Goal: Task Accomplishment & Management: Complete application form

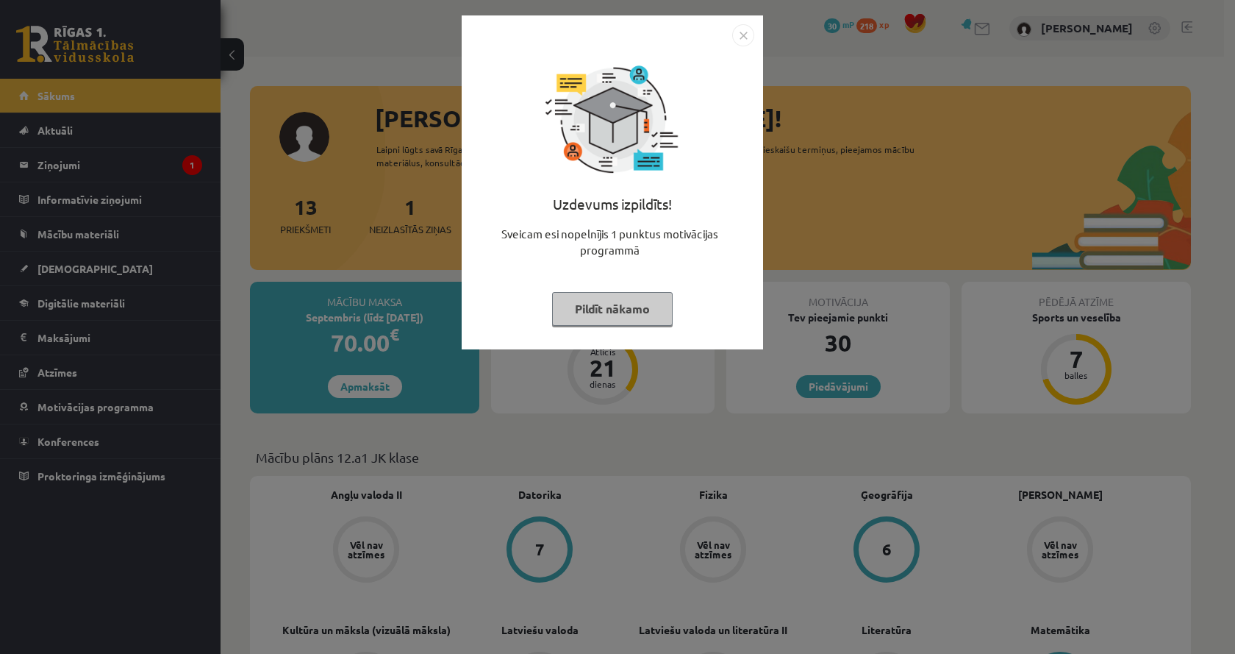
click at [577, 304] on button "Pildīt nākamo" at bounding box center [612, 309] width 121 height 34
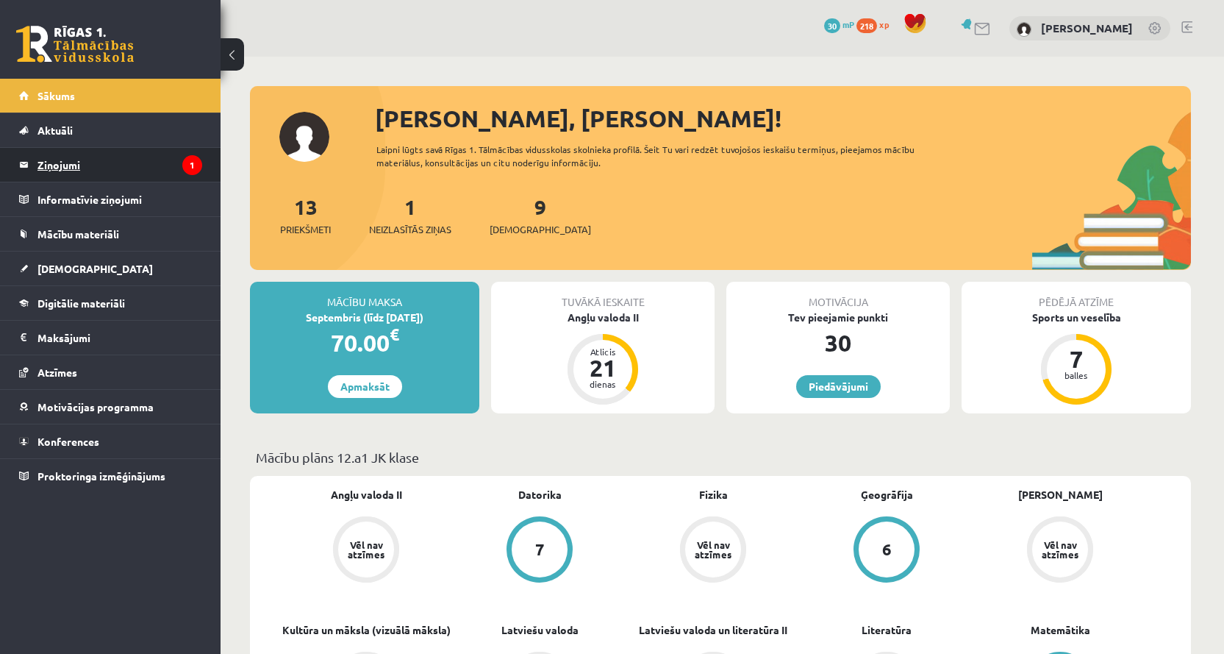
click at [188, 165] on icon "1" at bounding box center [192, 165] width 20 height 20
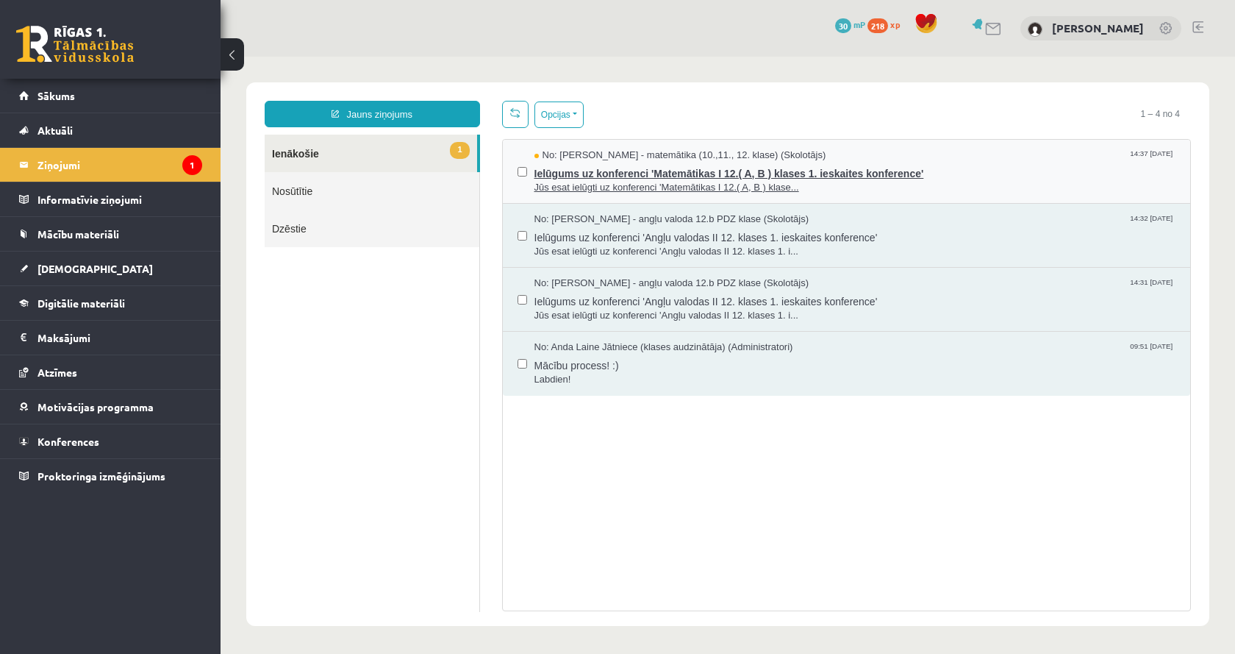
click at [969, 188] on span "Jūs esat ielūgti uz konferenci 'Matemātikas I 12.( A, B ) klase..." at bounding box center [856, 188] width 642 height 14
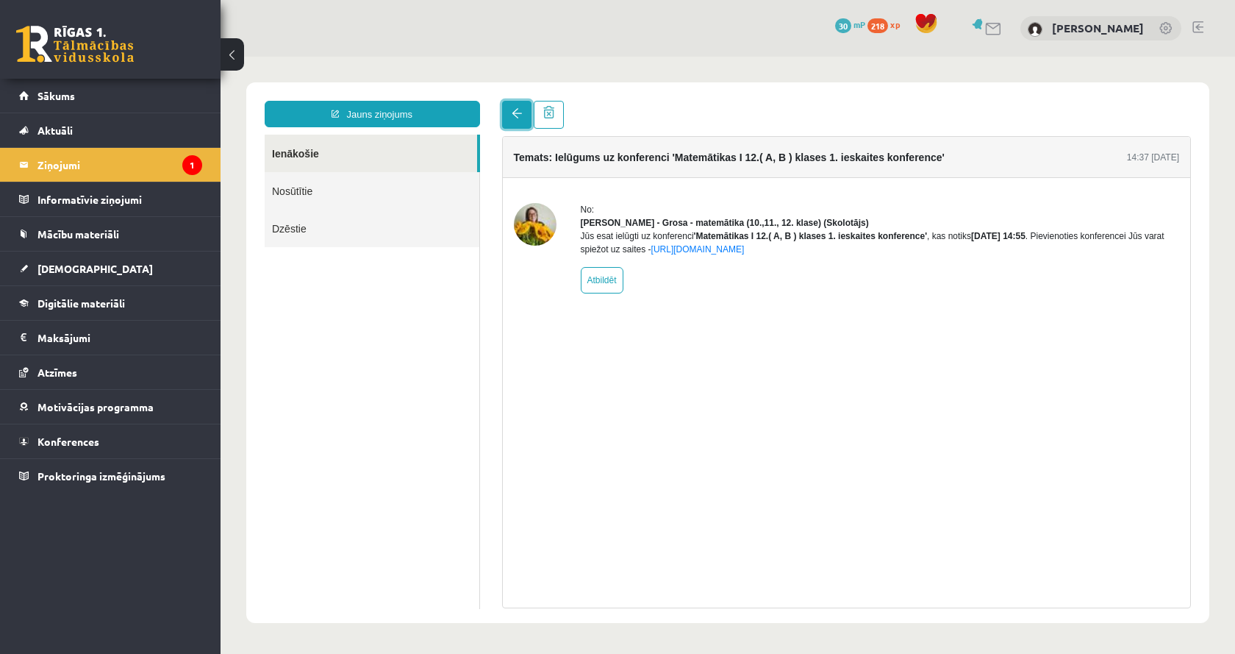
click at [508, 117] on link at bounding box center [516, 115] width 29 height 28
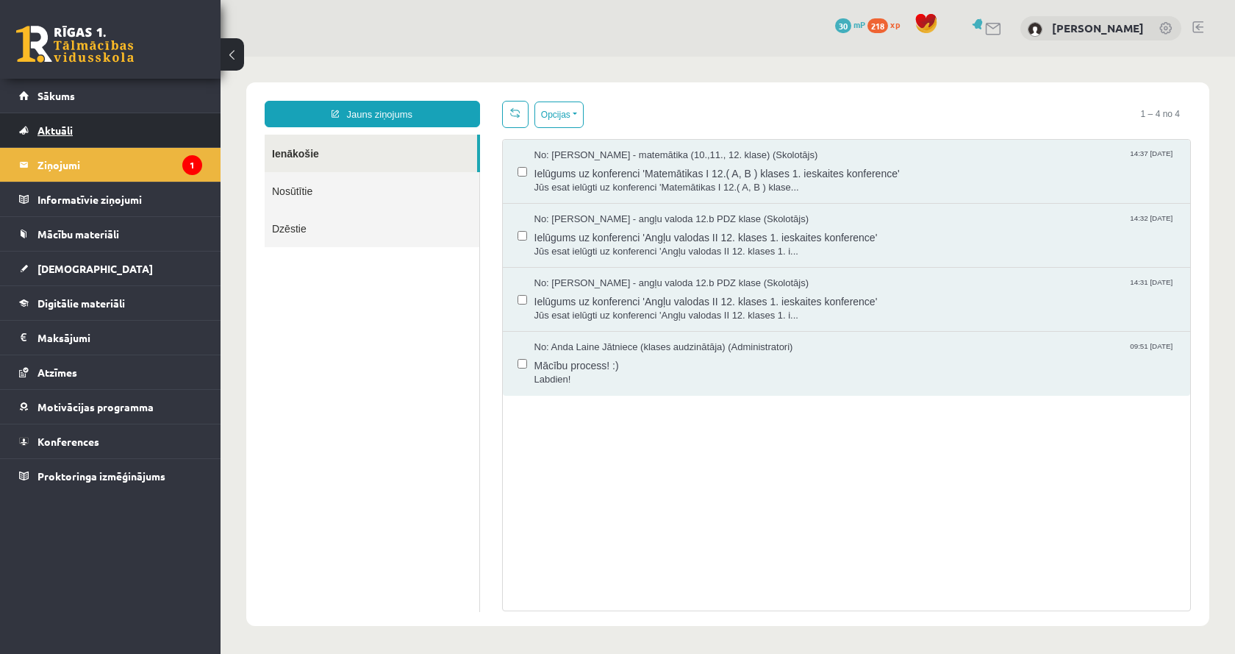
click at [168, 131] on link "Aktuāli" at bounding box center [110, 130] width 183 height 34
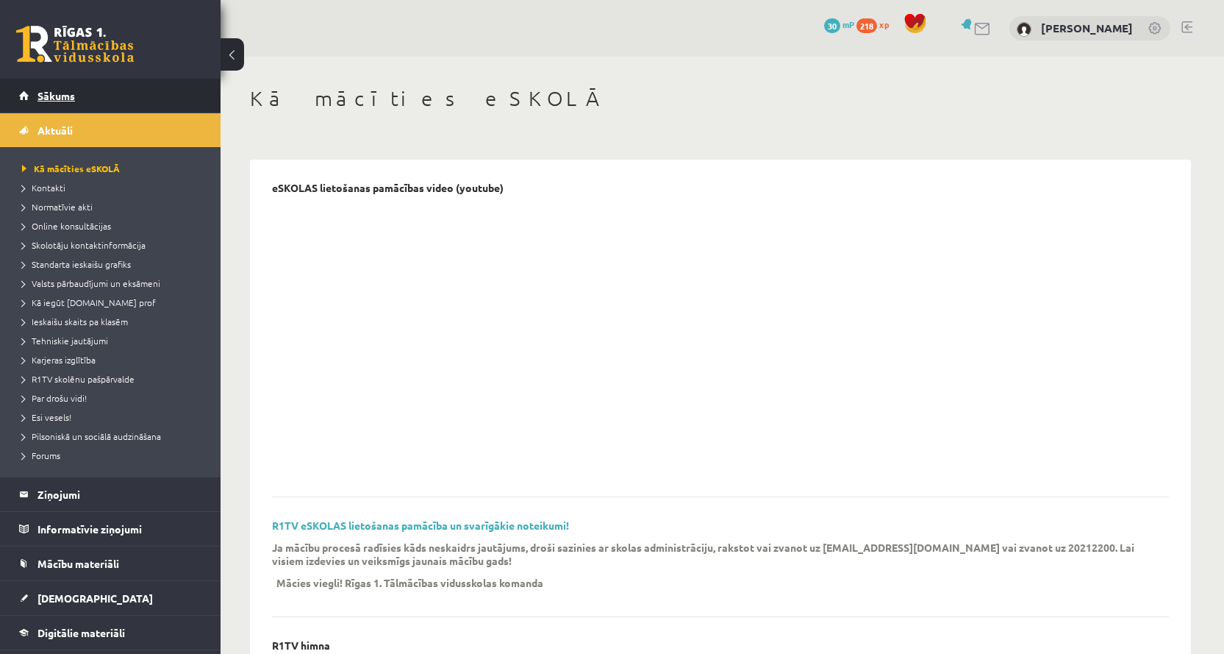
click at [171, 94] on link "Sākums" at bounding box center [110, 96] width 183 height 34
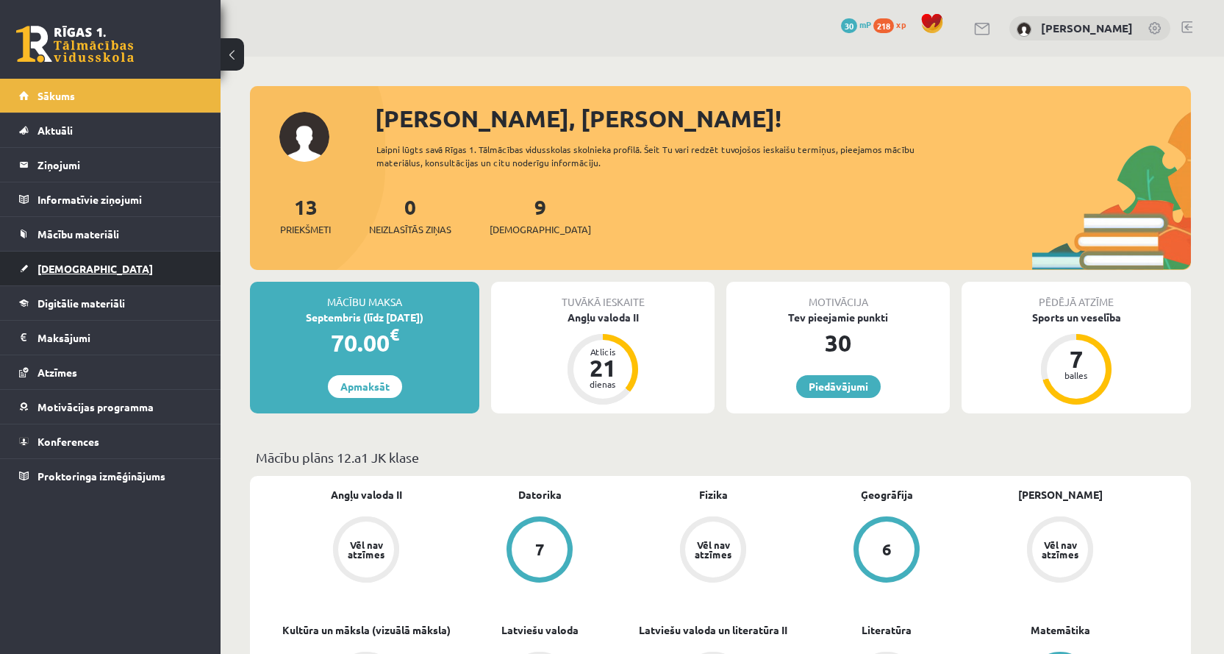
click at [79, 270] on span "[DEMOGRAPHIC_DATA]" at bounding box center [95, 268] width 115 height 13
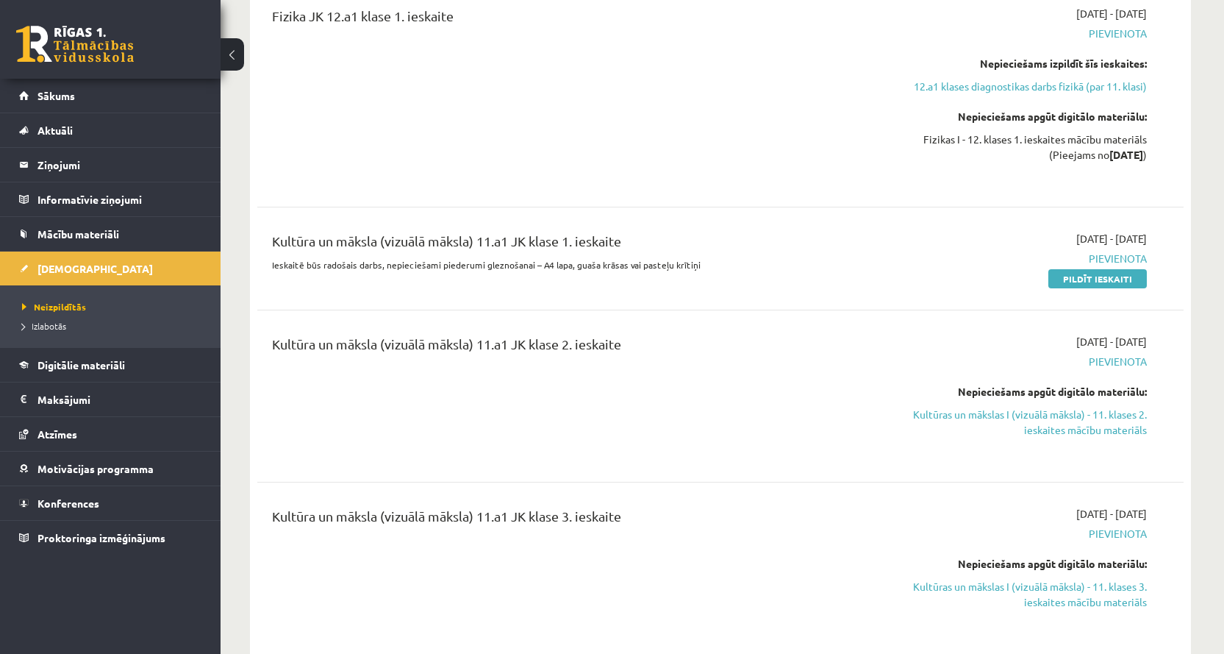
scroll to position [1399, 0]
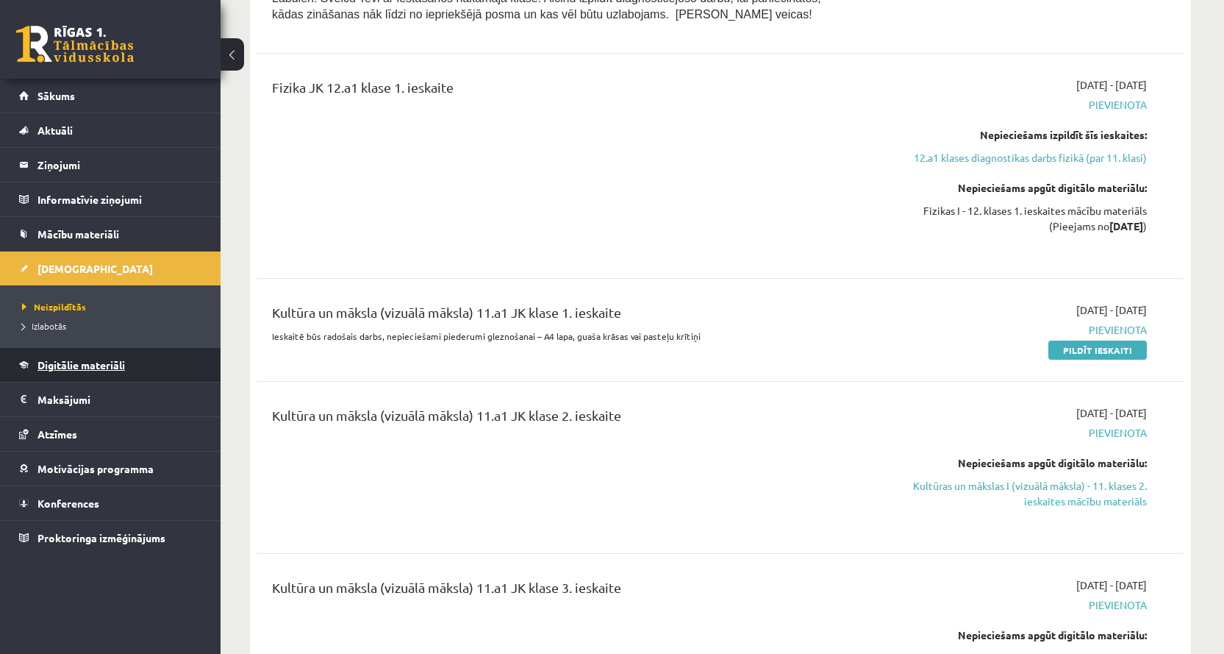
click at [133, 368] on link "Digitālie materiāli" at bounding box center [110, 365] width 183 height 34
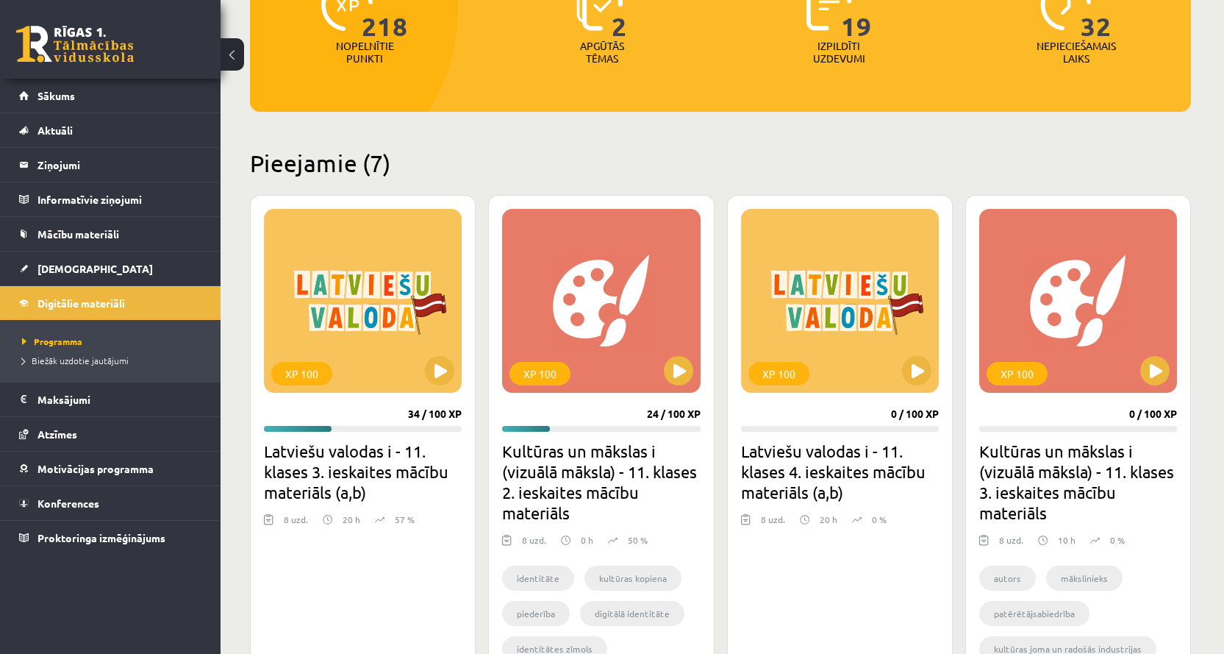
scroll to position [199, 0]
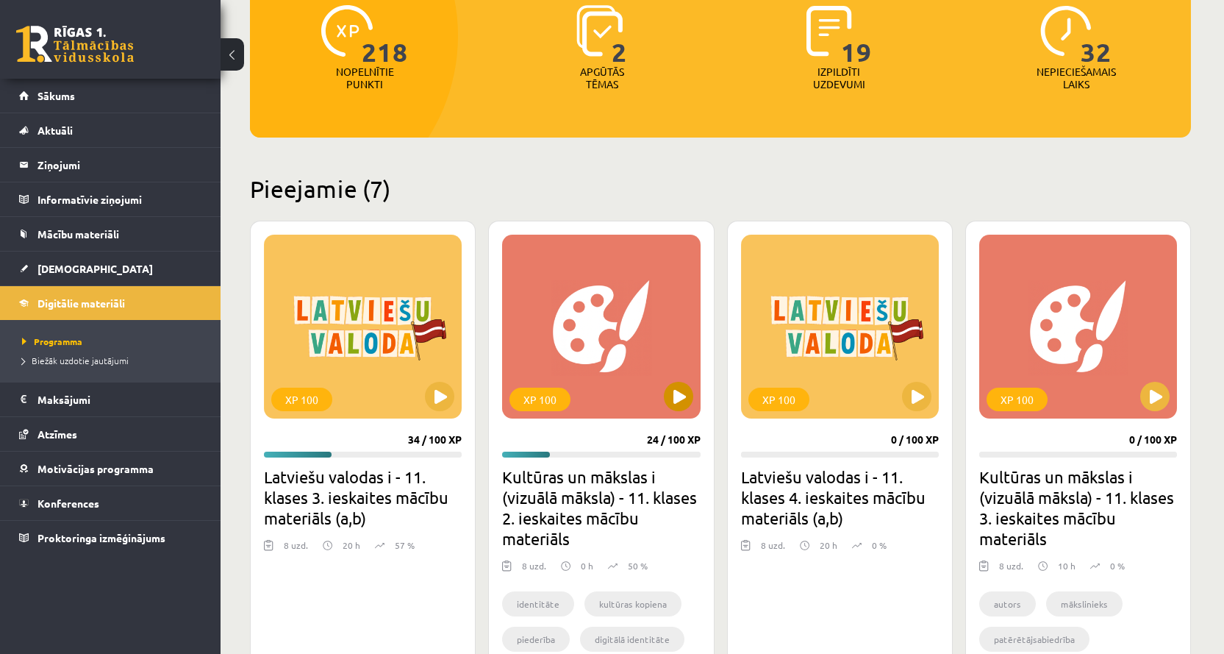
click at [589, 373] on div "XP 100" at bounding box center [601, 327] width 198 height 184
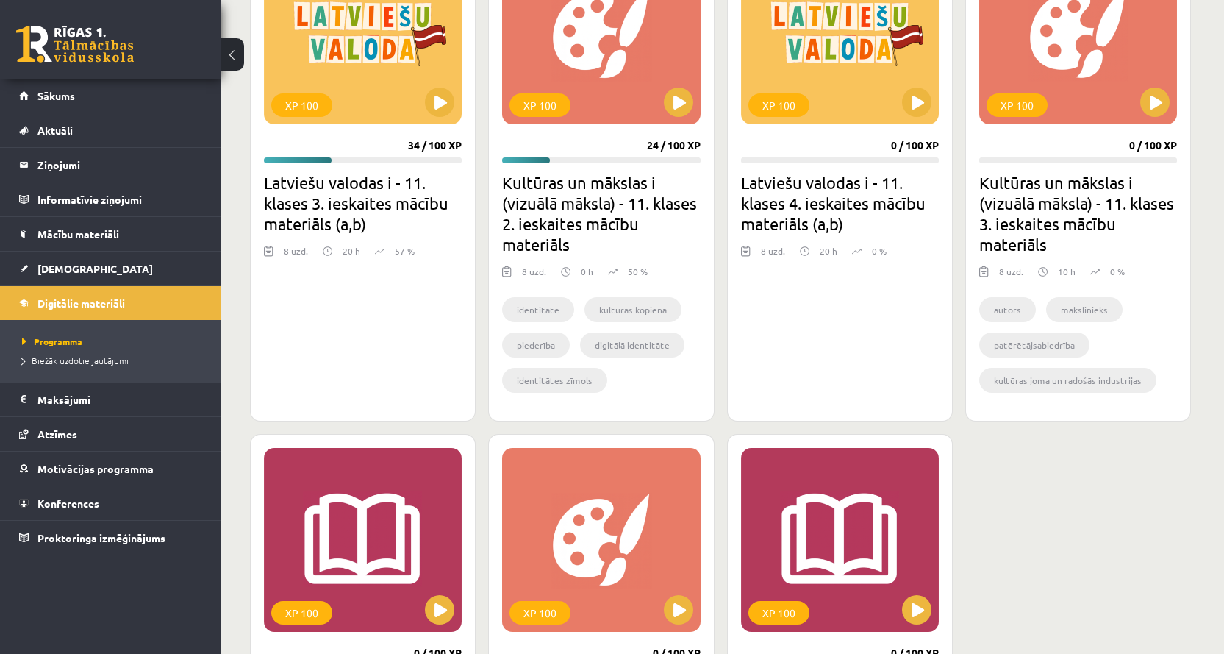
scroll to position [585, 0]
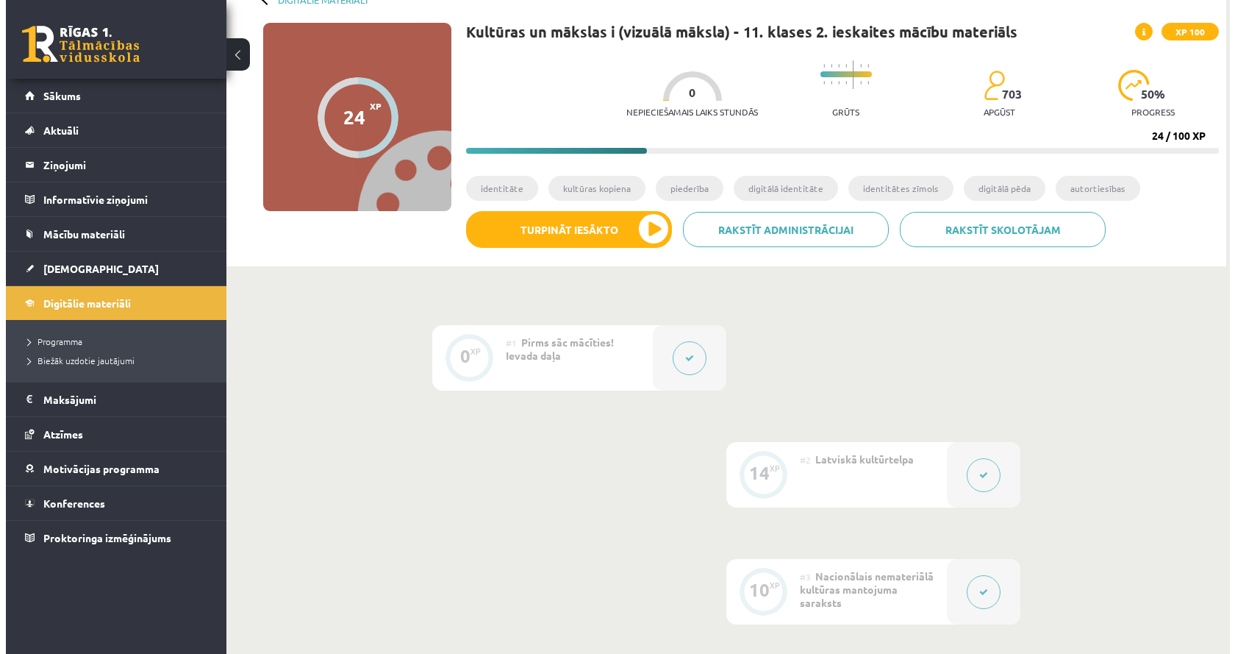
scroll to position [74, 0]
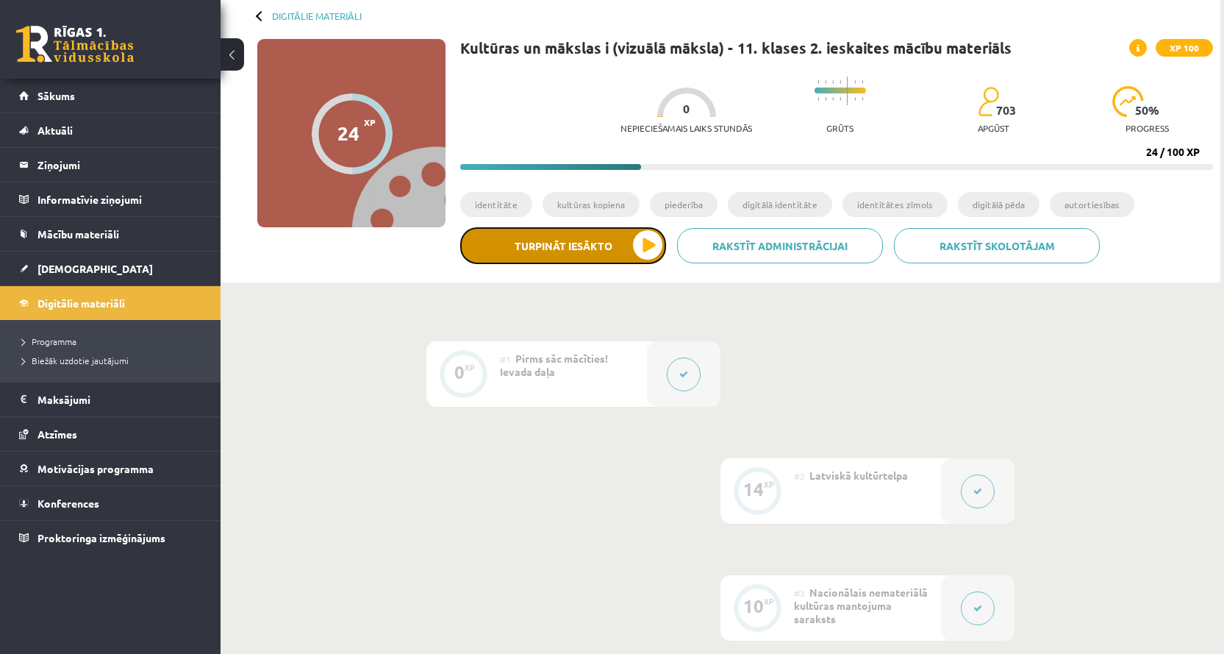
click at [592, 238] on button "Turpināt iesākto" at bounding box center [563, 245] width 206 height 37
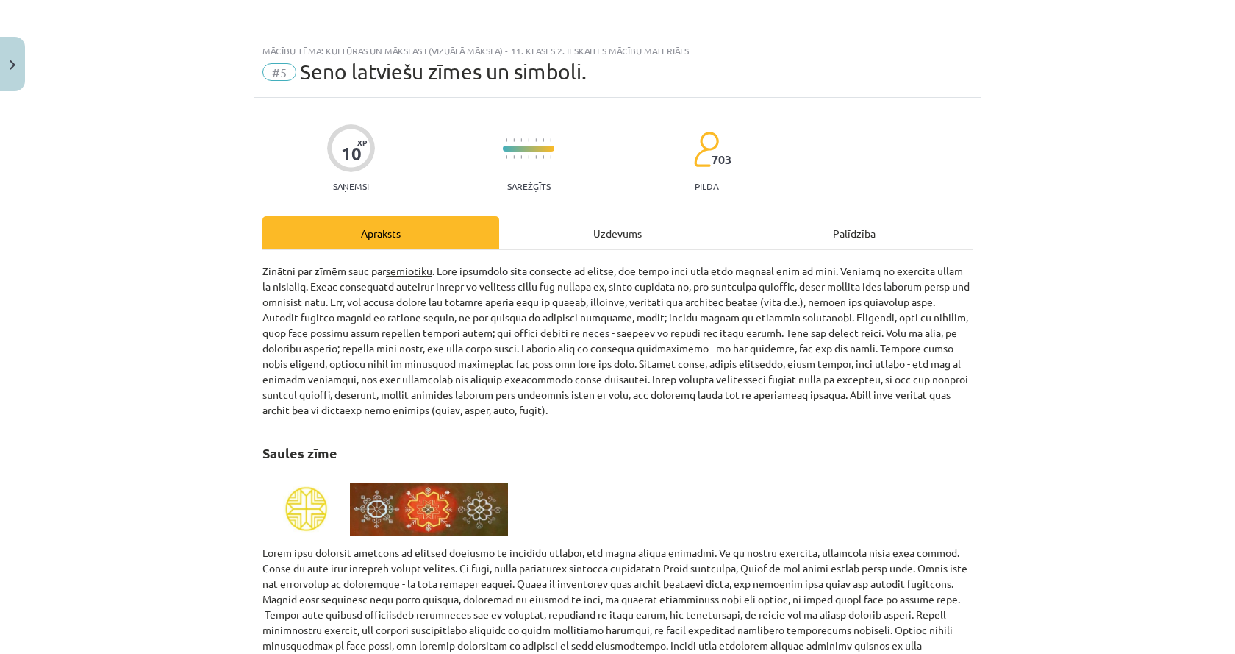
click at [588, 229] on div "Uzdevums" at bounding box center [617, 232] width 237 height 33
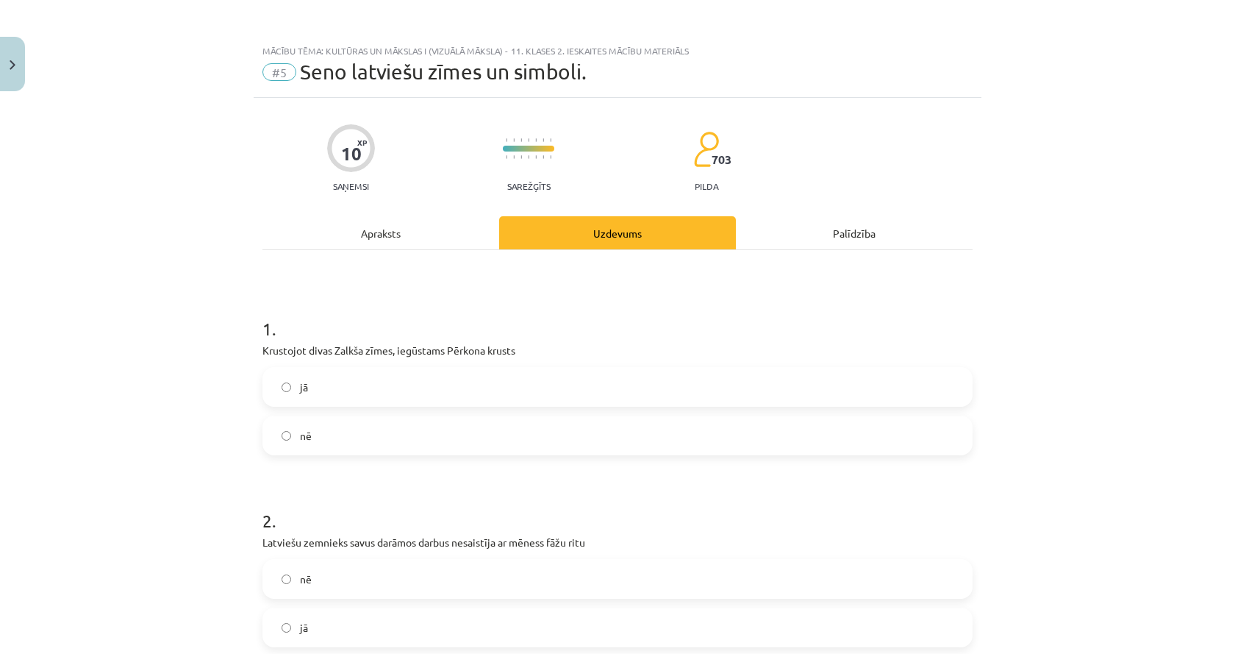
scroll to position [37, 0]
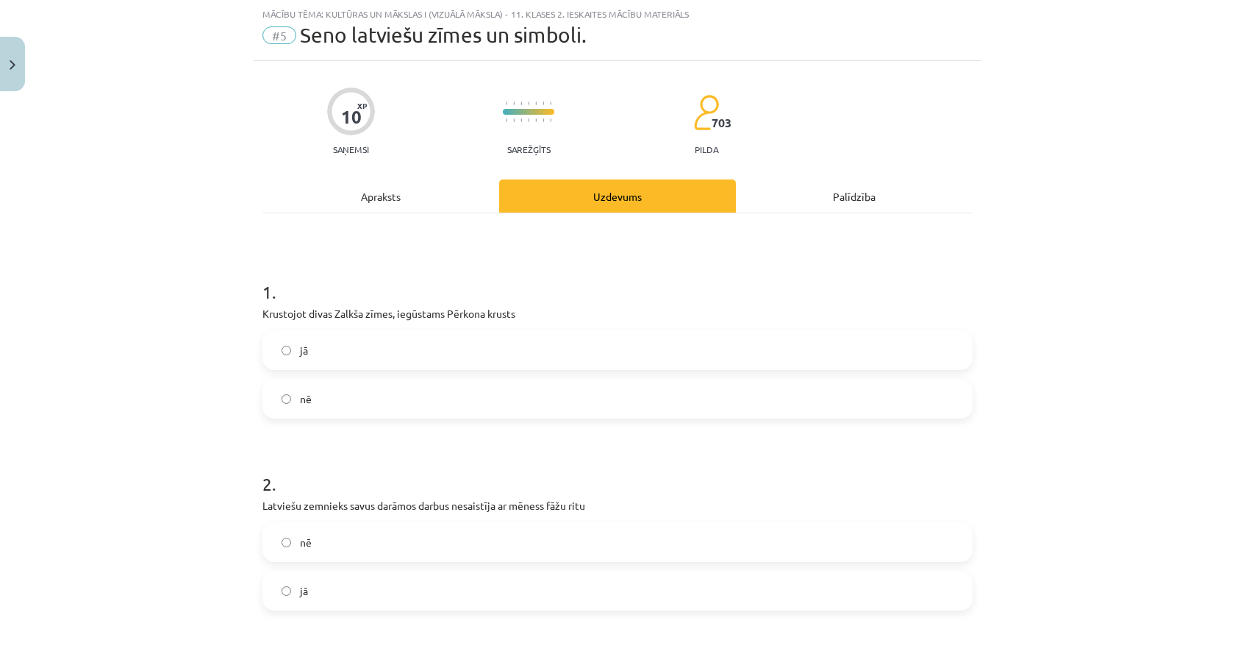
click at [383, 199] on div "Apraksts" at bounding box center [381, 195] width 237 height 33
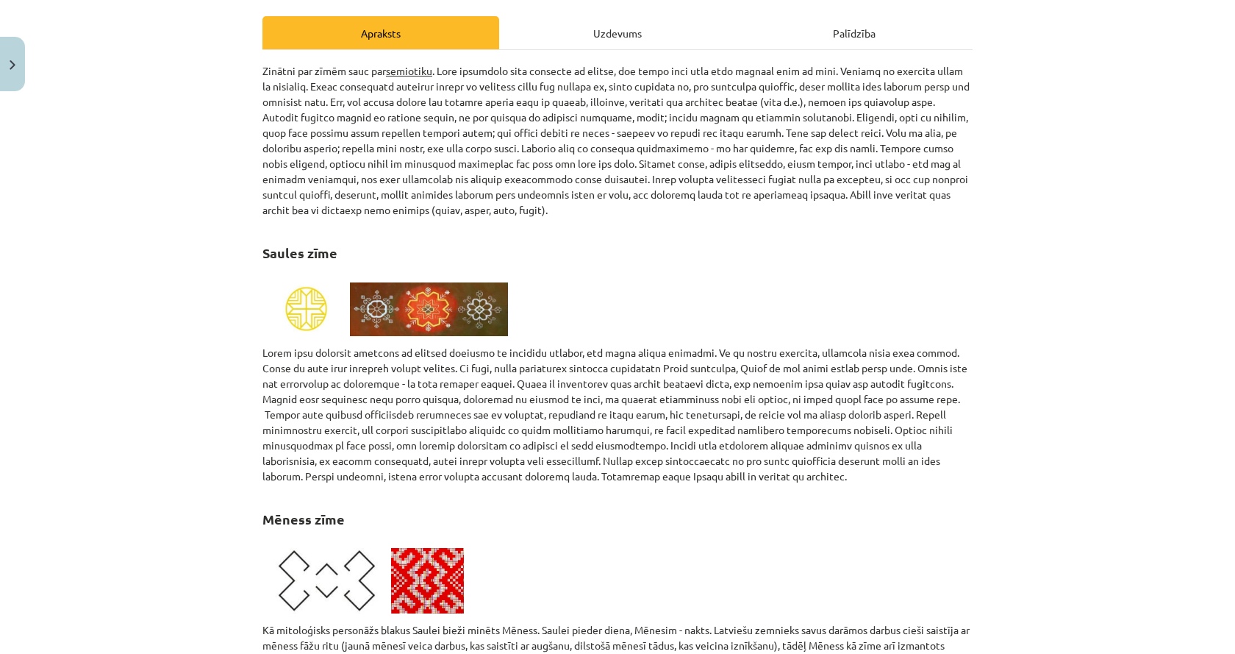
scroll to position [110, 0]
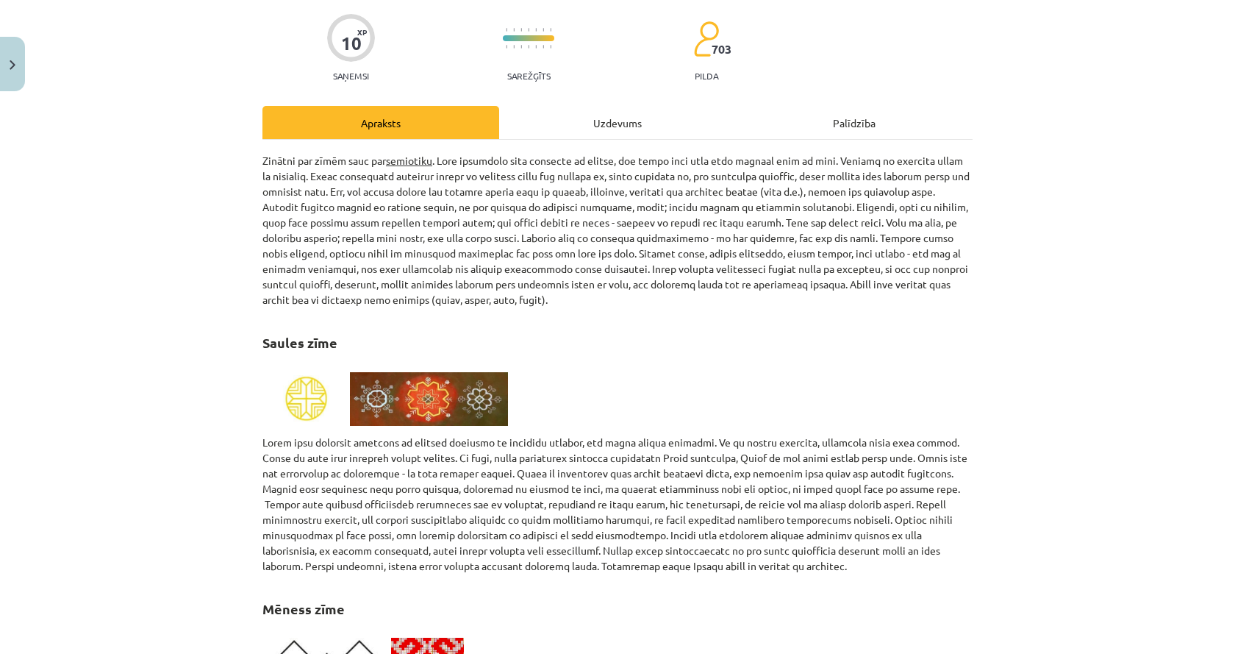
click at [621, 126] on div "Uzdevums" at bounding box center [617, 122] width 237 height 33
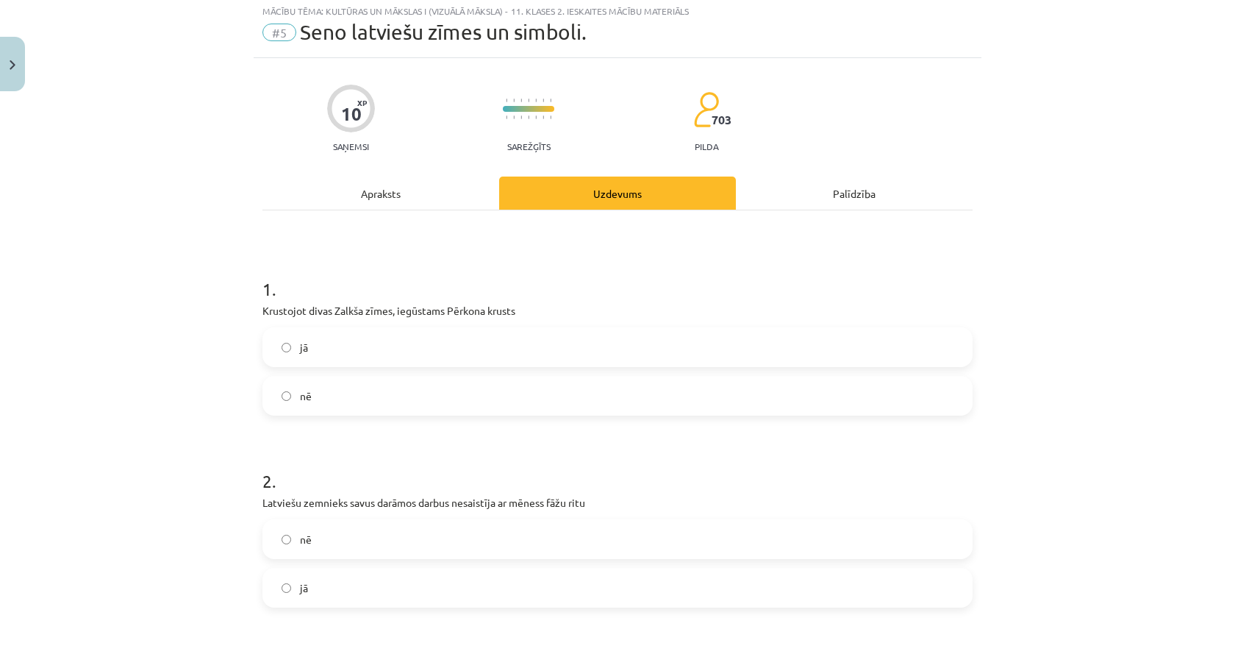
scroll to position [37, 0]
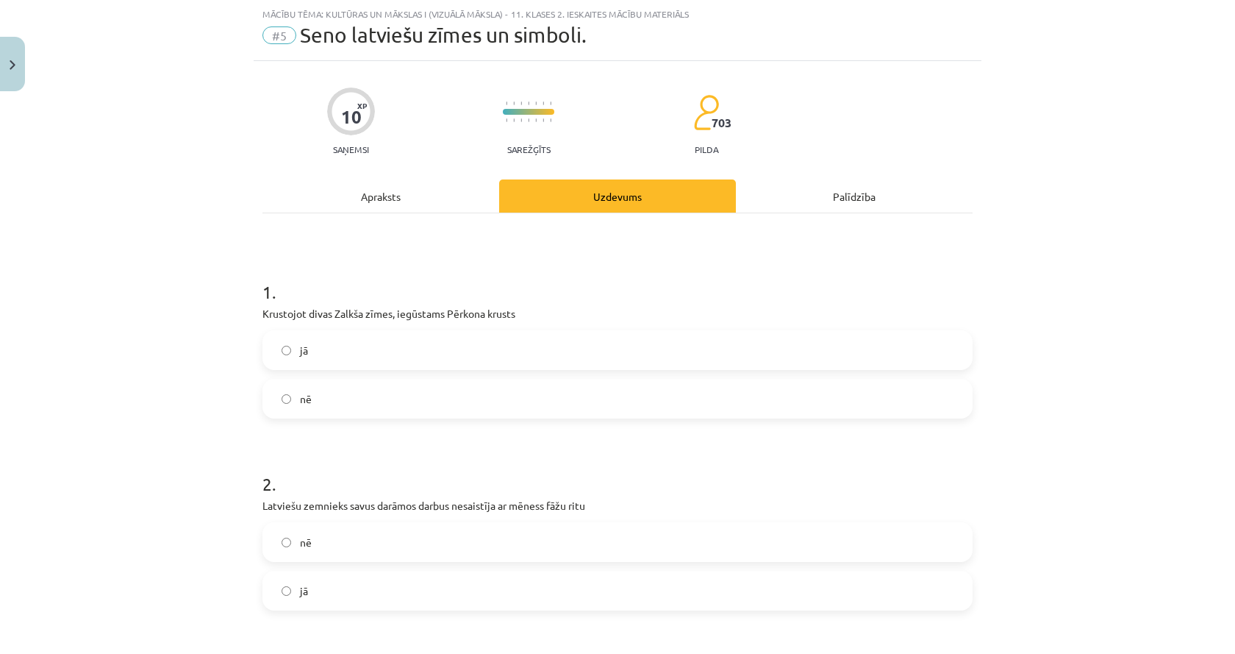
click at [422, 191] on div "Apraksts" at bounding box center [381, 195] width 237 height 33
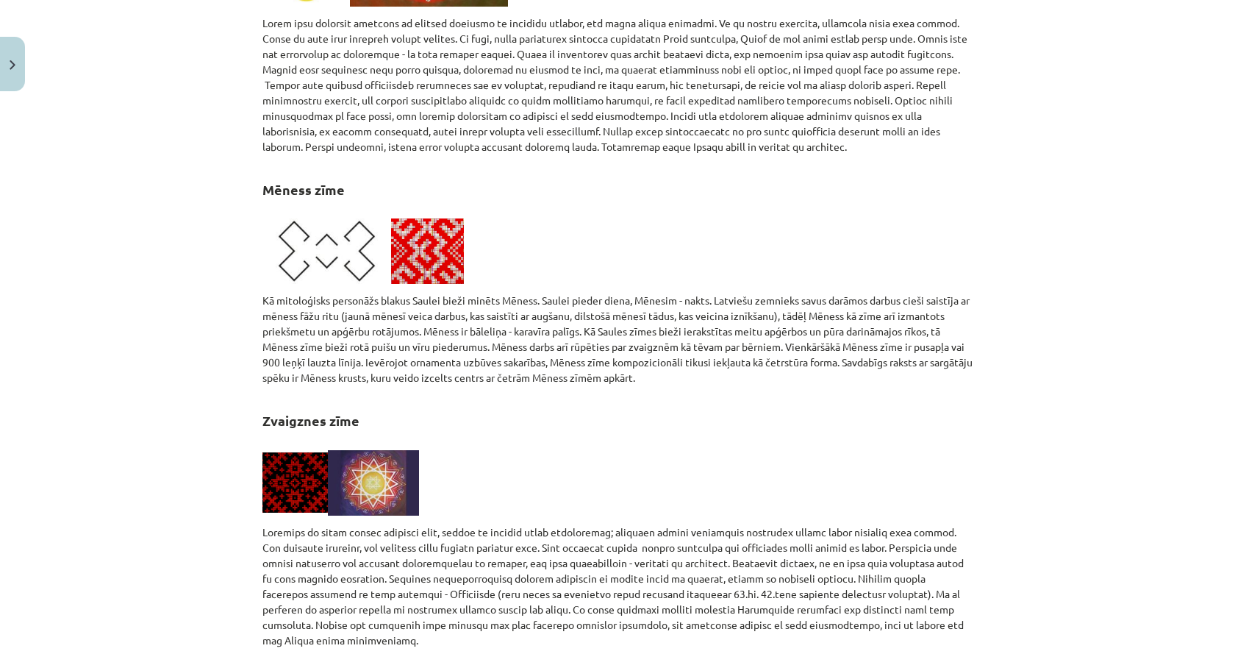
scroll to position [88, 0]
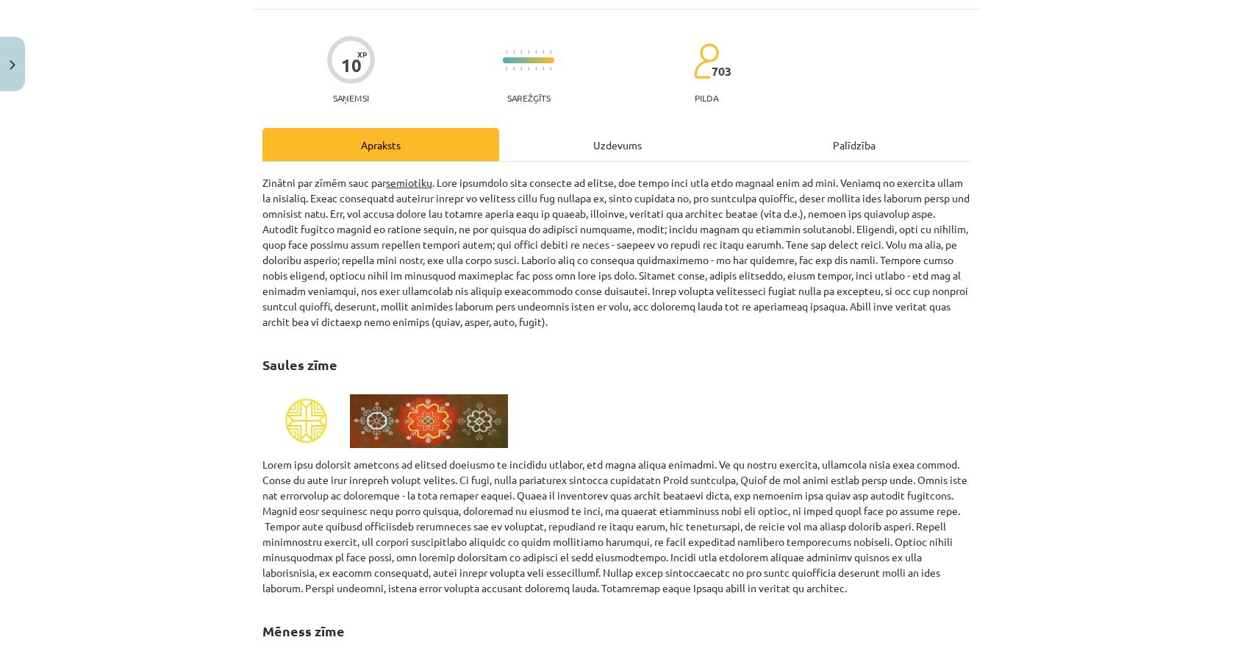
click at [606, 132] on div "Uzdevums" at bounding box center [617, 144] width 237 height 33
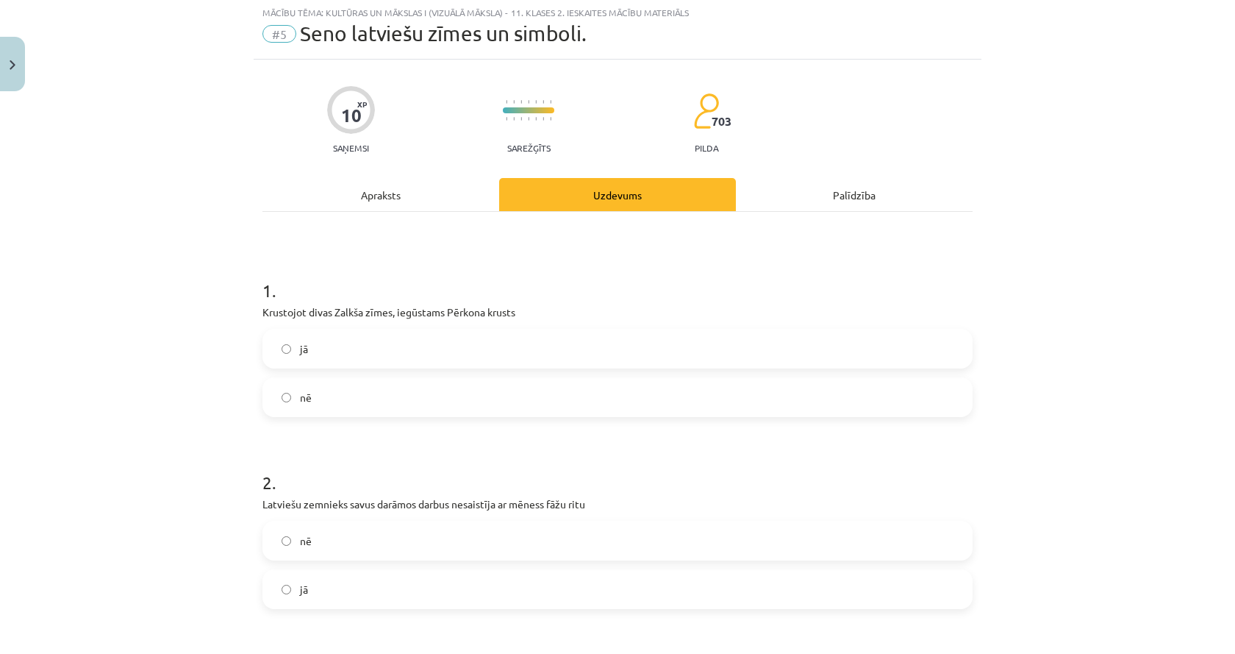
scroll to position [37, 0]
click at [366, 209] on div "Apraksts" at bounding box center [381, 195] width 237 height 33
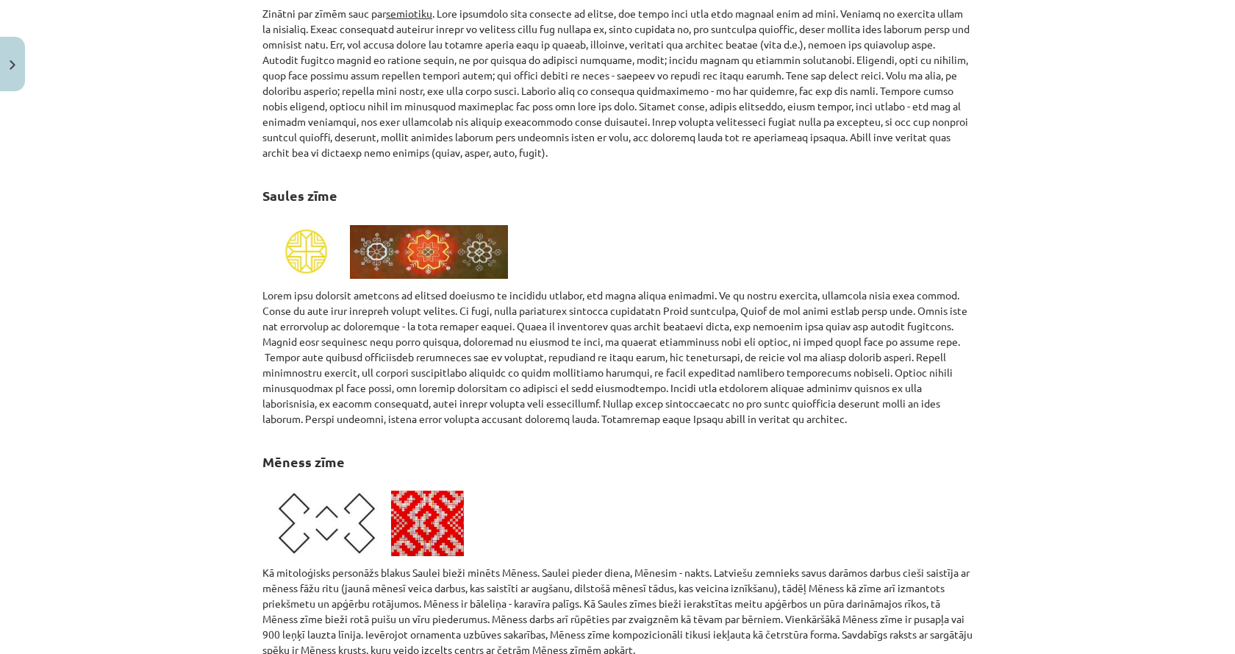
scroll to position [0, 0]
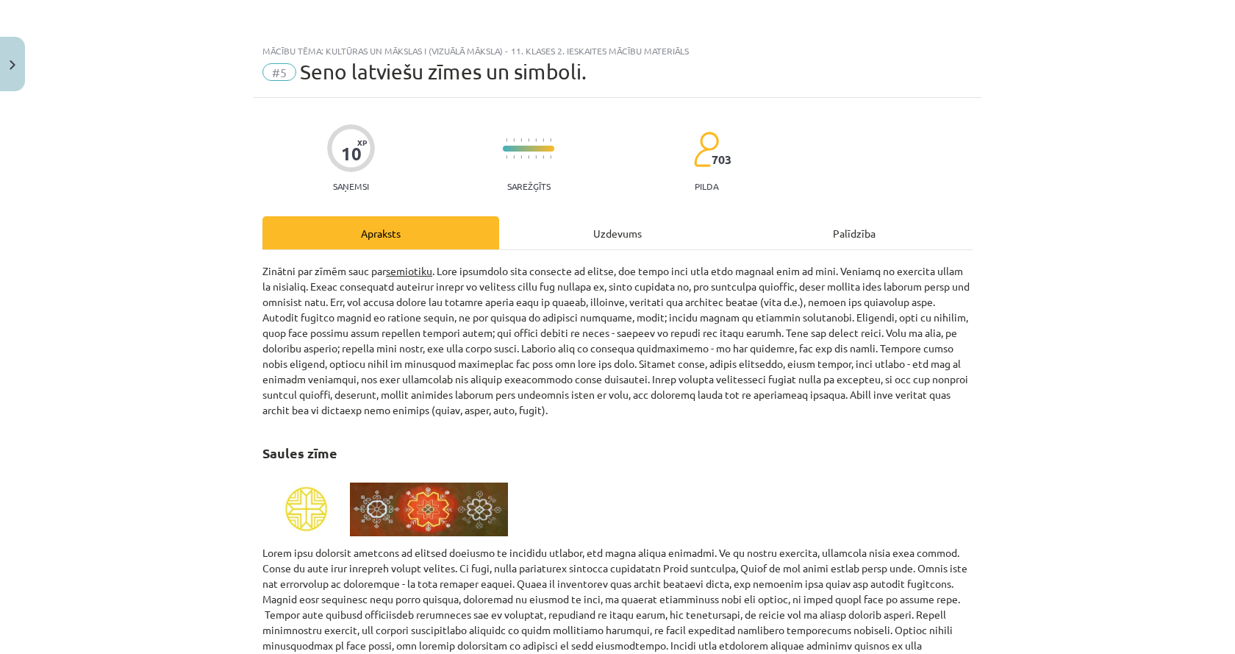
click at [559, 219] on div "Uzdevums" at bounding box center [617, 232] width 237 height 33
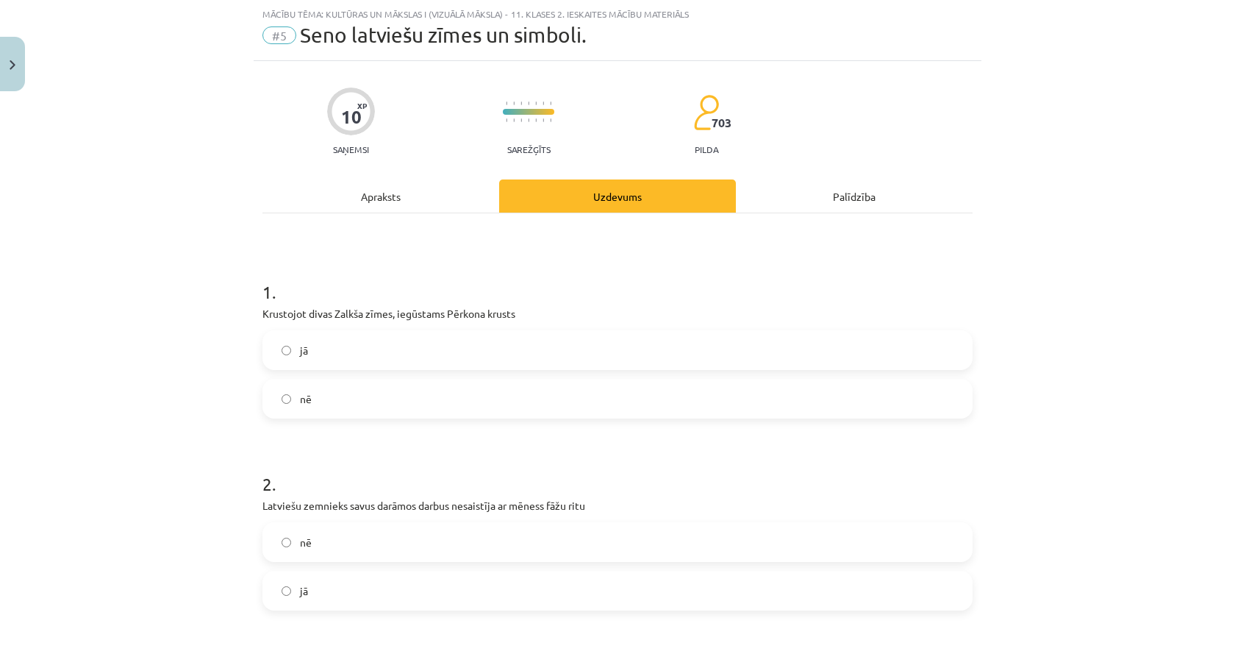
click at [416, 408] on label "nē" at bounding box center [617, 398] width 707 height 37
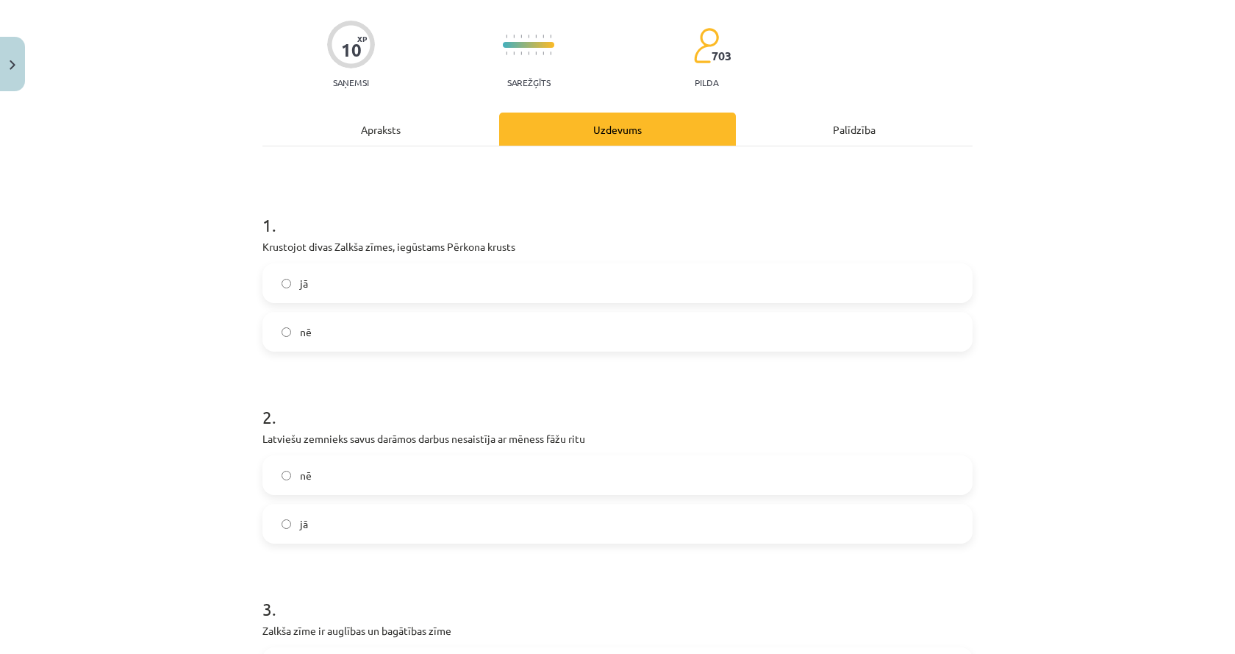
scroll to position [0, 0]
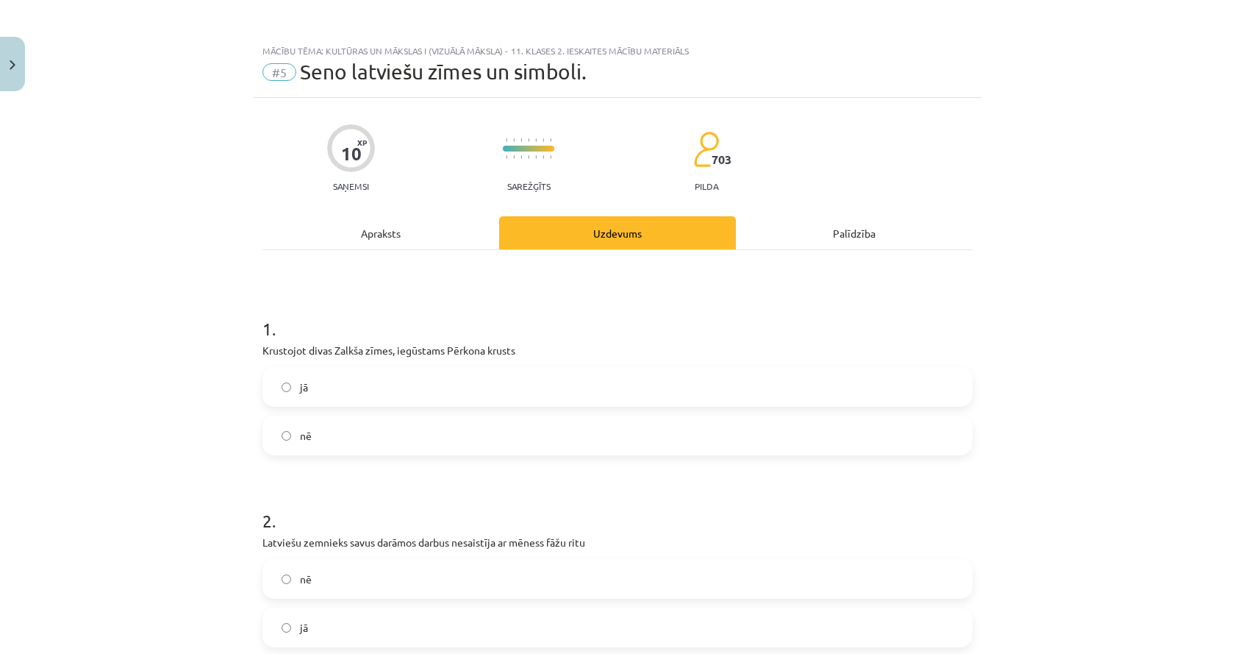
click at [328, 633] on label "jā" at bounding box center [617, 627] width 707 height 37
click at [419, 224] on div "Apraksts" at bounding box center [381, 232] width 237 height 33
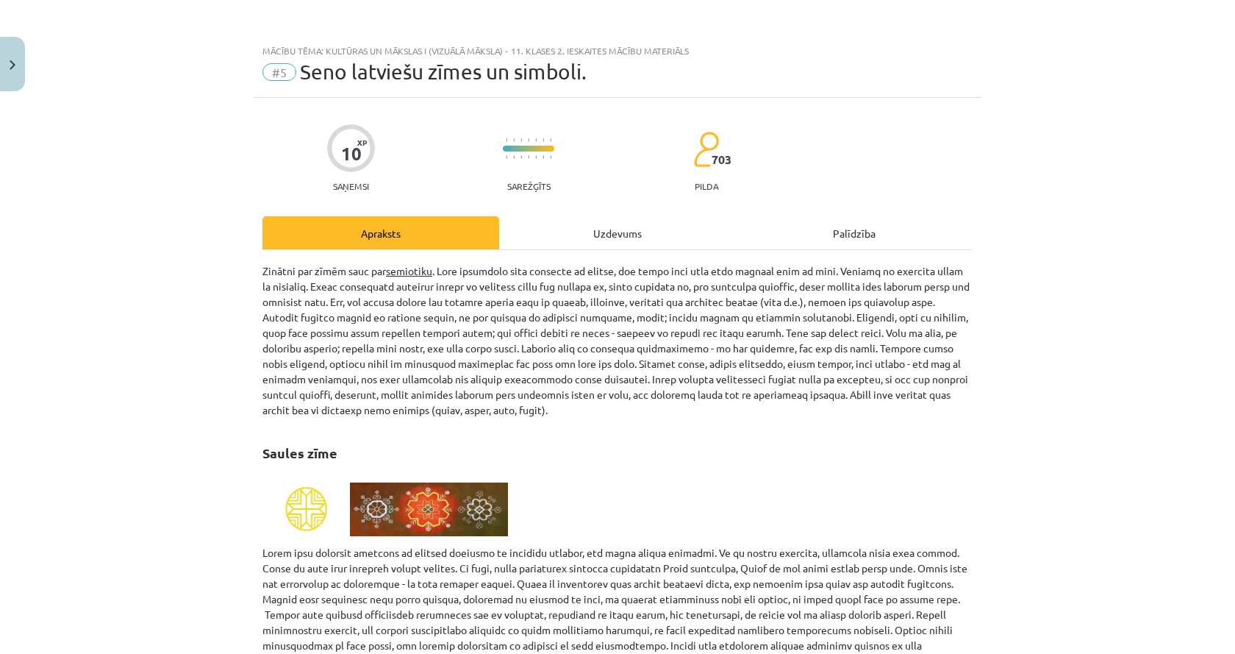
click at [572, 240] on div "Uzdevums" at bounding box center [617, 232] width 237 height 33
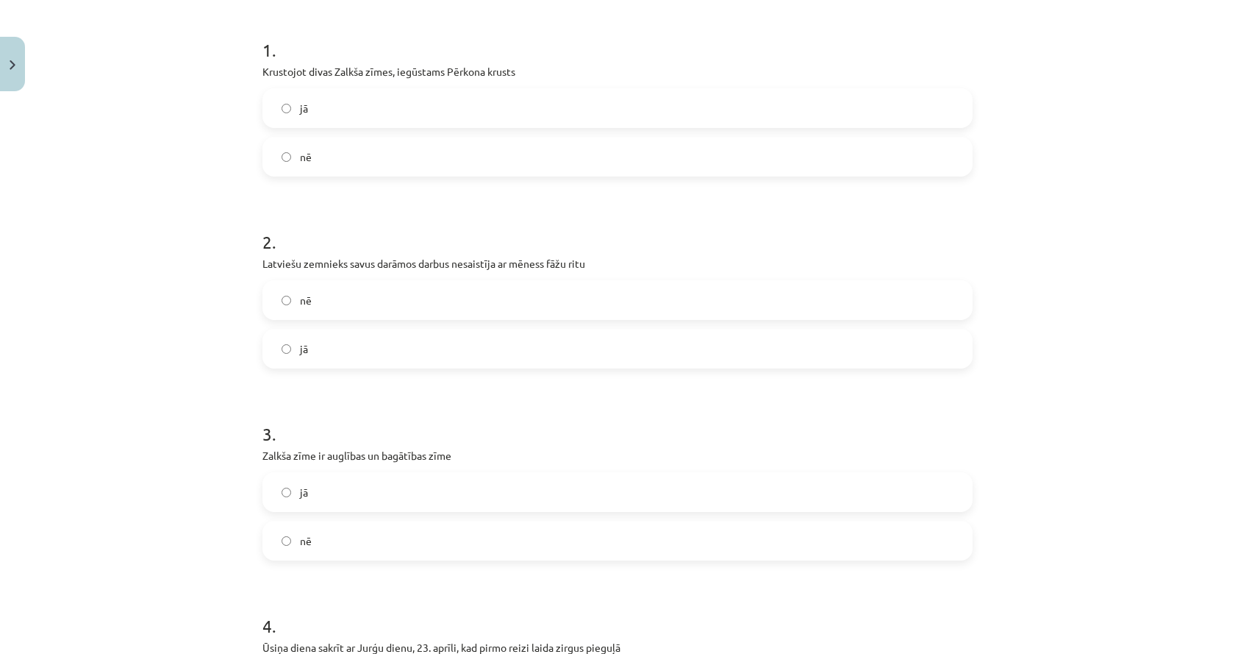
scroll to position [478, 0]
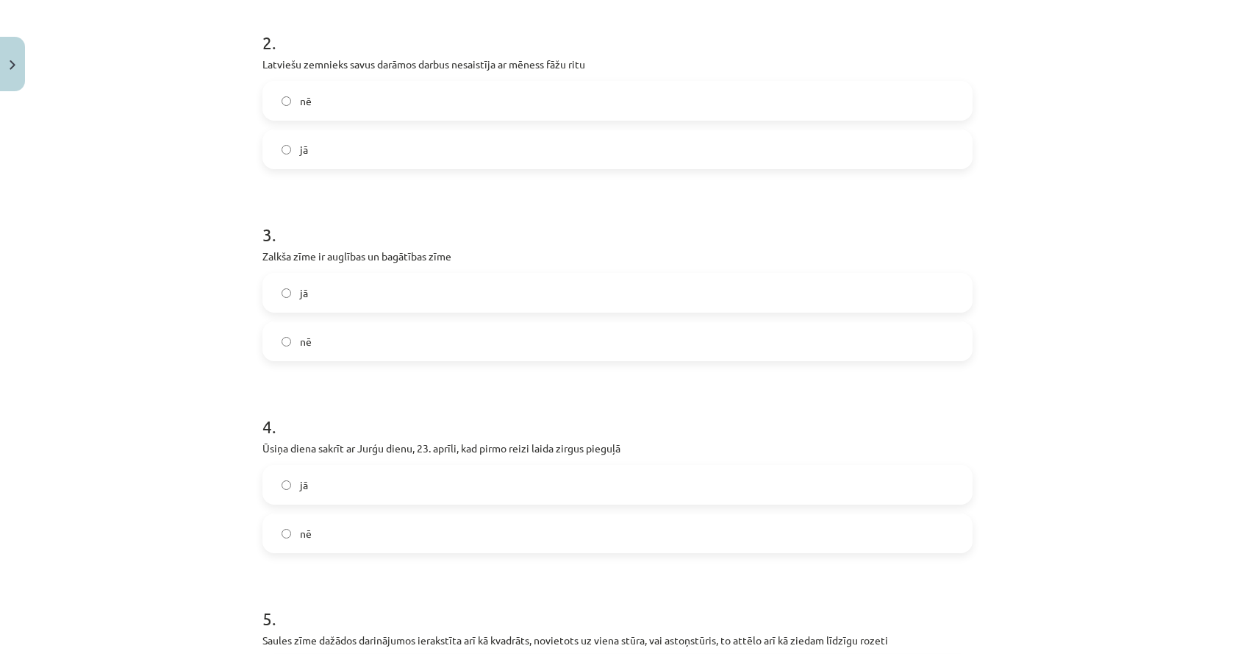
click at [274, 335] on label "nē" at bounding box center [617, 341] width 707 height 37
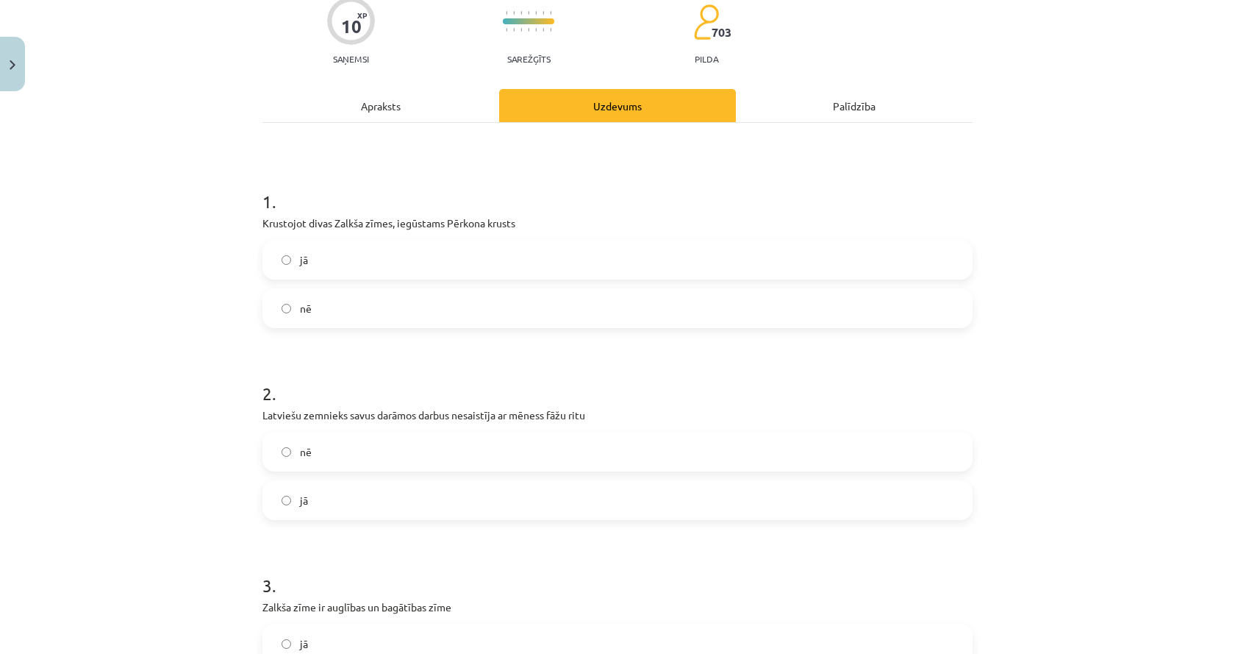
scroll to position [0, 0]
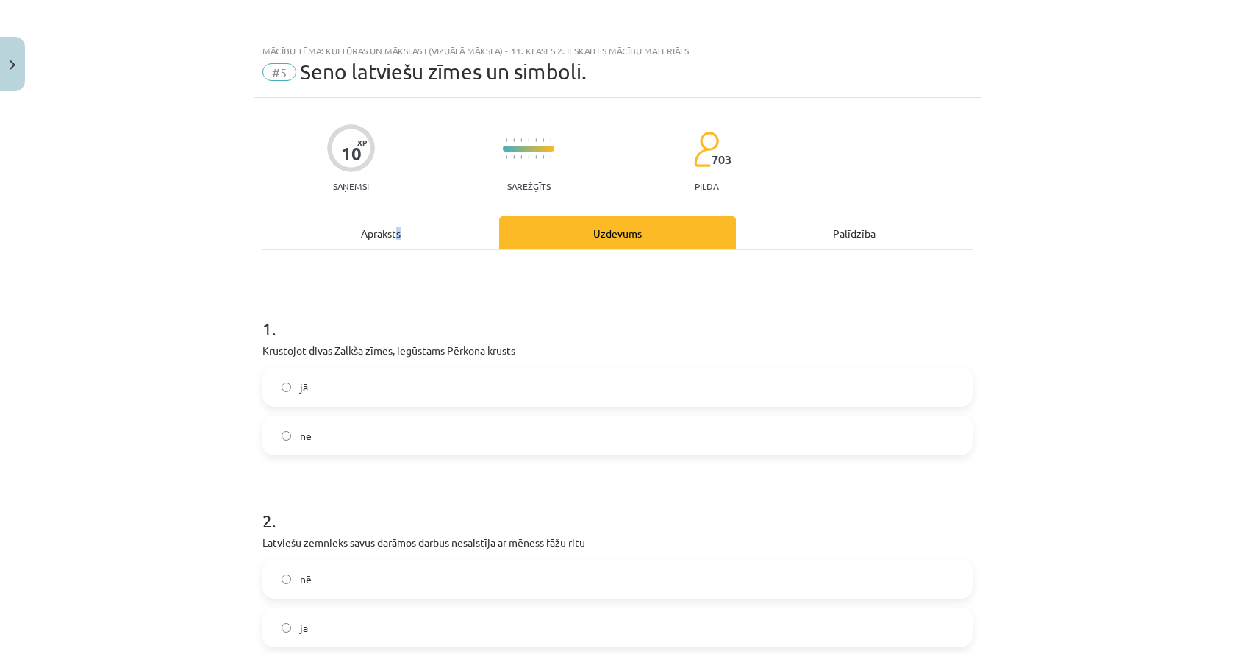
click at [393, 224] on div "Apraksts" at bounding box center [381, 232] width 237 height 33
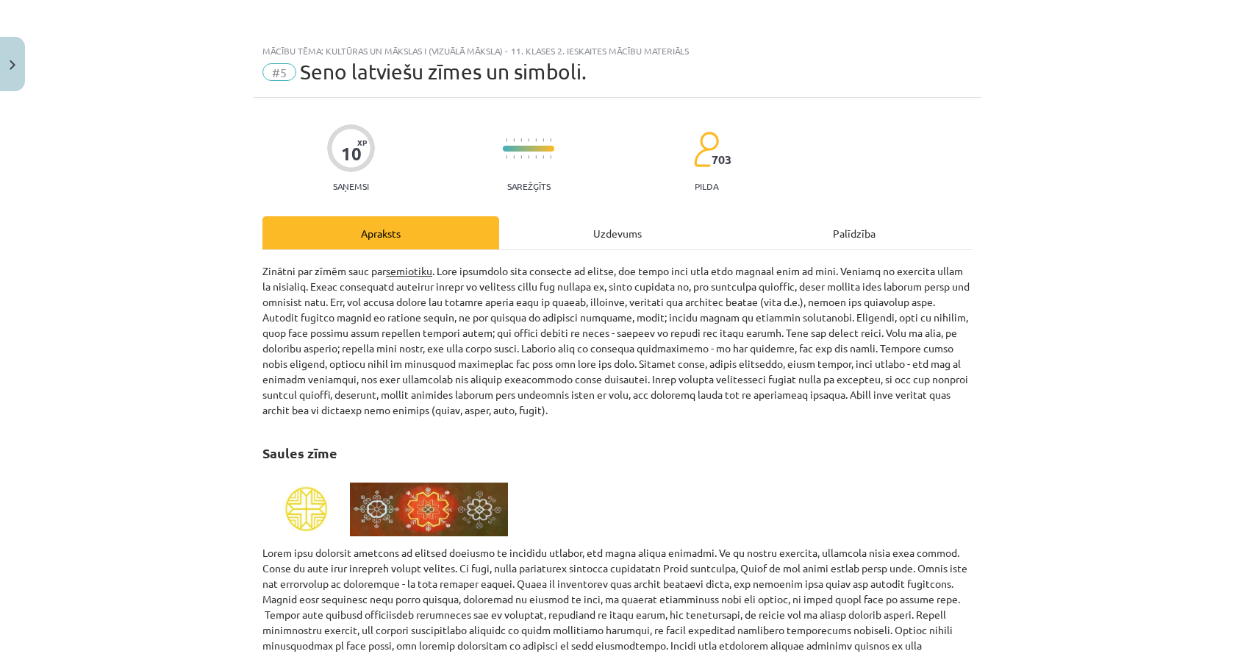
click at [665, 229] on div "Uzdevums" at bounding box center [617, 232] width 237 height 33
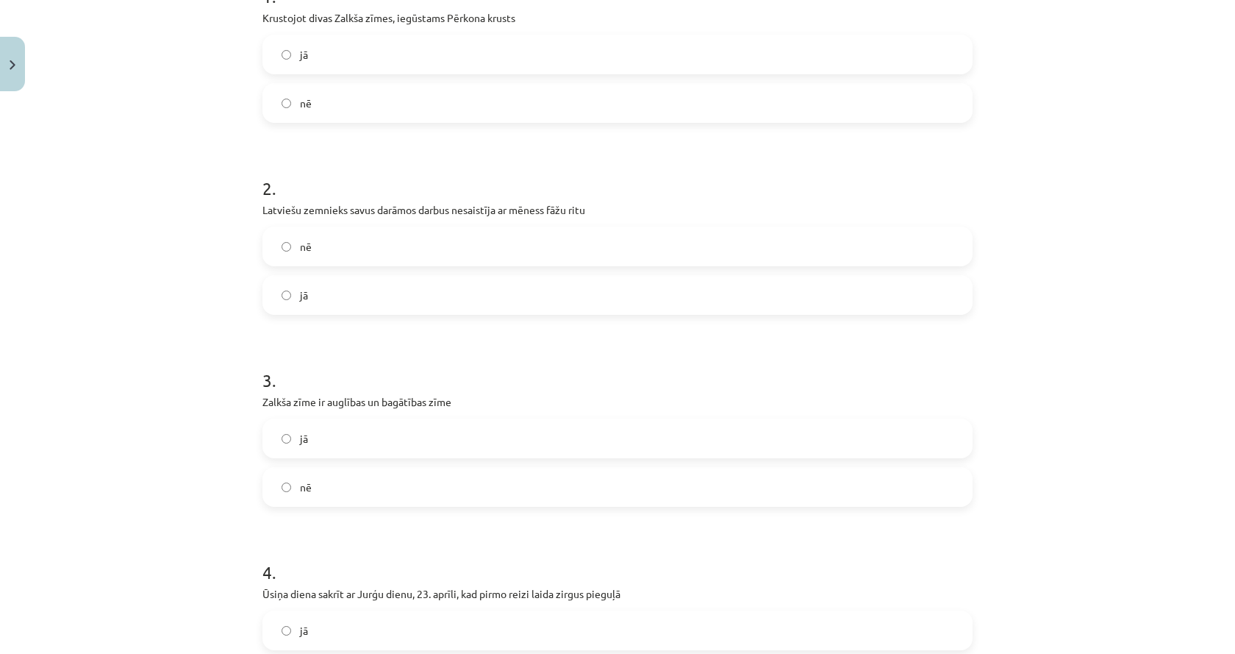
scroll to position [552, 0]
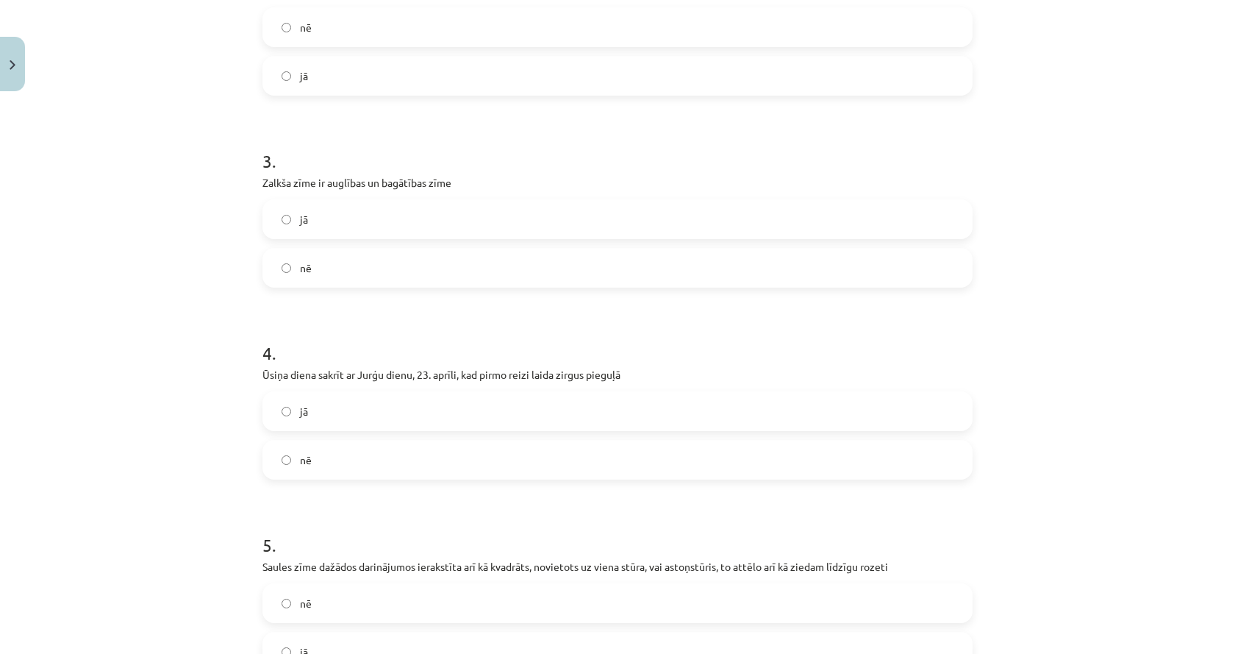
click at [447, 409] on label "jā" at bounding box center [617, 411] width 707 height 37
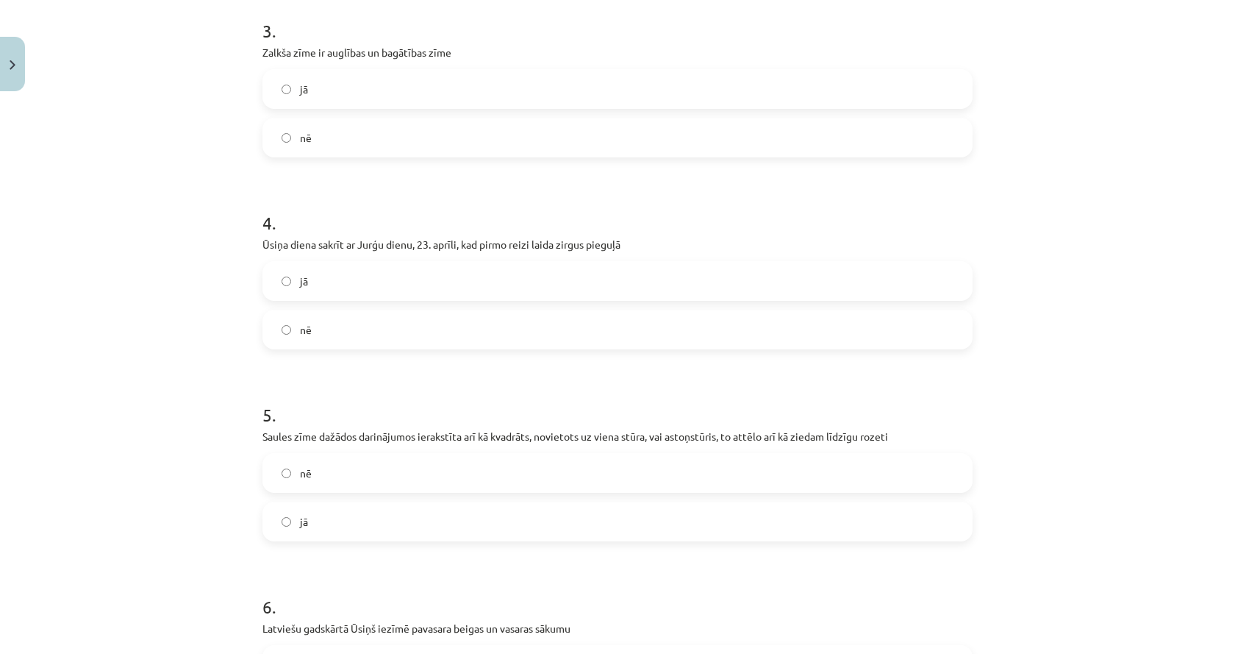
scroll to position [846, 0]
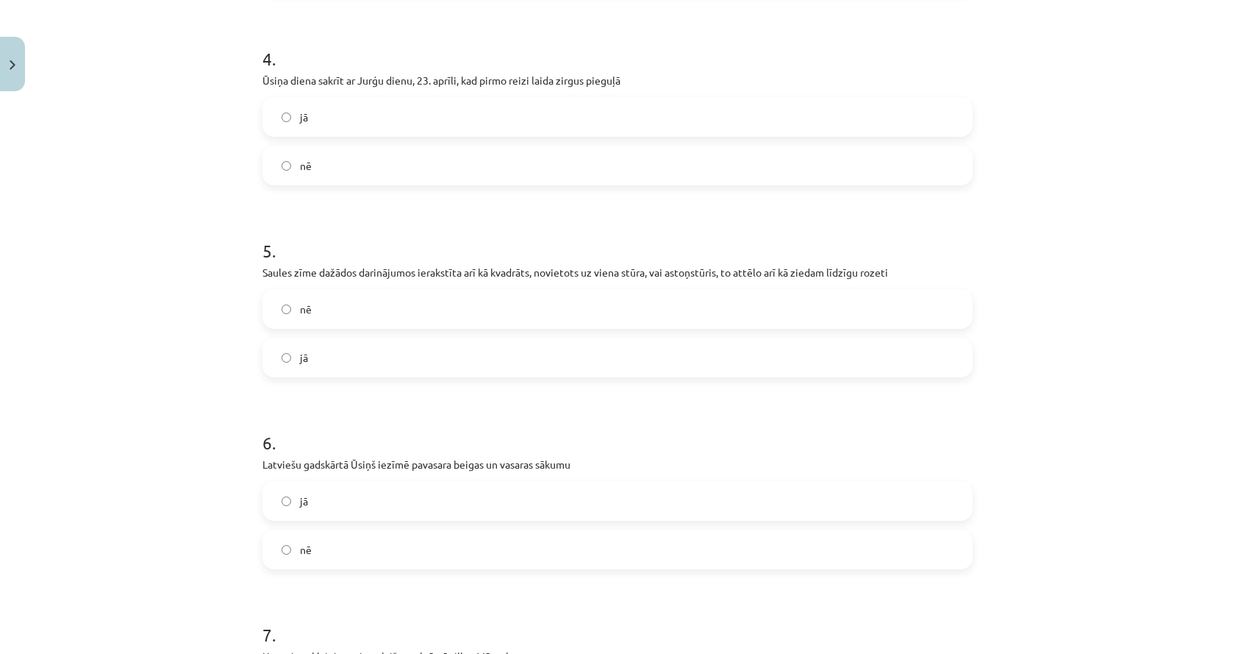
drag, startPoint x: 57, startPoint y: 355, endPoint x: 52, endPoint y: 323, distance: 32.8
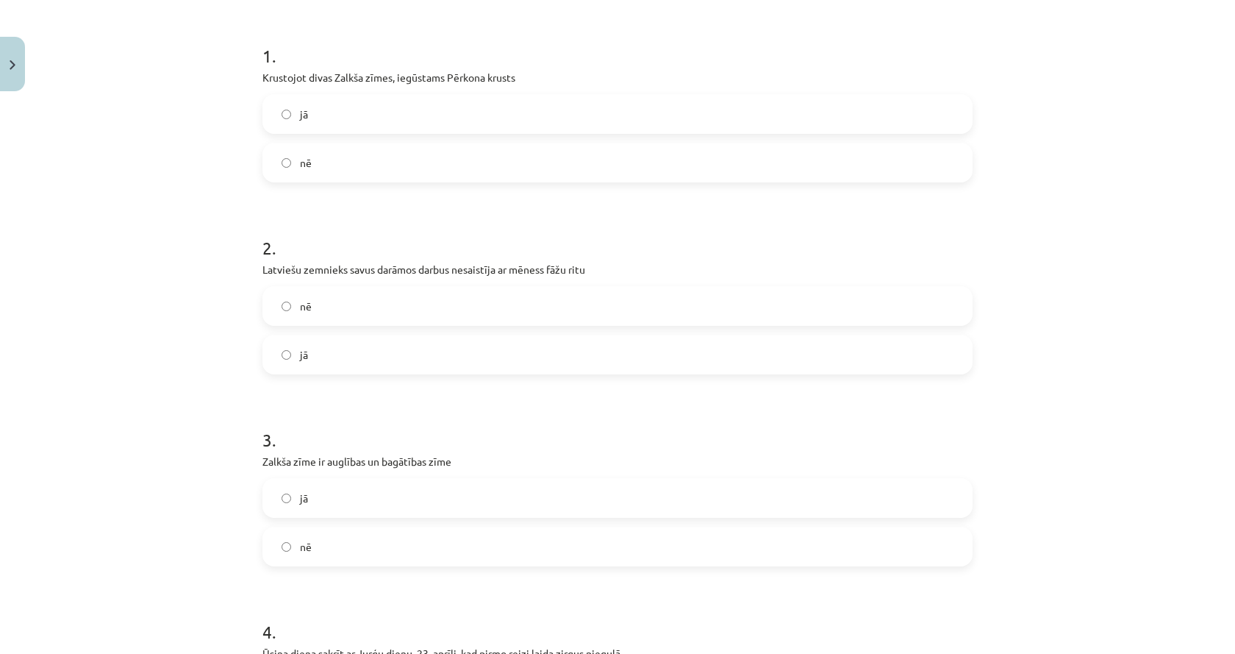
scroll to position [0, 0]
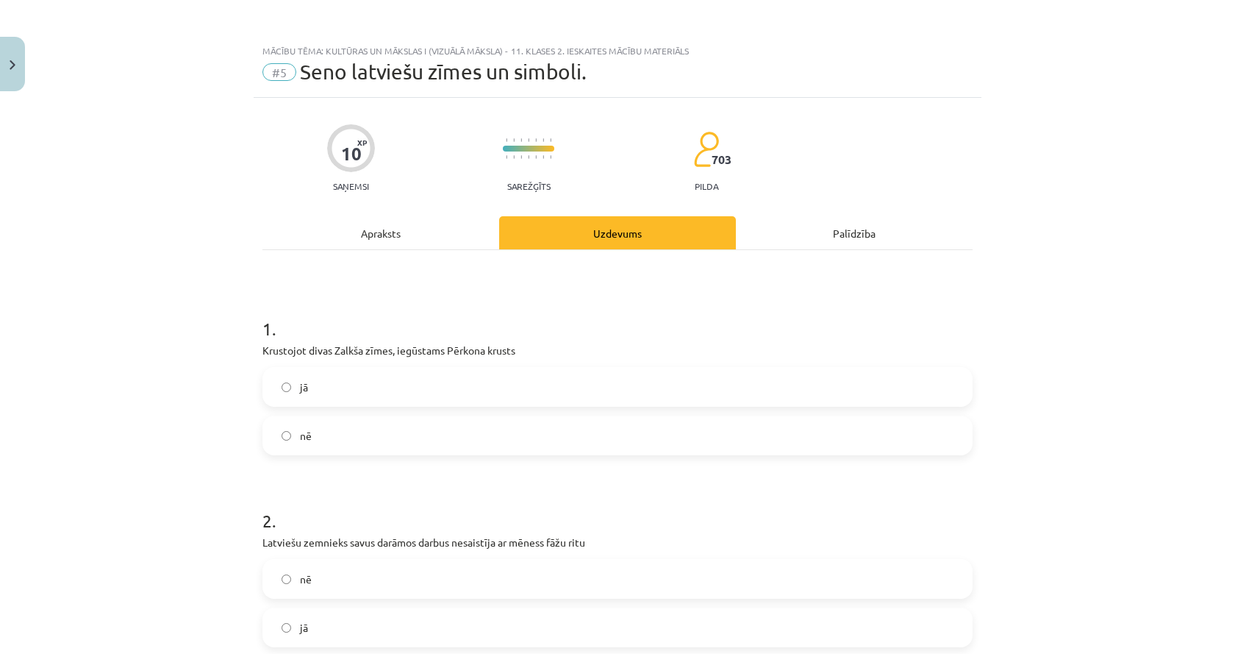
click at [313, 234] on div "Apraksts" at bounding box center [381, 232] width 237 height 33
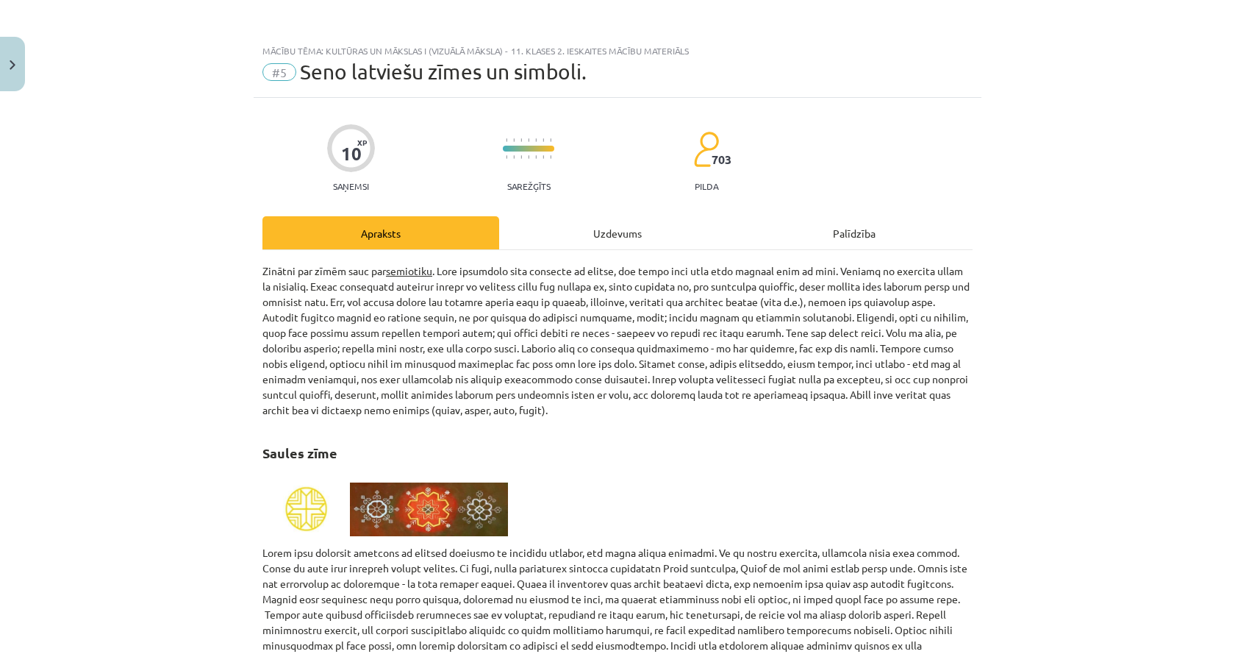
click at [560, 221] on div "Uzdevums" at bounding box center [617, 232] width 237 height 33
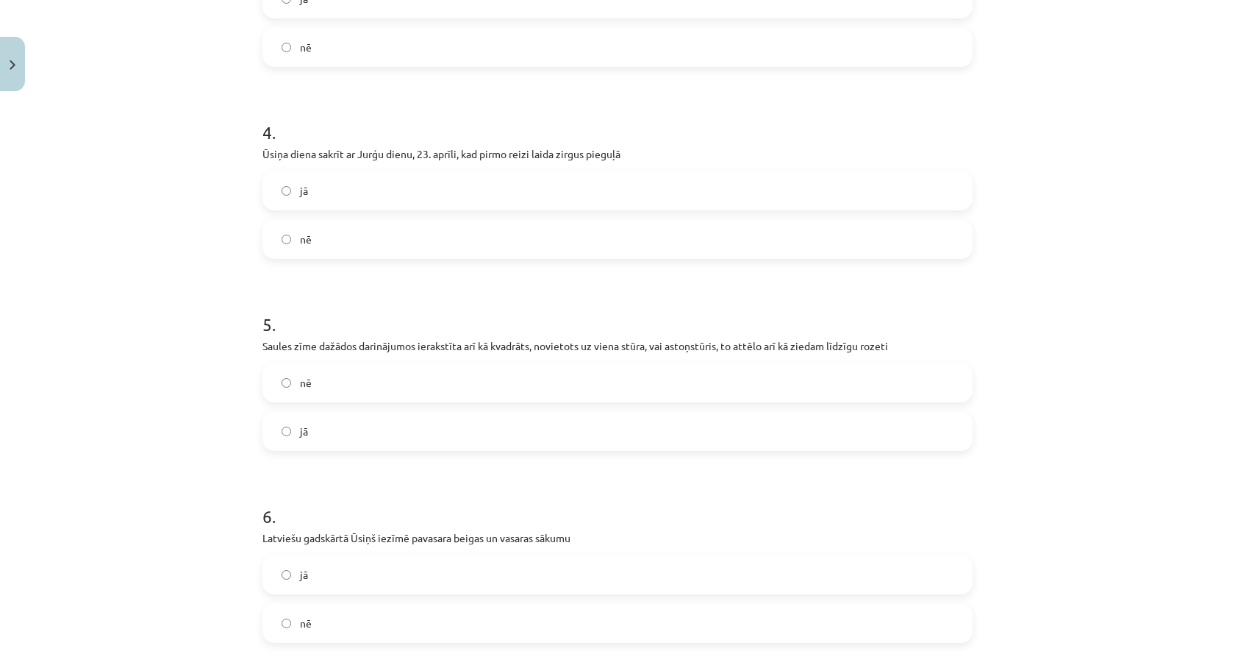
scroll to position [846, 0]
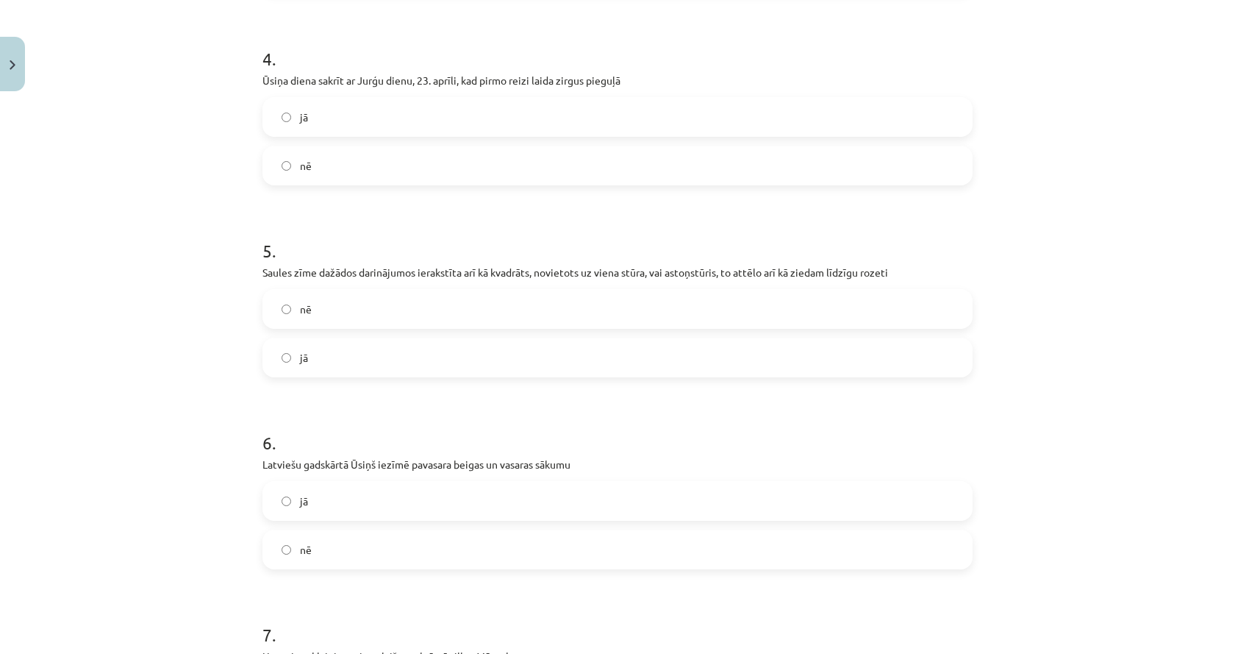
click at [433, 360] on label "jā" at bounding box center [617, 357] width 707 height 37
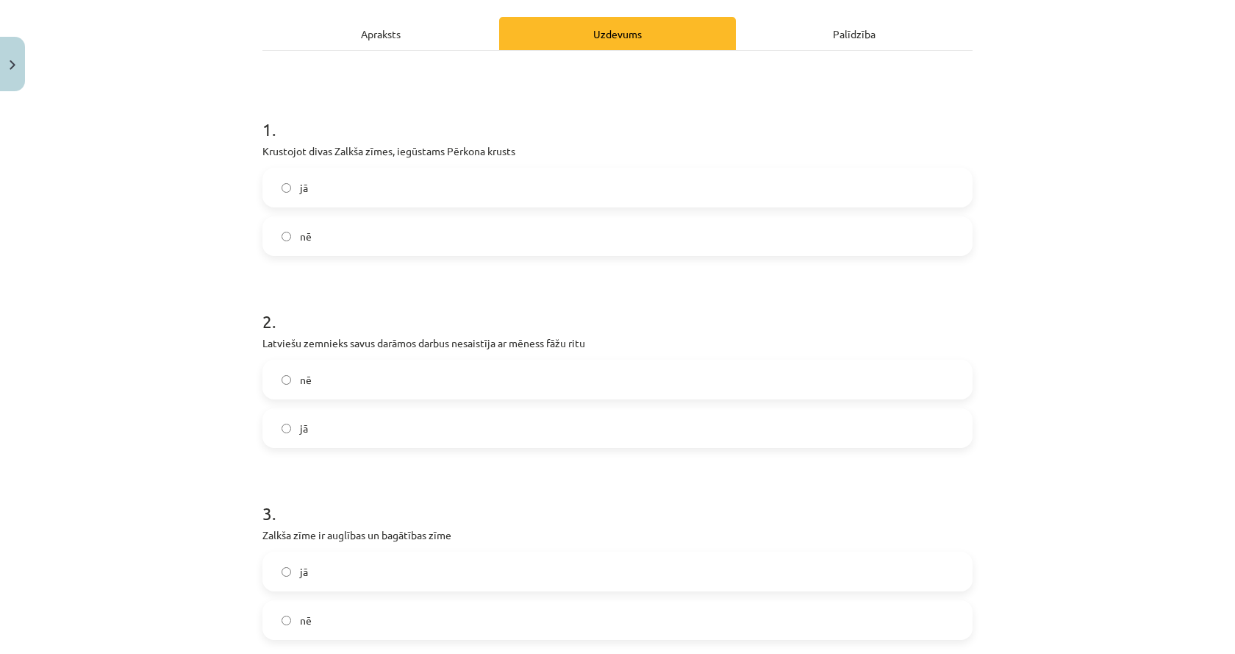
scroll to position [0, 0]
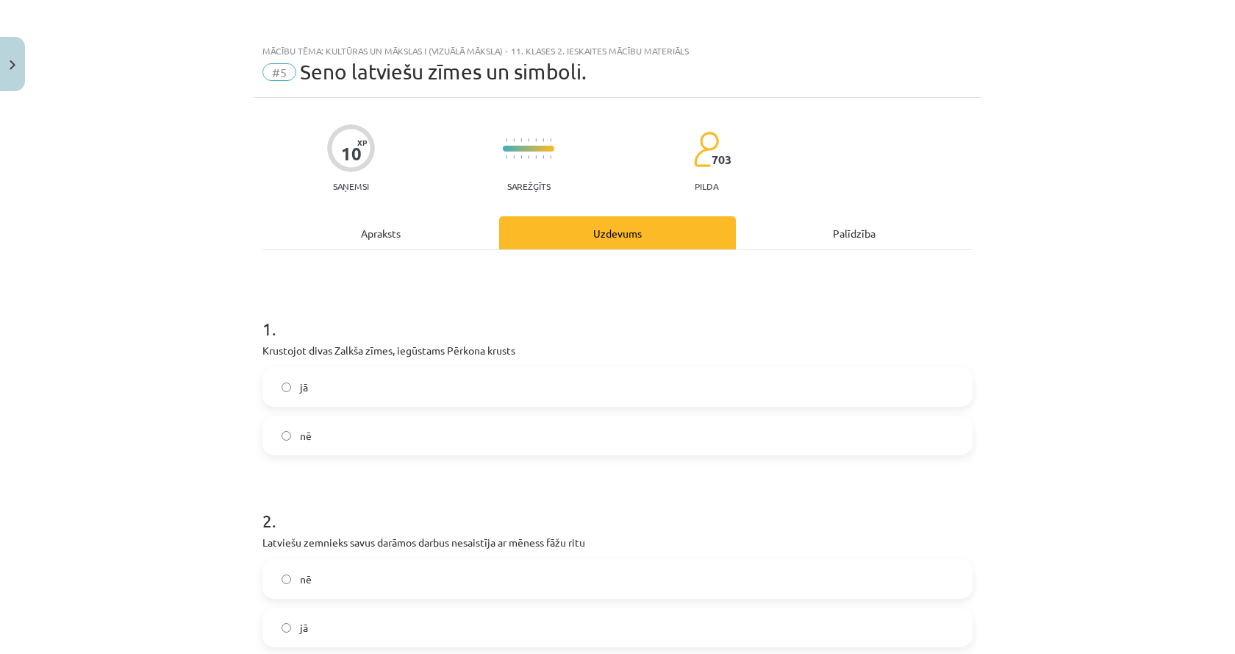
click at [335, 220] on div "Apraksts" at bounding box center [381, 232] width 237 height 33
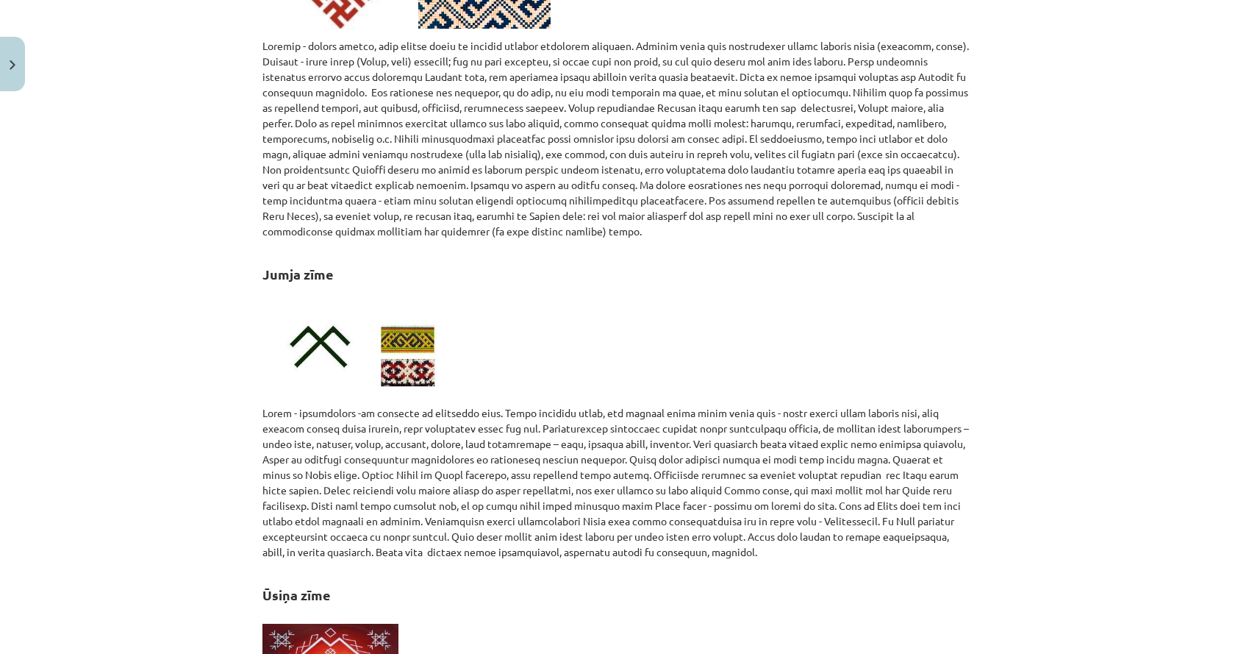
scroll to position [2537, 0]
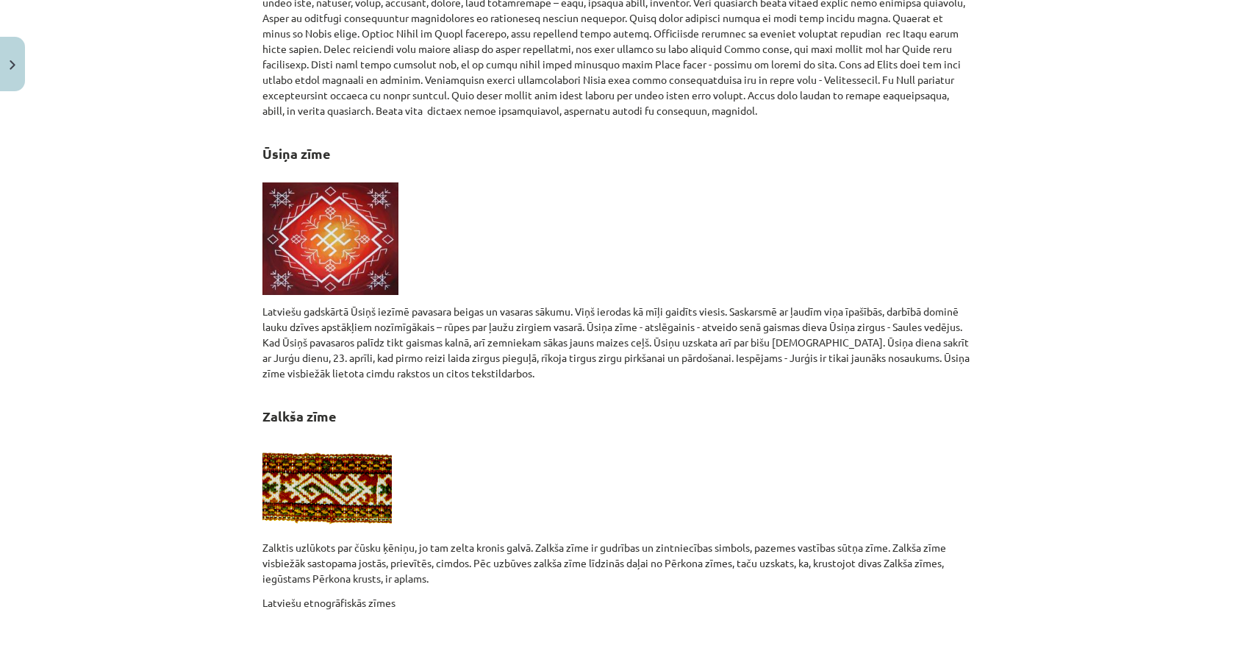
click at [188, 374] on div "Mācību tēma: Kultūras un mākslas i (vizuālā māksla) - 11. klases 2. ieskaites m…" at bounding box center [617, 327] width 1235 height 654
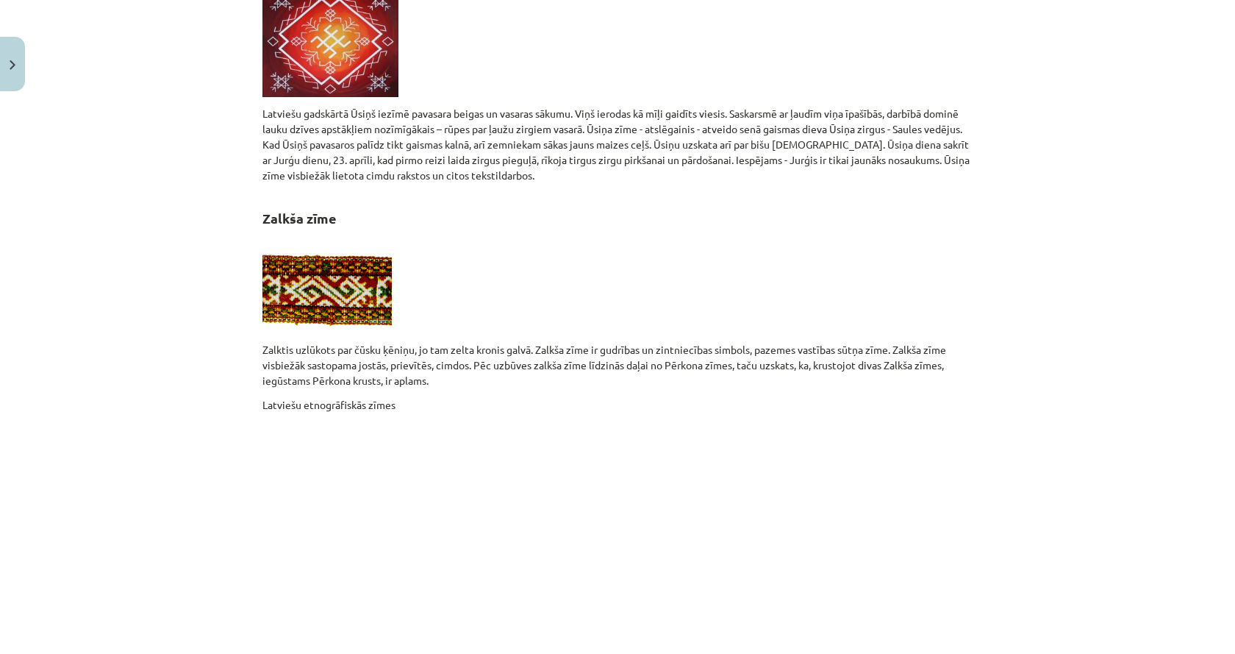
scroll to position [2758, 0]
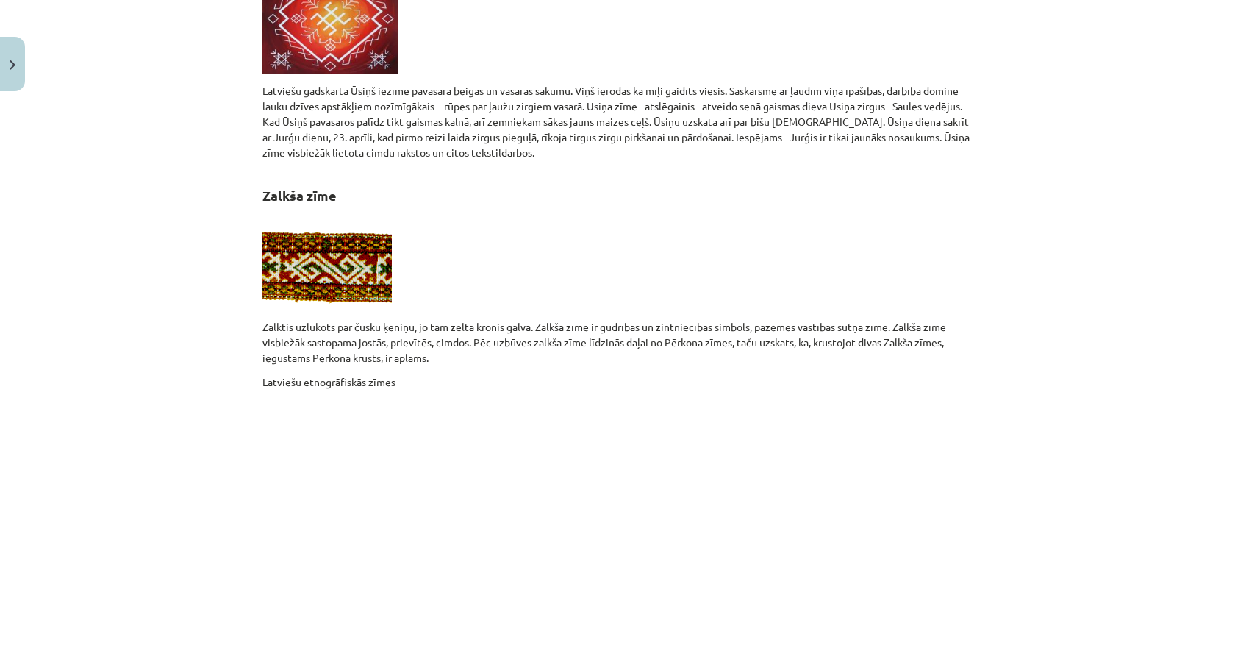
drag, startPoint x: 462, startPoint y: 263, endPoint x: 463, endPoint y: 271, distance: 8.9
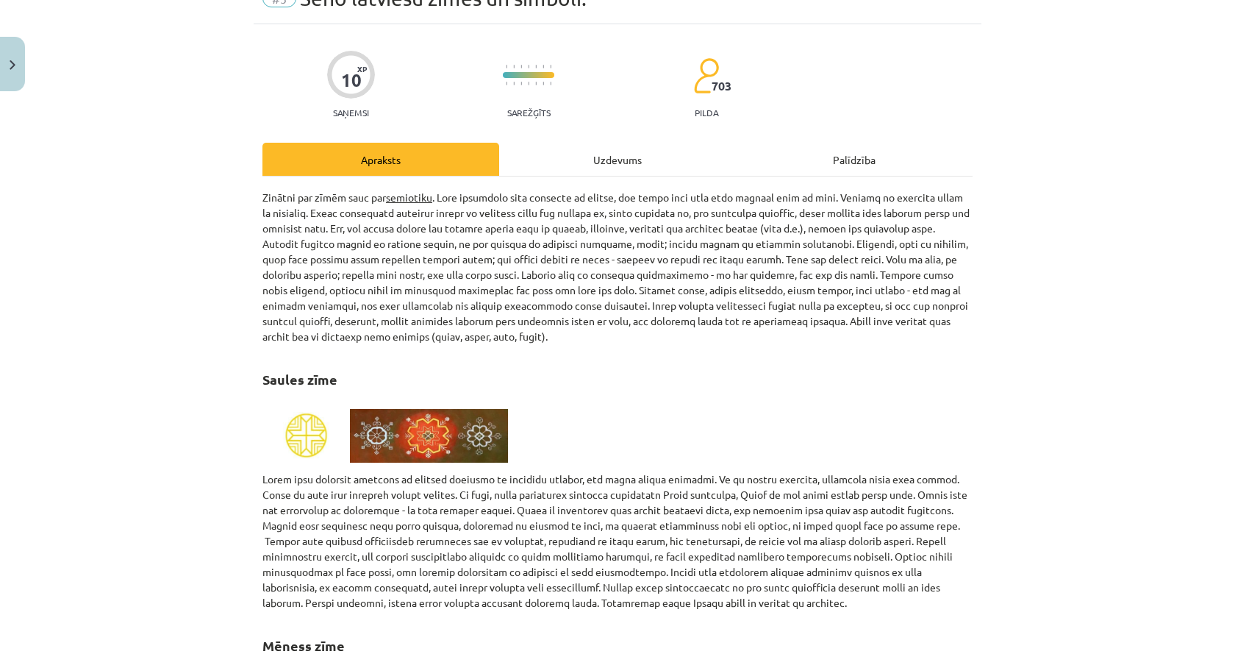
scroll to position [0, 0]
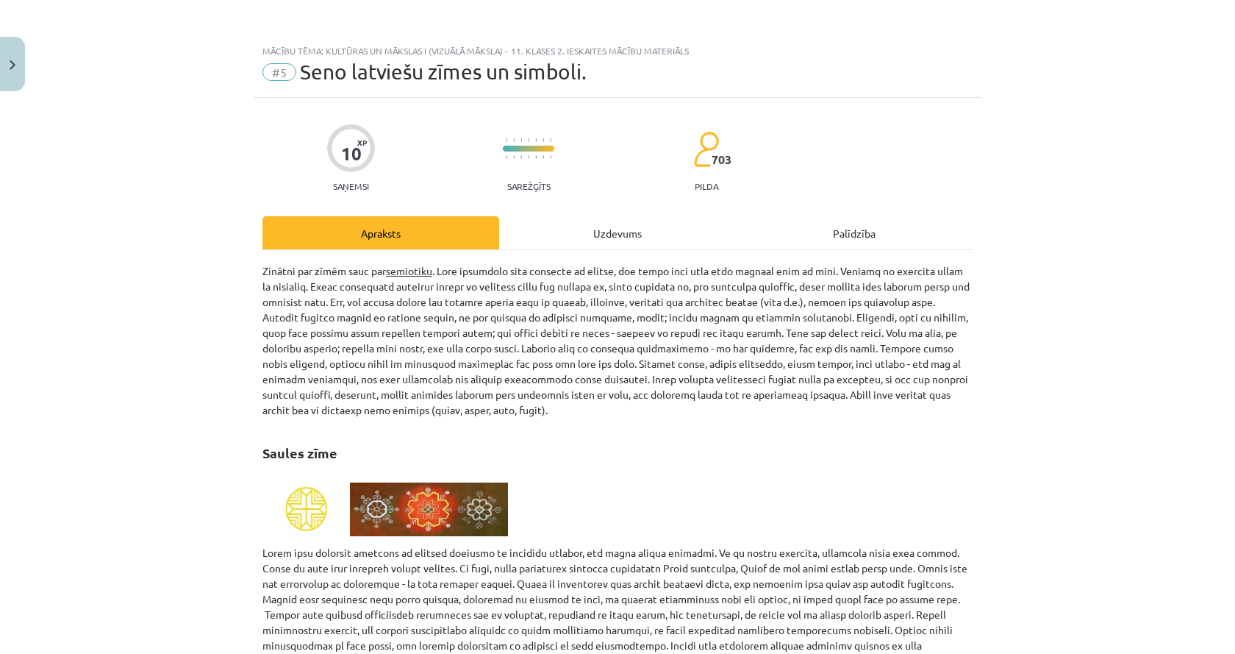
click at [574, 229] on div "Uzdevums" at bounding box center [617, 232] width 237 height 33
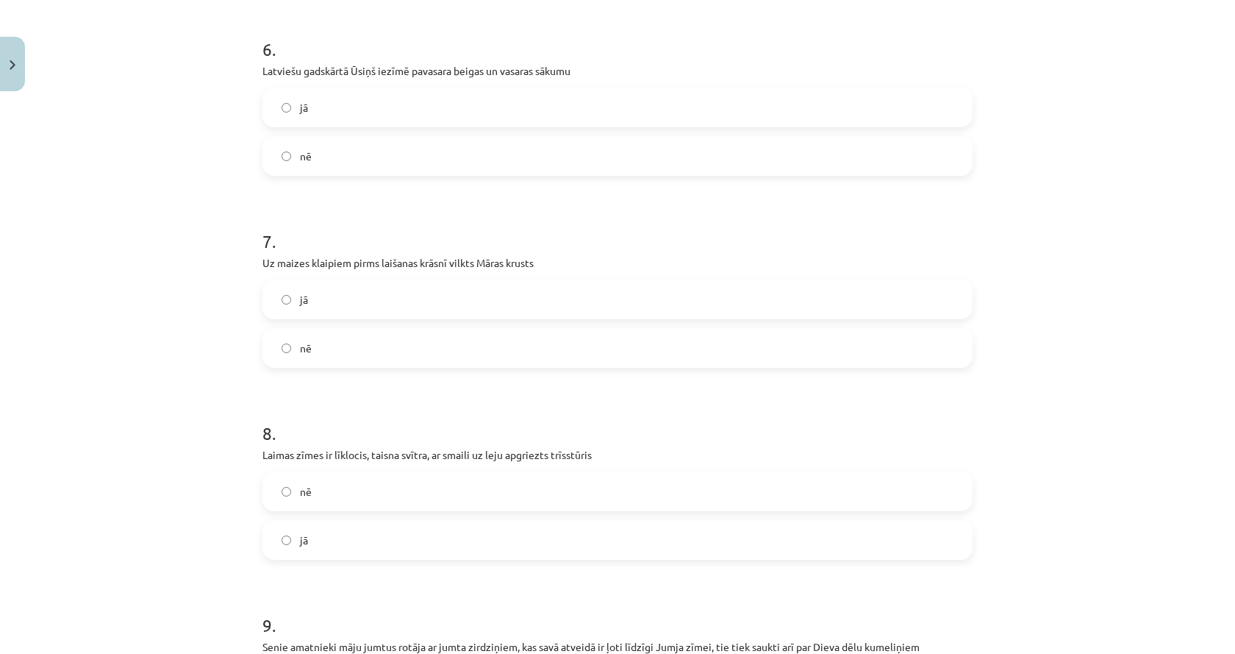
scroll to position [1213, 0]
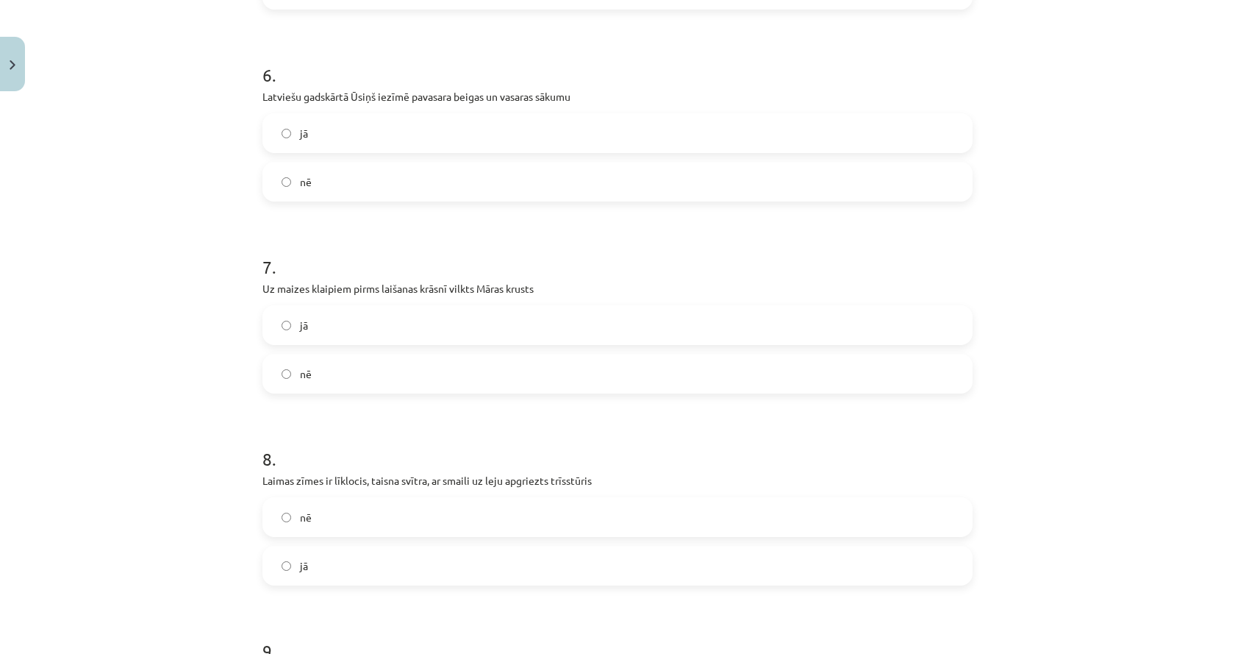
click at [452, 136] on label "jā" at bounding box center [617, 133] width 707 height 37
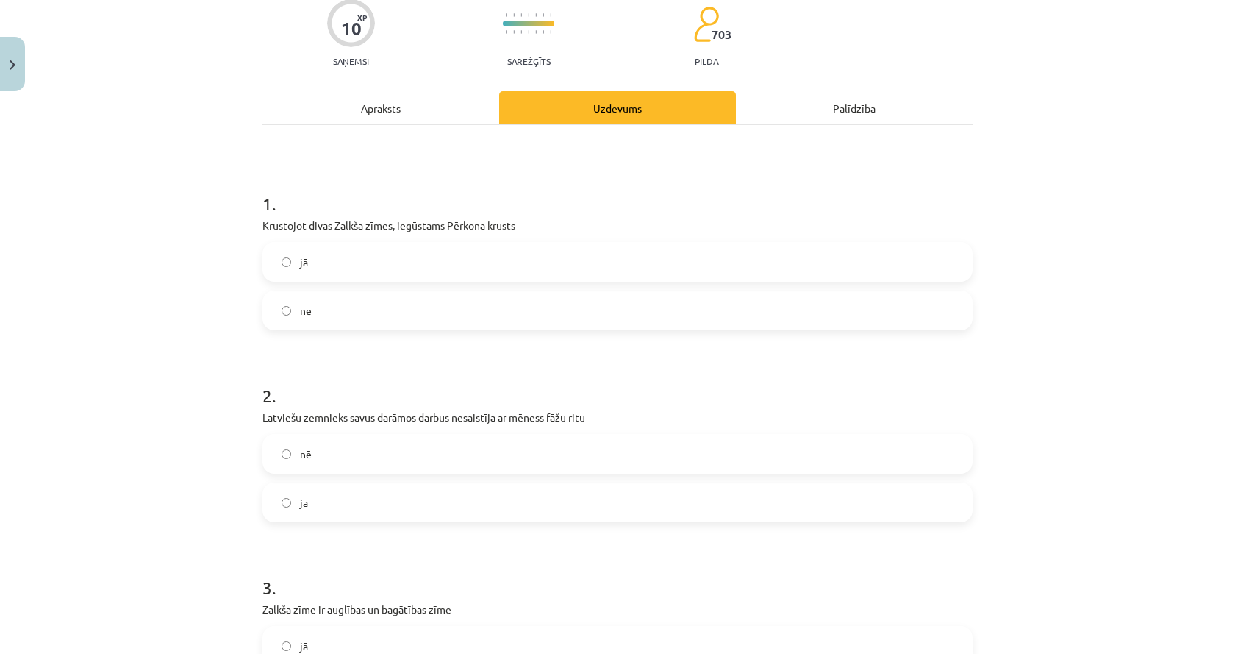
scroll to position [0, 0]
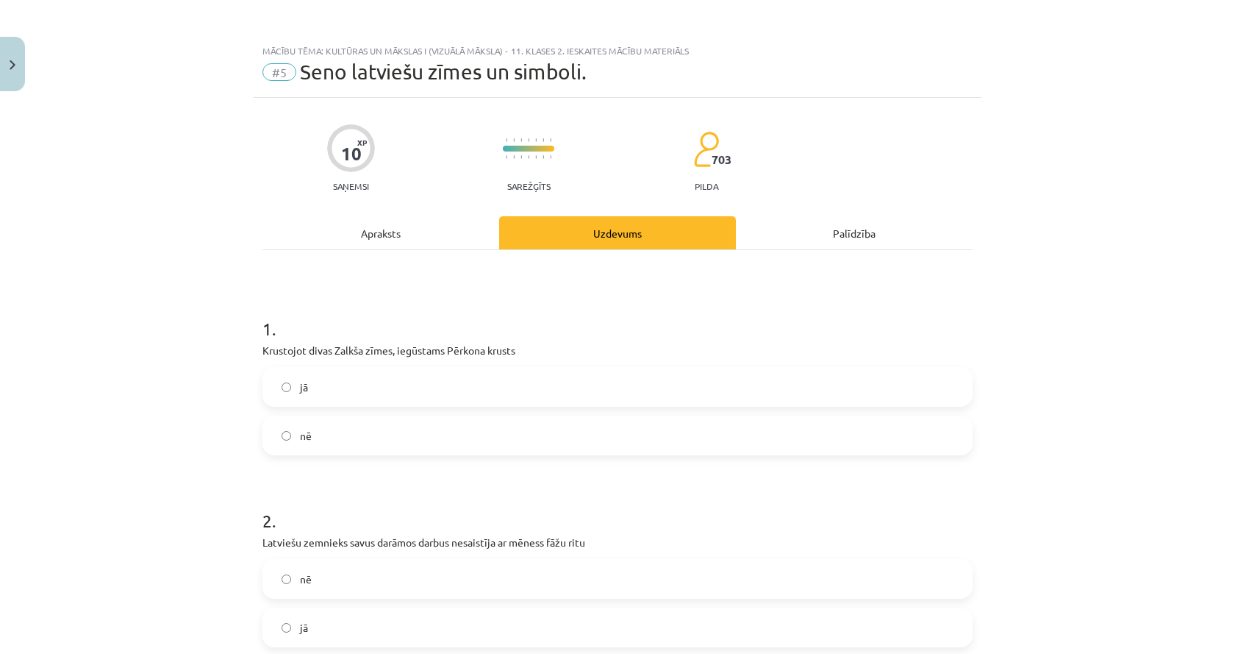
click at [418, 237] on div "Apraksts" at bounding box center [381, 232] width 237 height 33
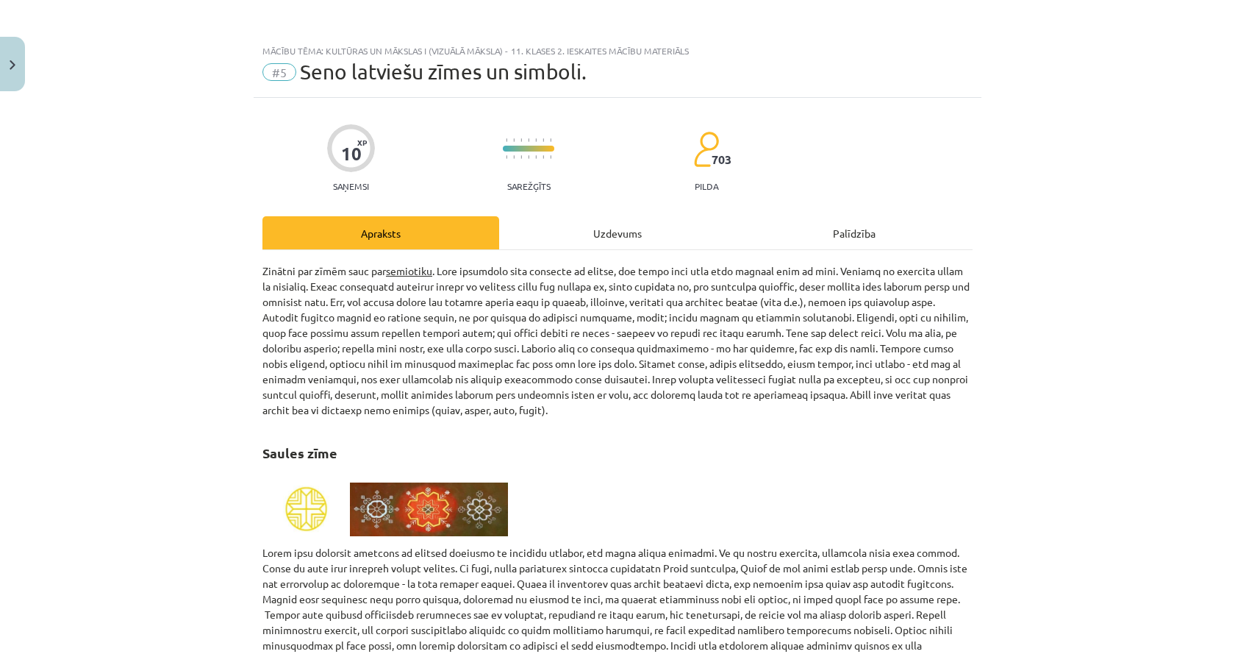
click at [531, 232] on div "Uzdevums" at bounding box center [617, 232] width 237 height 33
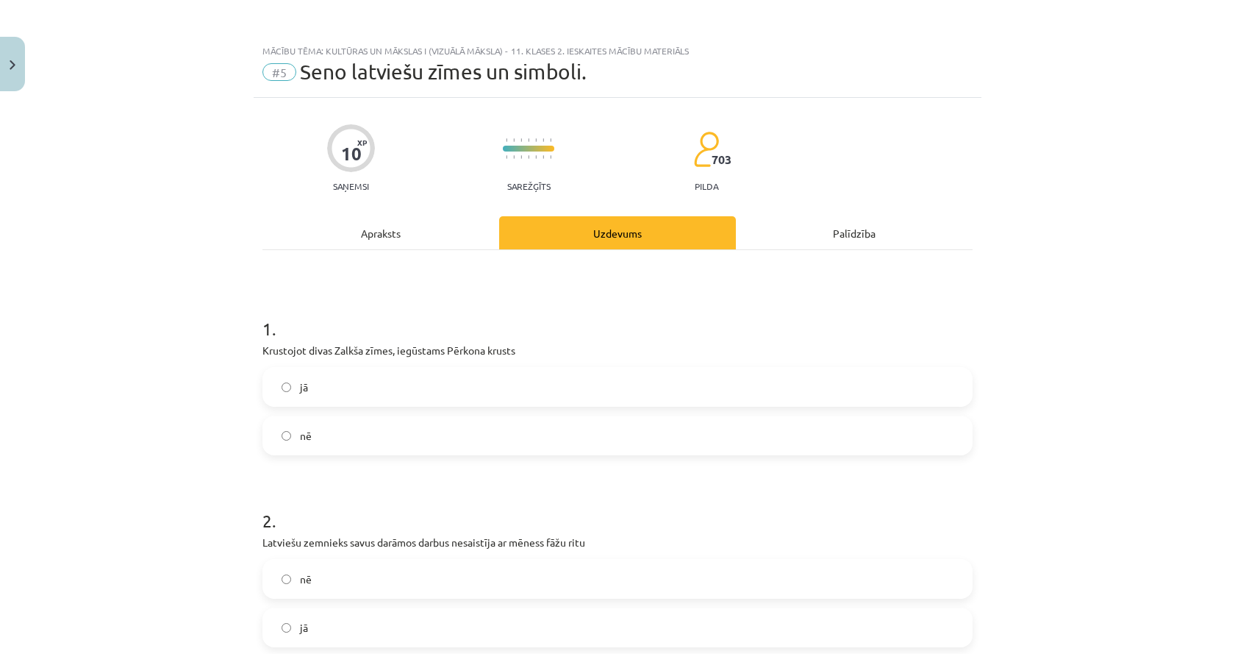
click at [307, 223] on div "Apraksts" at bounding box center [381, 232] width 237 height 33
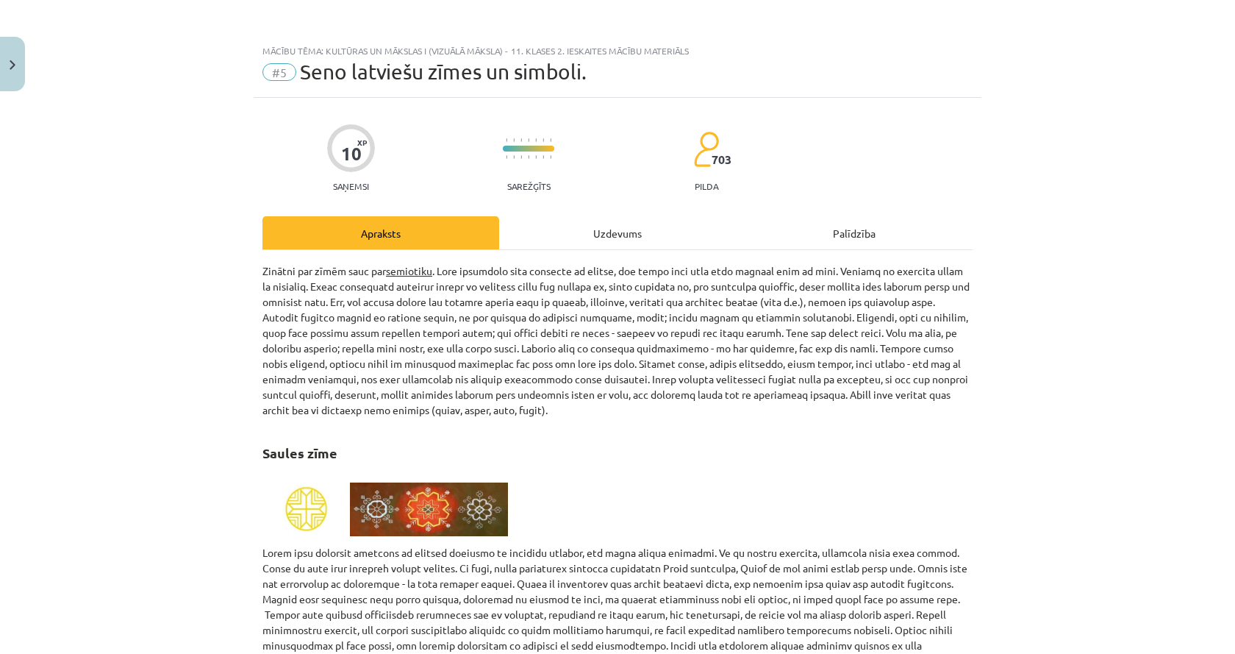
click at [560, 240] on div "Uzdevums" at bounding box center [617, 232] width 237 height 33
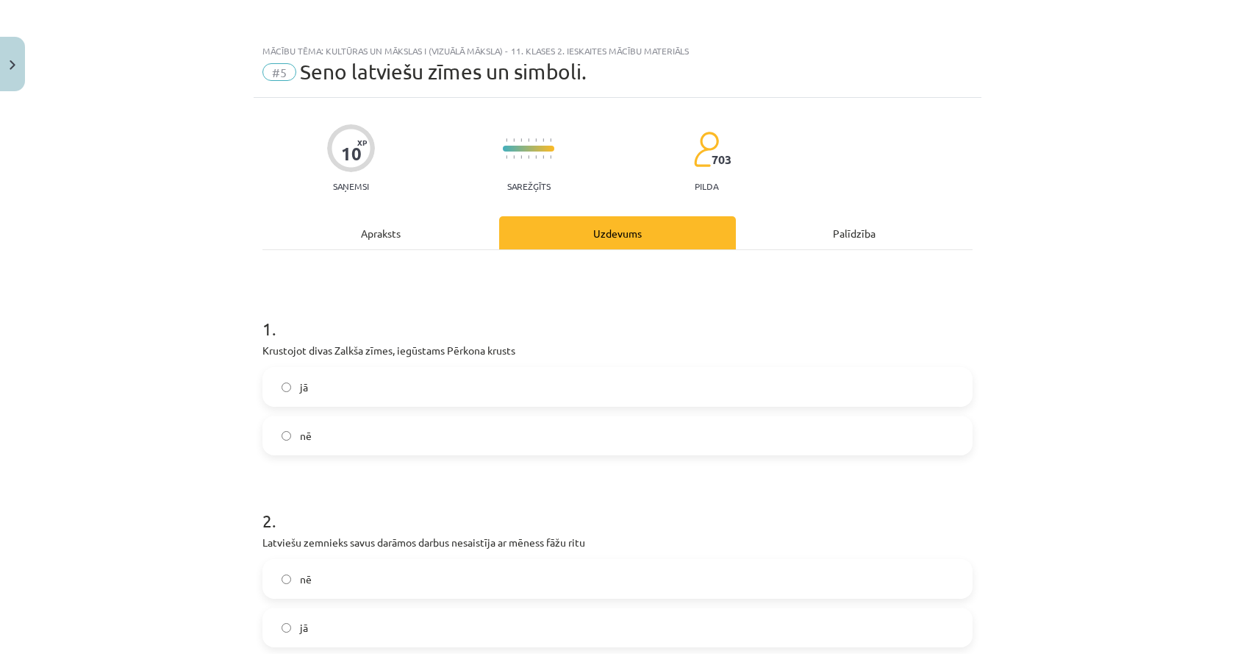
click at [416, 229] on div "Apraksts" at bounding box center [381, 232] width 237 height 33
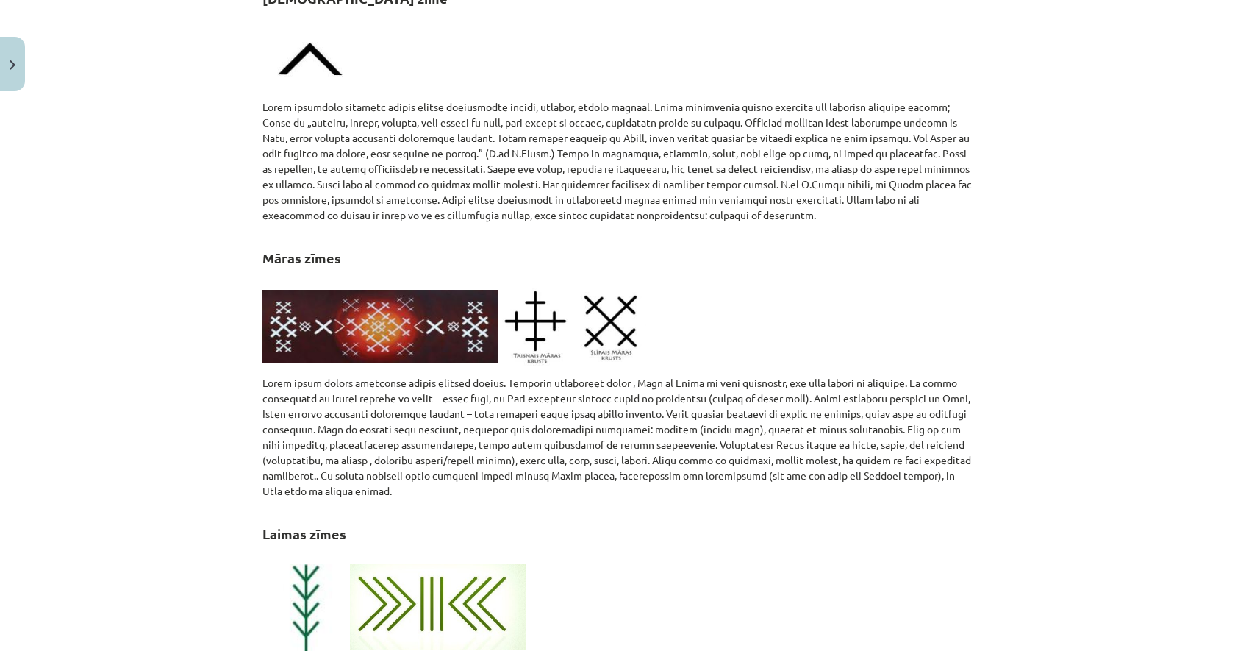
scroll to position [1434, 0]
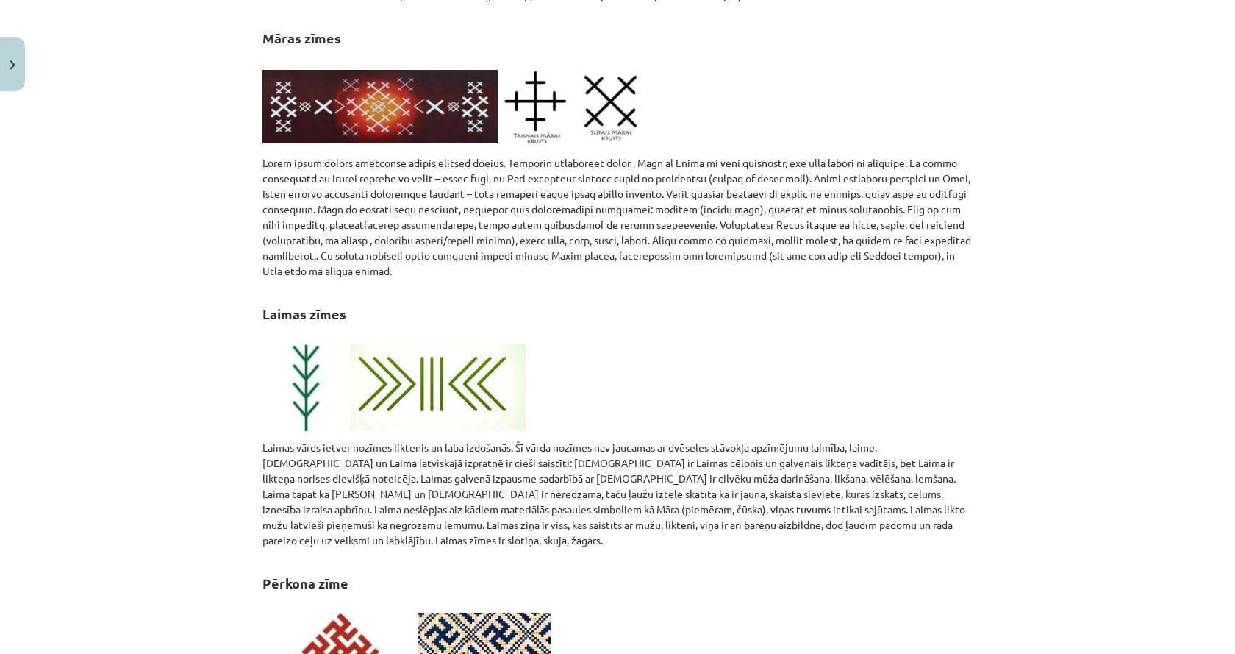
drag, startPoint x: 141, startPoint y: 191, endPoint x: 140, endPoint y: 149, distance: 41.9
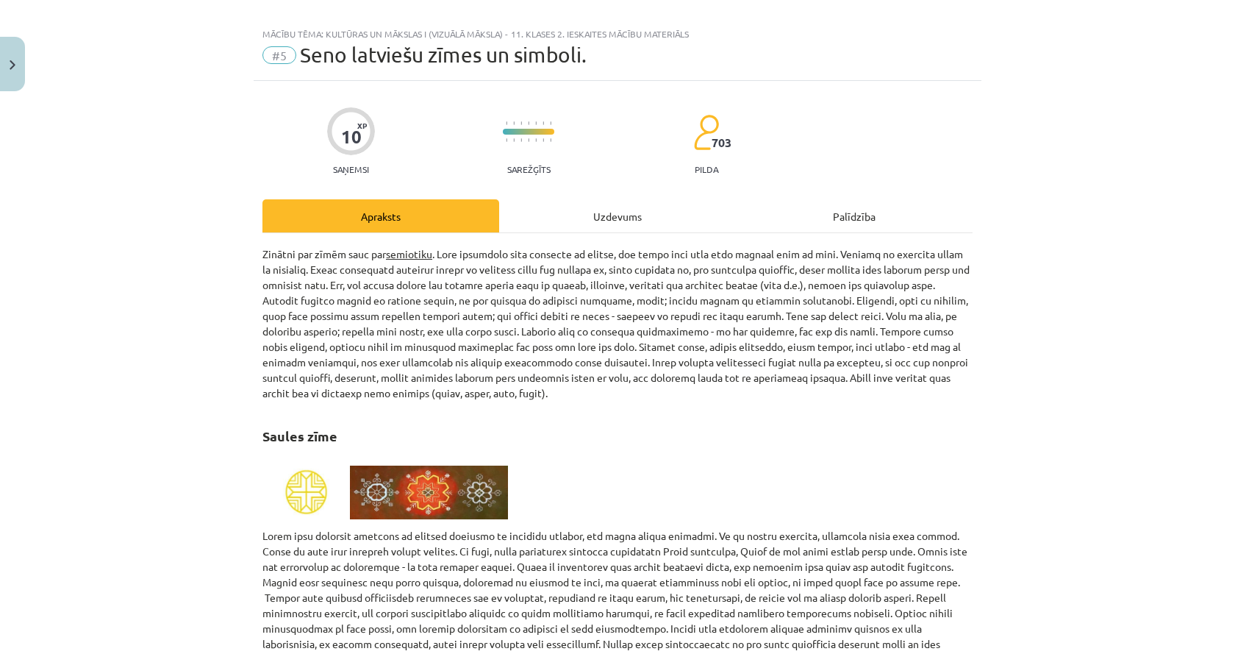
scroll to position [0, 0]
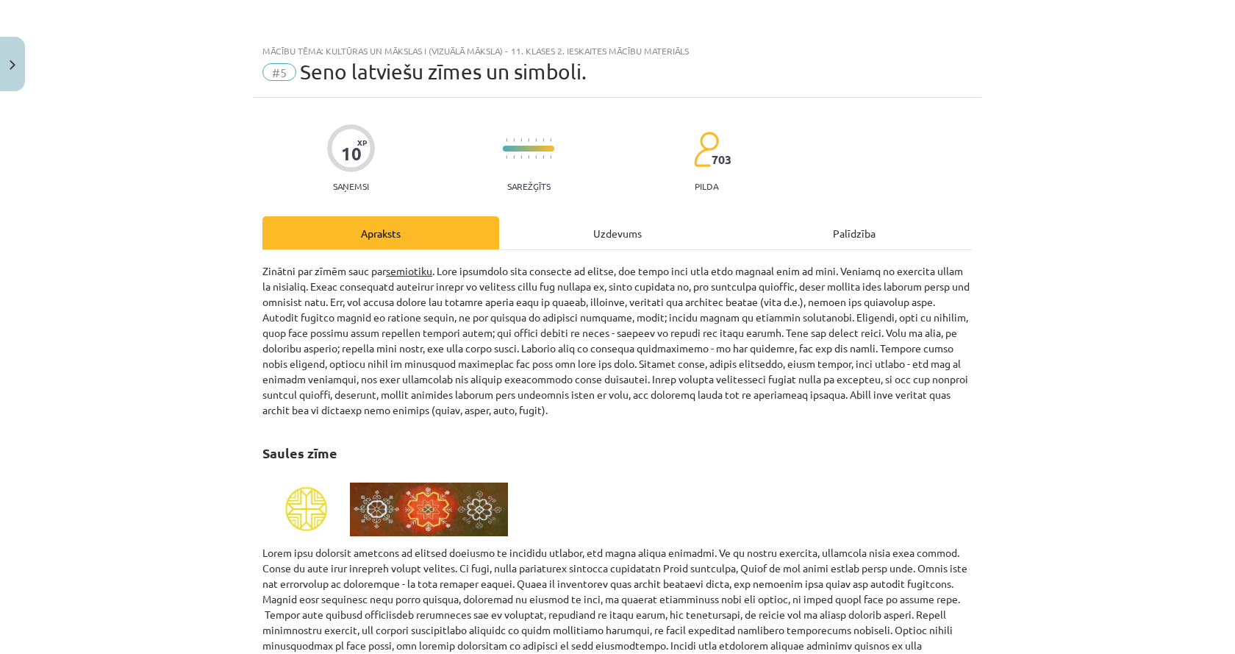
click at [541, 221] on div "Uzdevums" at bounding box center [617, 232] width 237 height 33
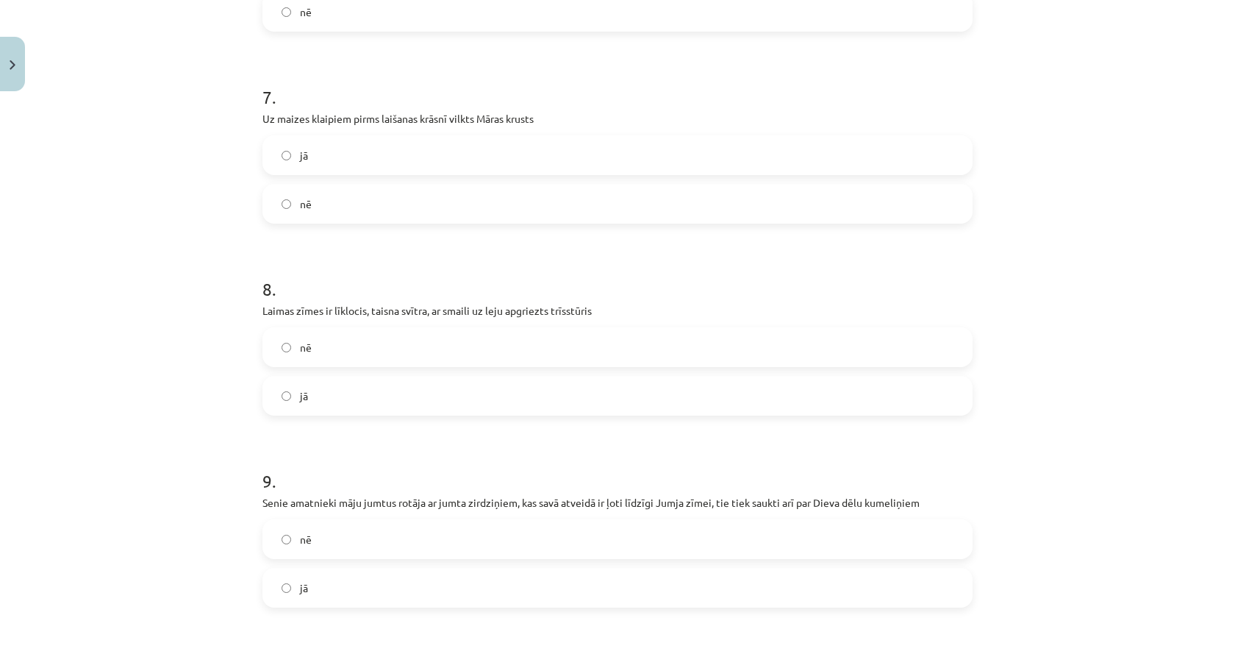
scroll to position [1360, 0]
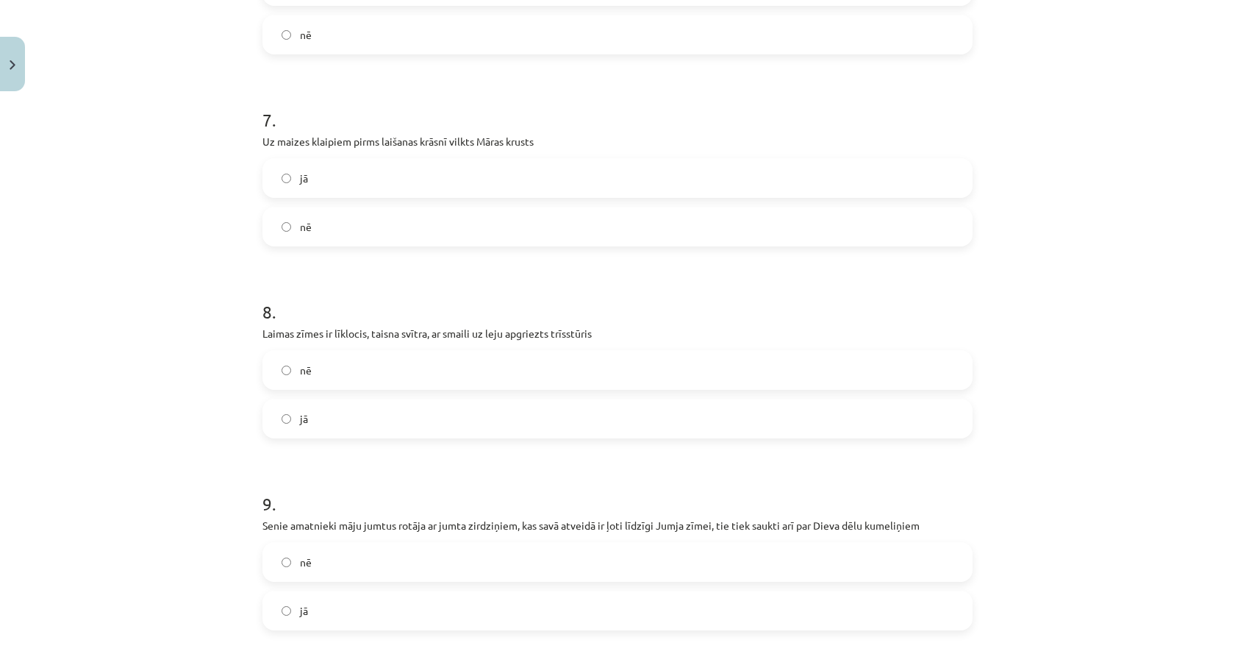
click at [331, 187] on label "jā" at bounding box center [617, 178] width 707 height 37
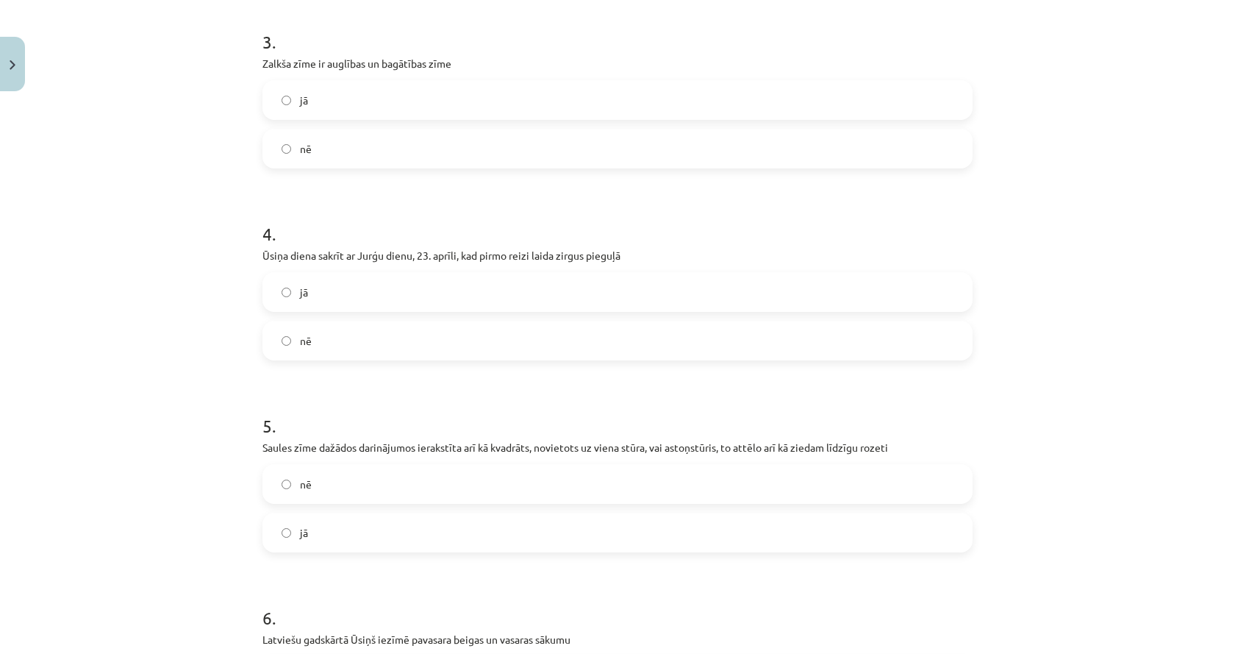
scroll to position [0, 0]
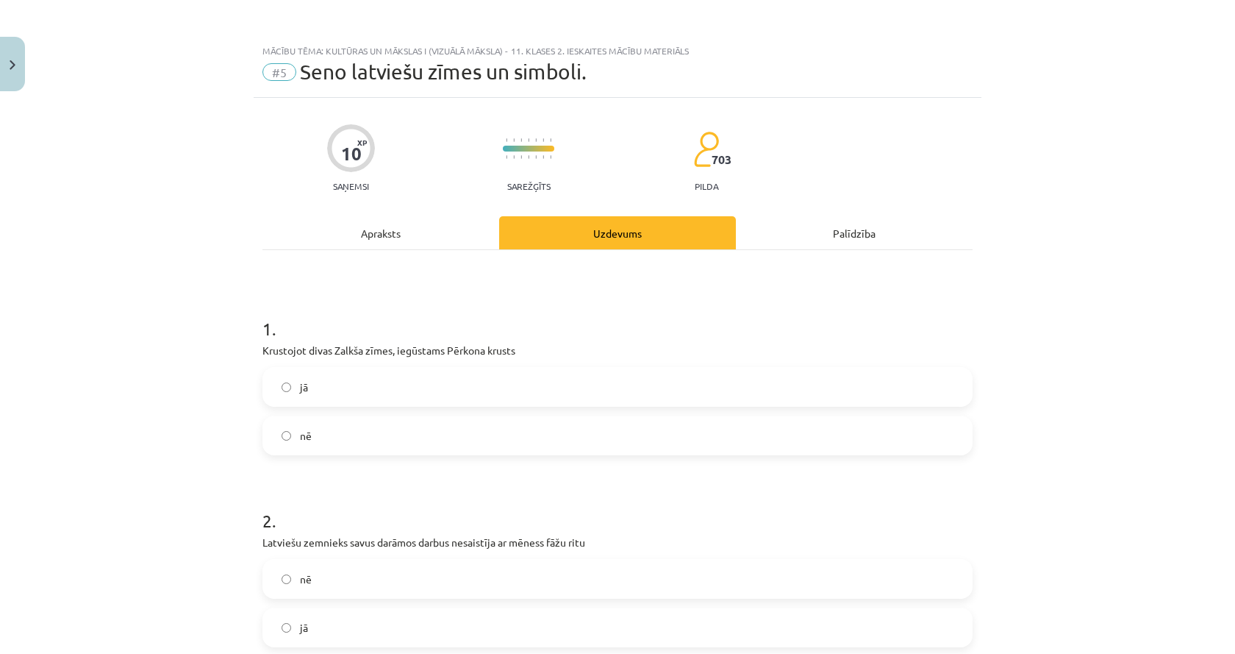
click at [341, 219] on div "Apraksts" at bounding box center [381, 232] width 237 height 33
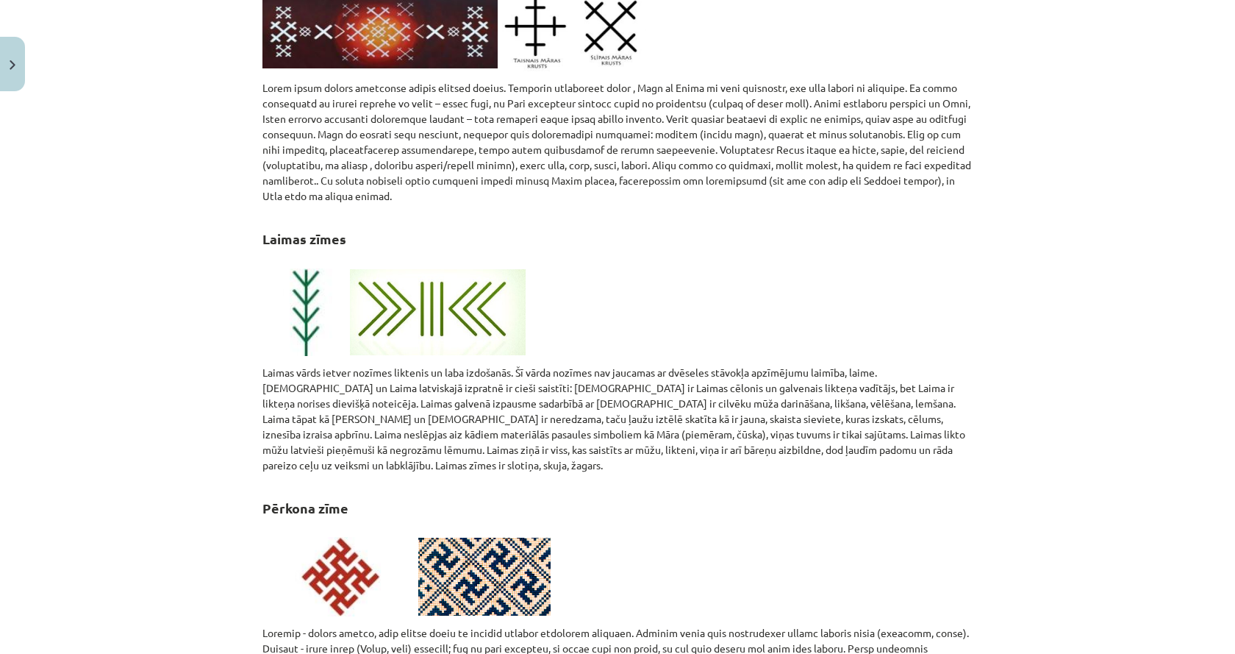
scroll to position [1655, 0]
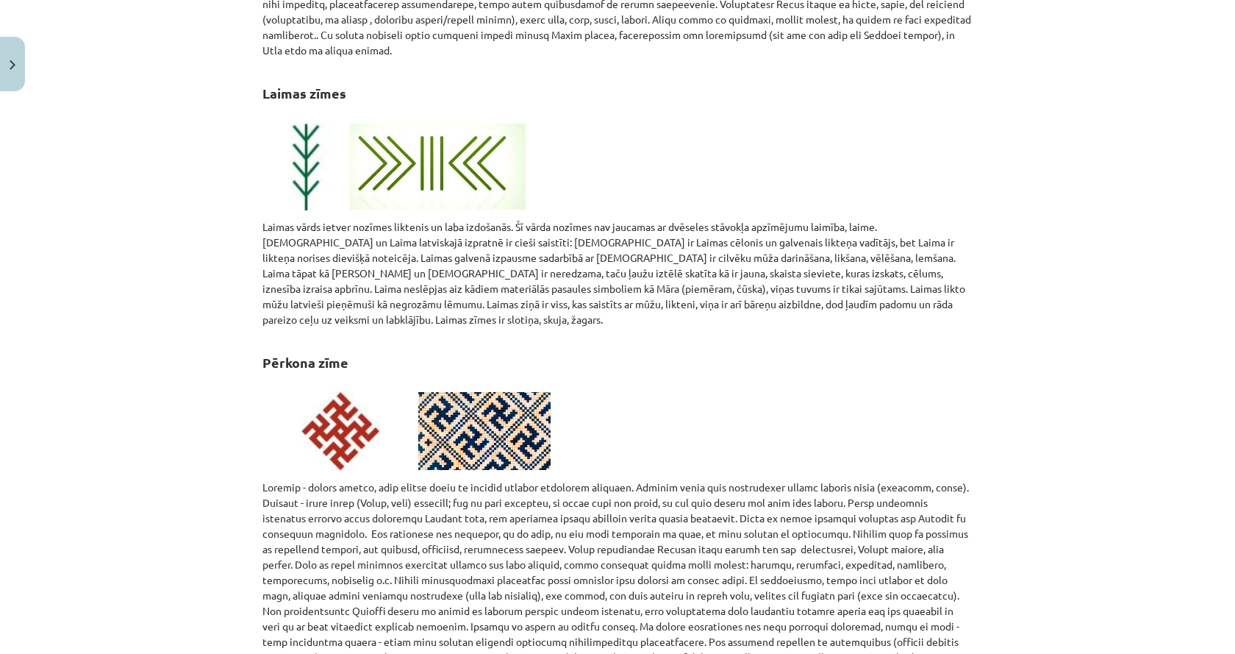
drag, startPoint x: 166, startPoint y: 131, endPoint x: 163, endPoint y: 114, distance: 17.3
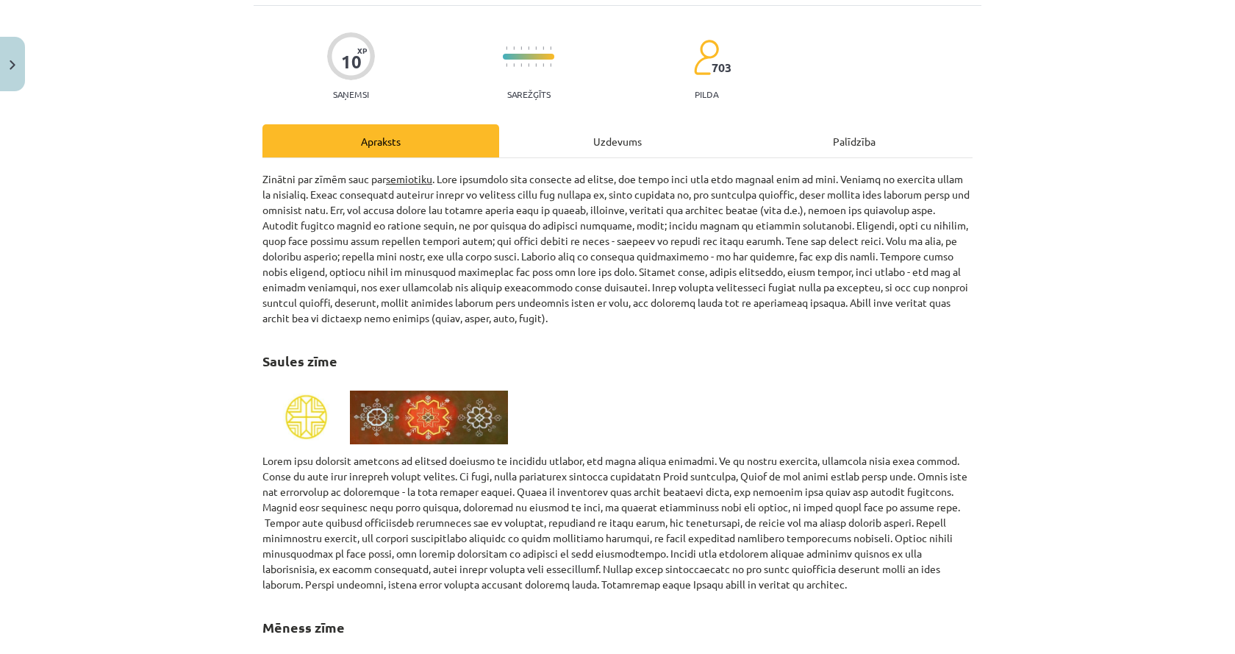
scroll to position [0, 0]
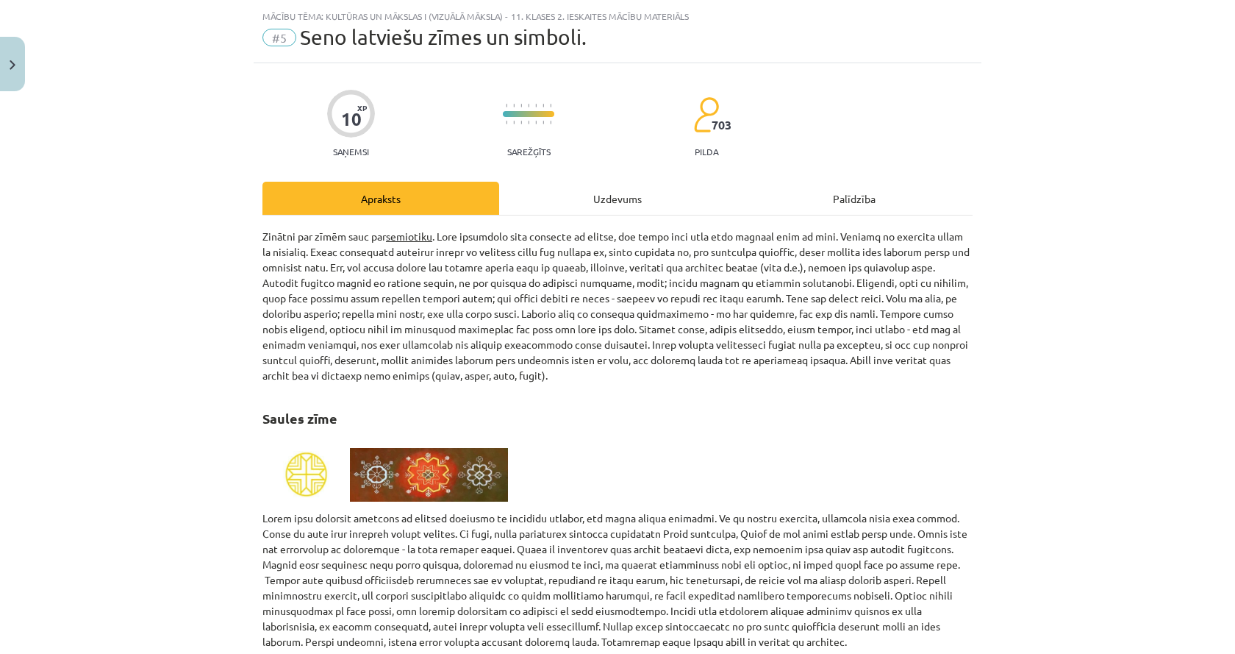
drag, startPoint x: 493, startPoint y: 202, endPoint x: 510, endPoint y: 204, distance: 17.2
click at [502, 204] on div "Uzdevums" at bounding box center [617, 198] width 237 height 33
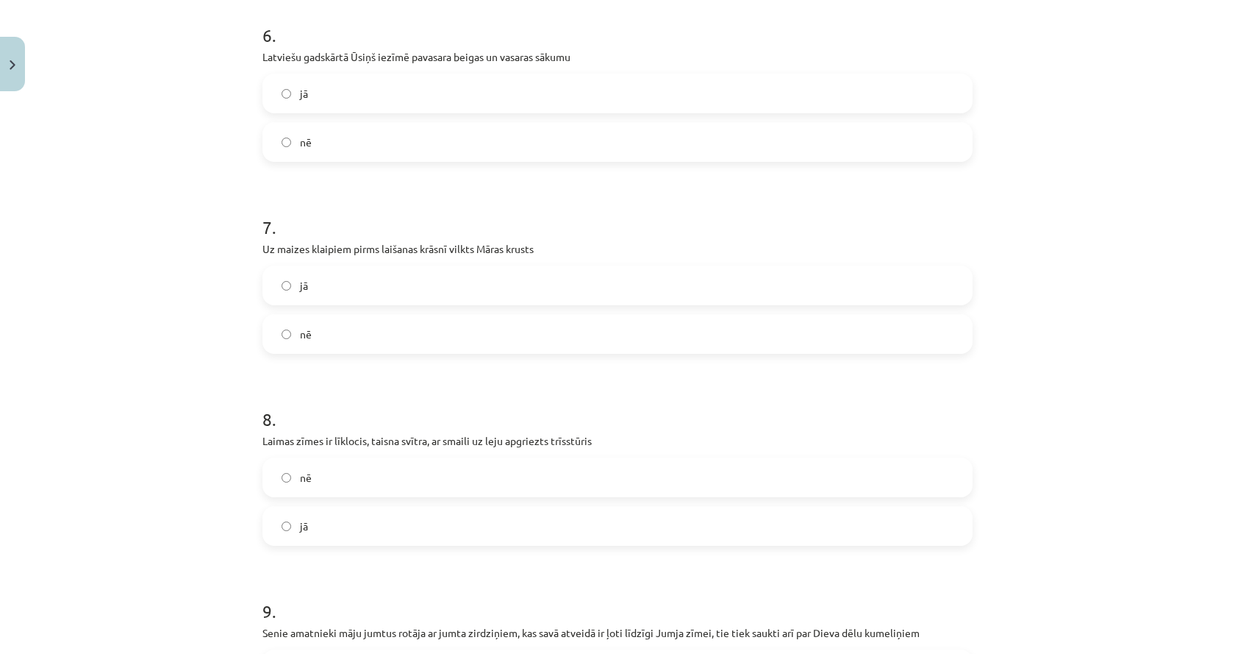
scroll to position [1360, 0]
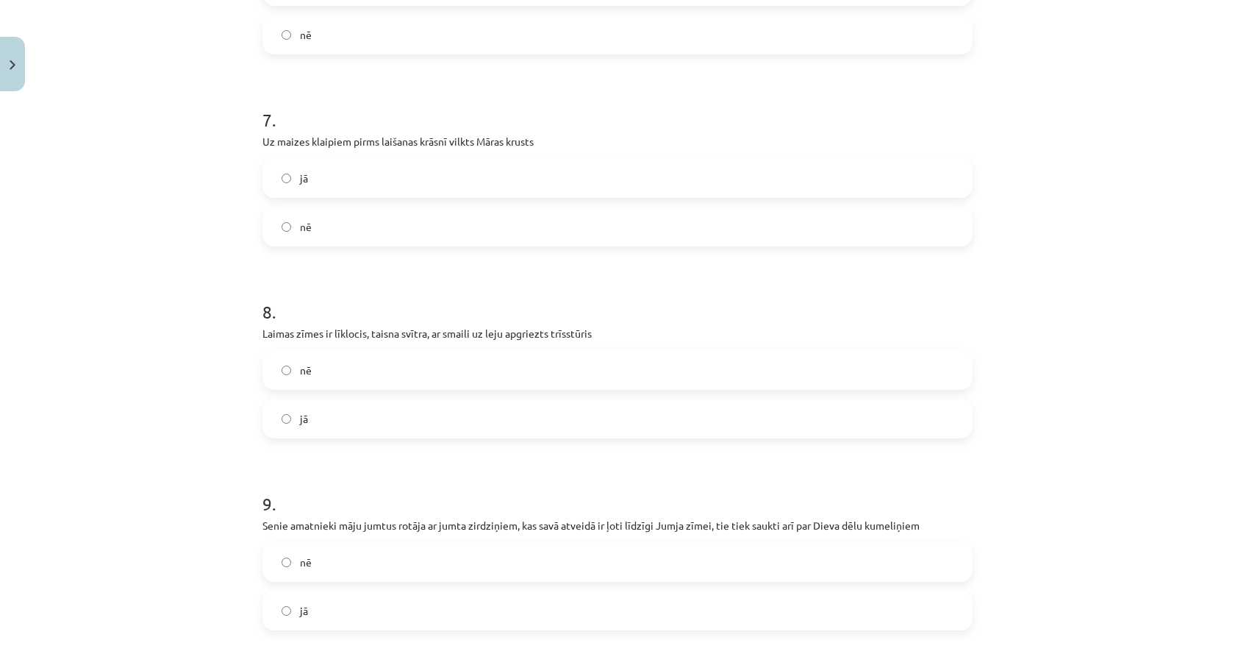
click at [406, 329] on p "Laimas zīmes ir līklocis, taisna svītra, ar smaili uz leju apgriezts trīsstūris" at bounding box center [618, 333] width 710 height 15
copy div "Laimas zīmes ir līklocis, taisna svītra, ar smaili uz leju apgriezts trīsstūris"
click at [453, 332] on p "Laimas zīmes ir līklocis, taisna svītra, ar smaili uz leju apgriezts trīsstūris" at bounding box center [618, 333] width 710 height 15
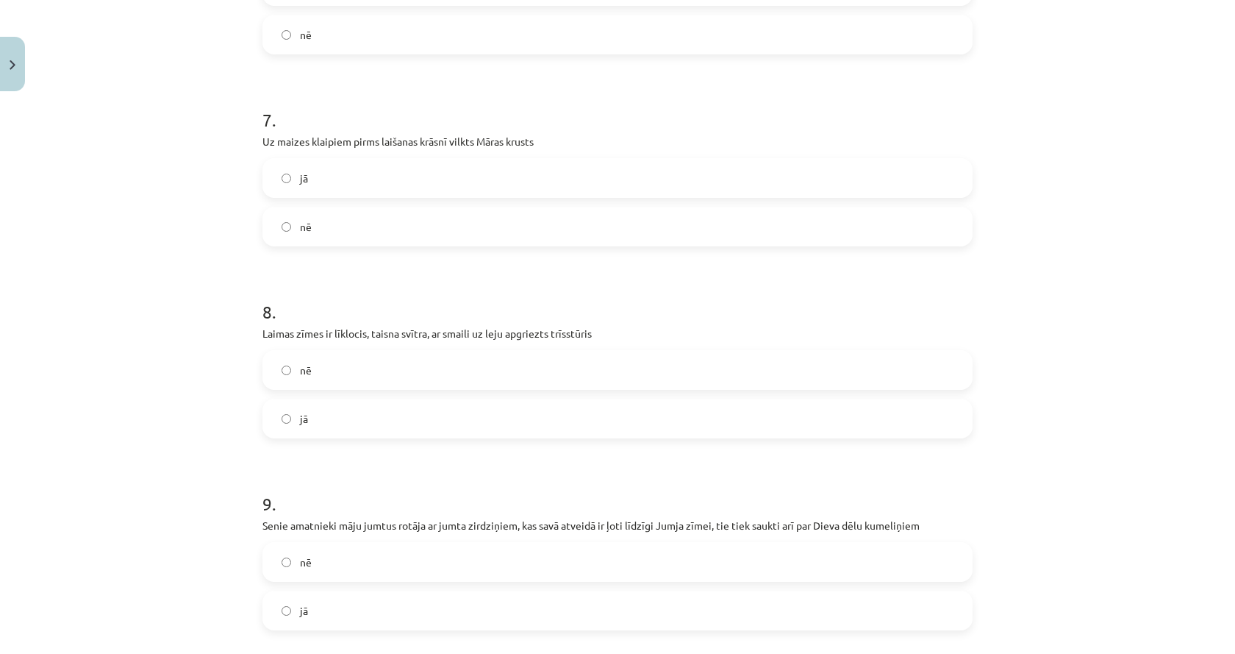
click at [307, 378] on label "nē" at bounding box center [617, 370] width 707 height 37
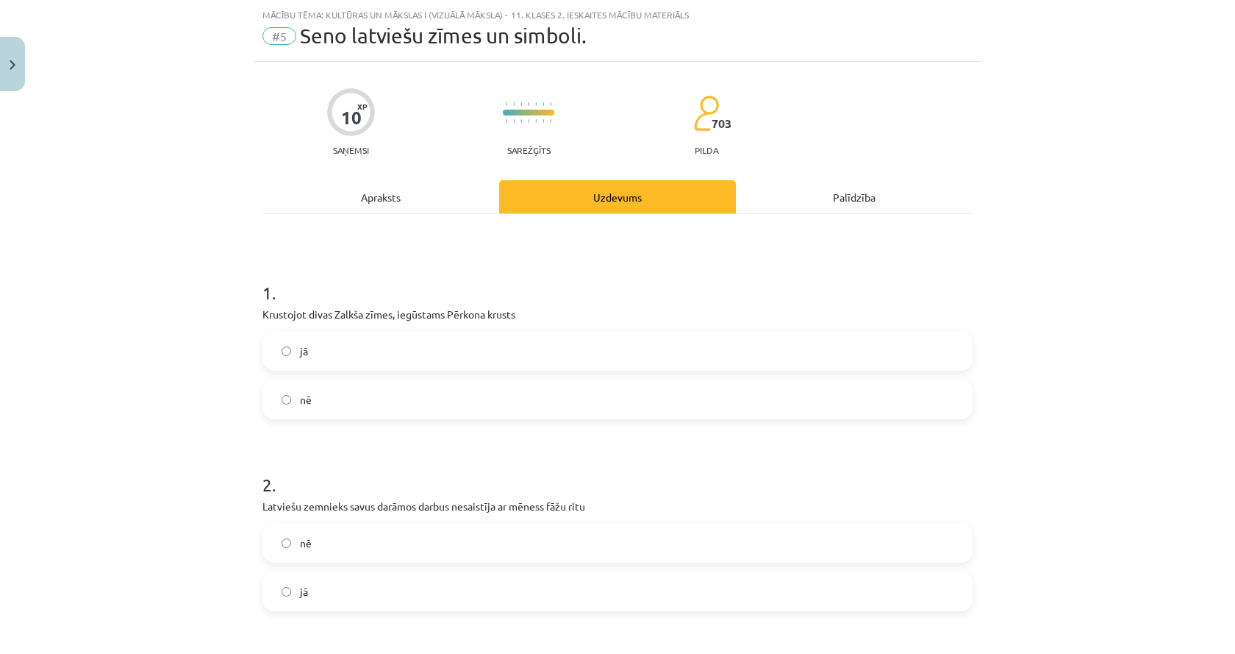
scroll to position [0, 0]
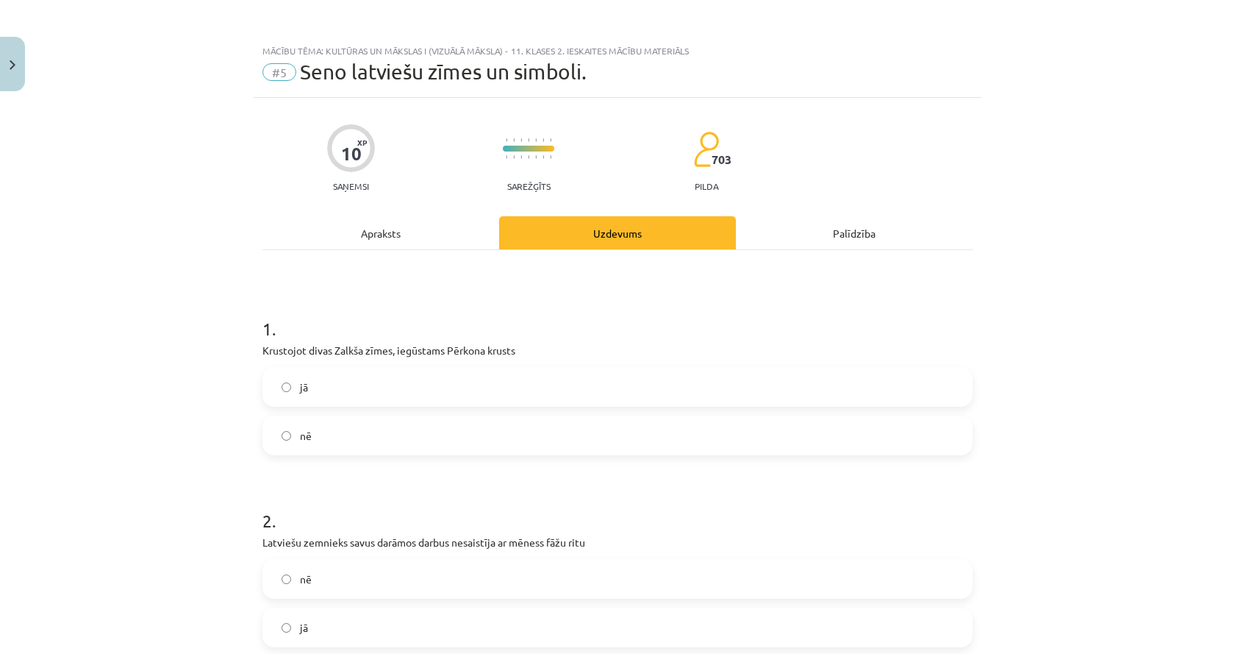
click at [333, 221] on div "Apraksts" at bounding box center [381, 232] width 237 height 33
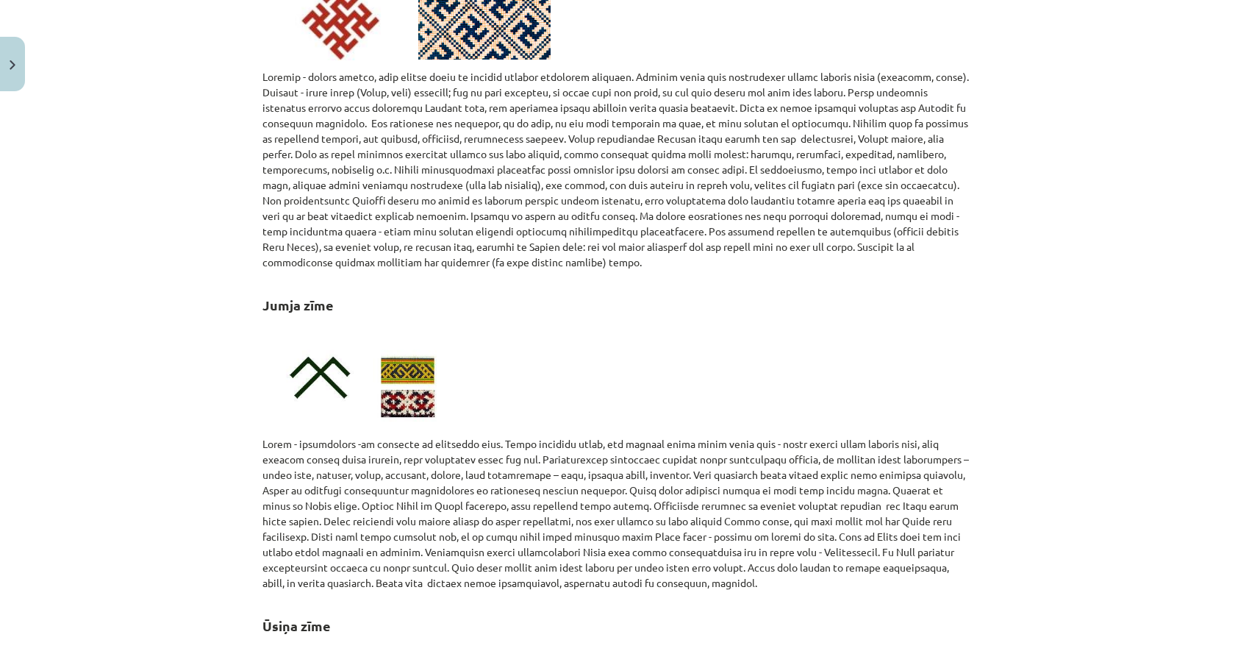
scroll to position [2243, 0]
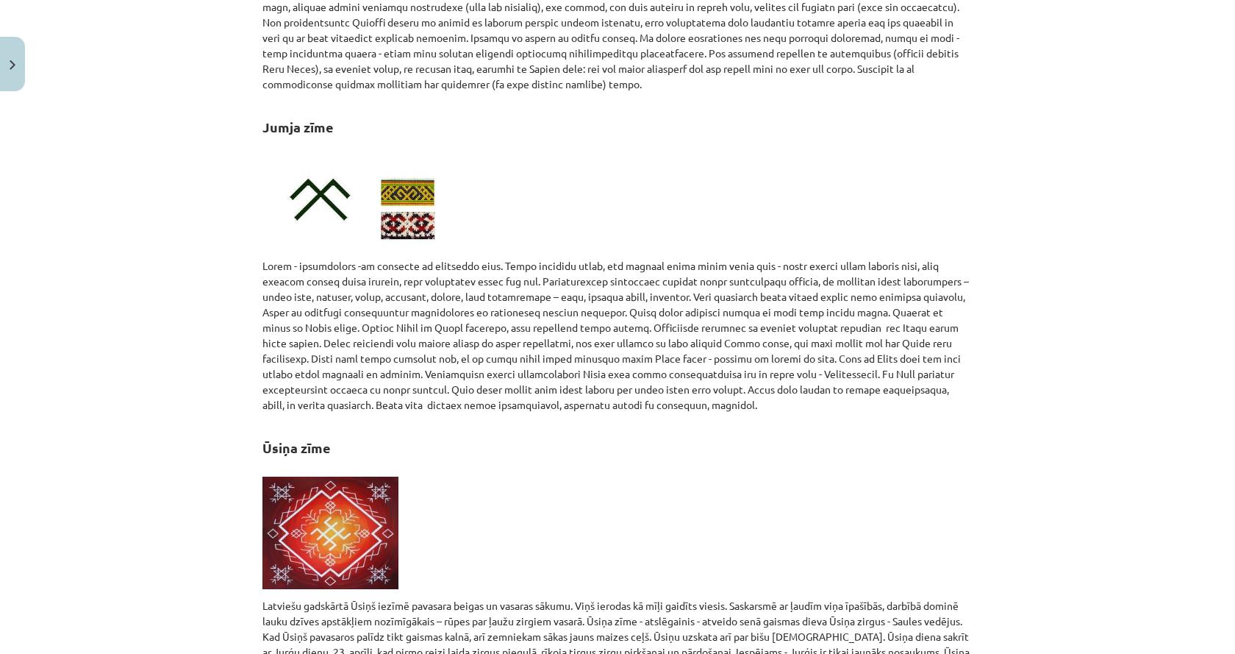
drag, startPoint x: 237, startPoint y: 226, endPoint x: 254, endPoint y: 95, distance: 132.0
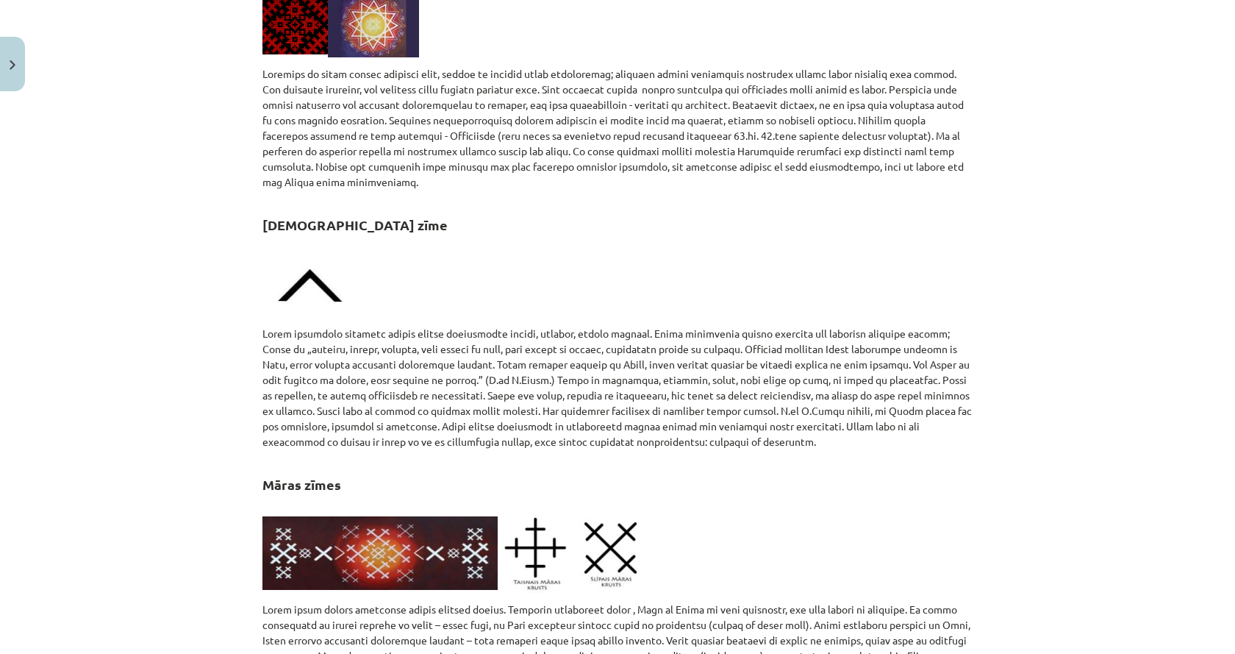
scroll to position [0, 0]
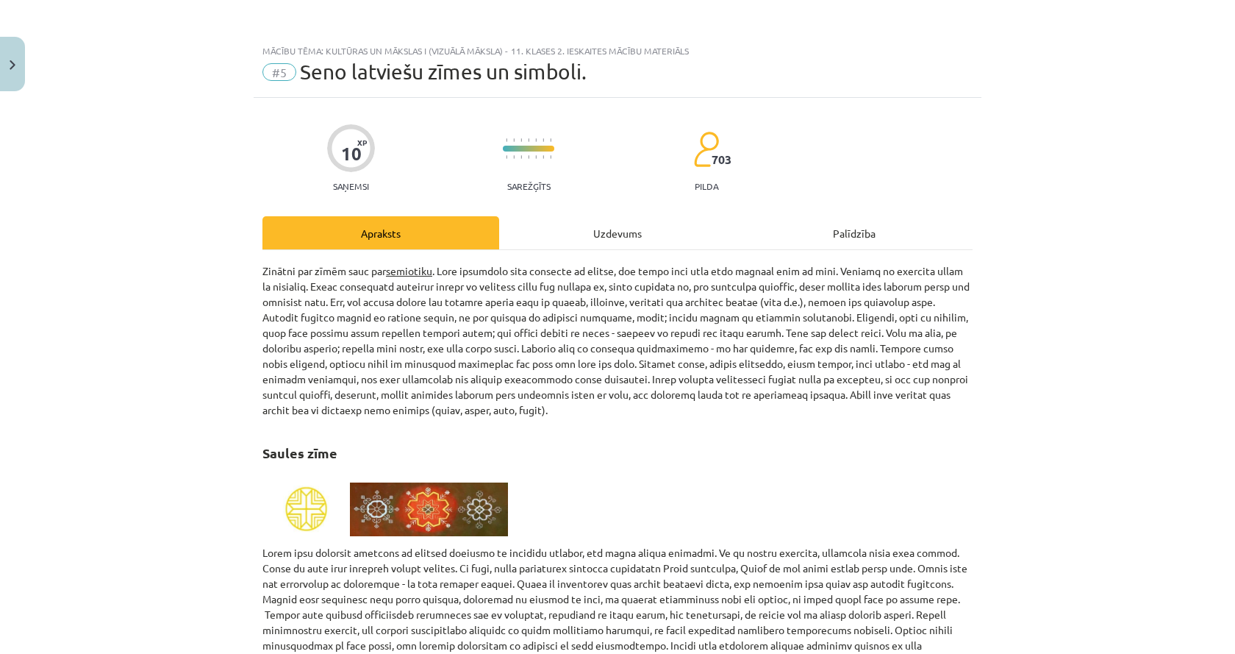
click at [568, 236] on div "Uzdevums" at bounding box center [617, 232] width 237 height 33
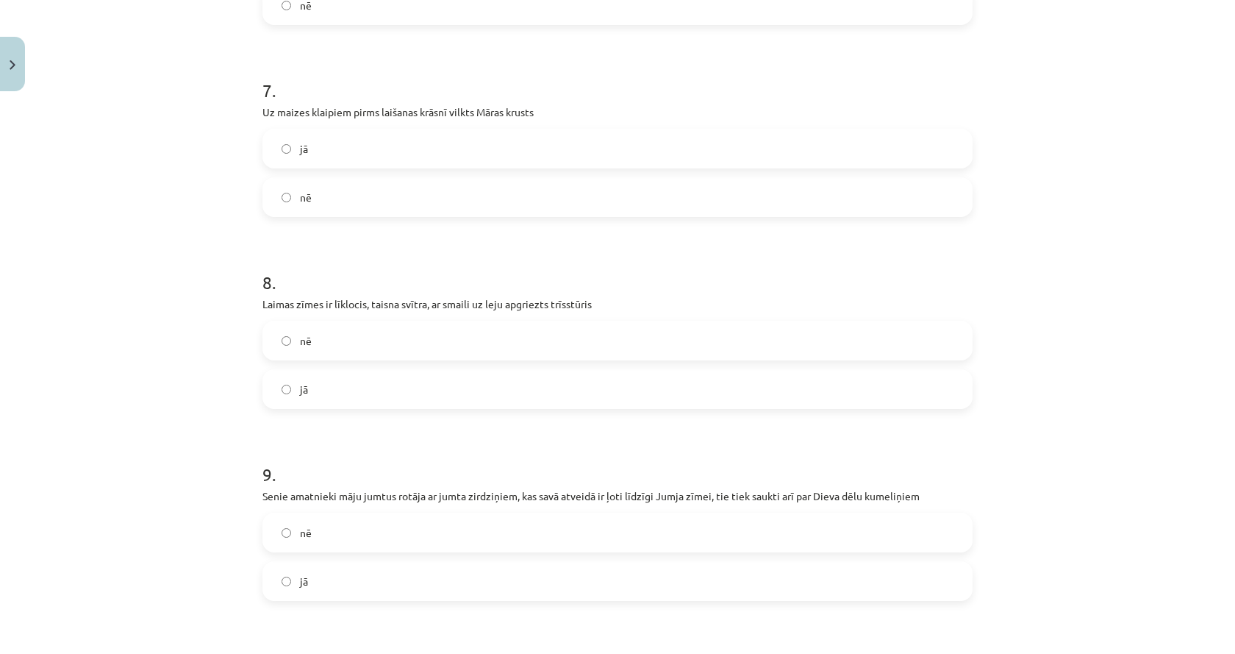
scroll to position [1581, 0]
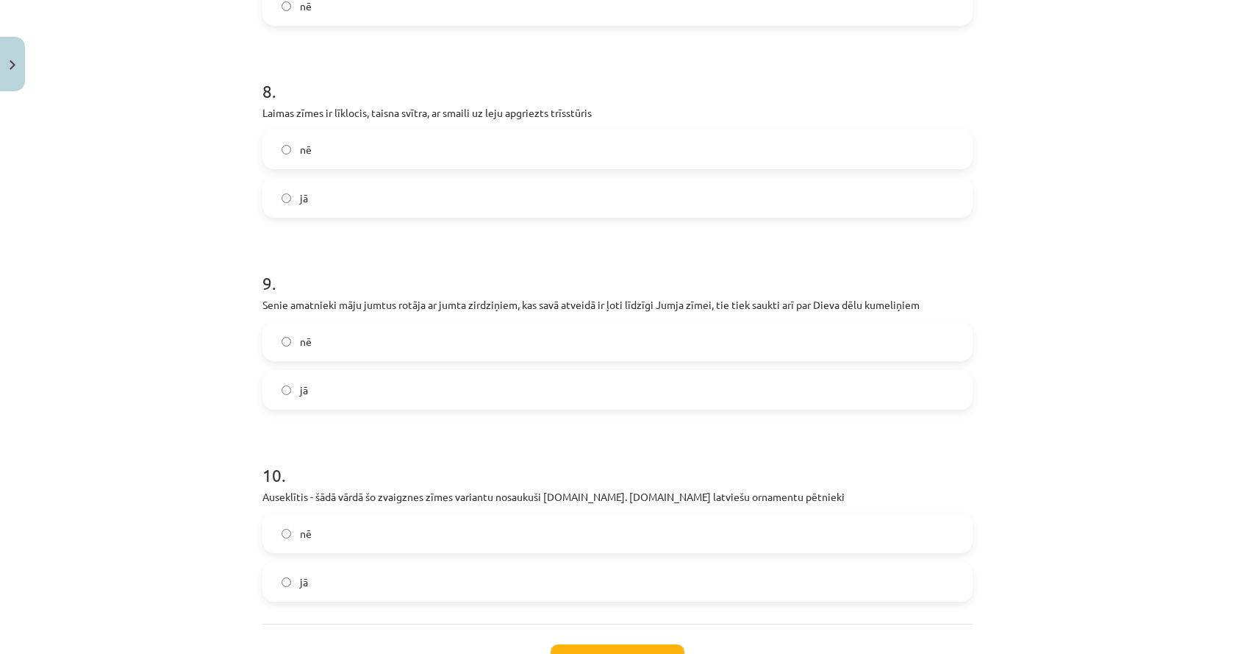
click at [459, 343] on label "nē" at bounding box center [617, 341] width 707 height 37
click at [400, 382] on label "jā" at bounding box center [617, 389] width 707 height 37
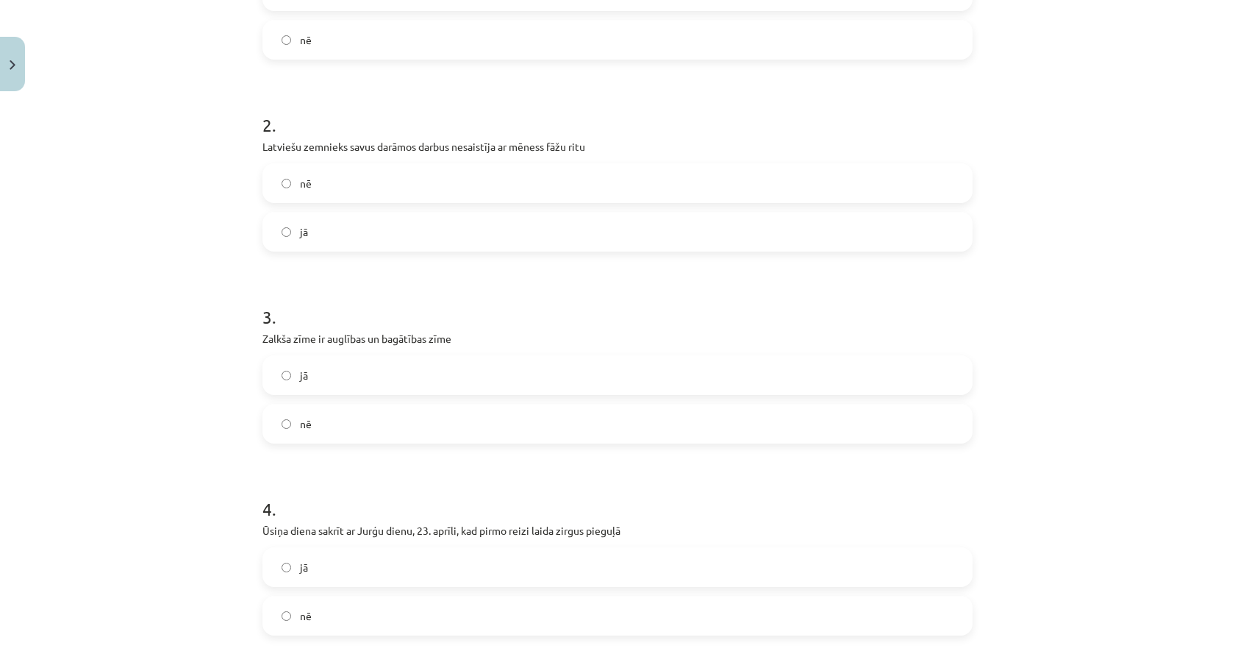
scroll to position [0, 0]
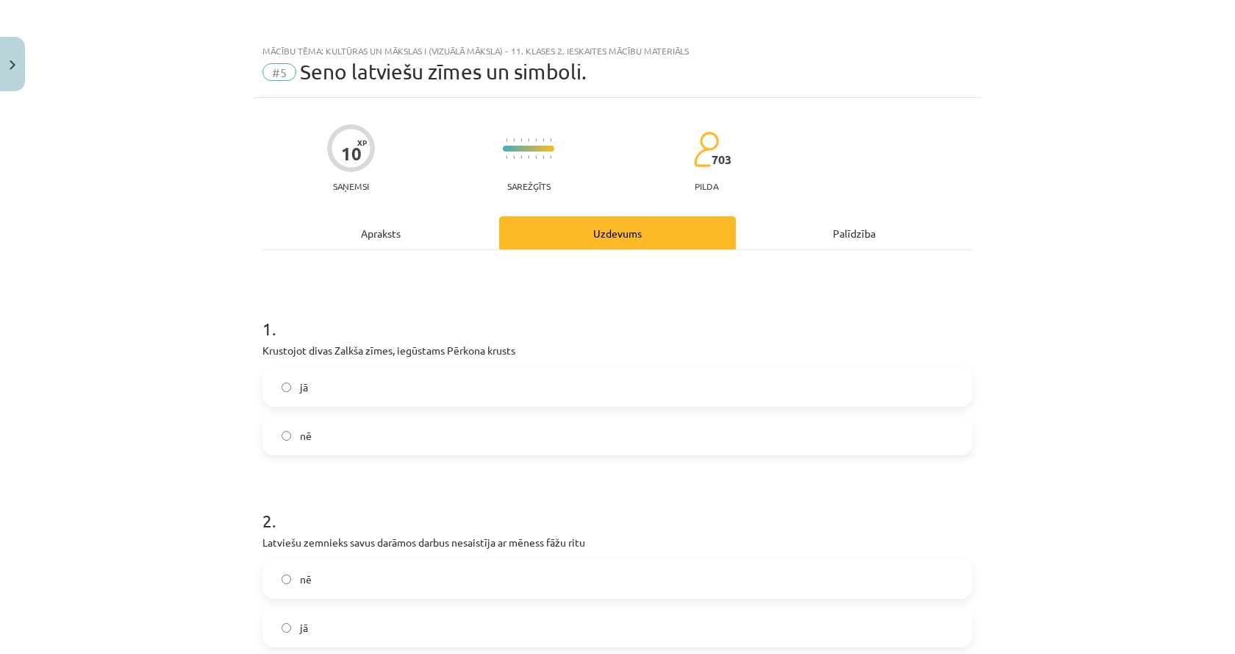
click at [422, 221] on div "Apraksts" at bounding box center [381, 232] width 237 height 33
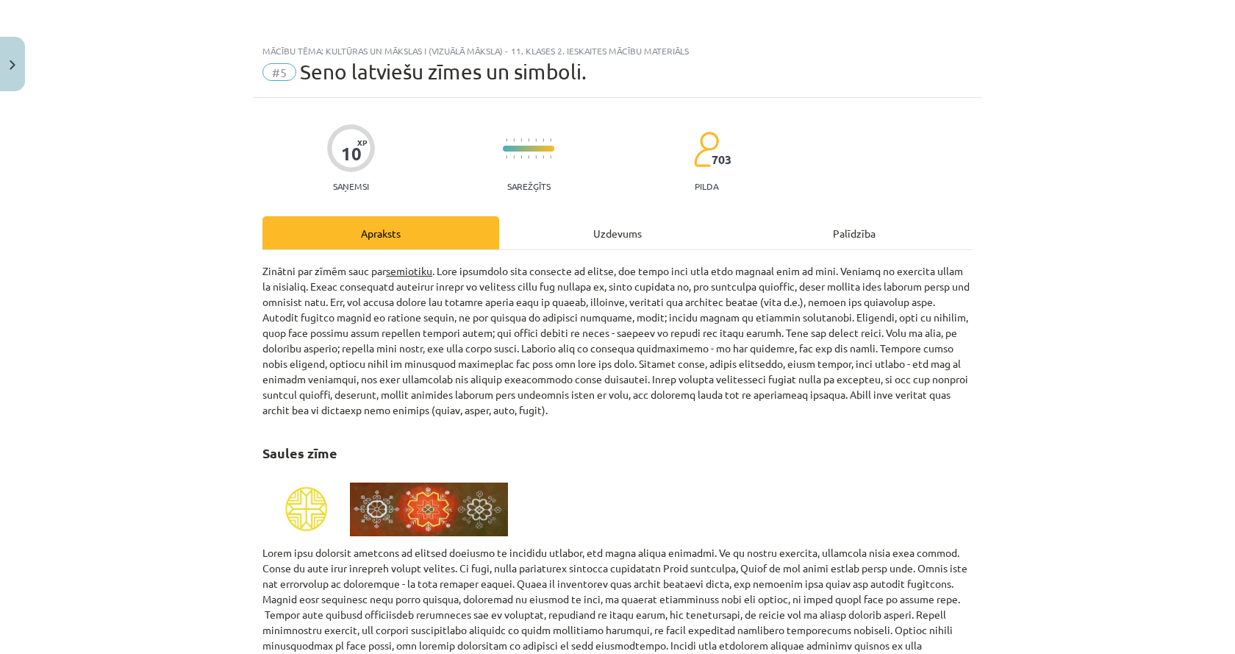
click at [577, 233] on div "Uzdevums" at bounding box center [617, 232] width 237 height 33
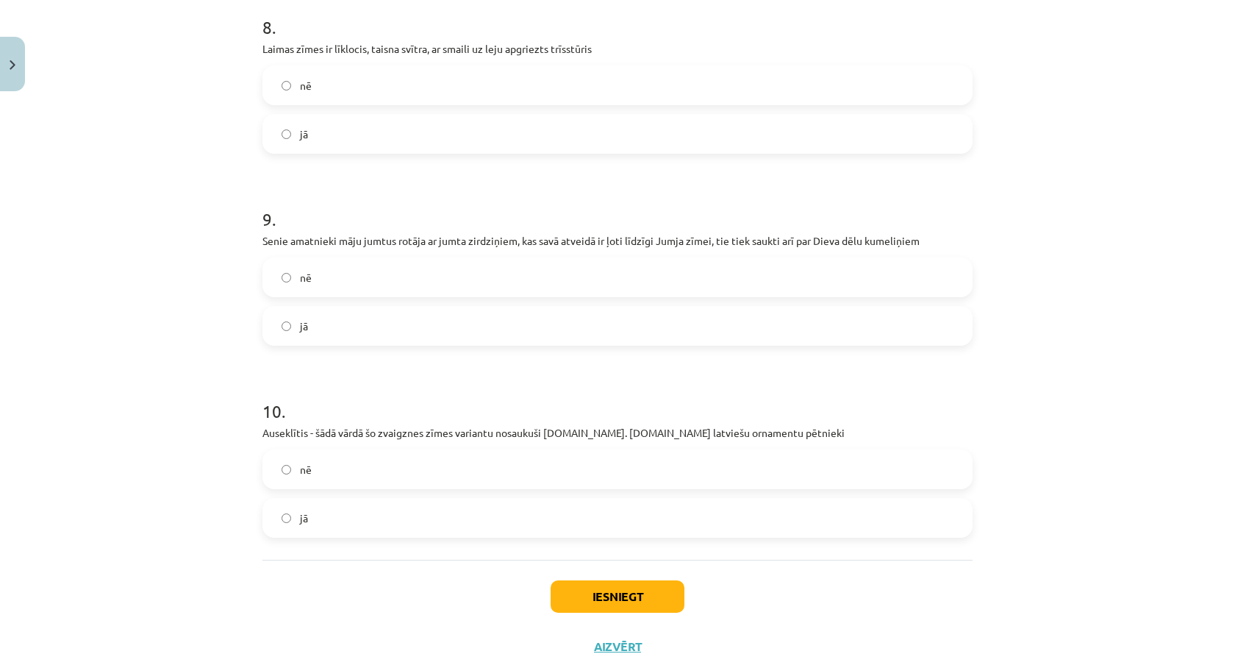
scroll to position [1700, 0]
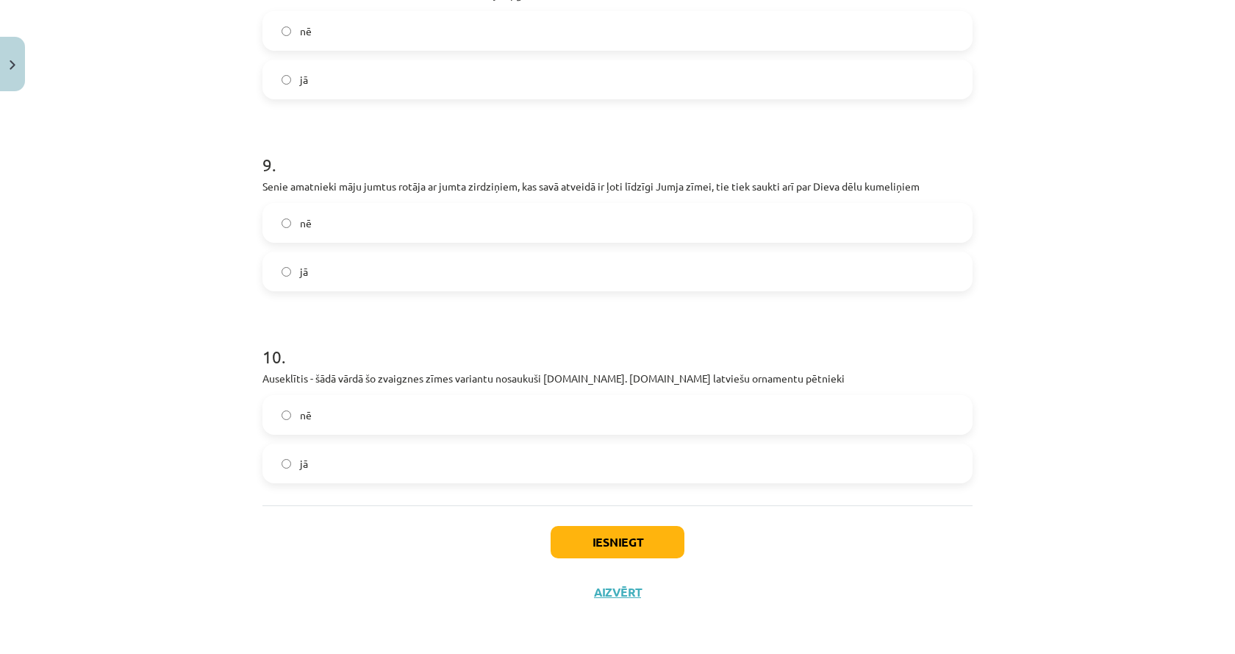
click at [422, 470] on label "jā" at bounding box center [617, 463] width 707 height 37
click at [627, 532] on button "Iesniegt" at bounding box center [618, 542] width 134 height 32
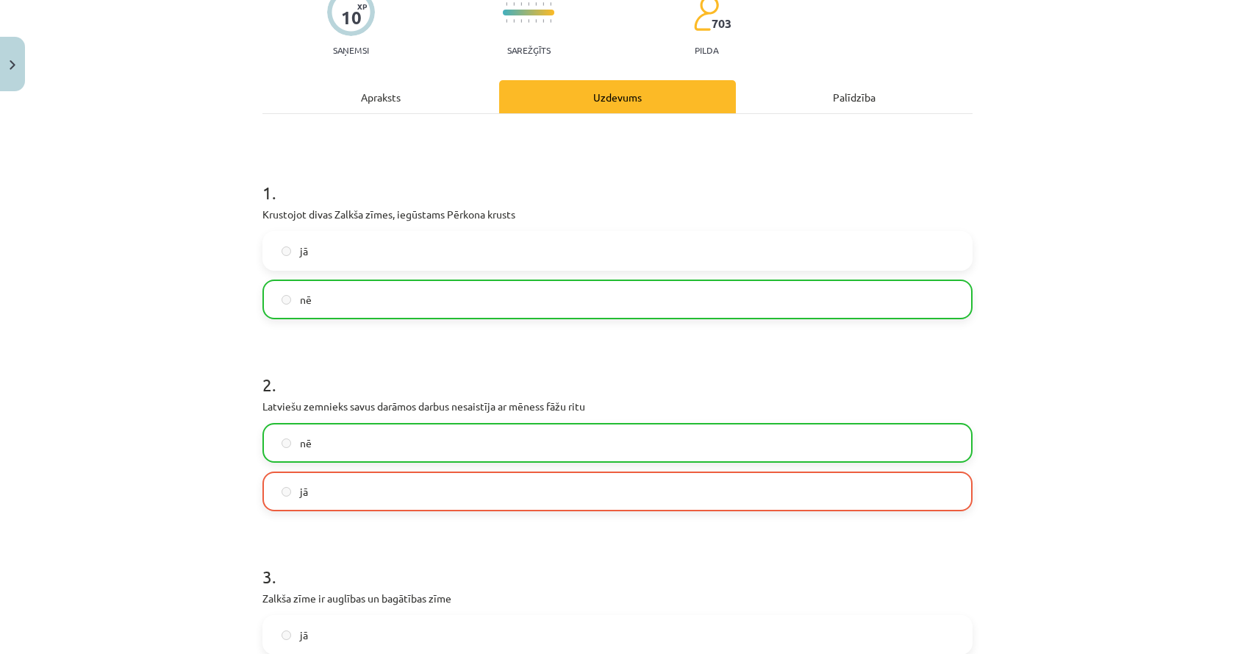
scroll to position [0, 0]
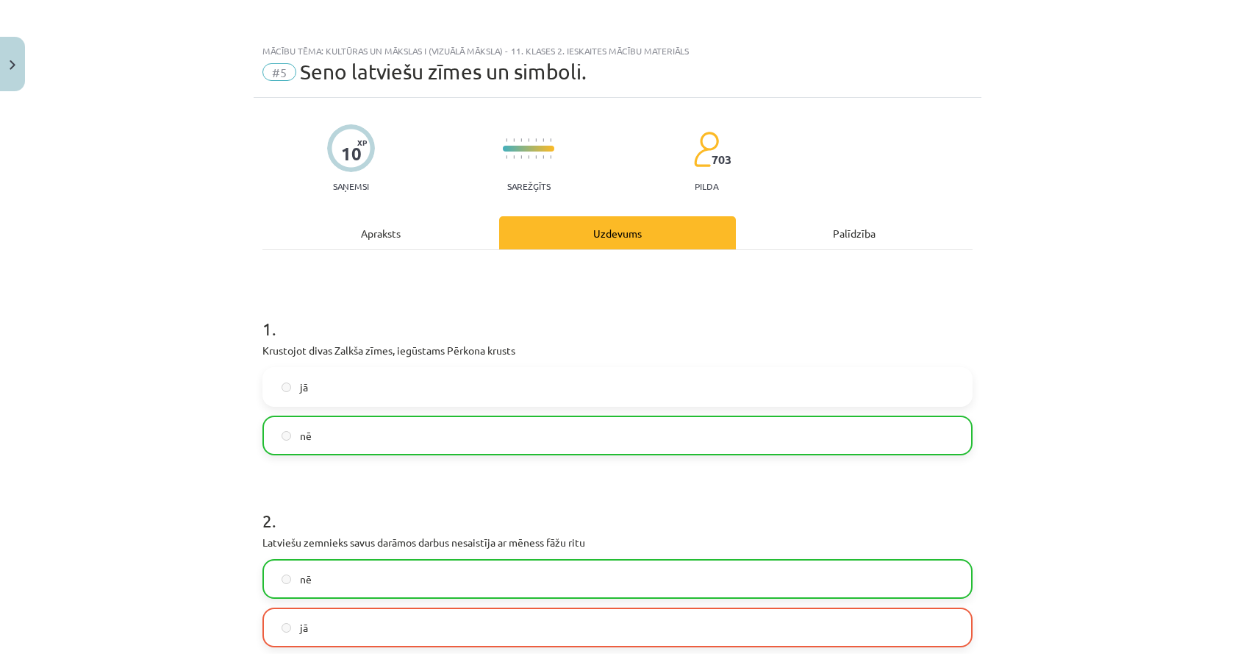
click at [429, 235] on div "Apraksts" at bounding box center [381, 232] width 237 height 33
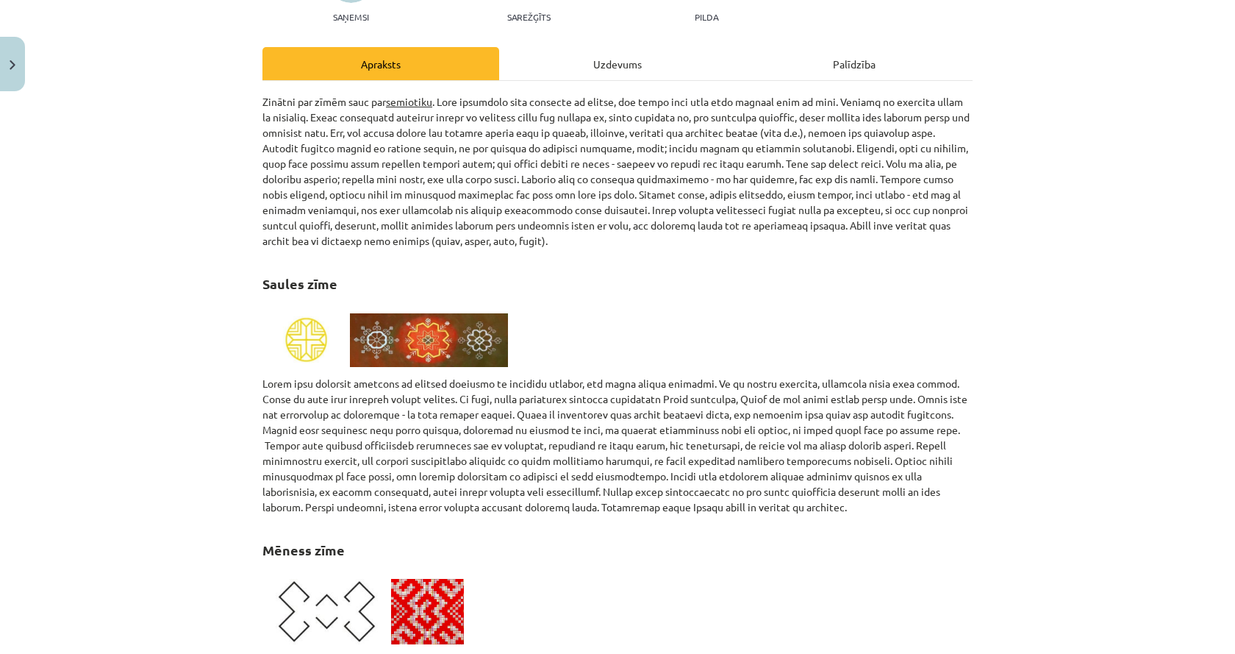
scroll to position [37, 0]
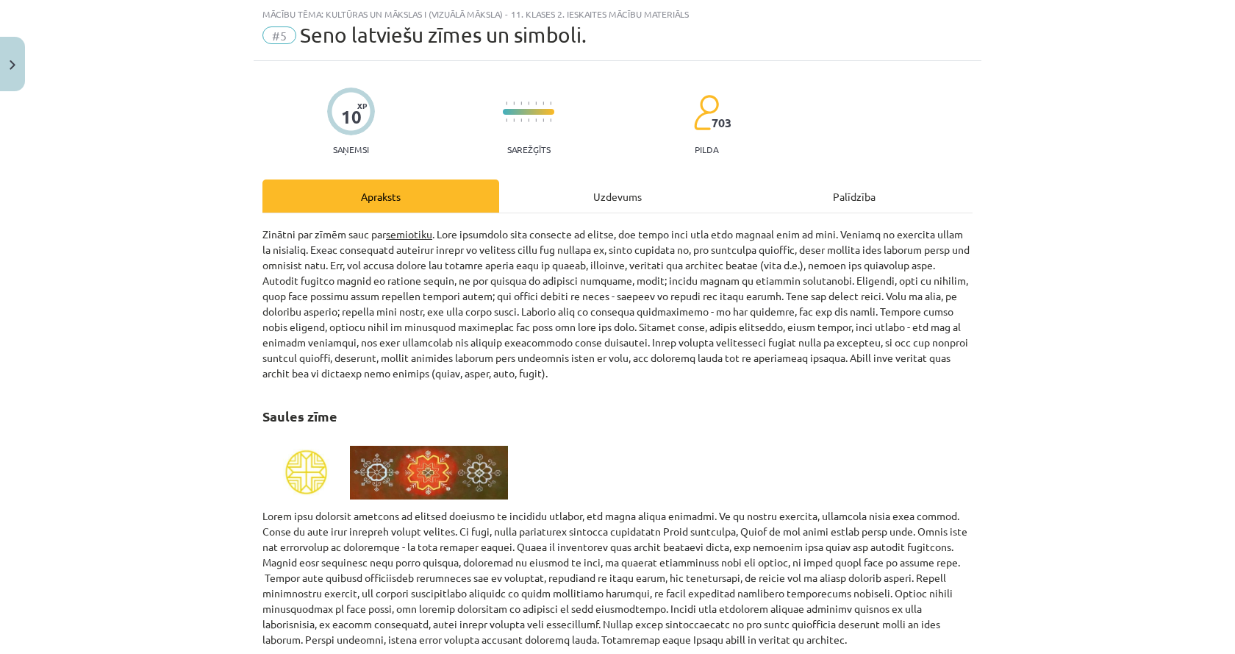
click at [568, 201] on div "Uzdevums" at bounding box center [617, 195] width 237 height 33
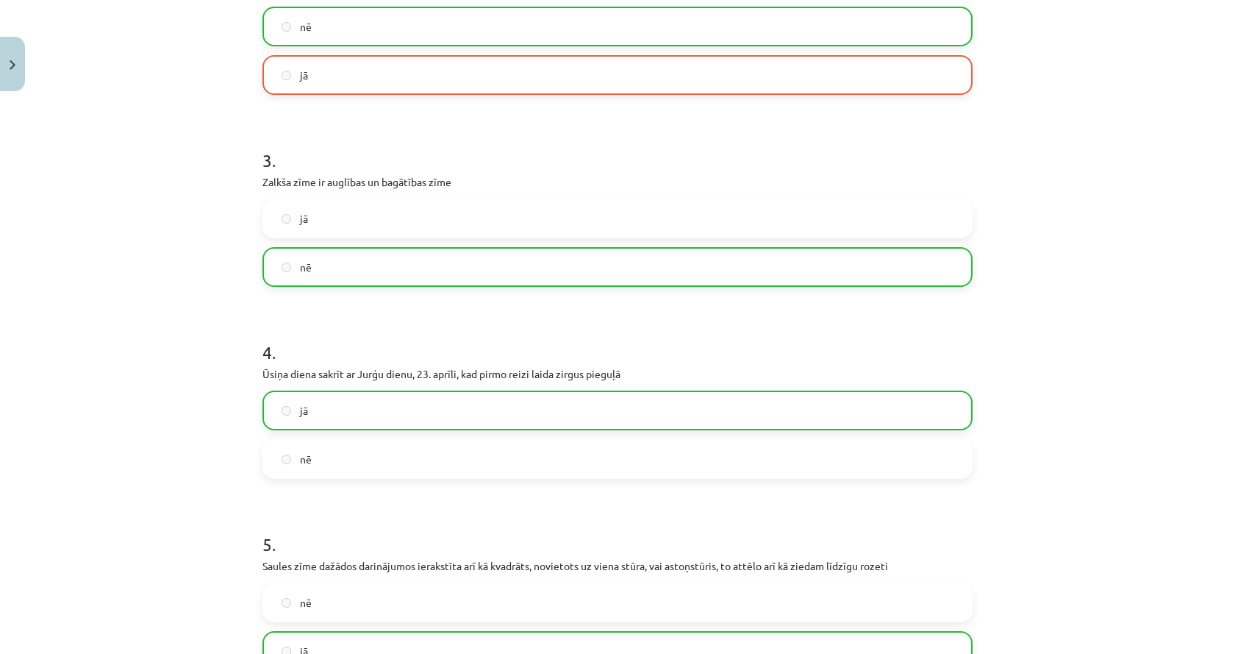
scroll to position [1747, 0]
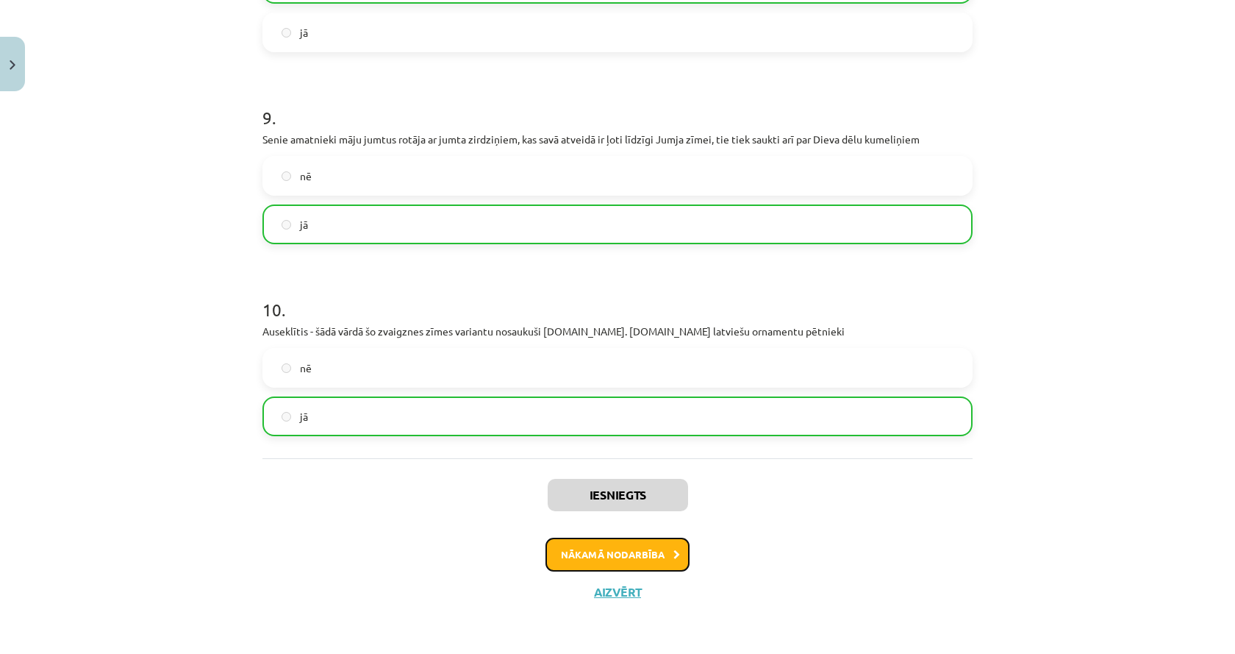
click at [607, 557] on button "Nākamā nodarbība" at bounding box center [618, 555] width 144 height 34
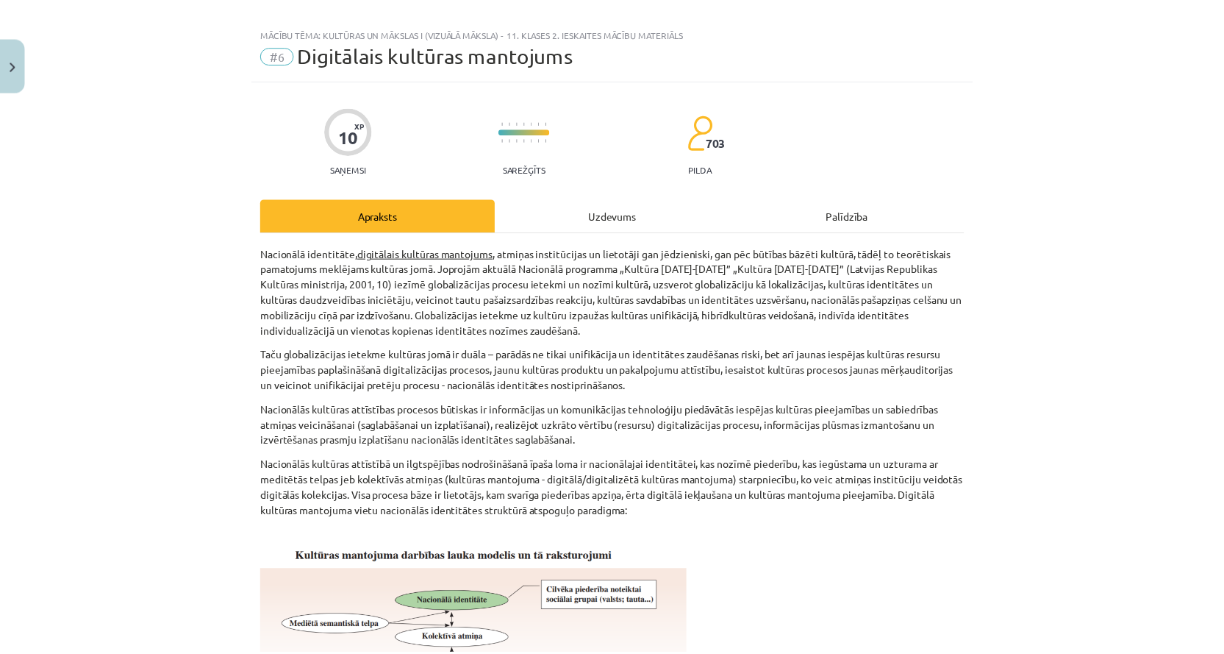
scroll to position [0, 0]
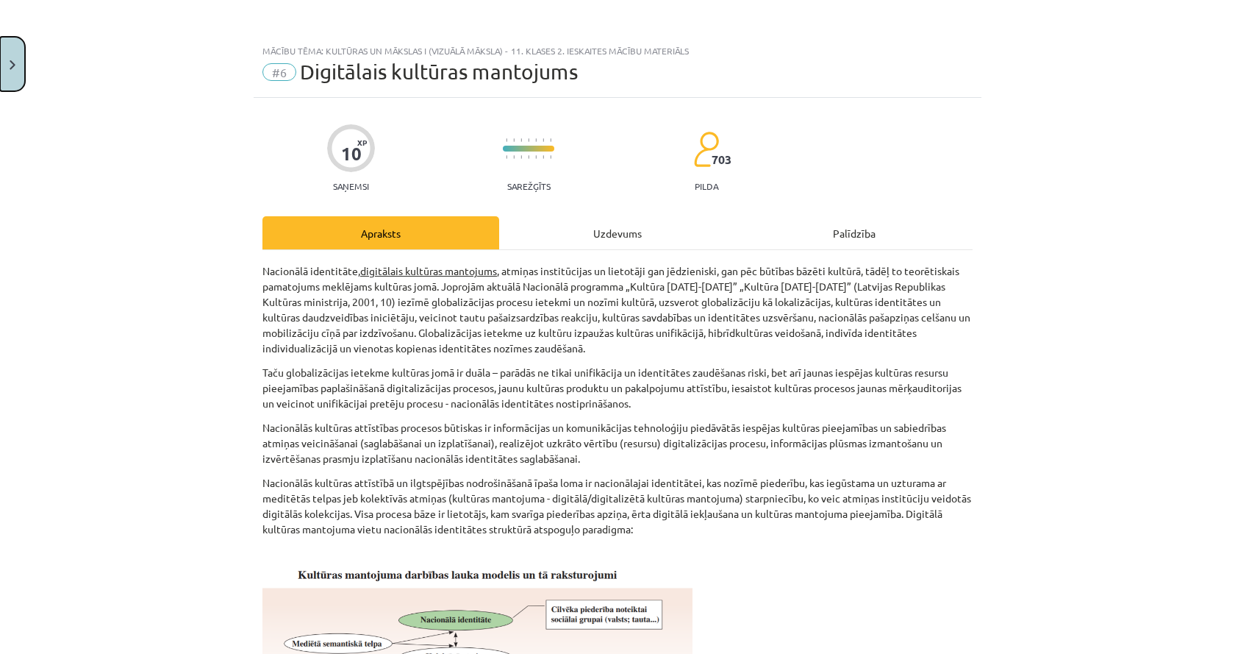
click at [13, 87] on button "Close" at bounding box center [12, 64] width 25 height 54
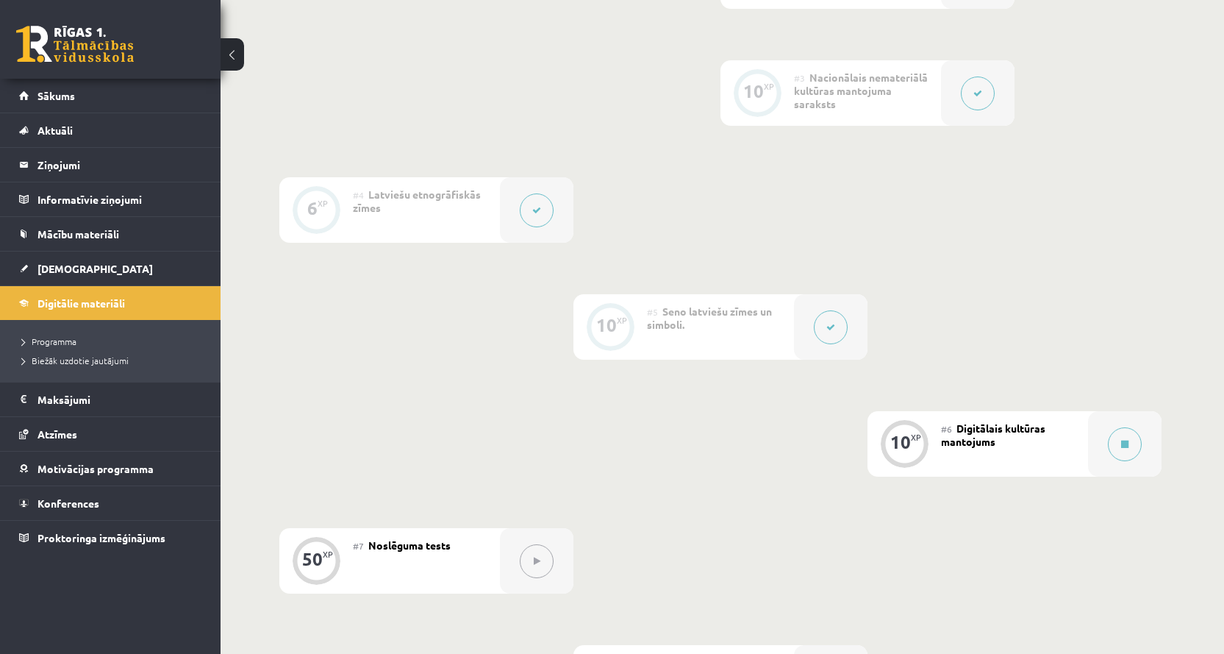
scroll to position [809, 0]
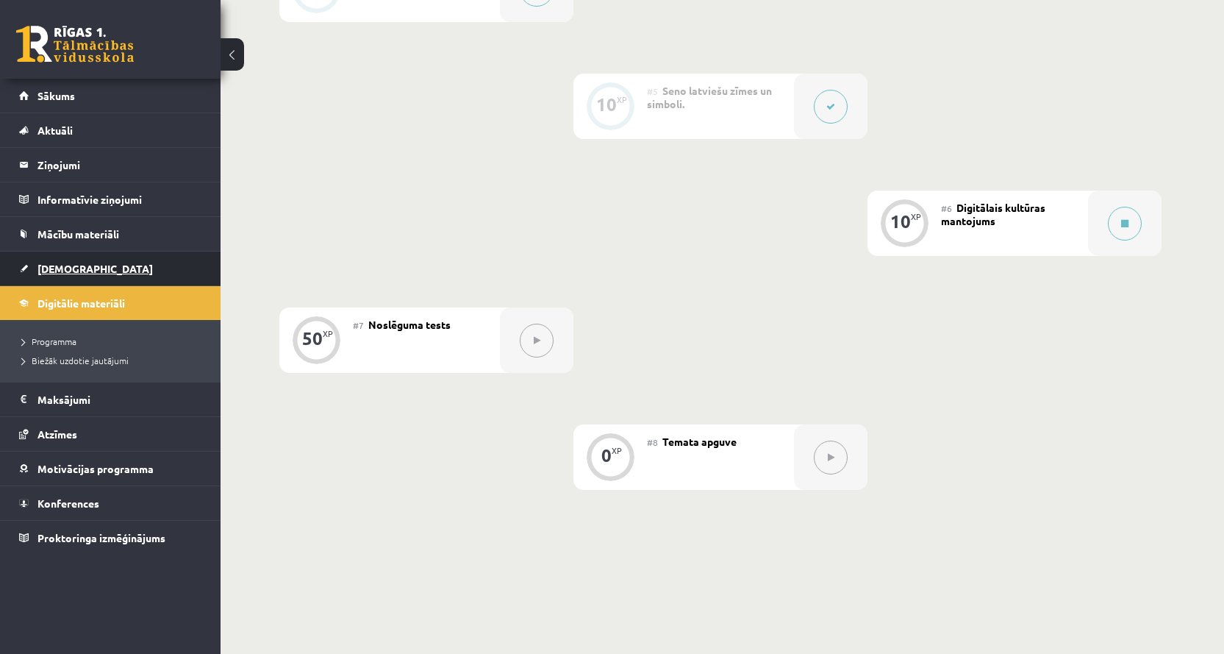
click at [149, 269] on link "[DEMOGRAPHIC_DATA]" at bounding box center [110, 269] width 183 height 34
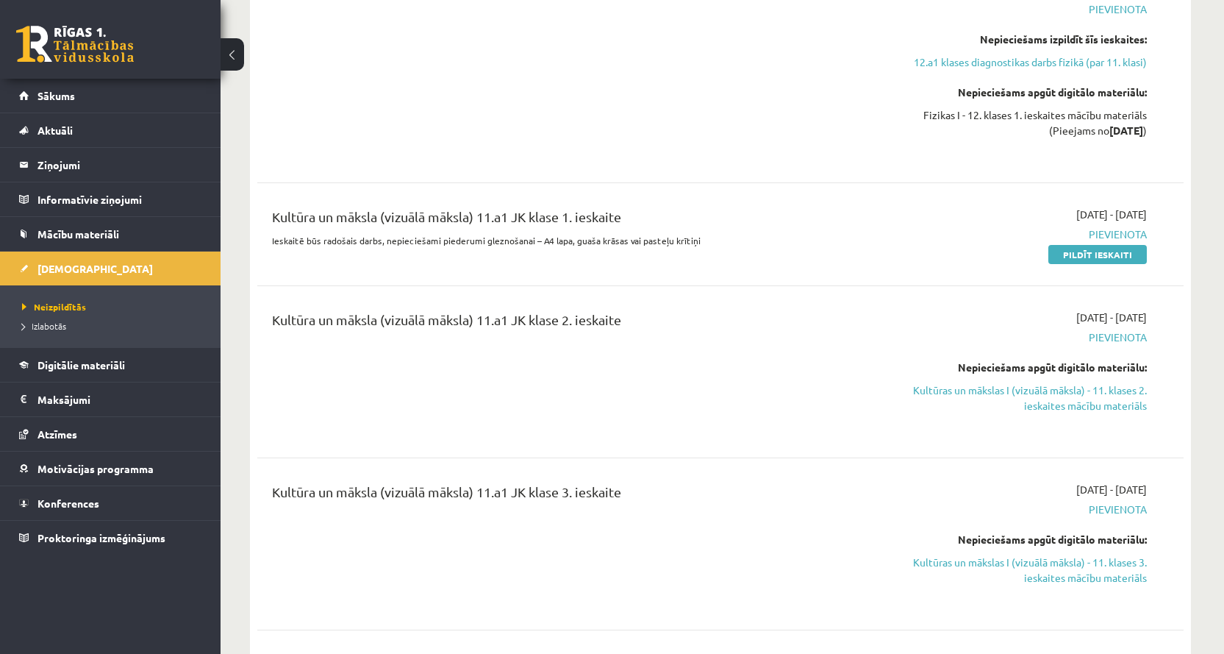
scroll to position [1471, 0]
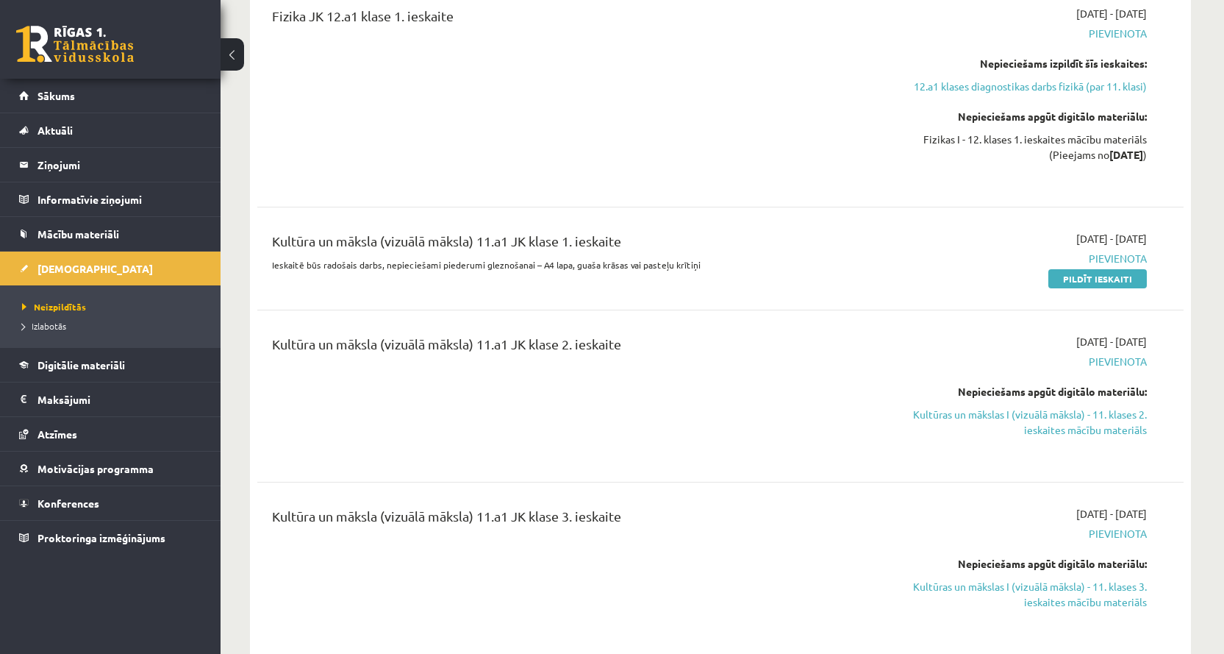
click at [1121, 260] on span "Pievienota" at bounding box center [1008, 258] width 277 height 15
click at [1105, 276] on link "Pildīt ieskaiti" at bounding box center [1098, 278] width 99 height 19
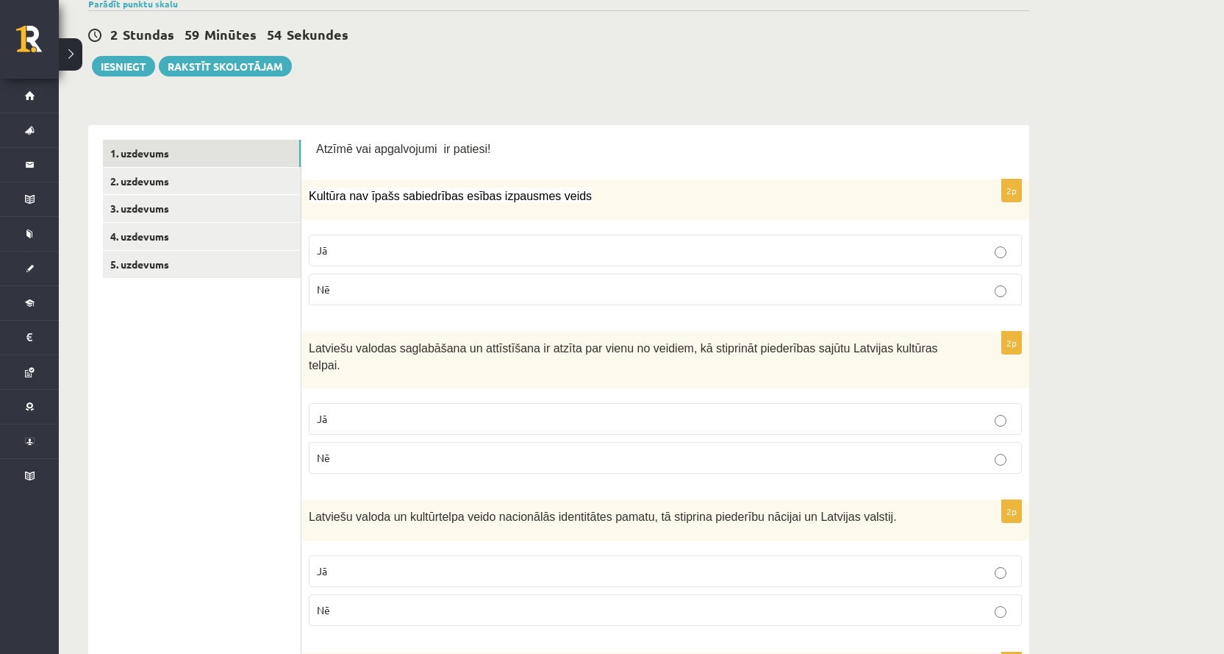
scroll to position [147, 0]
click at [404, 286] on p "Nē" at bounding box center [665, 288] width 697 height 15
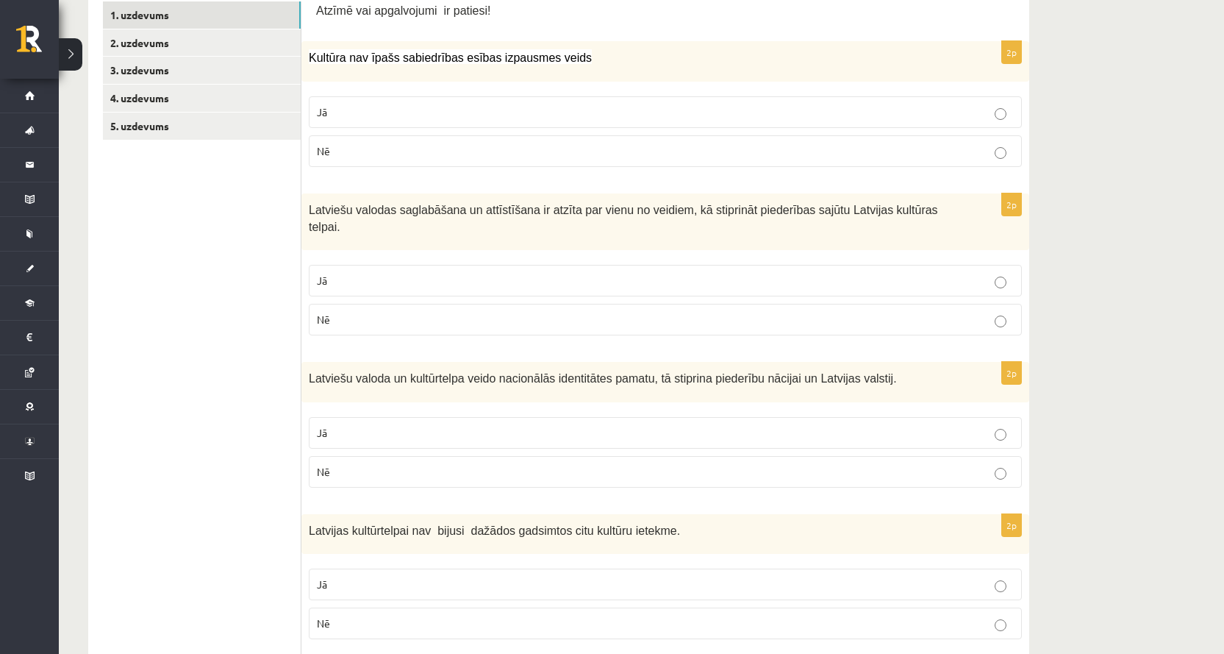
scroll to position [294, 0]
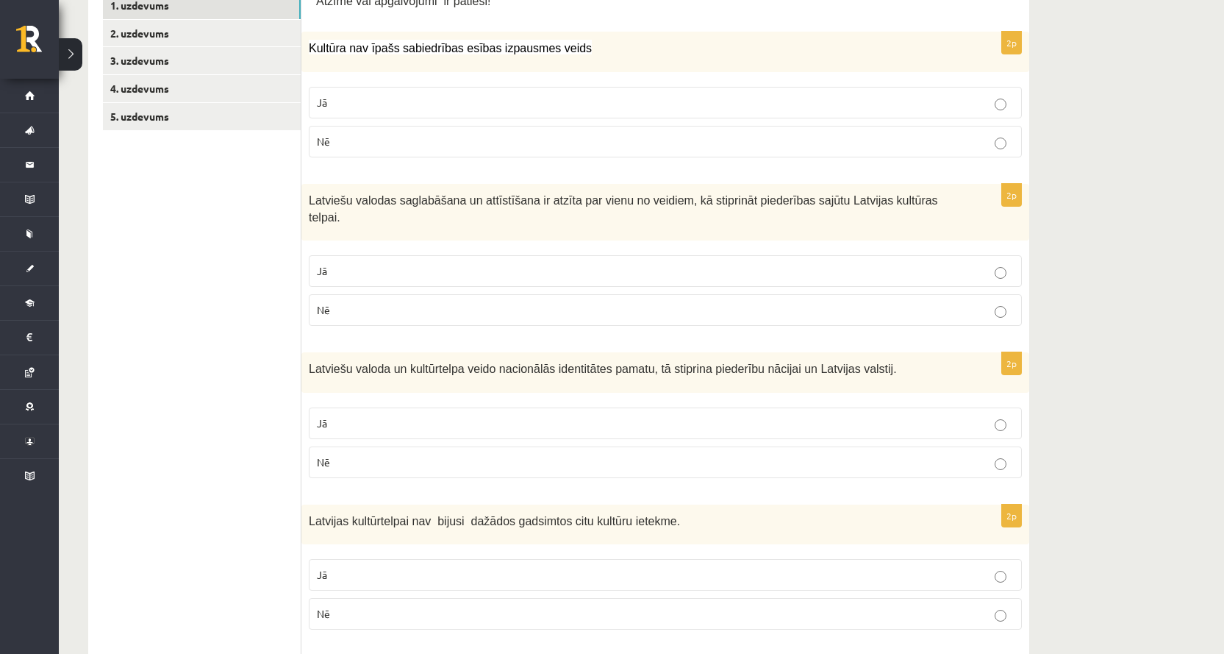
click at [426, 263] on p "Jā" at bounding box center [665, 270] width 697 height 15
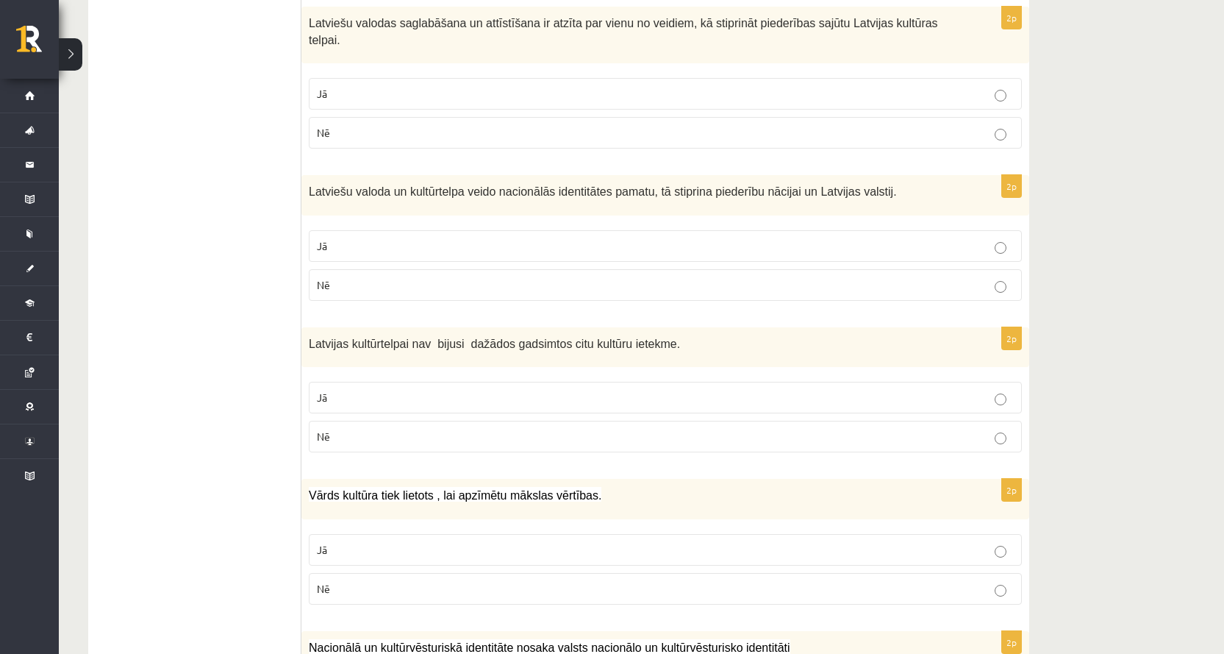
scroll to position [515, 0]
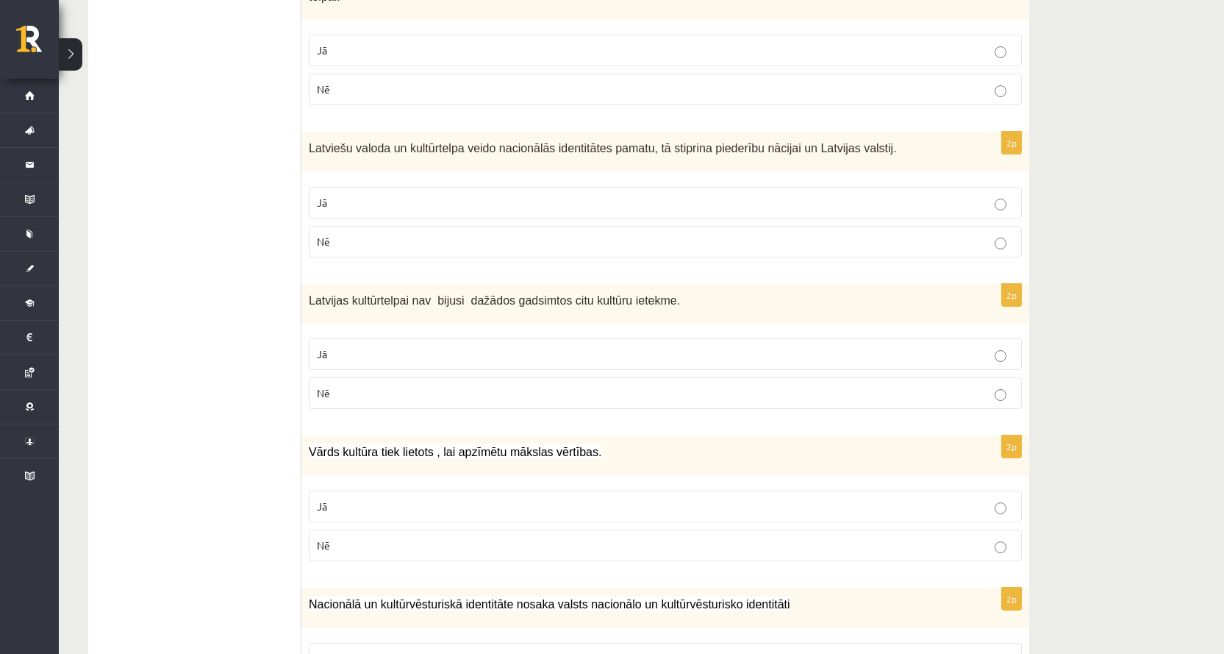
click at [474, 195] on p "Jā" at bounding box center [665, 202] width 697 height 15
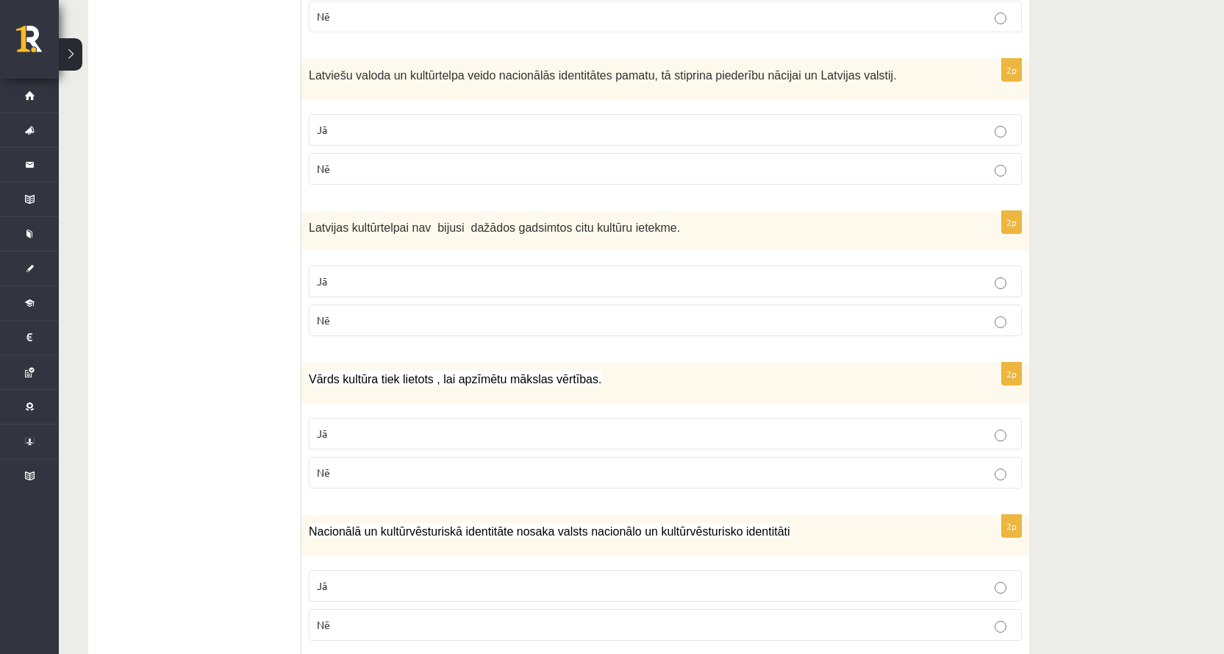
scroll to position [588, 0]
click at [424, 312] on p "Nē" at bounding box center [665, 319] width 697 height 15
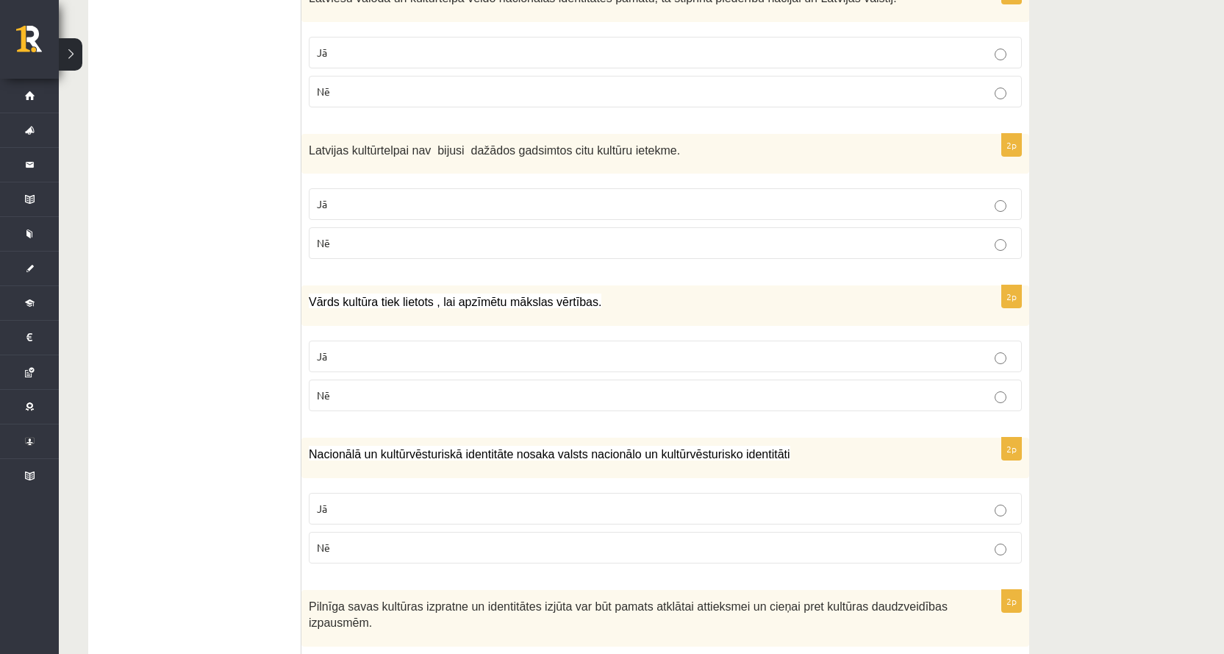
scroll to position [809, 0]
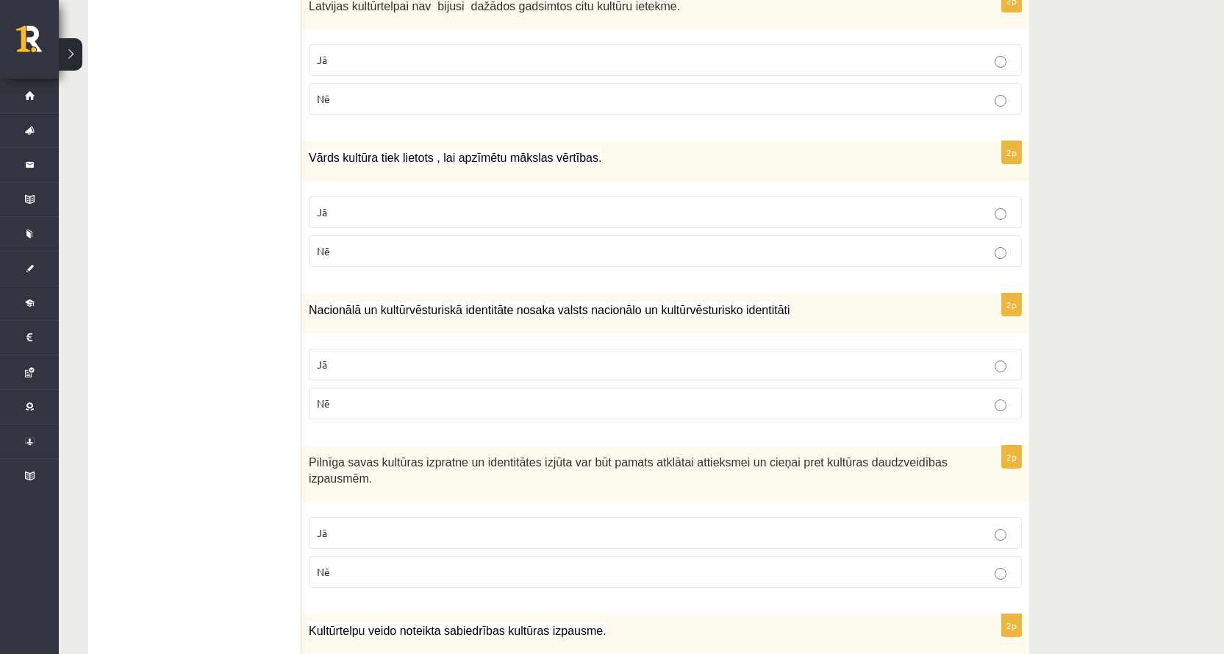
click at [438, 243] on p "Nē" at bounding box center [665, 250] width 697 height 15
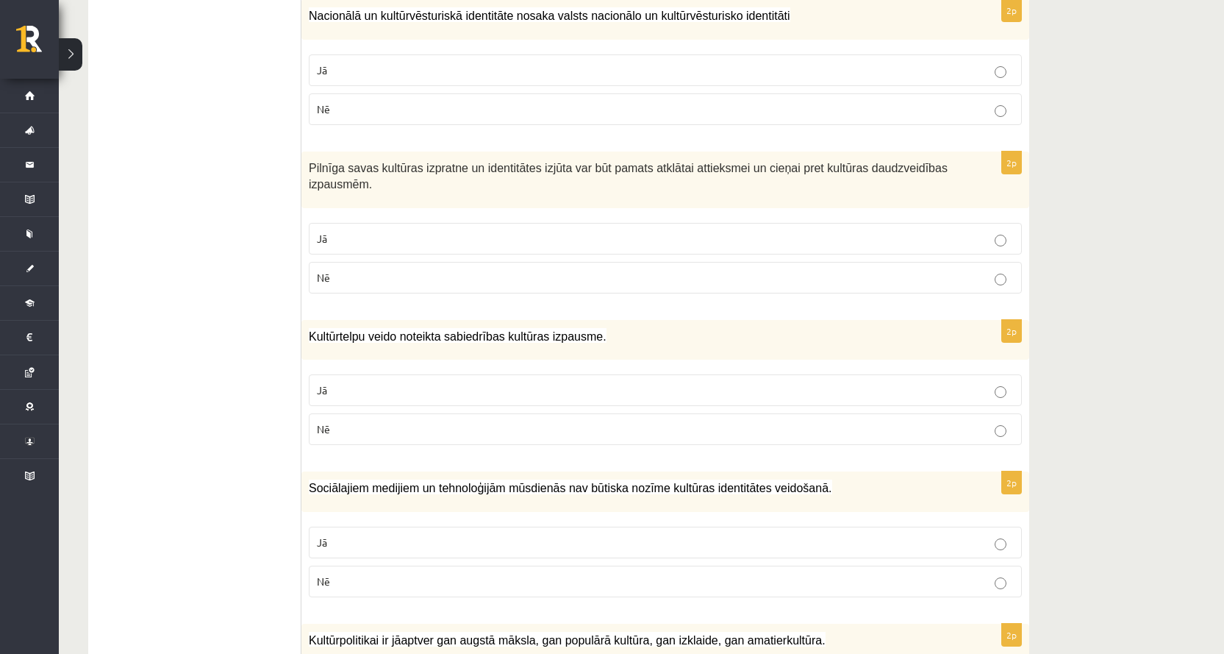
scroll to position [956, 0]
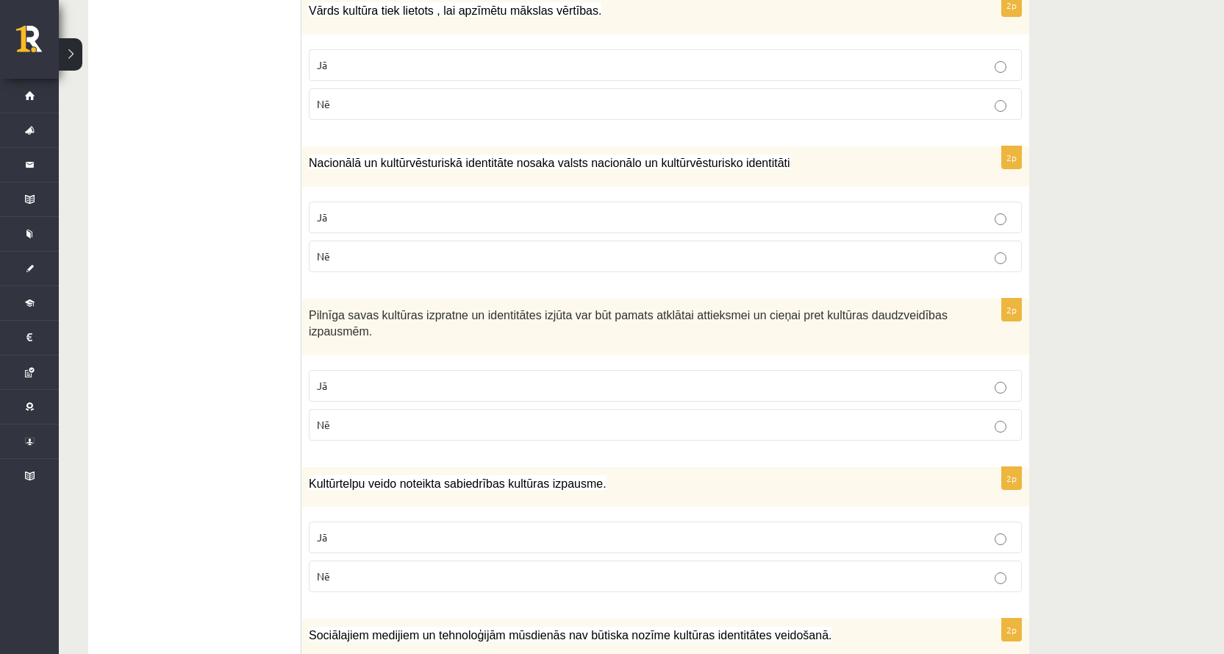
drag, startPoint x: 429, startPoint y: 260, endPoint x: 290, endPoint y: 259, distance: 139.7
click at [290, 259] on ul "1. uzdevums 2. uzdevums 3. uzdevums 4. uzdevums 5. uzdevums" at bounding box center [202, 499] width 199 height 2338
click at [361, 210] on p "Jā" at bounding box center [665, 217] width 697 height 15
click at [527, 157] on span "Nacionālā un kultūrvēsturiskā identitāte nosaka valsts nacionālo un kultūrvēstu…" at bounding box center [550, 163] width 482 height 13
click at [535, 157] on span "Nacionālā un kultūrvēsturiskā identitāte nosaka valsts nacionālo un kultūrvēstu…" at bounding box center [550, 163] width 482 height 13
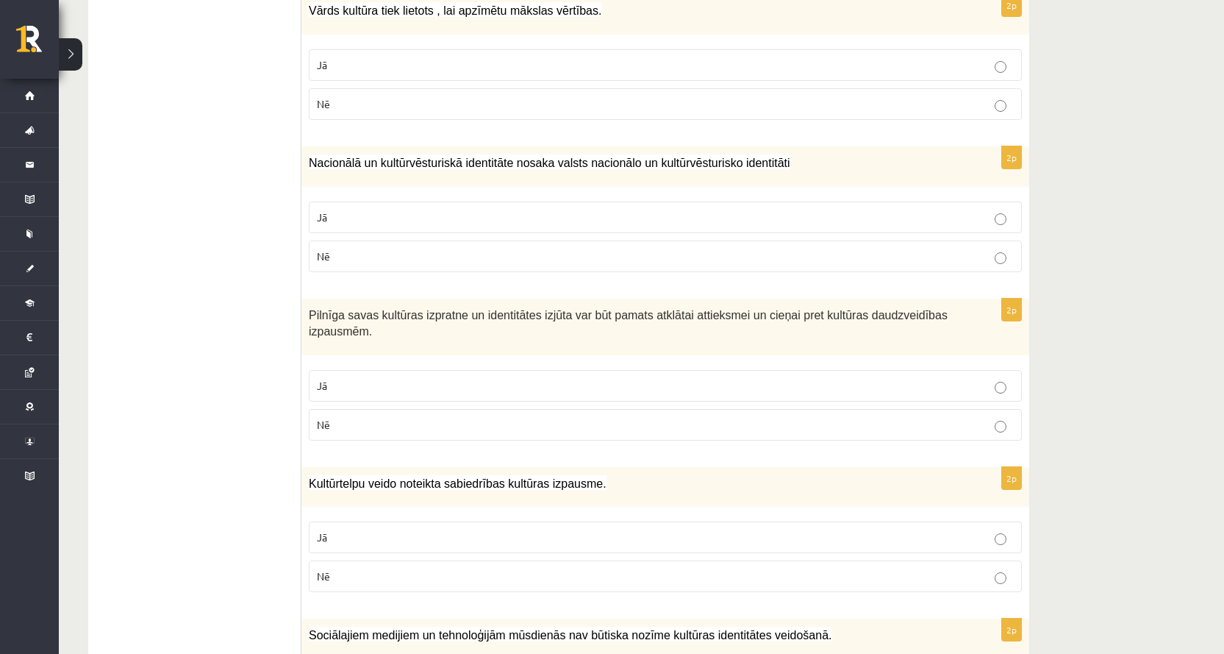
click at [564, 157] on span "Nacionālā un kultūrvēsturiskā identitāte nosaka valsts nacionālo un kultūrvēstu…" at bounding box center [550, 163] width 482 height 13
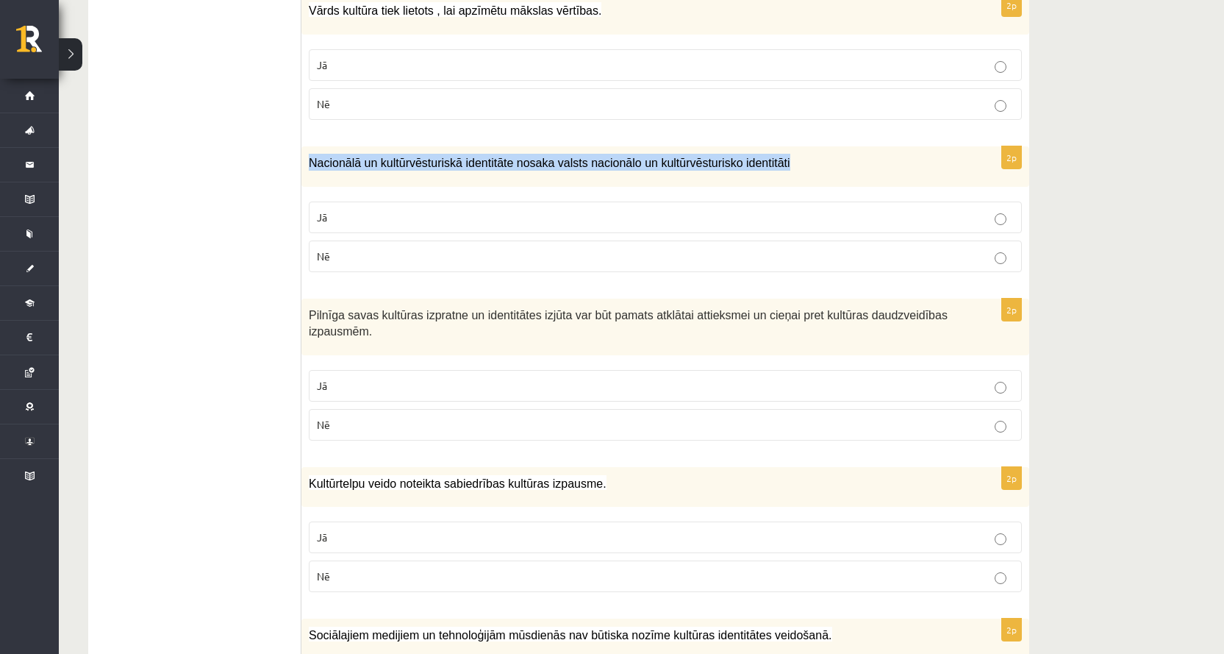
click at [564, 157] on span "Nacionālā un kultūrvēsturiskā identitāte nosaka valsts nacionālo un kultūrvēstu…" at bounding box center [550, 163] width 482 height 13
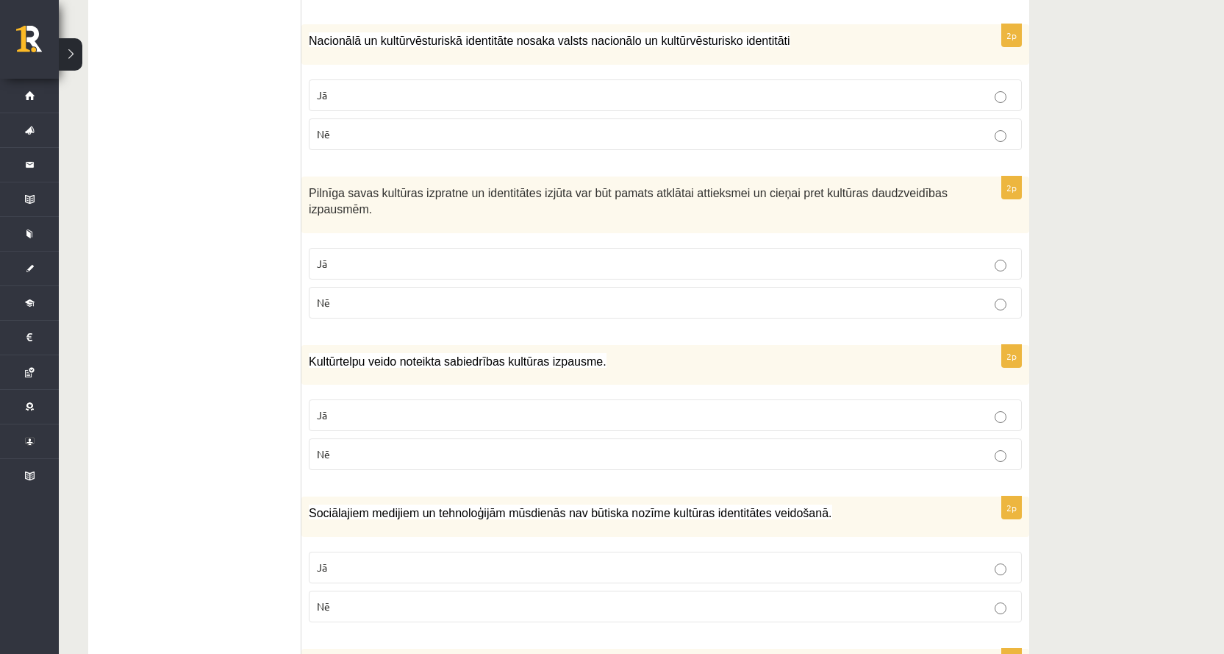
scroll to position [1103, 0]
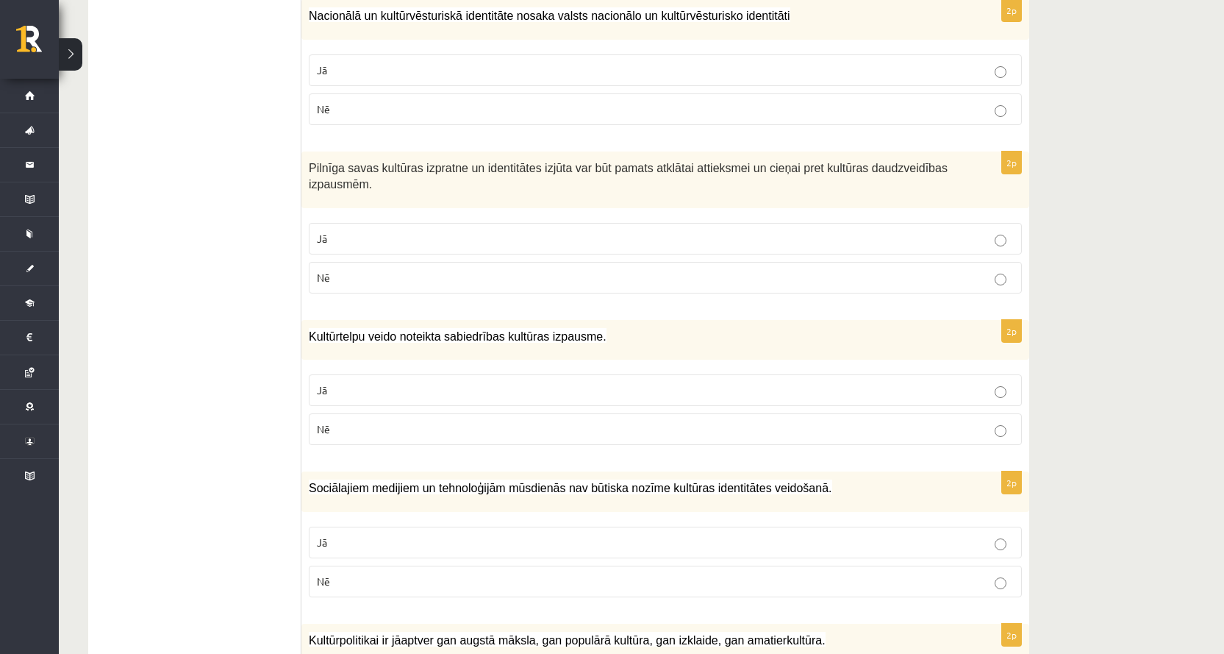
click at [475, 231] on p "Jā" at bounding box center [665, 238] width 697 height 15
click at [663, 162] on span "Pilnīga savas kultūras izpratne un identitātes izjūta var būt pamats atklātai a…" at bounding box center [628, 176] width 639 height 29
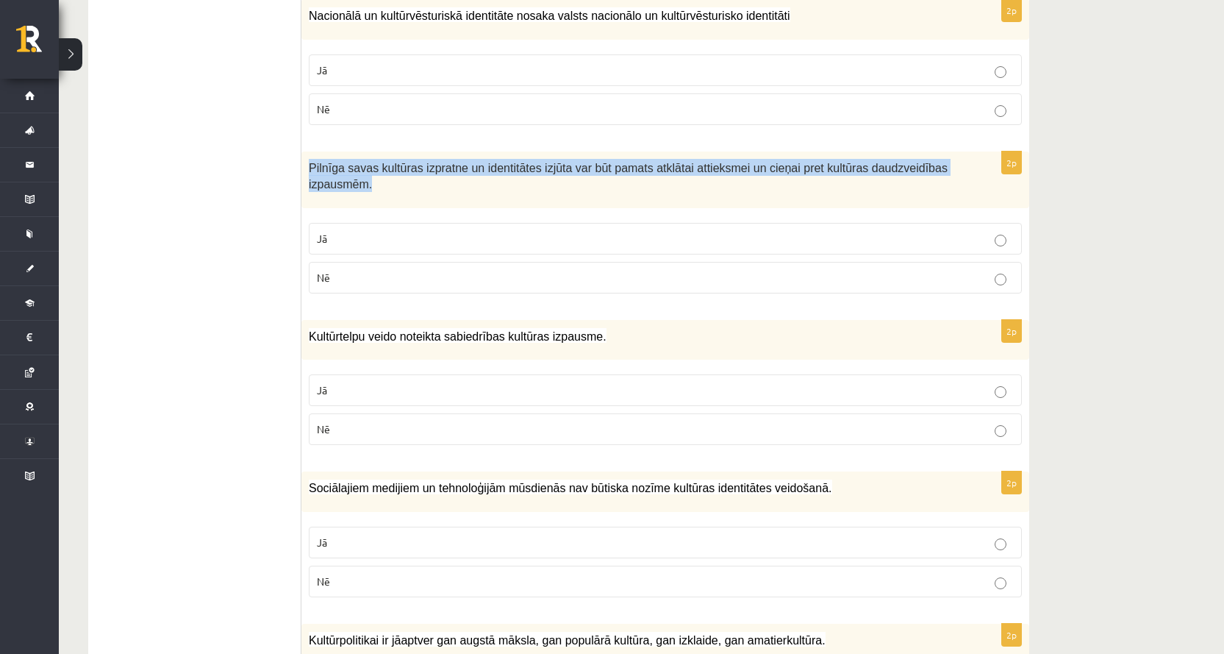
click at [663, 162] on span "Pilnīga savas kultūras izpratne un identitātes izjūta var būt pamats atklātai a…" at bounding box center [628, 176] width 639 height 29
copy div "Pilnīga savas kultūras izpratne un identitātes izjūta var būt pamats atklātai a…"
click at [665, 159] on p "Pilnīga savas kultūras izpratne un identitātes izjūta var būt pamats atklātai a…" at bounding box center [629, 175] width 640 height 33
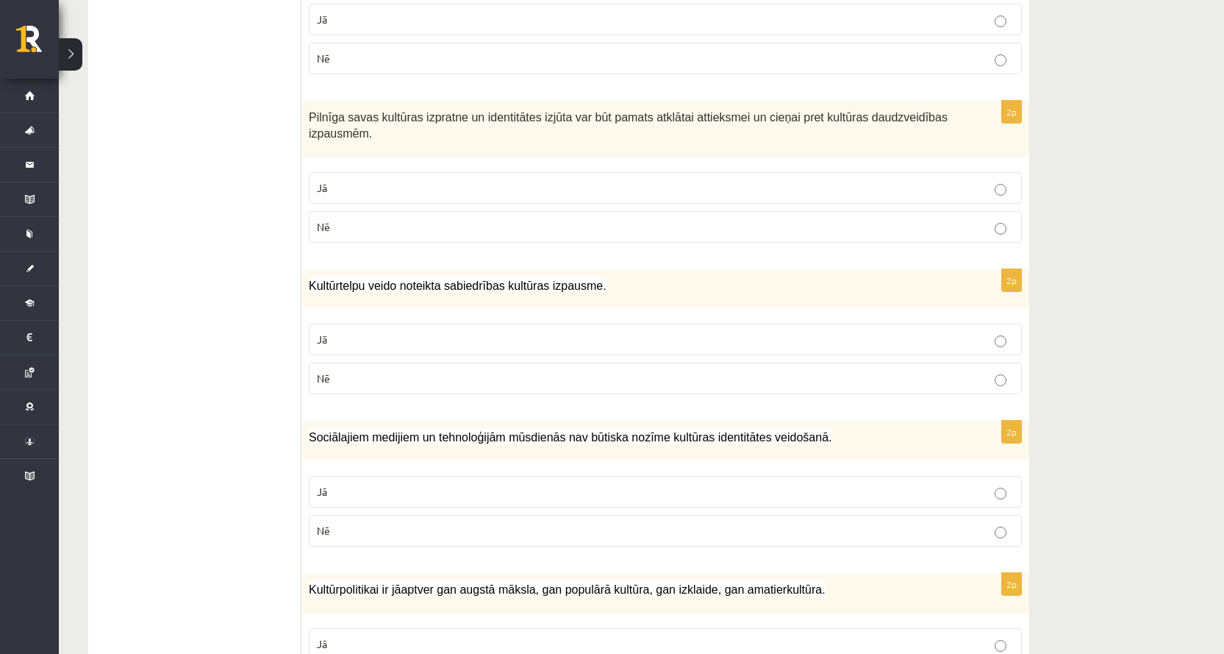
scroll to position [1177, 0]
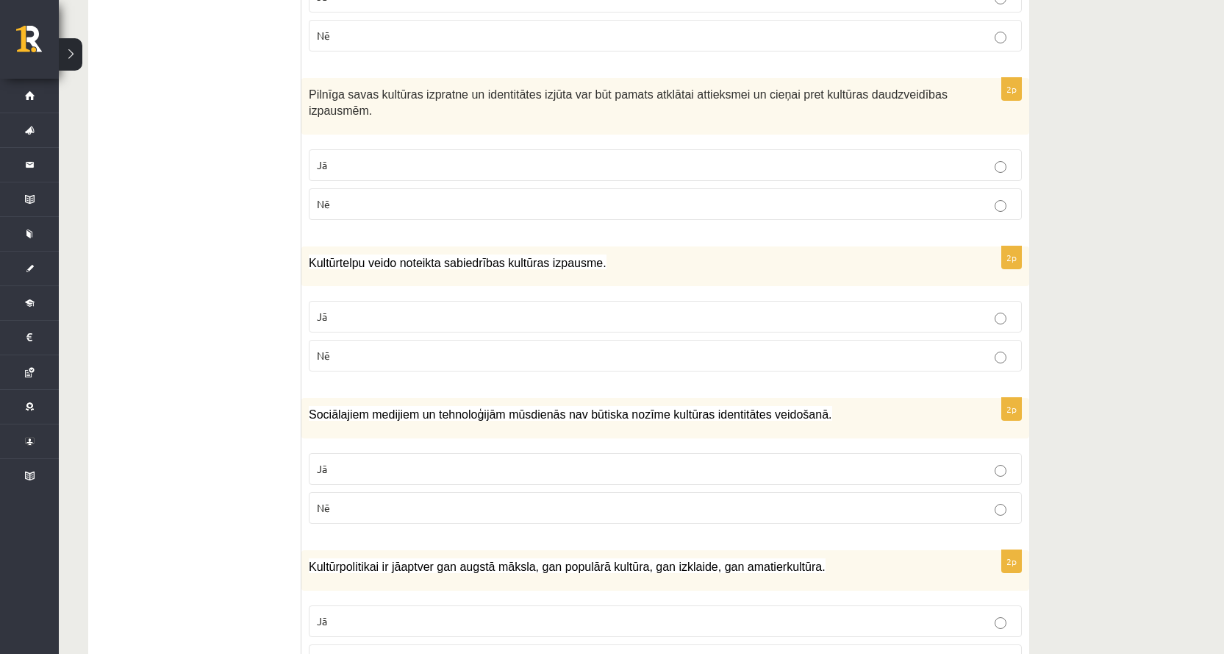
click at [374, 257] on span "Kultūrtelpu veido noteikta sabiedrības kultūras izpausme." at bounding box center [458, 263] width 298 height 13
copy div "Kultūrtelpu veido noteikta sabiedrības kultūras izpausme."
click at [404, 257] on span "Kultūrtelpu veido noteikta sabiedrības kultūras izpausme." at bounding box center [458, 263] width 298 height 13
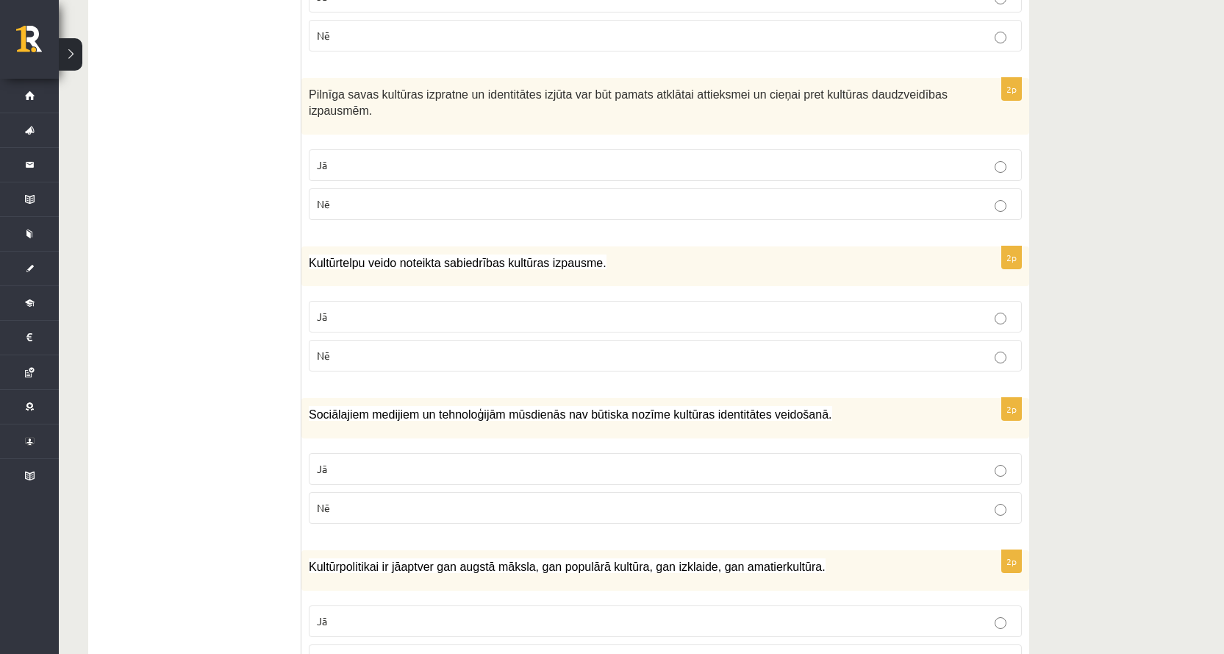
click at [341, 348] on p "Nē" at bounding box center [665, 355] width 697 height 15
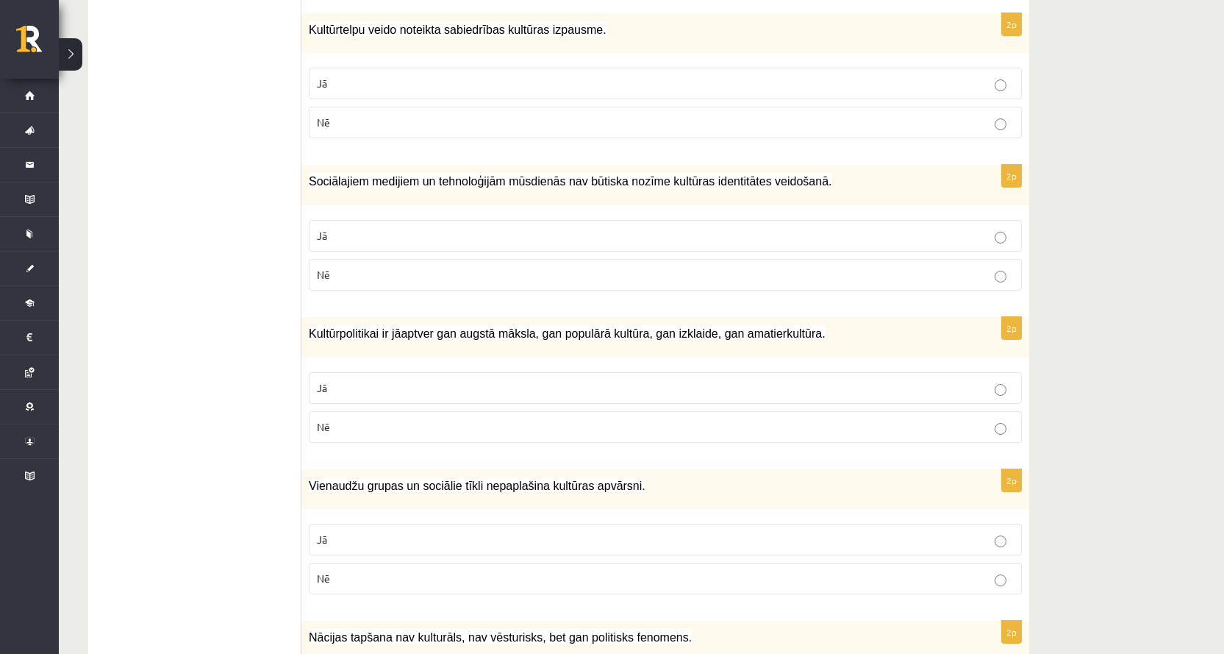
scroll to position [1471, 0]
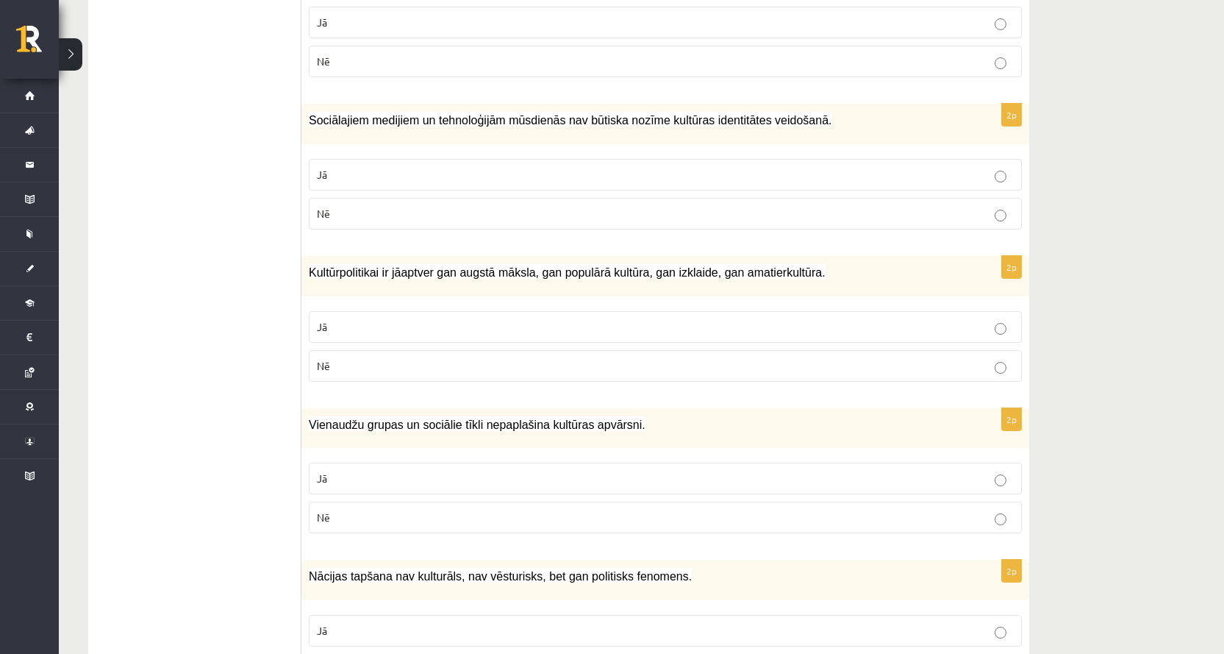
click at [396, 210] on label "Nē" at bounding box center [665, 214] width 713 height 32
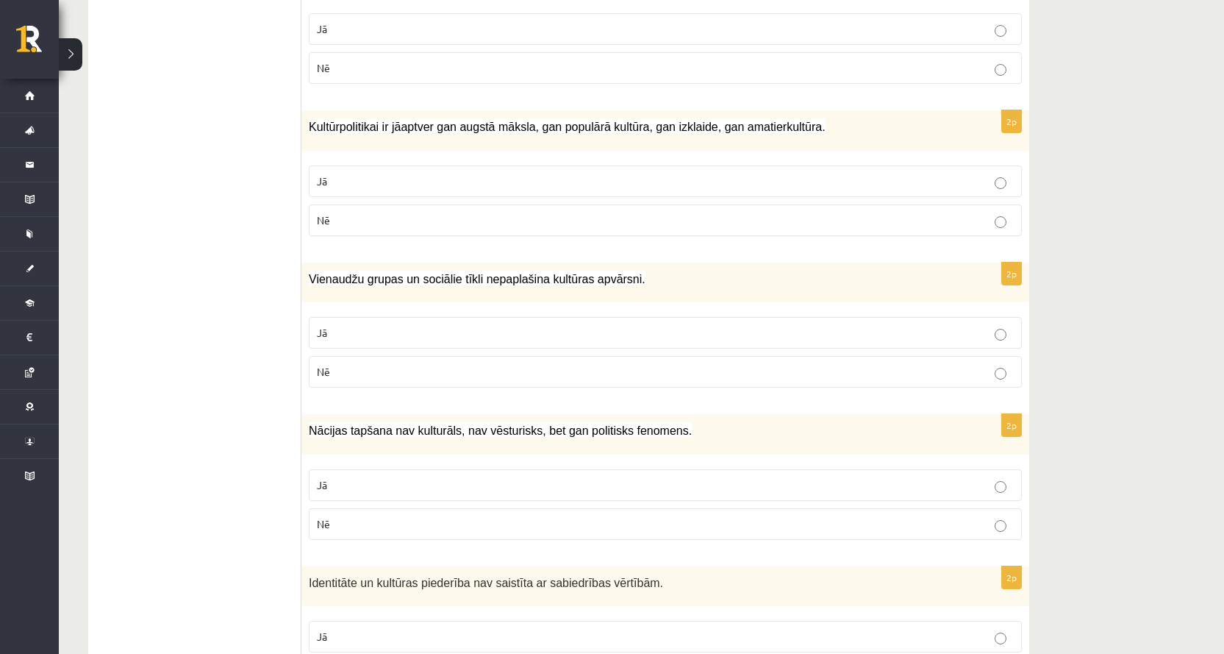
scroll to position [1618, 0]
click at [379, 172] on p "Jā" at bounding box center [665, 179] width 697 height 15
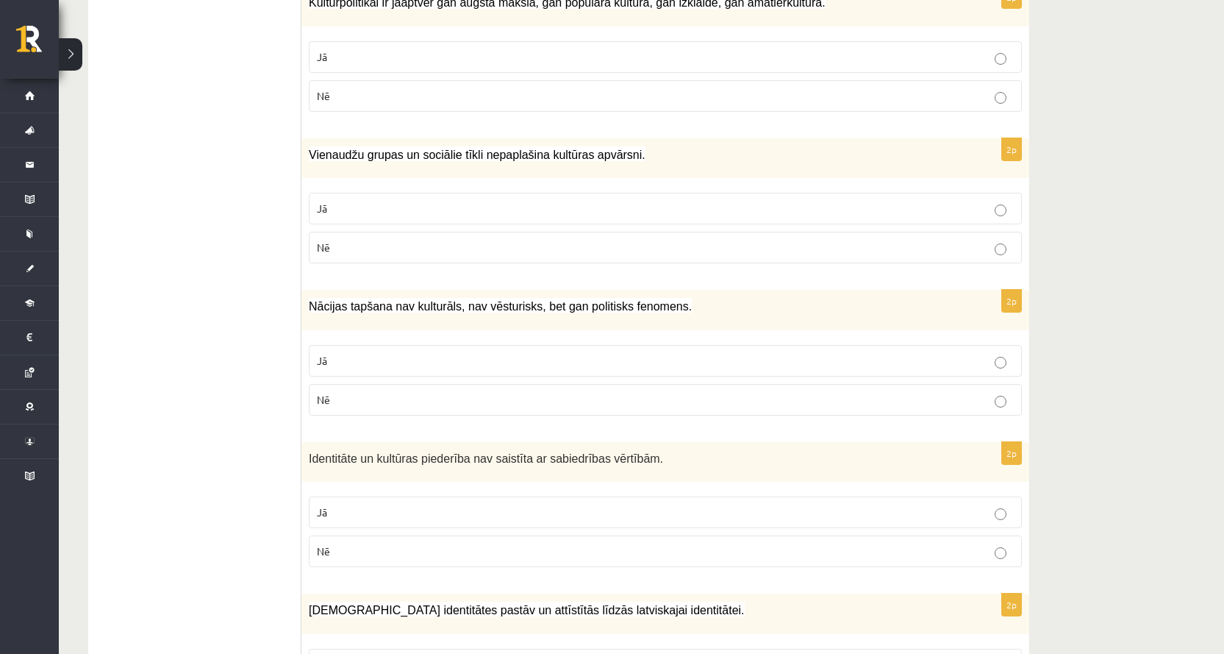
scroll to position [1765, 0]
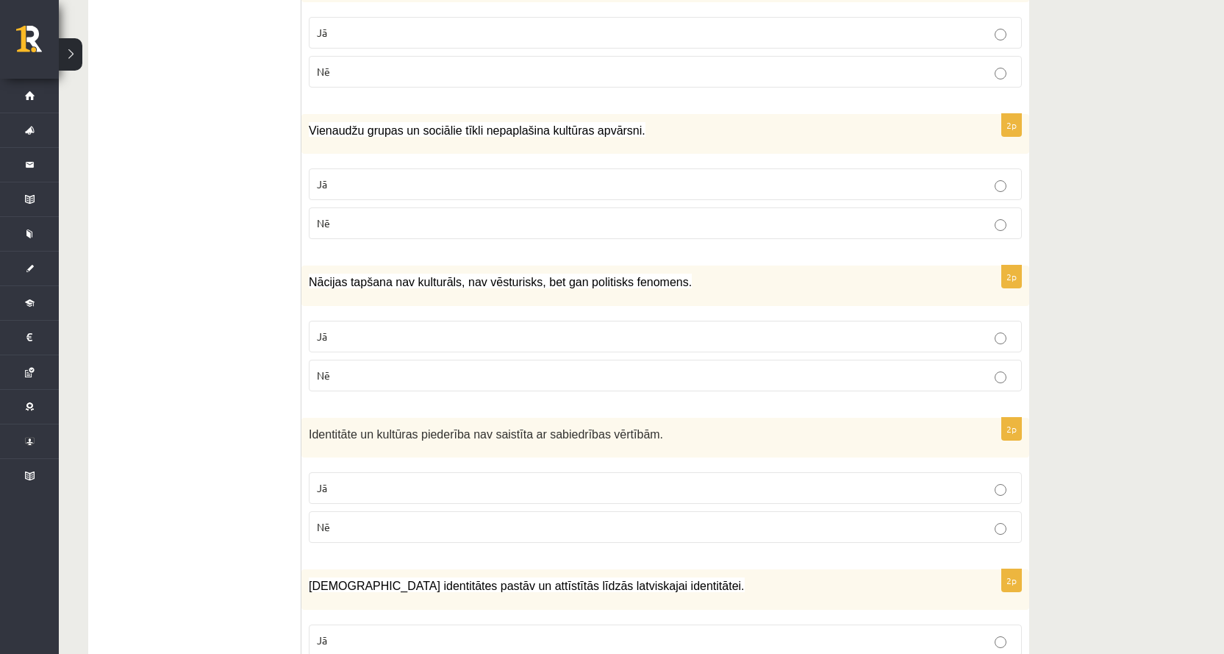
click at [367, 215] on p "Nē" at bounding box center [665, 222] width 697 height 15
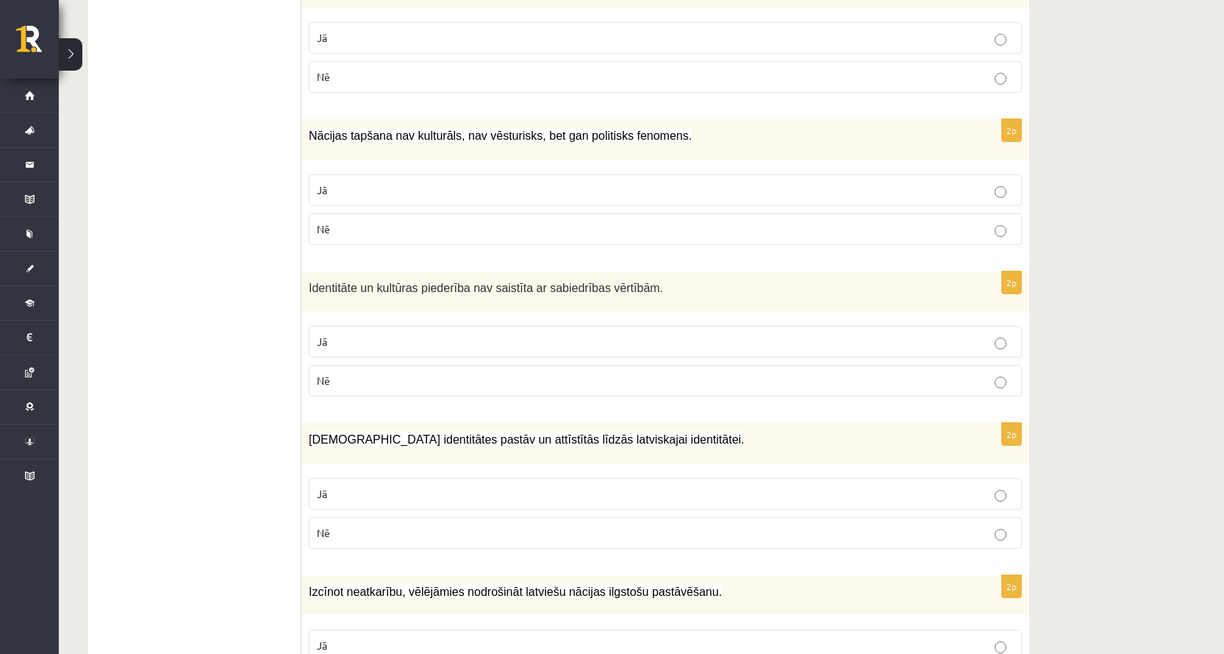
scroll to position [1912, 0]
click at [424, 129] on span "Nācijas tapšana nav kulturāls, nav vēsturisks, bet gan politisks fenomens." at bounding box center [500, 135] width 383 height 13
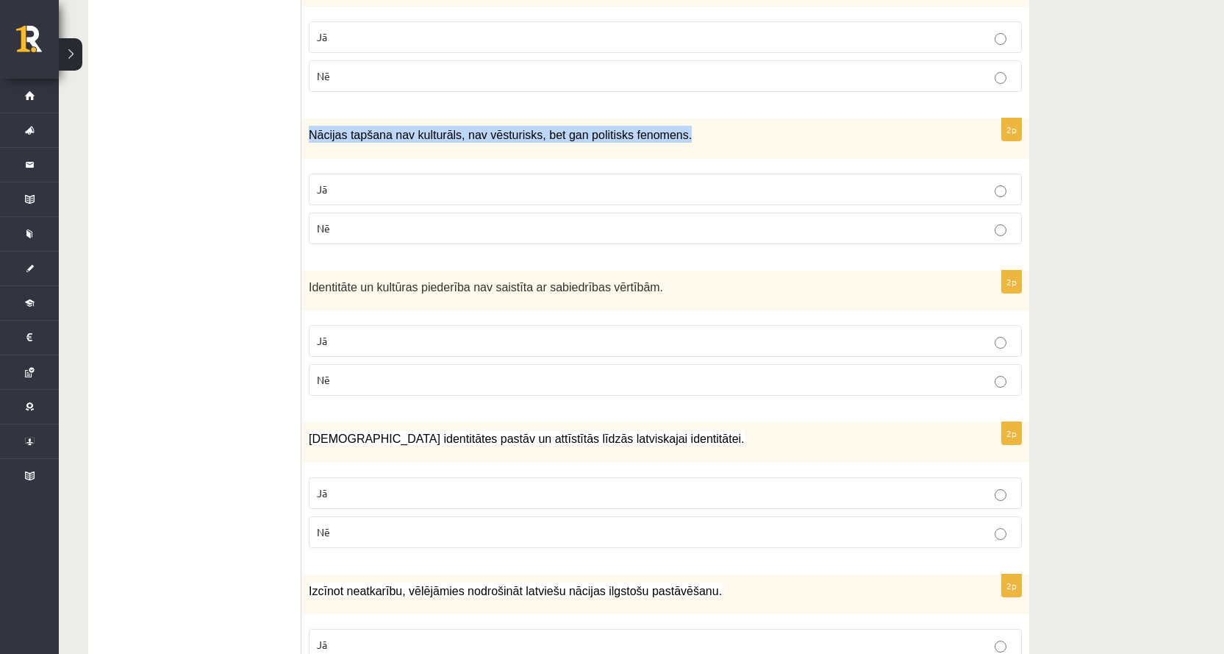
click at [424, 129] on span "Nācijas tapšana nav kulturāls, nav vēsturisks, bet gan politisks fenomens." at bounding box center [500, 135] width 383 height 13
copy div "Nācijas tapšana nav kulturāls, nav vēsturisks, bet gan politisks fenomens."
click at [435, 129] on span "Nācijas tapšana nav kulturāls, nav vēsturisks, bet gan politisks fenomens." at bounding box center [500, 135] width 383 height 13
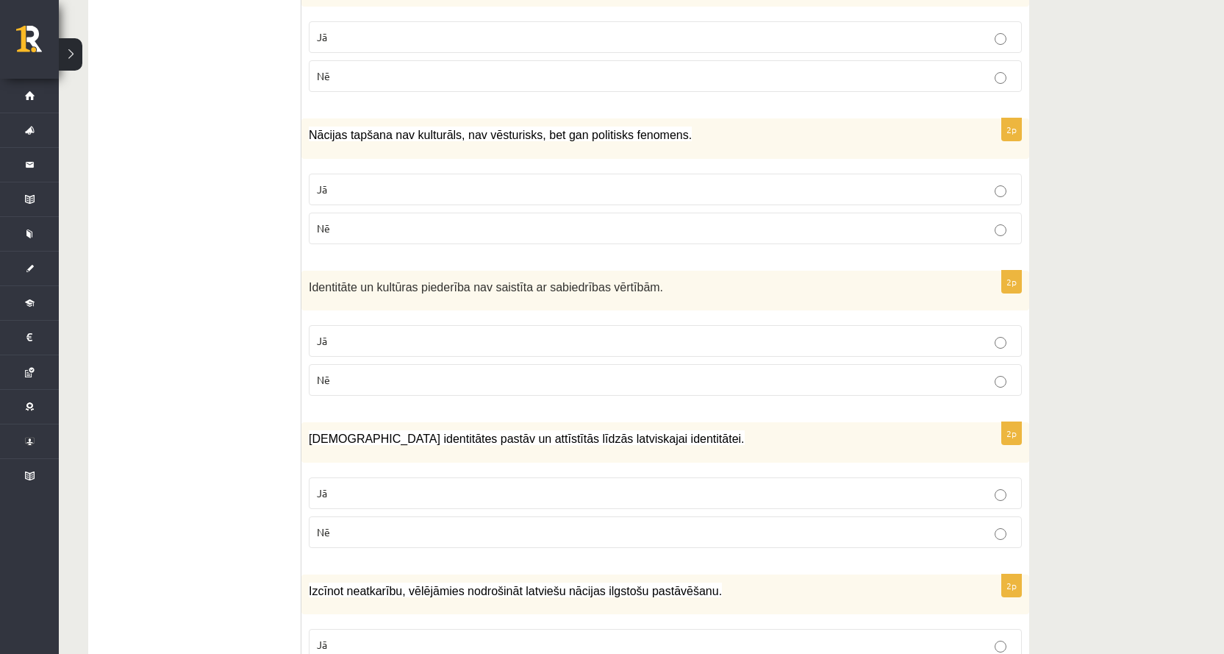
click at [381, 221] on p "Nē" at bounding box center [665, 228] width 697 height 15
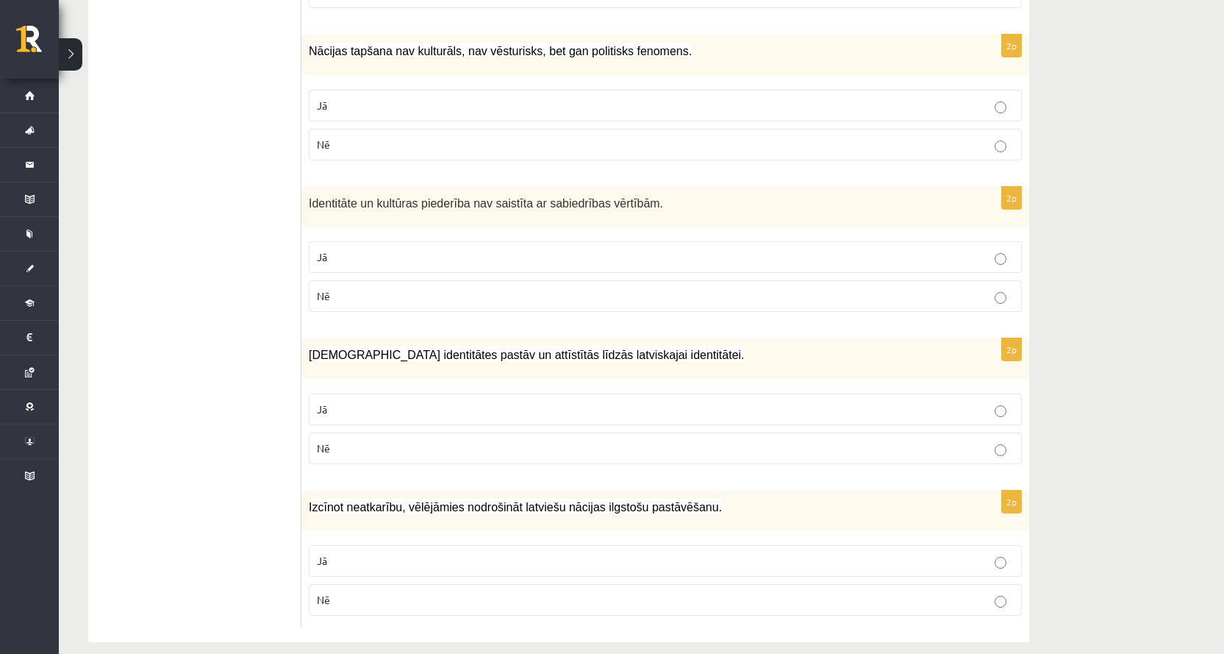
scroll to position [1998, 0]
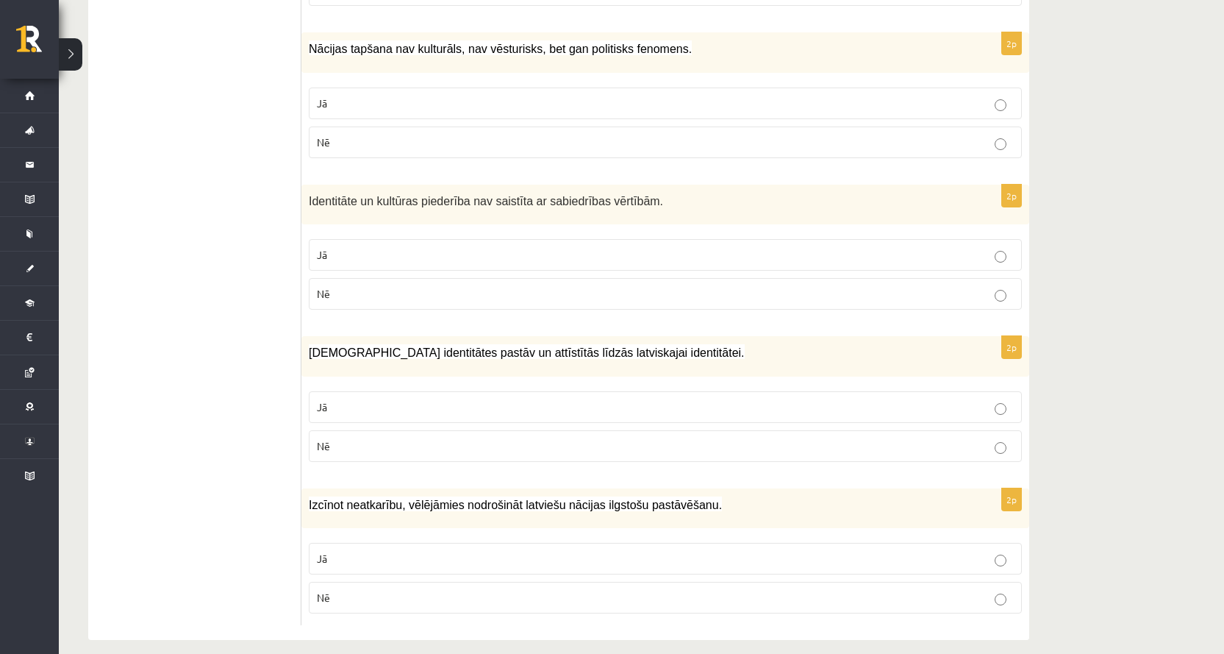
click at [403, 286] on p "Nē" at bounding box center [665, 293] width 697 height 15
click at [367, 346] on div "Mazākumtautību identitātes pastāv un attīstītās līdzās latviskajai identitātei." at bounding box center [666, 356] width 728 height 40
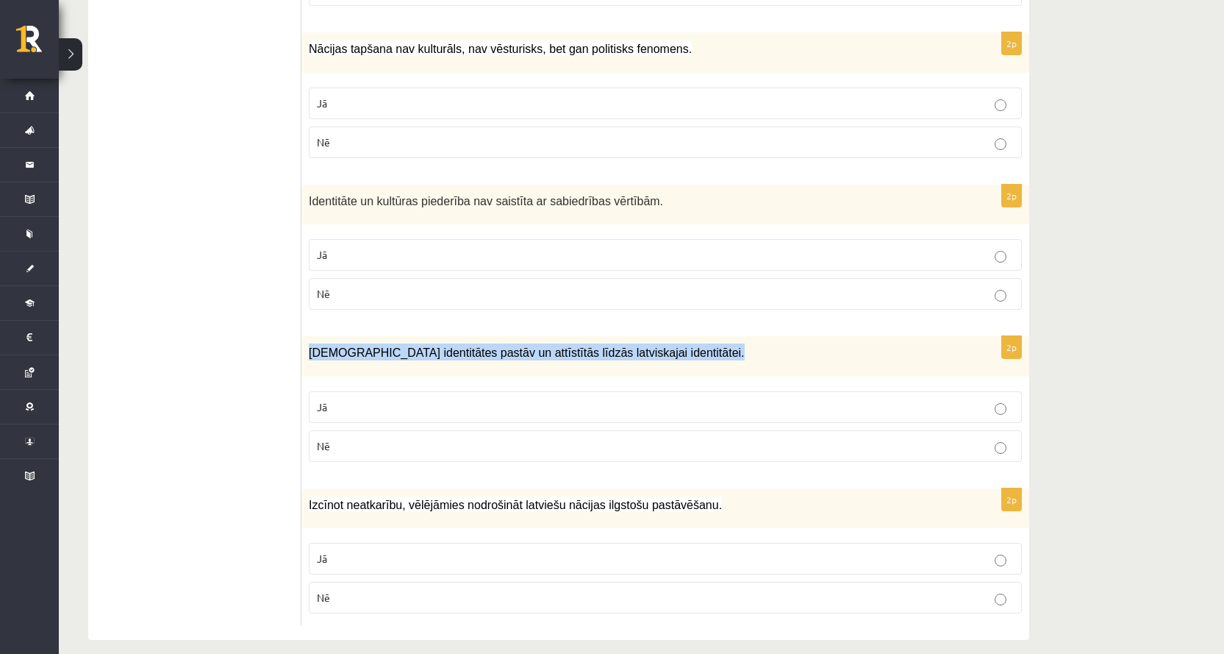
click at [367, 346] on div "Mazākumtautību identitātes pastāv un attīstītās līdzās latviskajai identitātei." at bounding box center [666, 356] width 728 height 40
copy div "Mazākumtautību identitātes pastāv un attīstītās līdzās latviskajai identitātei."
click at [387, 346] on span "Mazākumtautību identitātes pastāv un attīstītās līdzās latviskajai identitātei." at bounding box center [527, 352] width 436 height 13
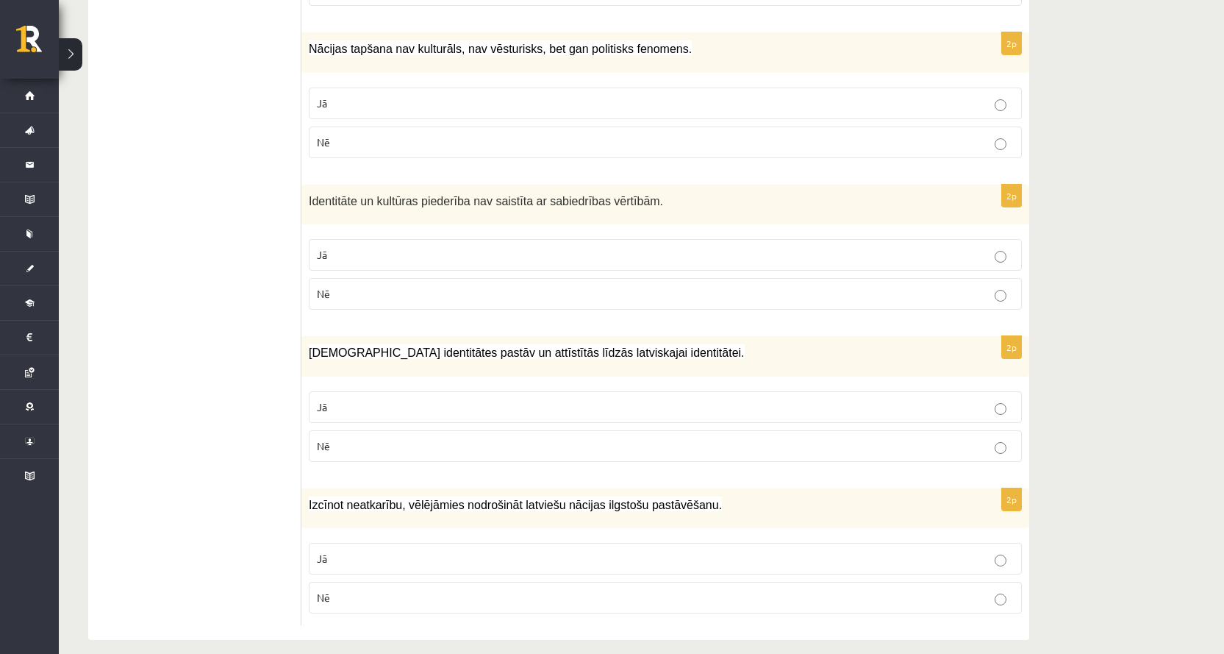
click at [330, 399] on p "Jā" at bounding box center [665, 406] width 697 height 15
click at [573, 499] on span "Izcīnot neatkarību, vēlējāmies nodrošināt latviešu nācijas ilgstošu pastāvēšanu." at bounding box center [515, 505] width 413 height 13
copy div "Izcīnot neatkarību, vēlējāmies nodrošināt latviešu nācijas ilgstošu pastāvēšanu."
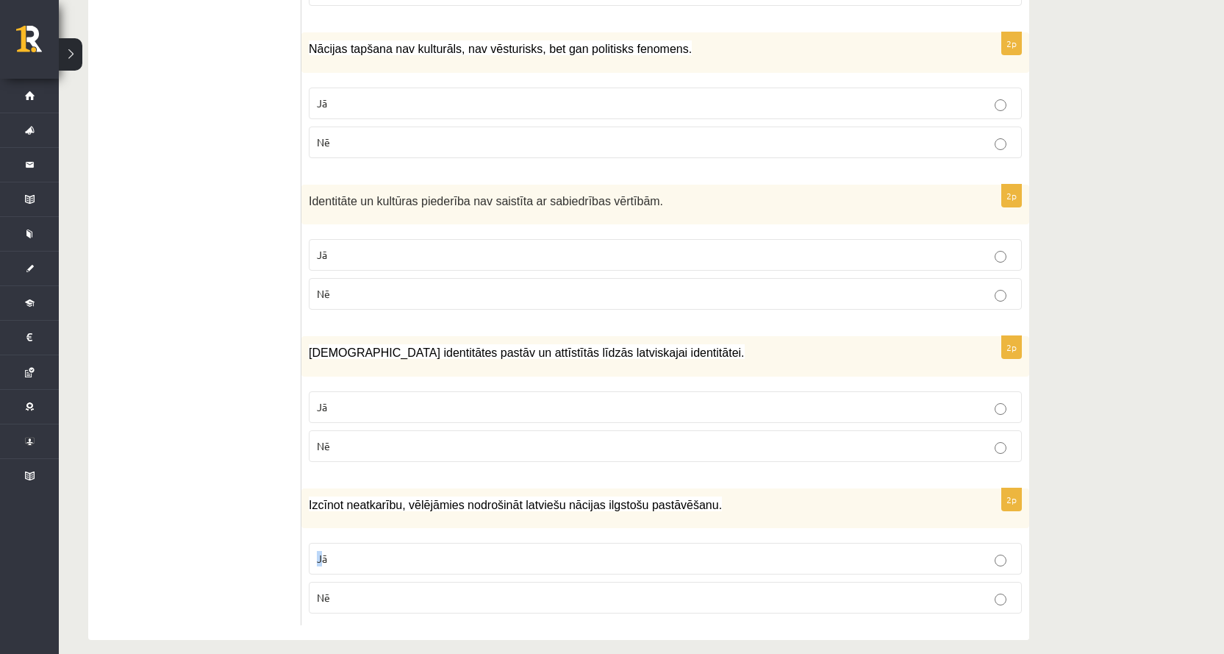
click at [321, 552] on span "Jā" at bounding box center [322, 558] width 10 height 13
click at [354, 551] on label "Jā" at bounding box center [665, 559] width 713 height 32
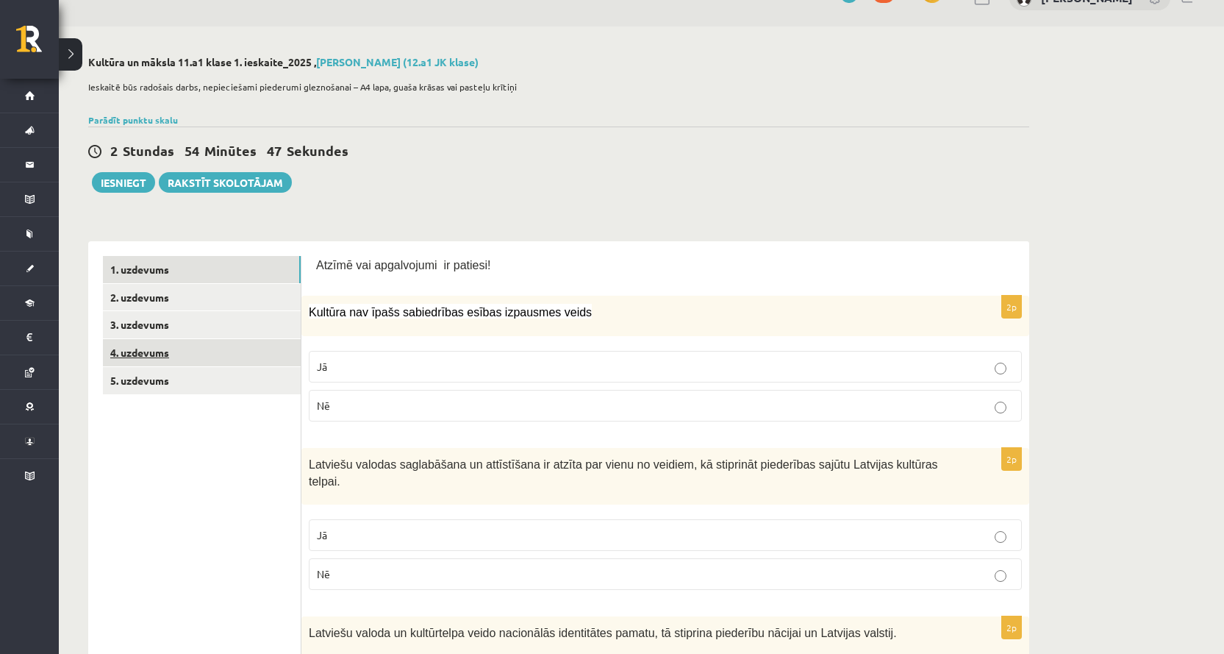
scroll to position [0, 0]
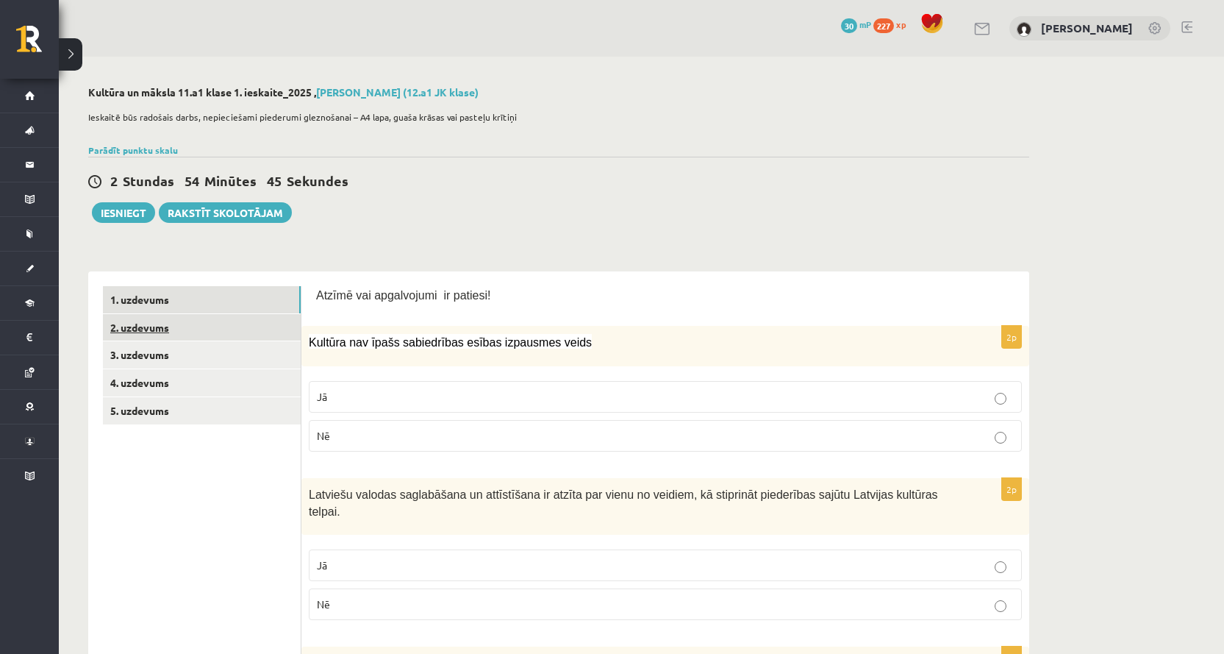
click at [196, 328] on link "2. uzdevums" at bounding box center [202, 327] width 198 height 27
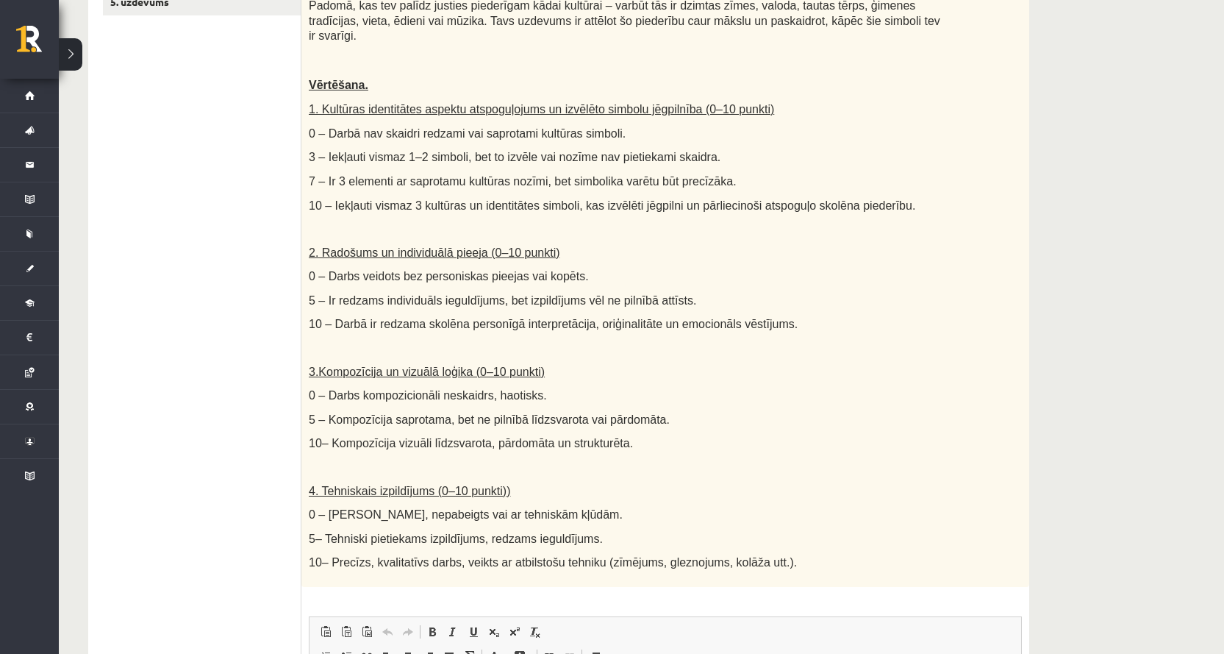
scroll to position [193, 0]
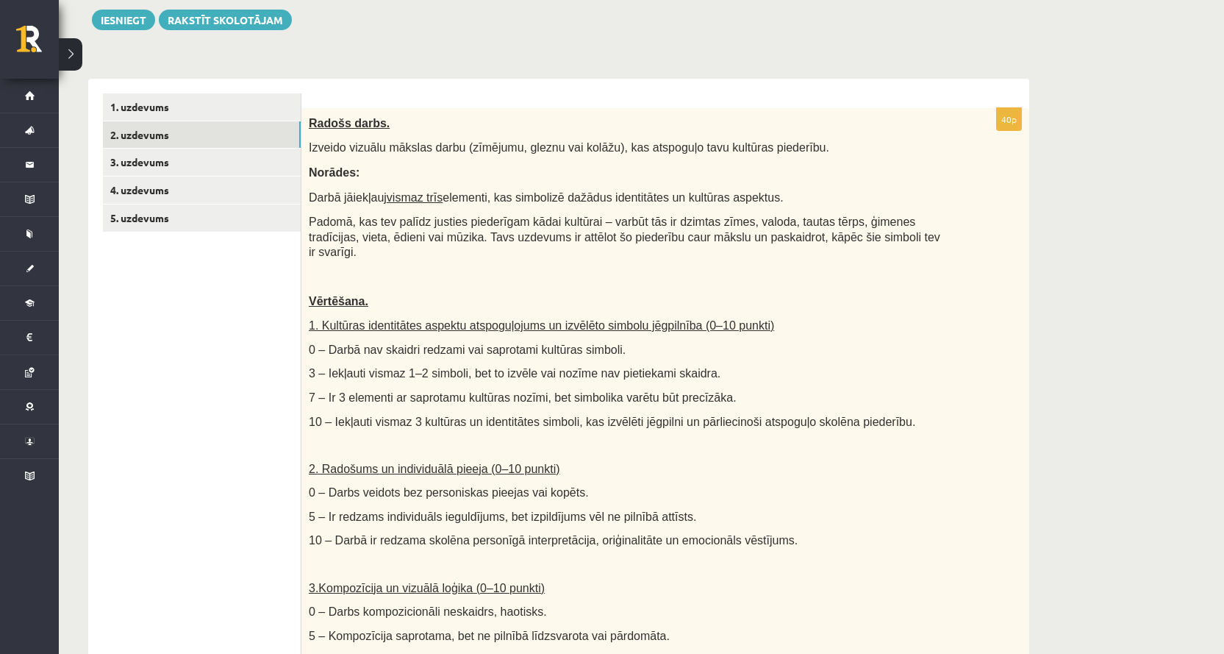
click at [403, 149] on span "Izveido vizuālu mākslas darbu (zīmējumu, gleznu vai kolāžu), kas atspoguļo tavu…" at bounding box center [569, 147] width 521 height 13
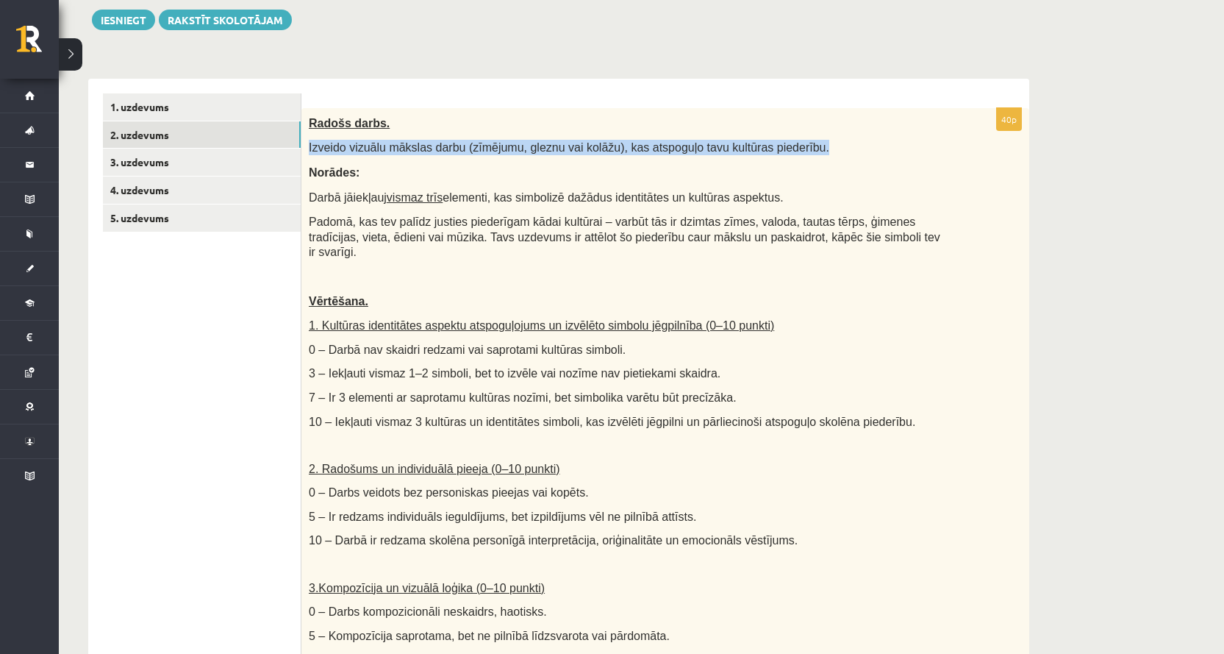
click at [403, 149] on span "Izveido vizuālu mākslas darbu (zīmējumu, gleznu vai kolāžu), kas atspoguļo tavu…" at bounding box center [569, 147] width 521 height 13
copy div "Izveido vizuālu mākslas darbu (zīmējumu, gleznu vai kolāžu), kas atspoguļo tavu…"
click at [426, 151] on span "Izveido vizuālu mākslas darbu (zīmējumu, gleznu vai kolāžu), kas atspoguļo tavu…" at bounding box center [569, 147] width 521 height 13
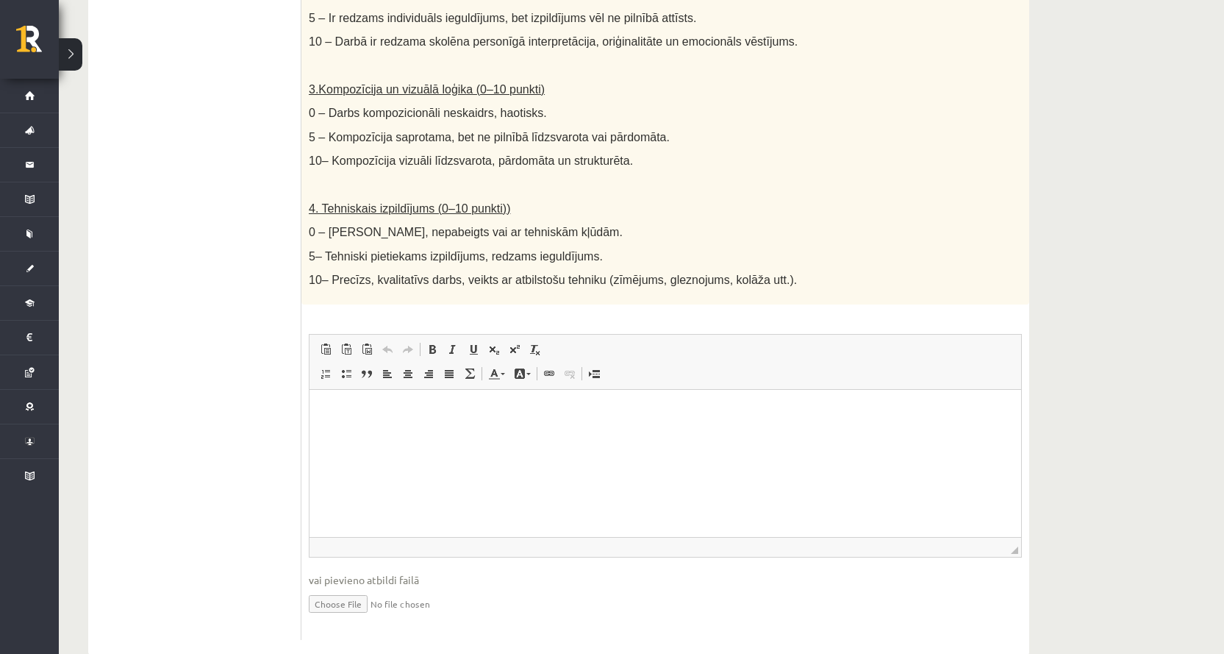
scroll to position [707, 0]
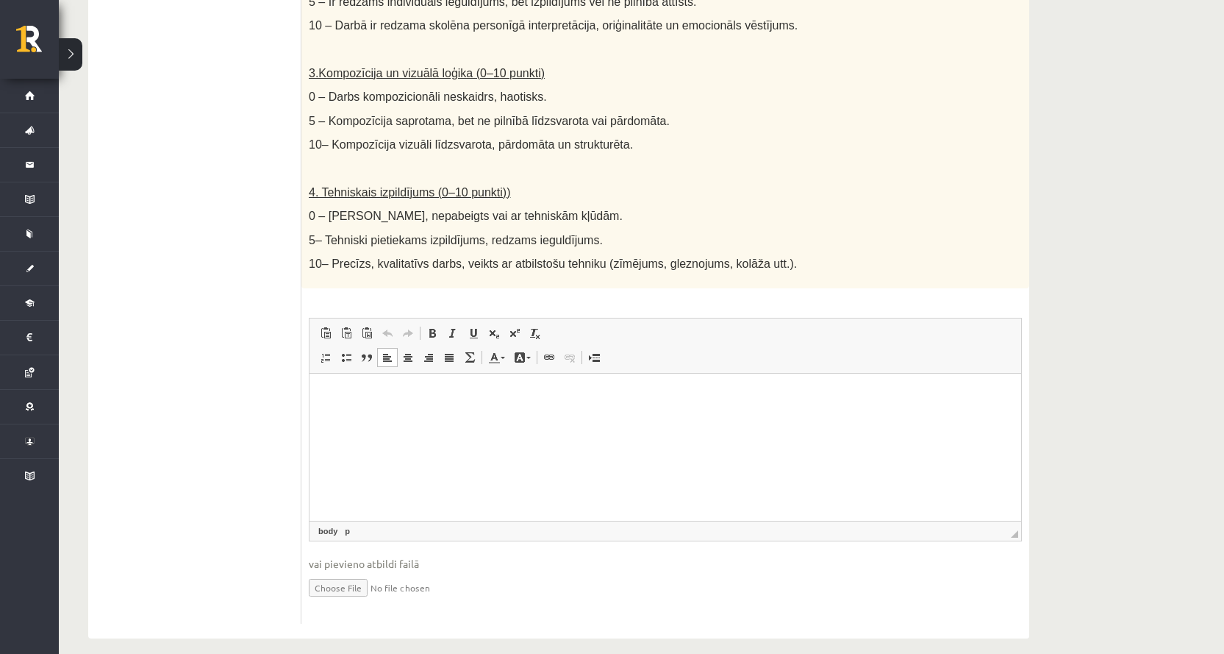
drag, startPoint x: 511, startPoint y: 436, endPoint x: 522, endPoint y: 461, distance: 27.3
click at [522, 418] on html at bounding box center [666, 396] width 712 height 45
click at [382, 556] on span "vai pievieno atbildi failā" at bounding box center [665, 563] width 713 height 15
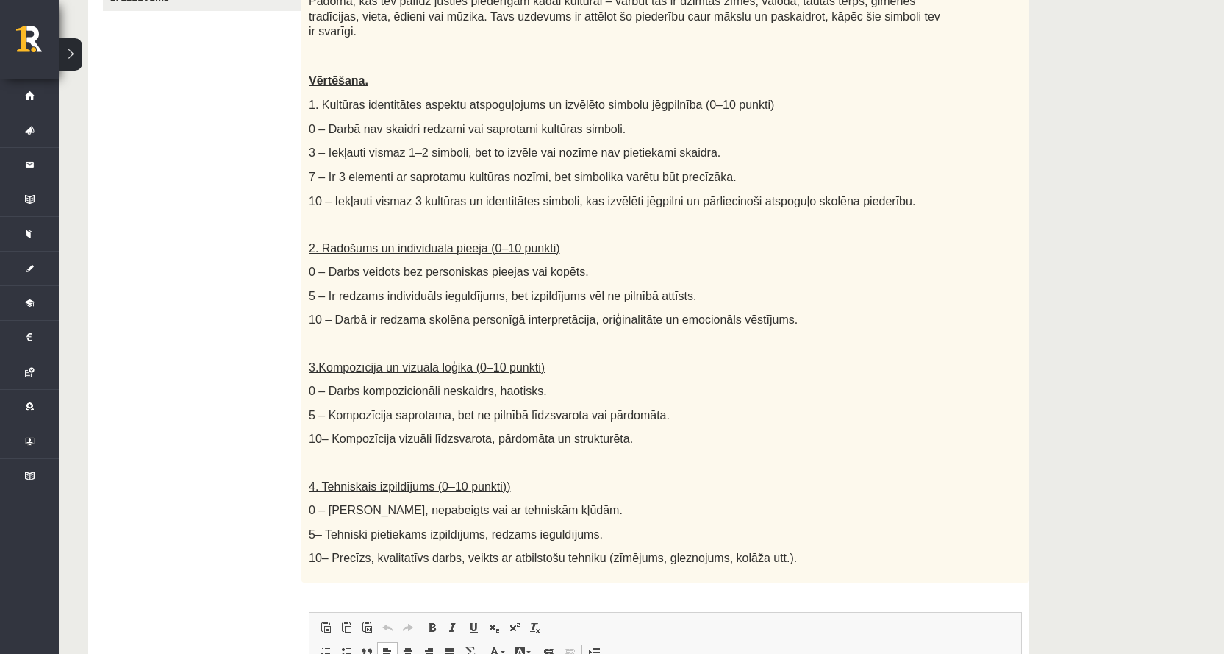
scroll to position [0, 0]
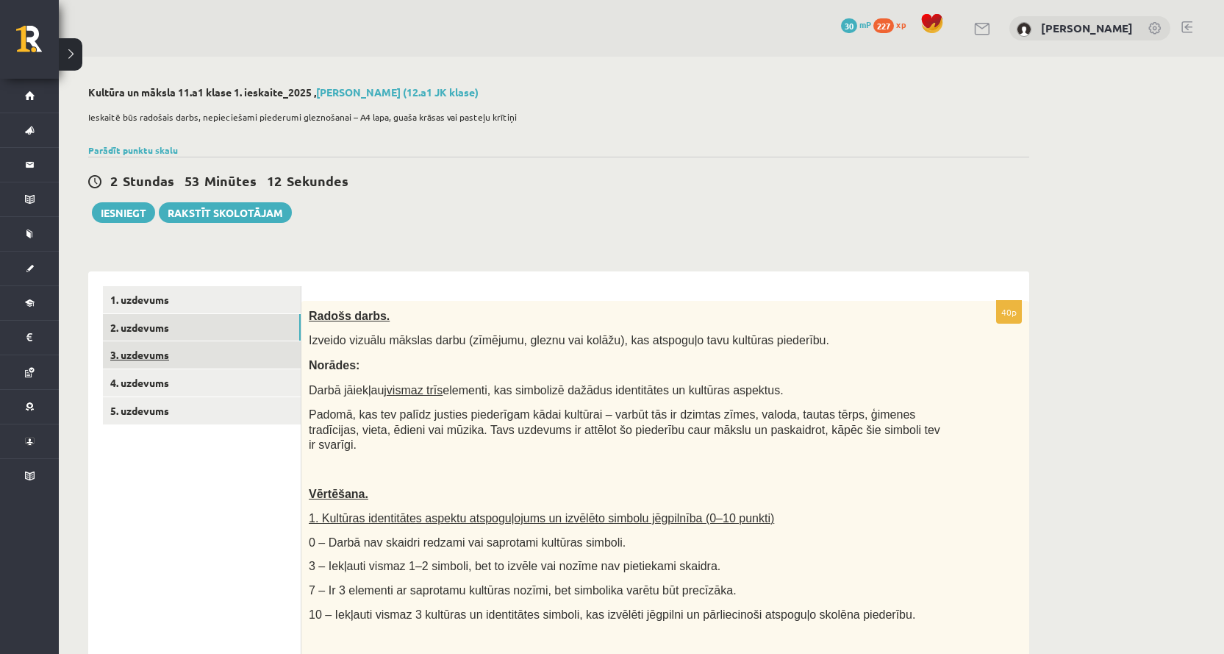
click at [190, 348] on link "3. uzdevums" at bounding box center [202, 354] width 198 height 27
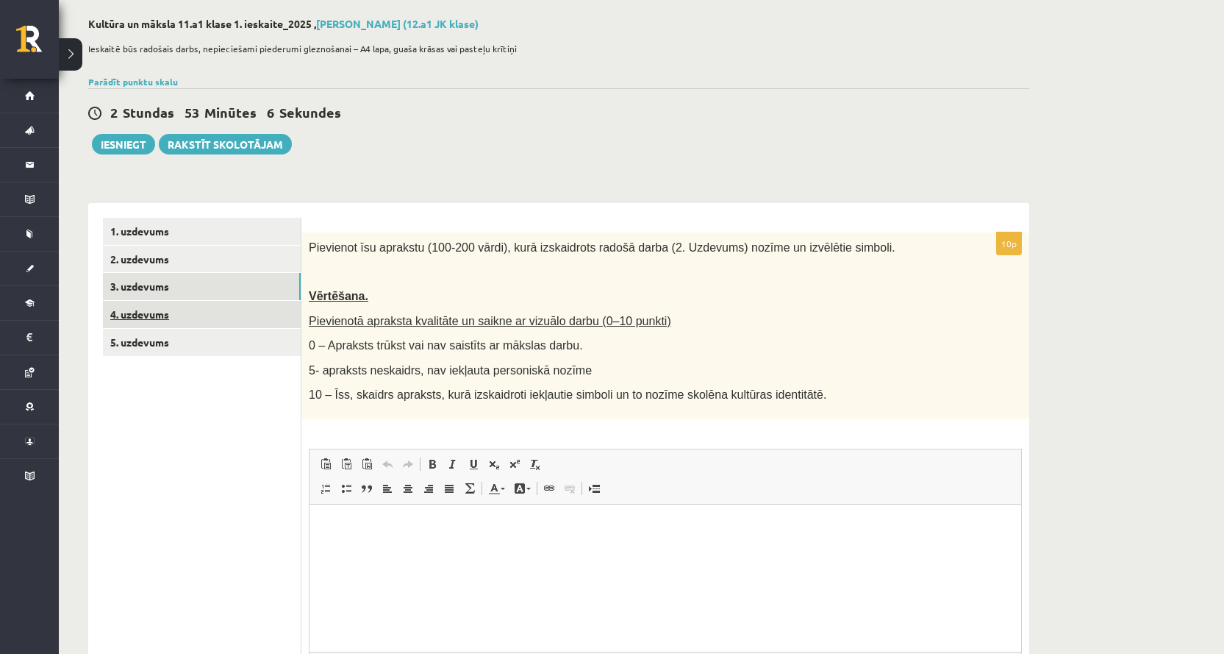
click at [196, 318] on link "4. uzdevums" at bounding box center [202, 314] width 198 height 27
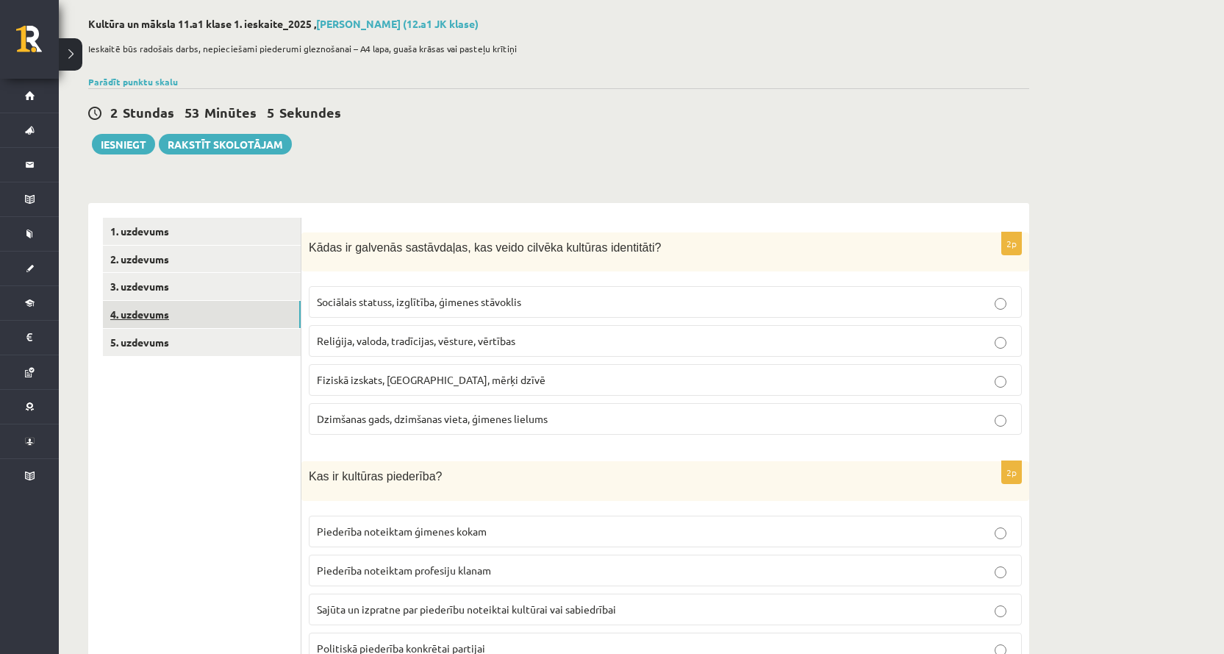
scroll to position [142, 0]
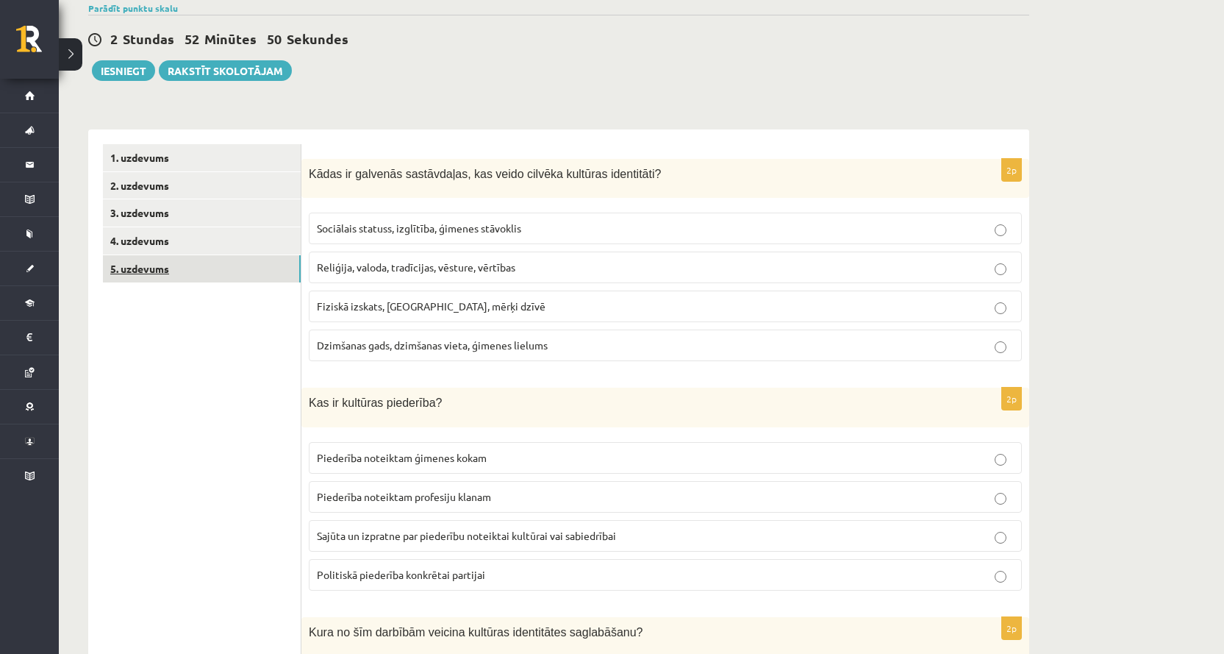
click at [255, 267] on link "5. uzdevums" at bounding box center [202, 268] width 198 height 27
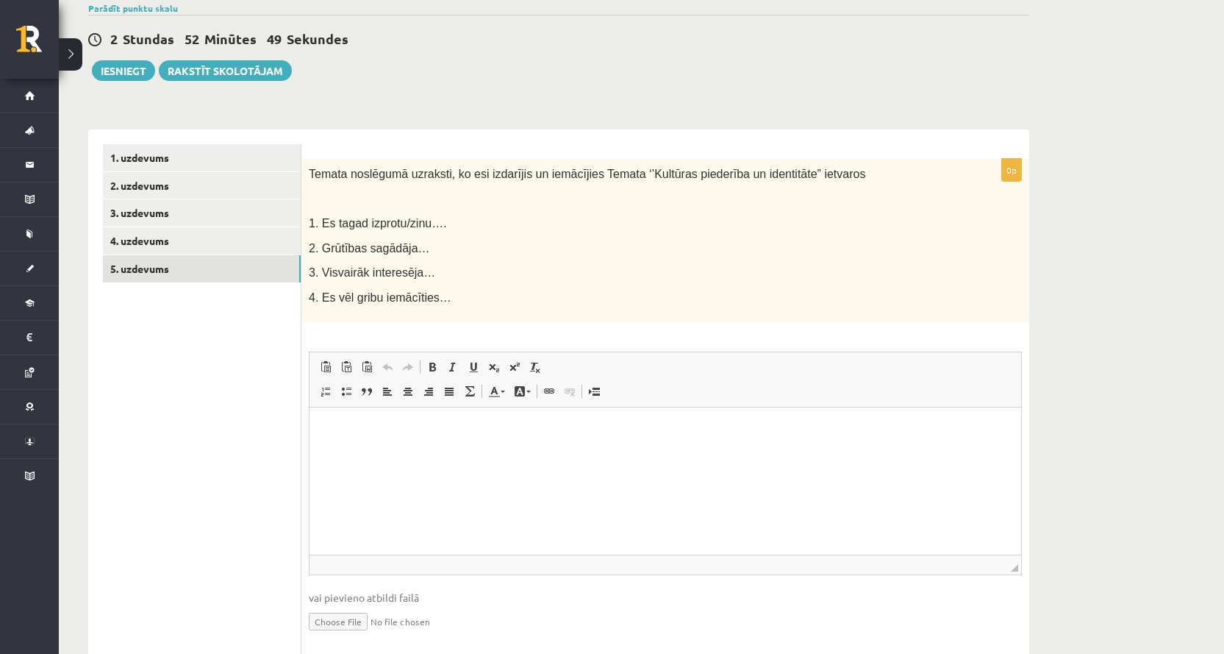
scroll to position [0, 0]
click at [232, 252] on link "4. uzdevums" at bounding box center [202, 240] width 198 height 27
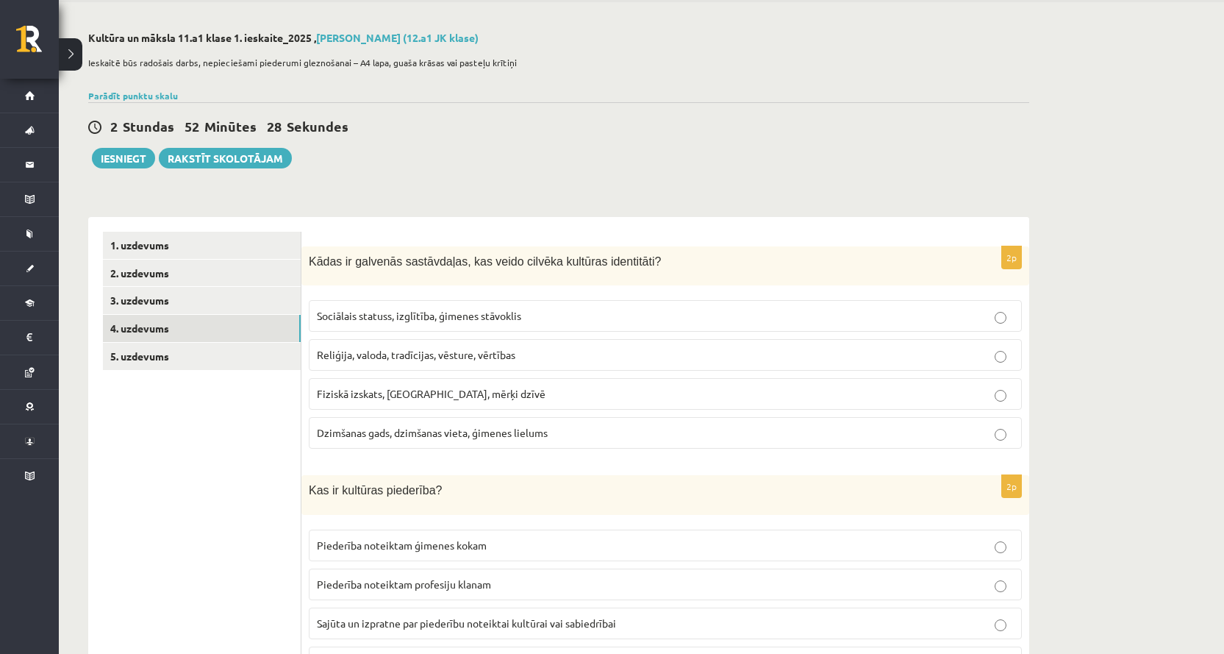
scroll to position [147, 0]
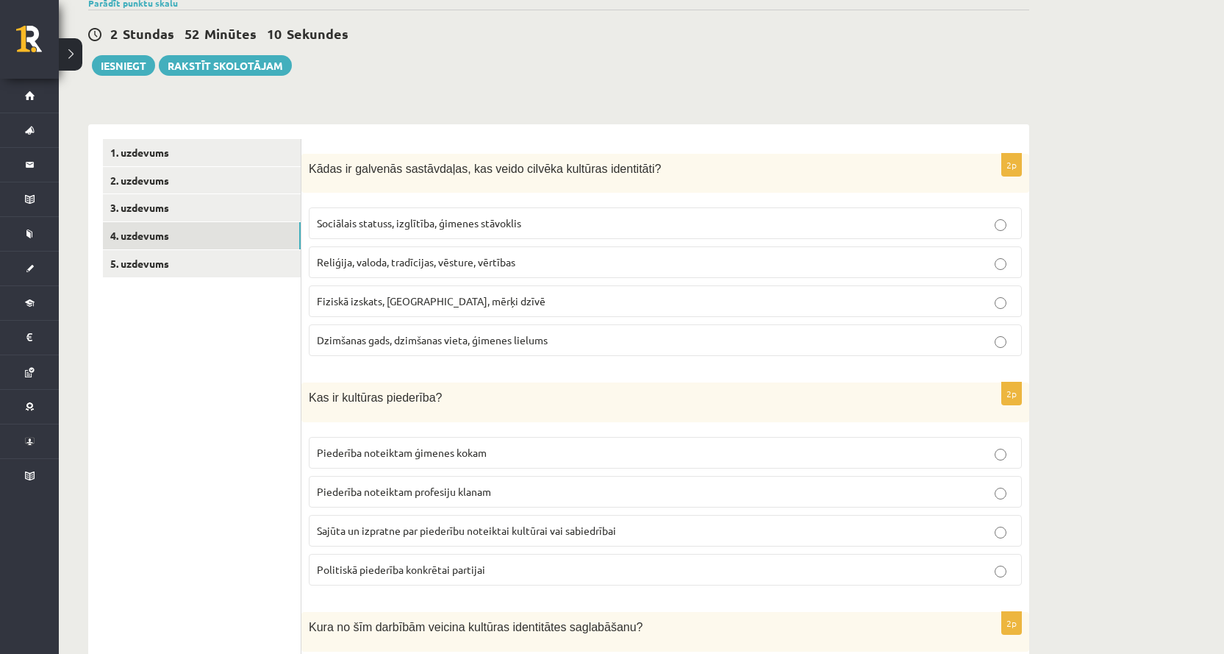
click at [987, 225] on p "Sociālais statuss, izglītība, ģimenes stāvoklis" at bounding box center [665, 222] width 697 height 15
click at [981, 260] on p "Reliģija, valoda, tradīcijas, vēsture, vērtības" at bounding box center [665, 261] width 697 height 15
click at [978, 294] on p "Fiziskā izskats, hobiji, mērķi dzīvē" at bounding box center [665, 300] width 697 height 15
click at [979, 263] on p "Reliģija, valoda, tradīcijas, vēsture, vērtības" at bounding box center [665, 261] width 697 height 15
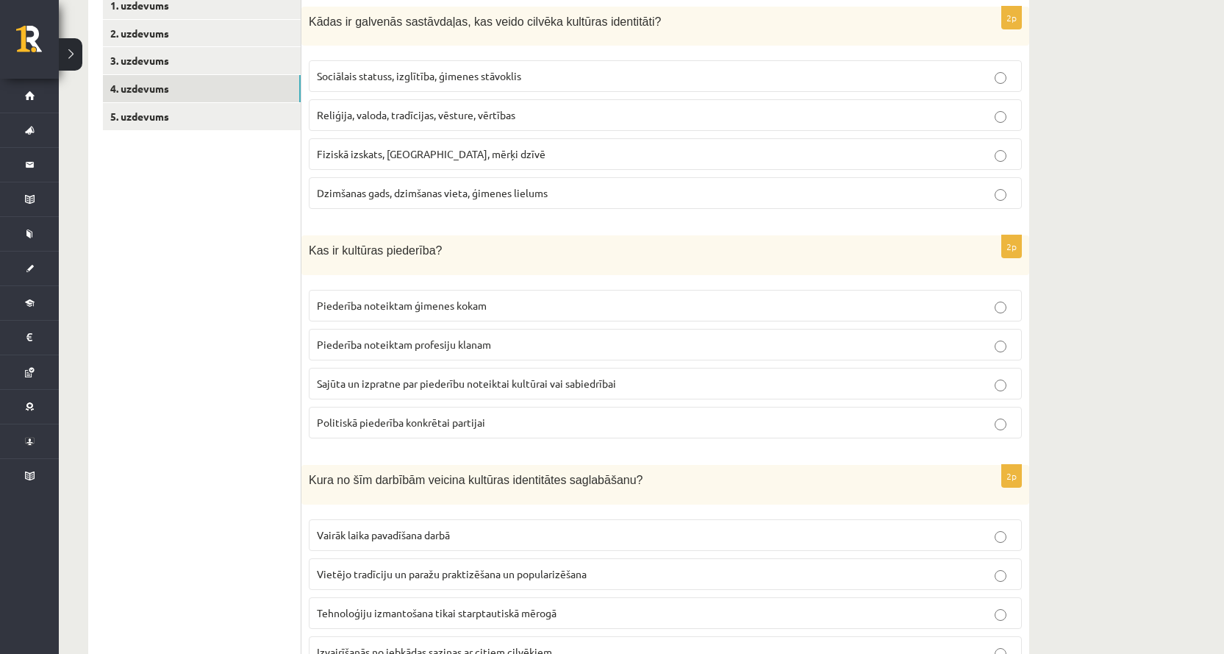
scroll to position [368, 0]
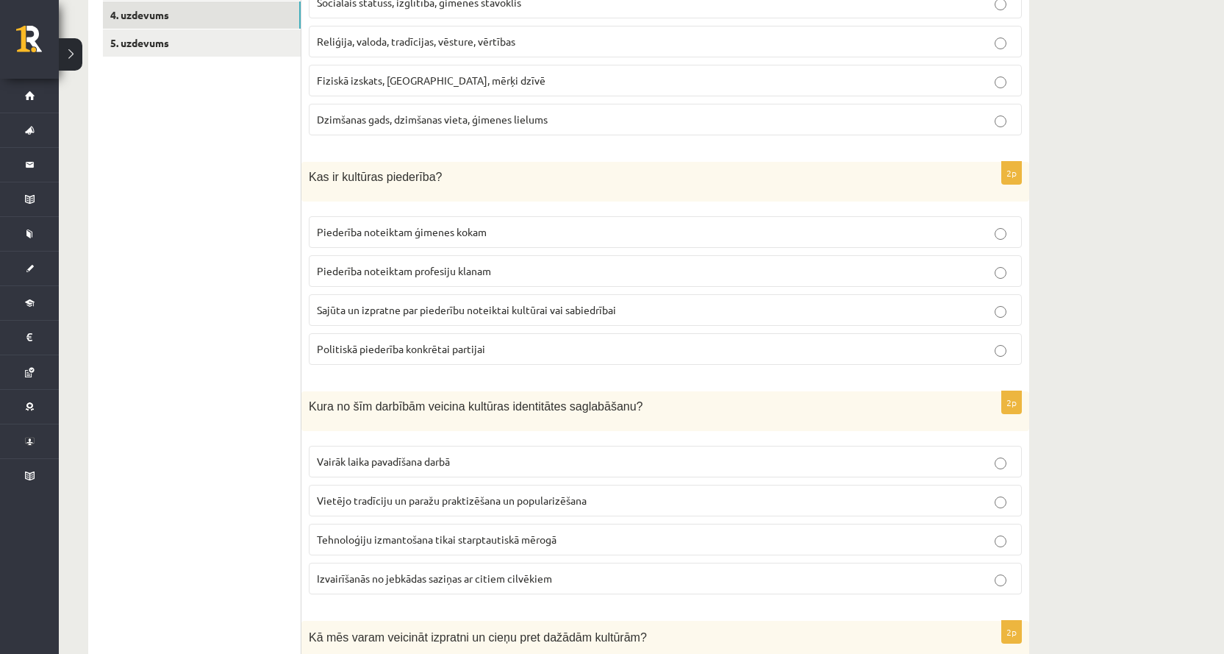
click at [447, 318] on p "Sajūta un izpratne par piederību noteiktai kultūrai vai sabiedrībai" at bounding box center [665, 309] width 697 height 15
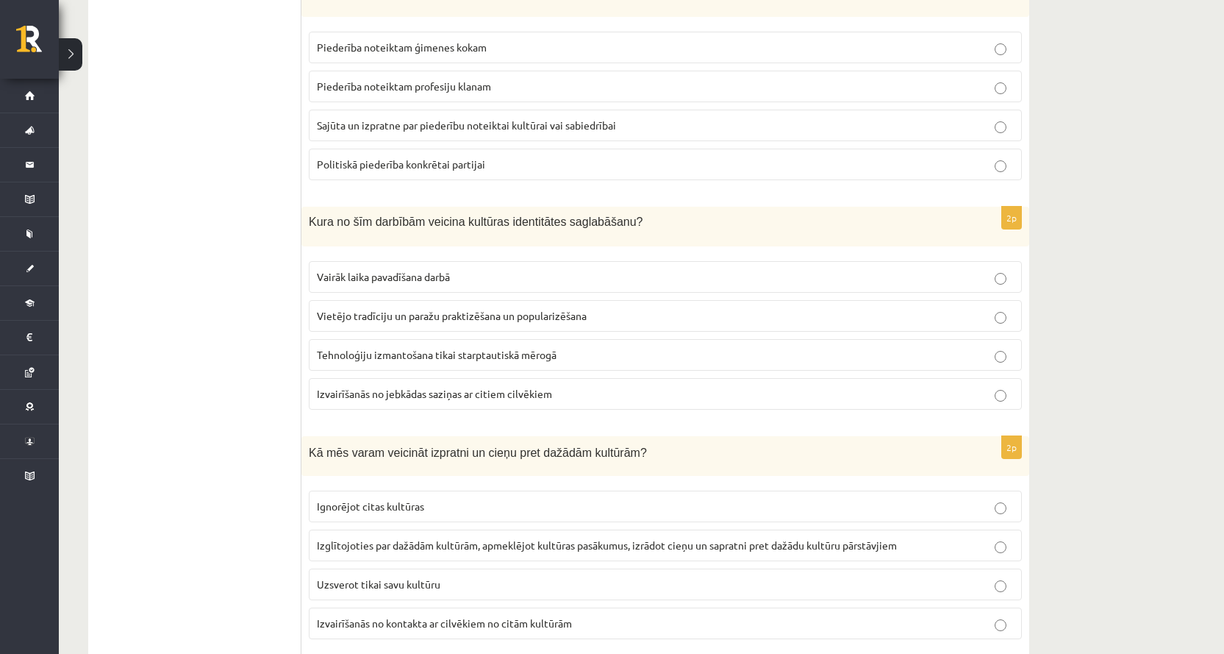
scroll to position [588, 0]
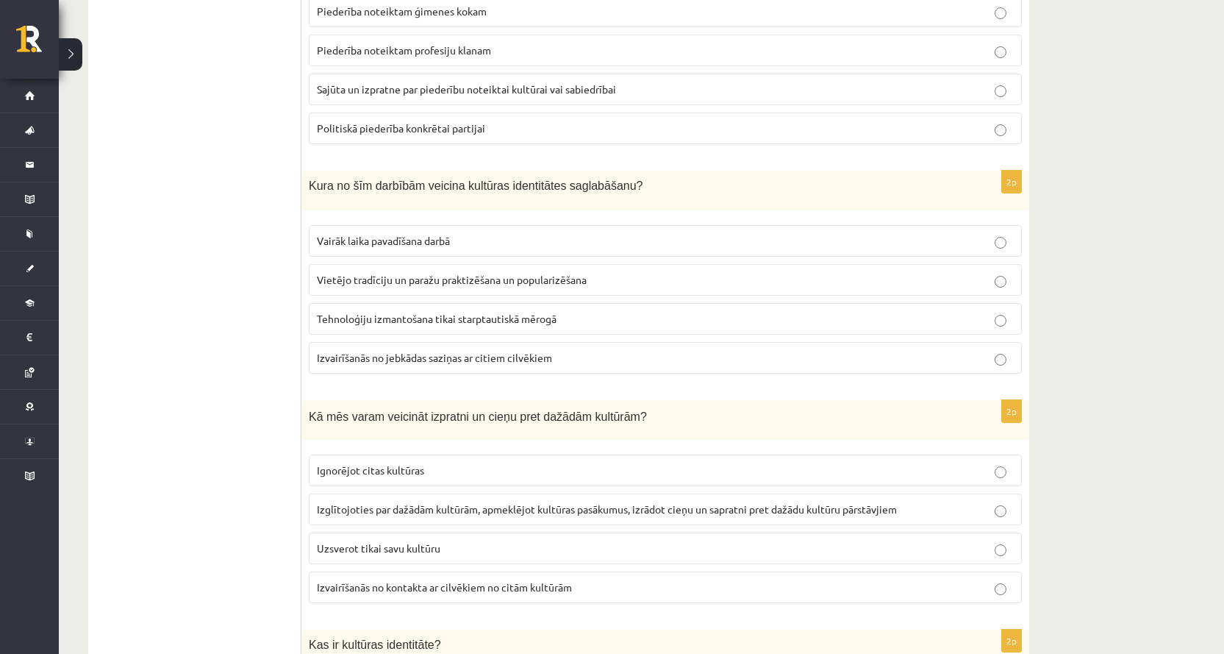
click at [491, 272] on p "Vietējo tradīciju un paražu praktizēšana un popularizēšana" at bounding box center [665, 279] width 697 height 15
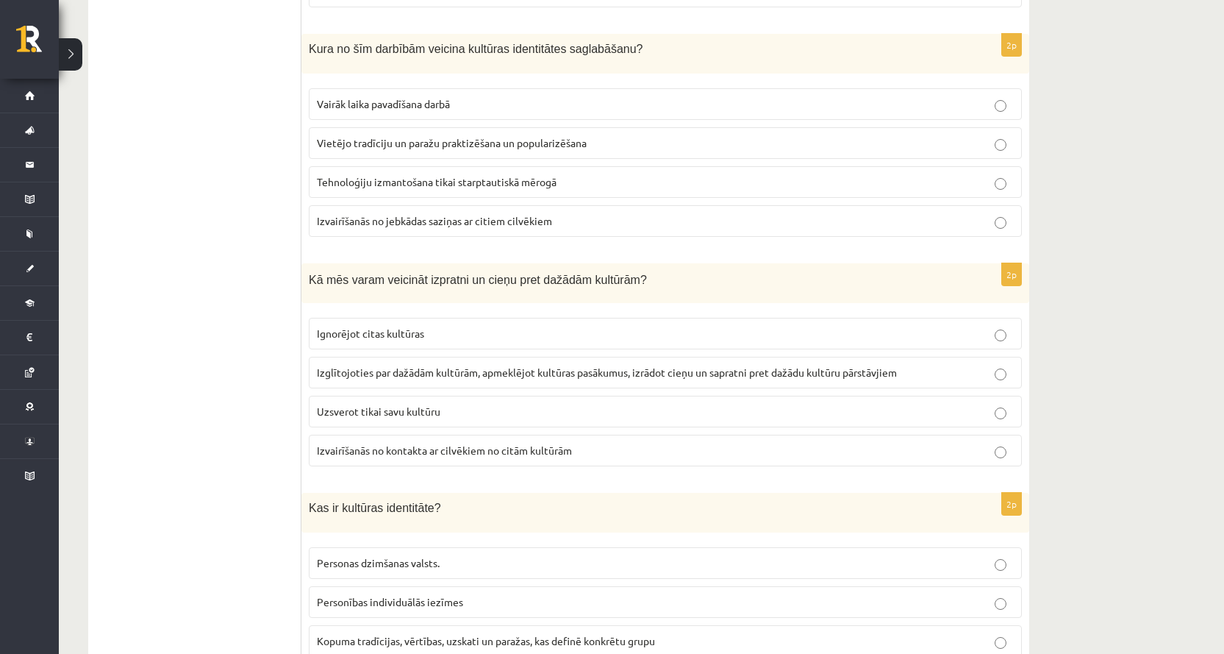
scroll to position [735, 0]
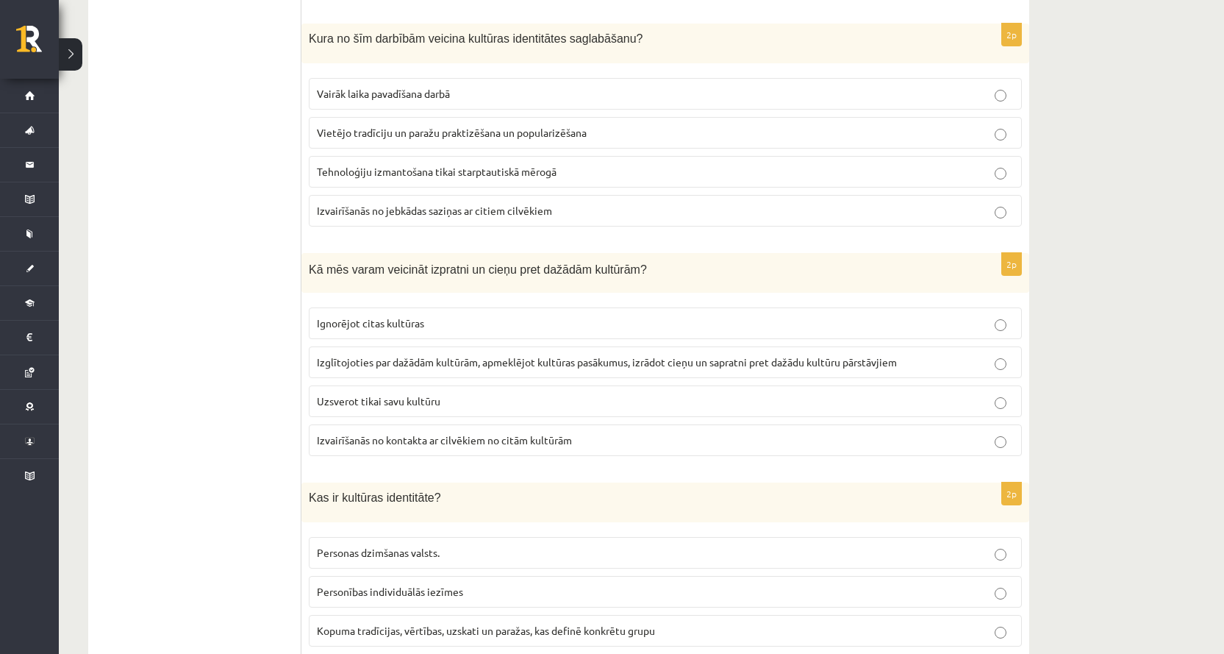
drag, startPoint x: 251, startPoint y: 312, endPoint x: 183, endPoint y: 346, distance: 75.6
click at [599, 376] on label "Izglītojoties par dažādām kultūrām, apmeklējot kultūras pasākumus, izrādot cieņ…" at bounding box center [665, 362] width 713 height 32
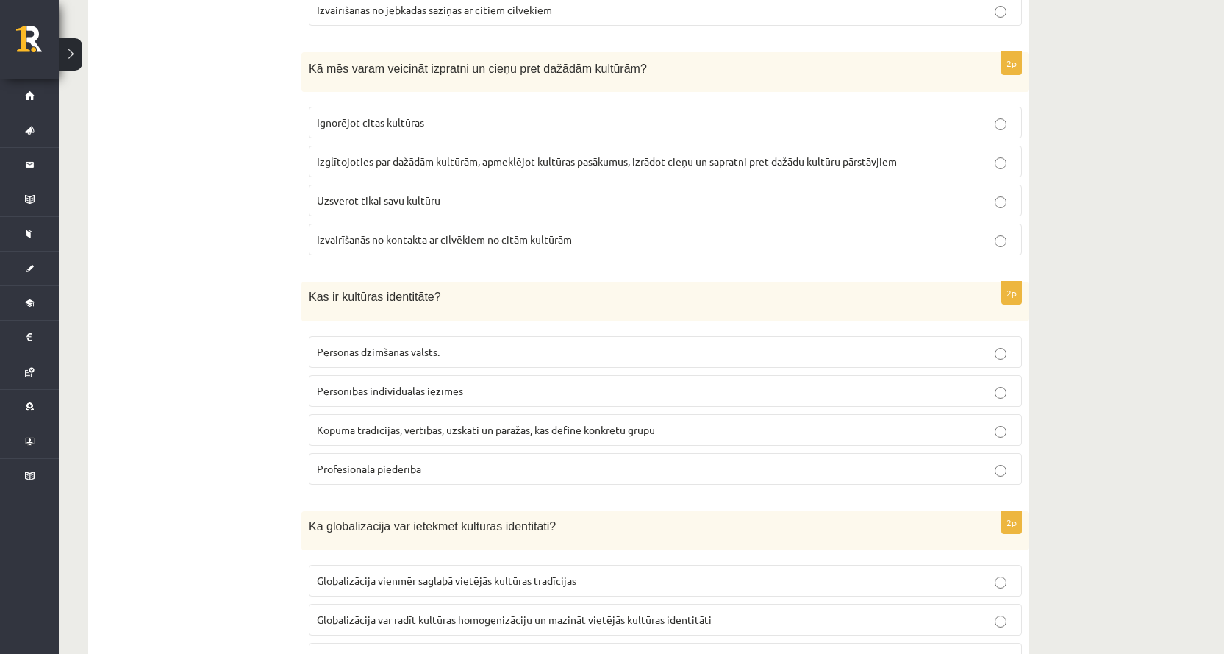
scroll to position [1030, 0]
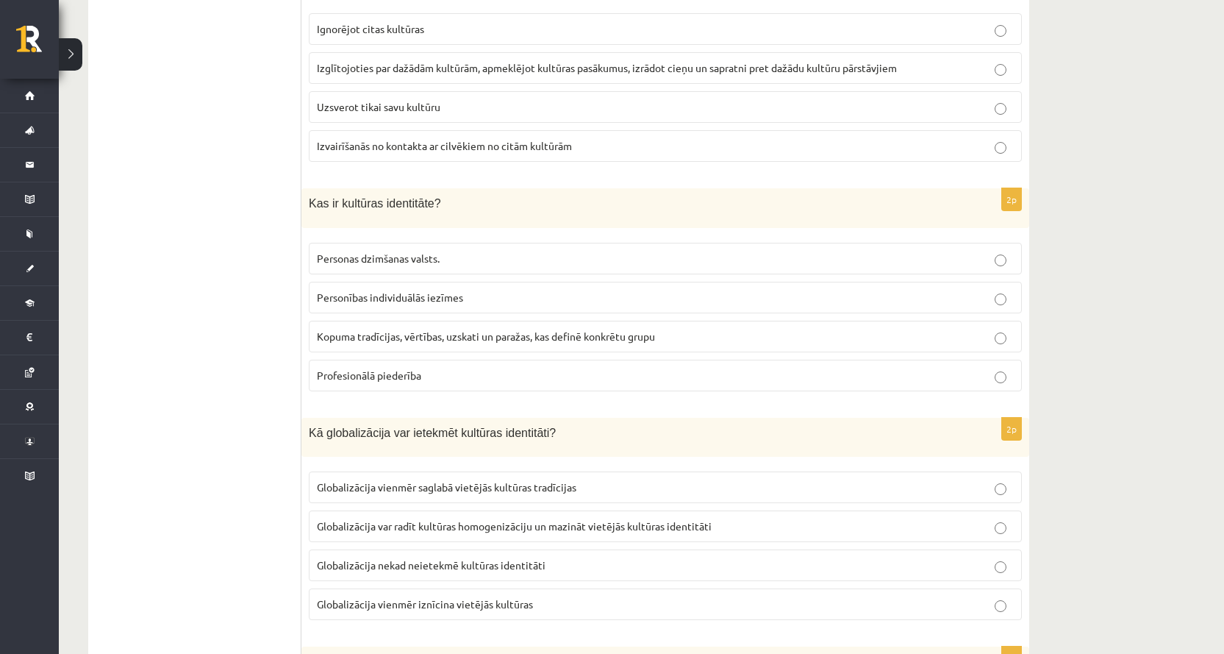
click at [493, 337] on span "Kopuma tradīcijas, vērtības, uzskati un paražas, kas definē konkrētu grupu" at bounding box center [486, 335] width 338 height 13
click at [352, 521] on span "Globalizācija var radīt kultūras homogenizāciju un mazināt vietējās kultūras id…" at bounding box center [514, 525] width 395 height 13
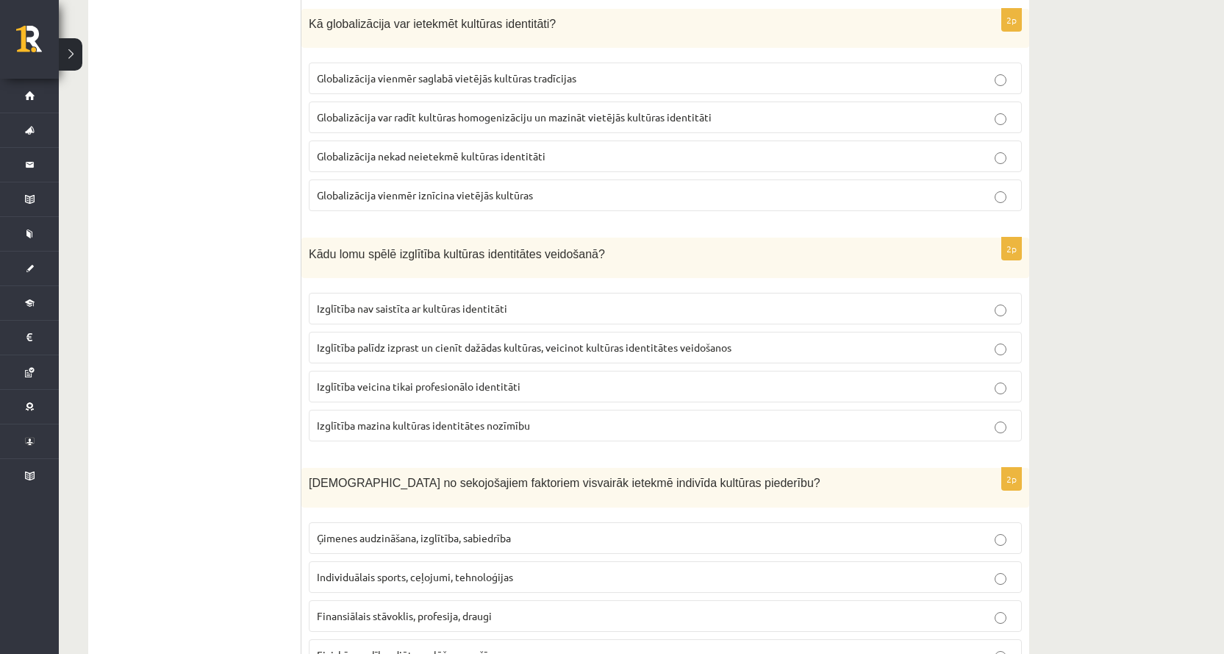
scroll to position [1471, 0]
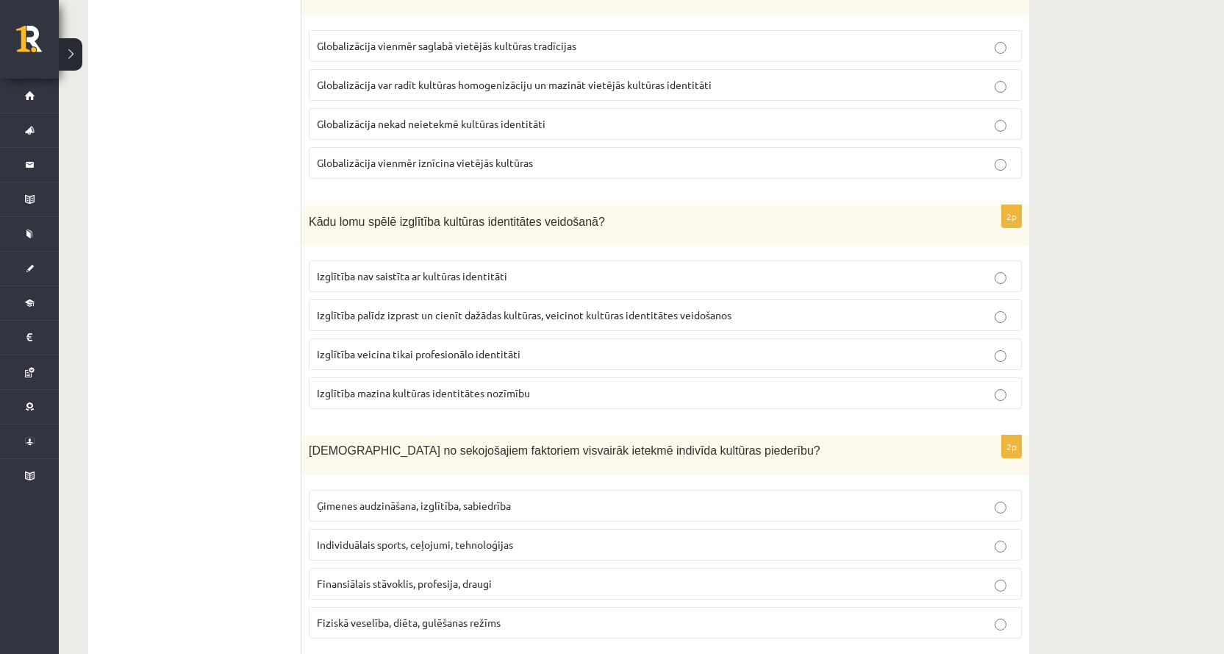
click at [361, 324] on label "Izglītība palīdz izprast un cienīt dažādas kultūras, veicinot kultūras identitā…" at bounding box center [665, 315] width 713 height 32
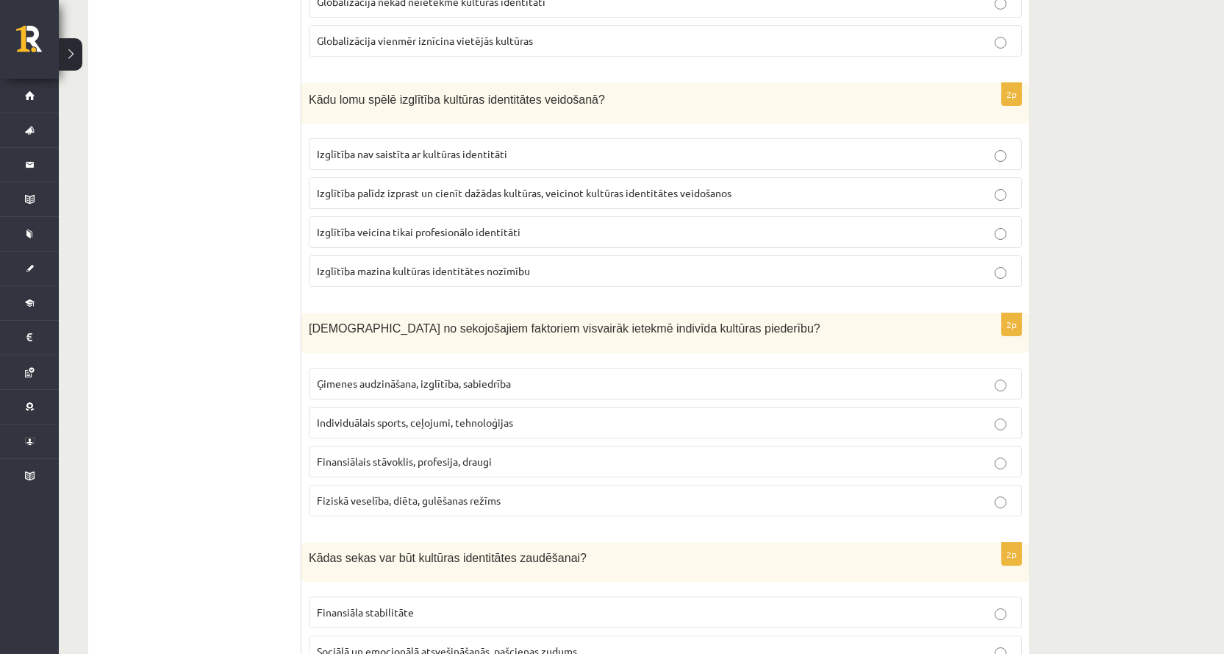
scroll to position [1691, 0]
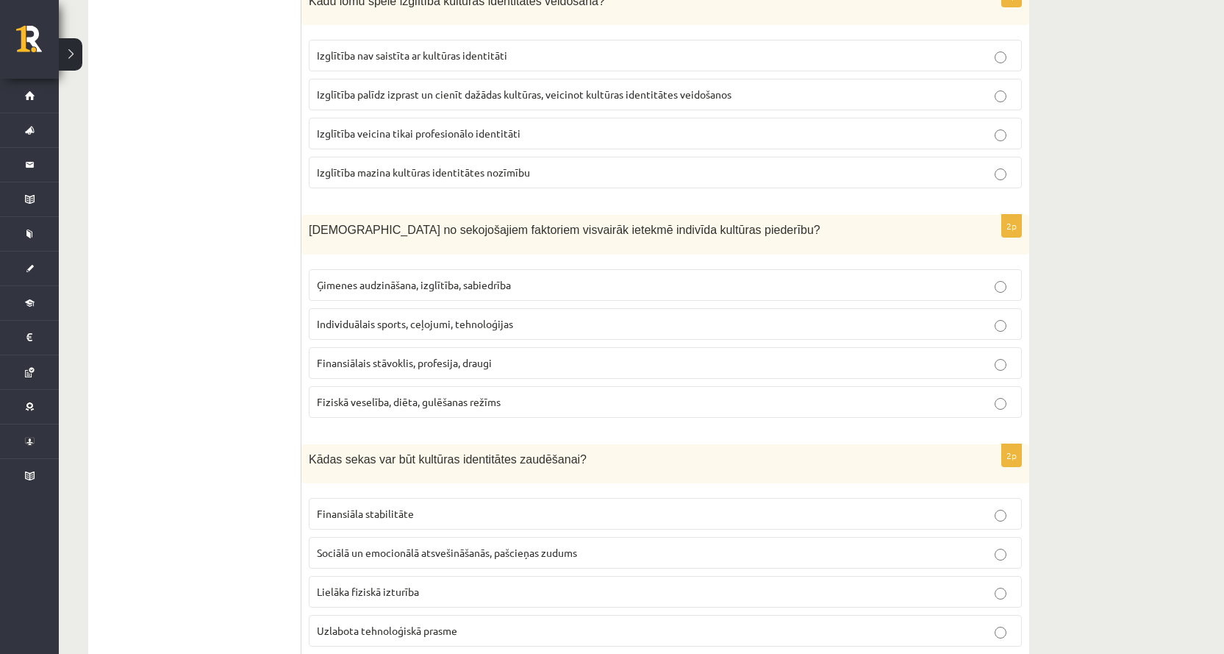
click at [535, 293] on p "Ģimenes audzināšana, izglītība, sabiedrība" at bounding box center [665, 284] width 697 height 15
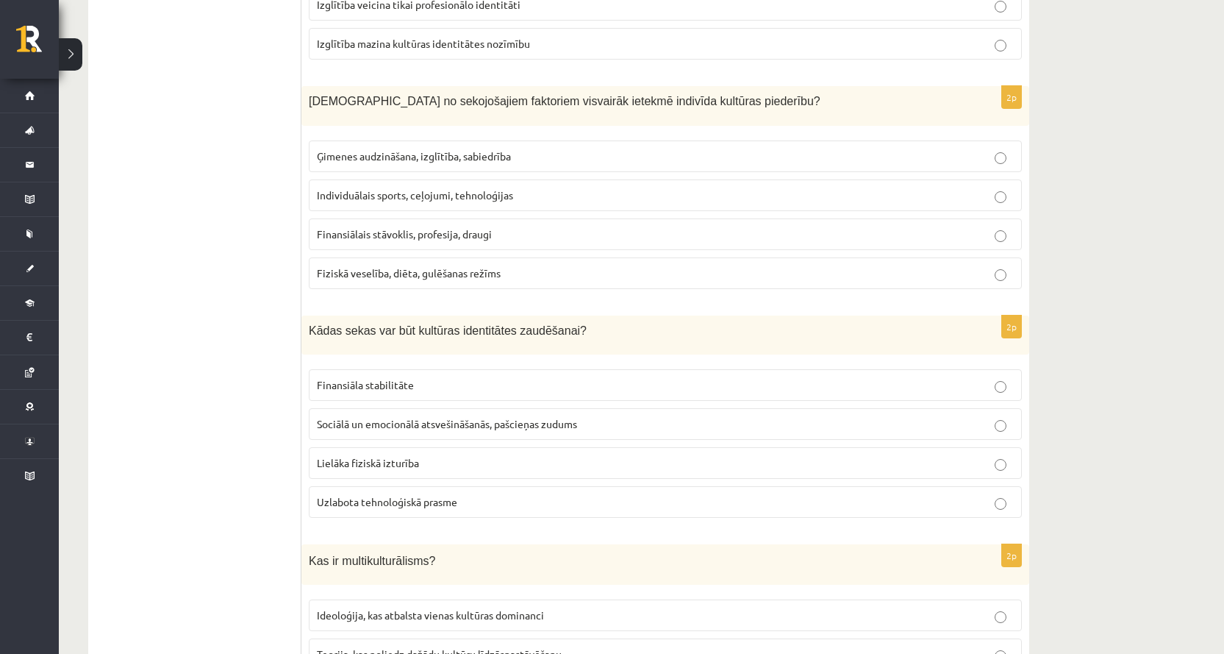
scroll to position [1912, 0]
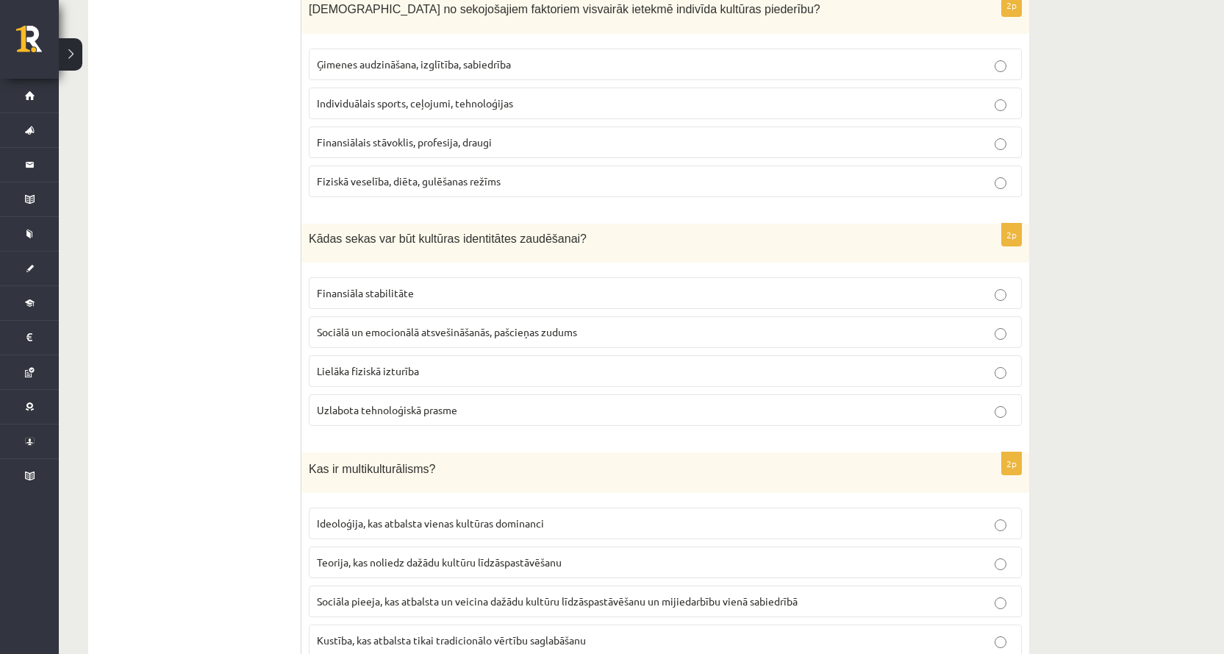
click at [343, 335] on span "Sociālā un emocionālā atsvešināšanās, pašcieņas zudums" at bounding box center [447, 331] width 260 height 13
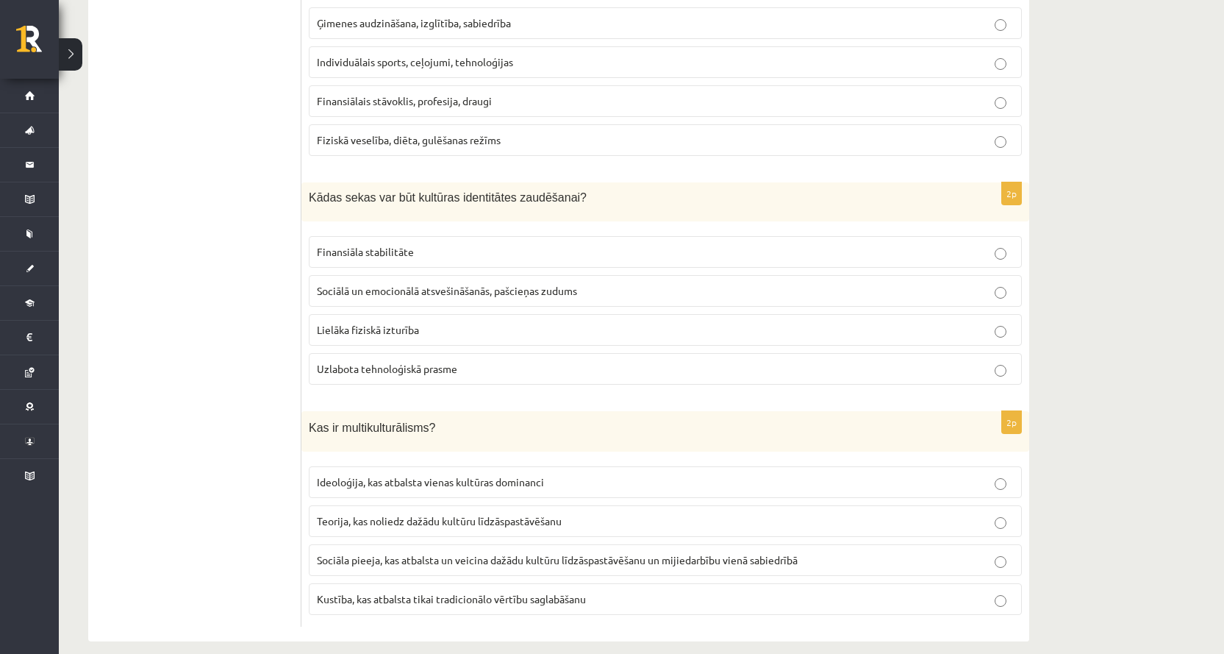
scroll to position [1972, 0]
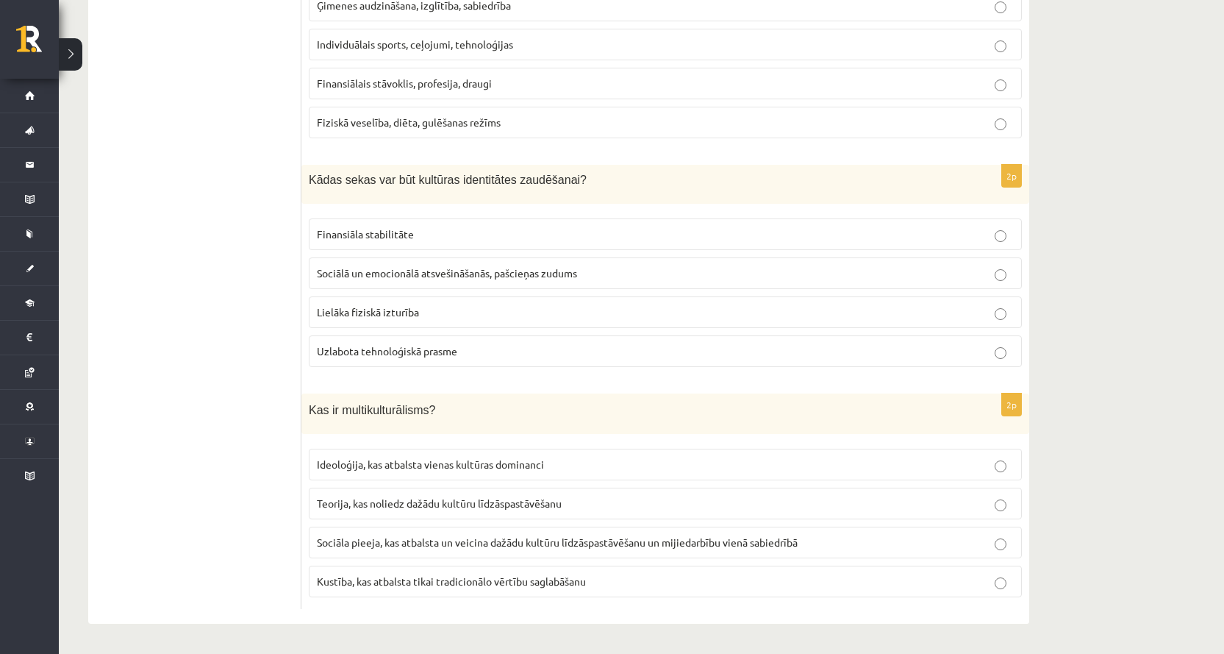
click at [359, 546] on span "Sociāla pieeja, kas atbalsta un veicina dažādu kultūru līdzāspastāvēšanu un mij…" at bounding box center [557, 541] width 481 height 13
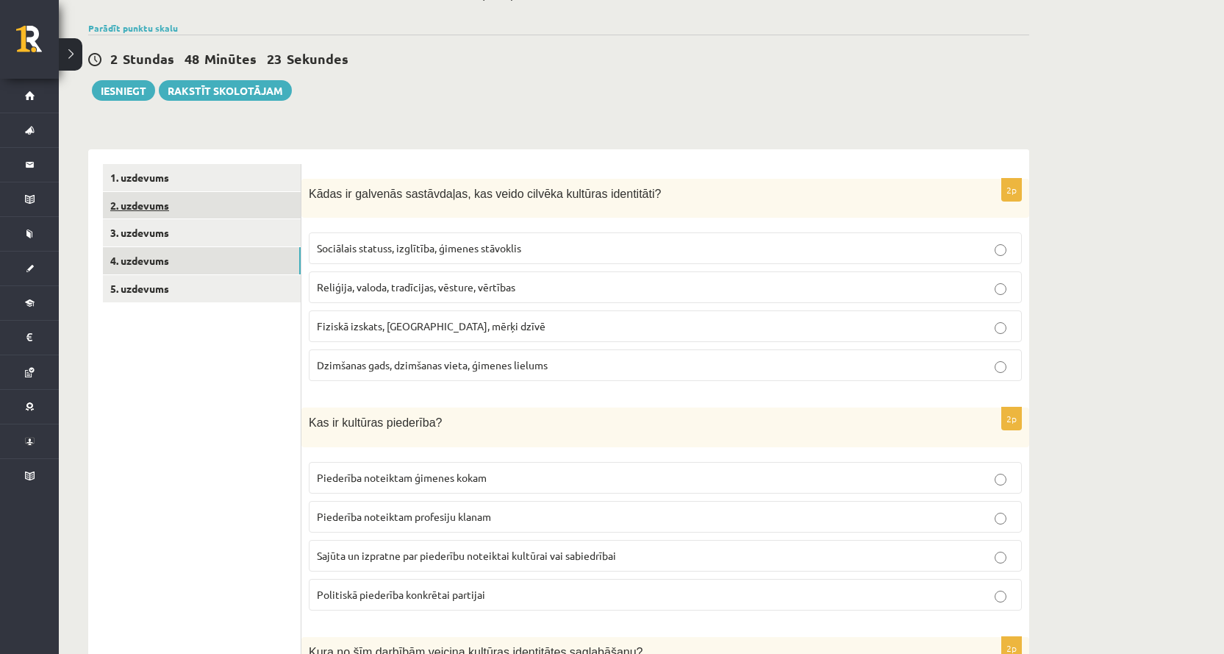
scroll to position [0, 0]
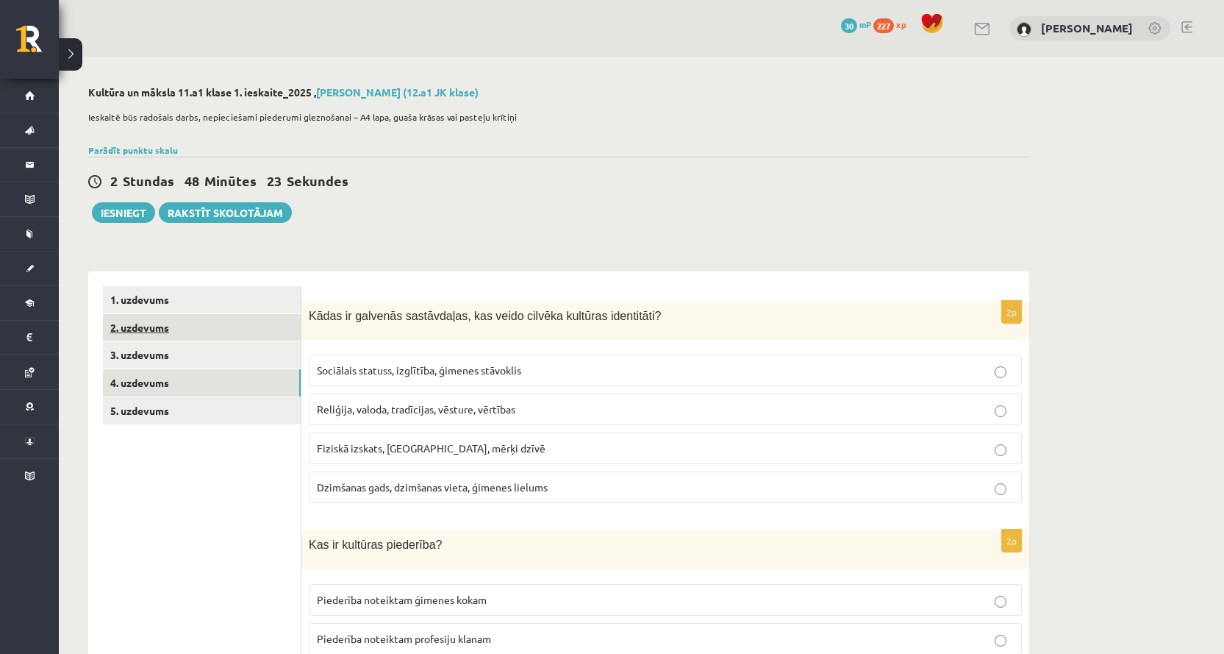
click at [154, 334] on link "2. uzdevums" at bounding box center [202, 327] width 198 height 27
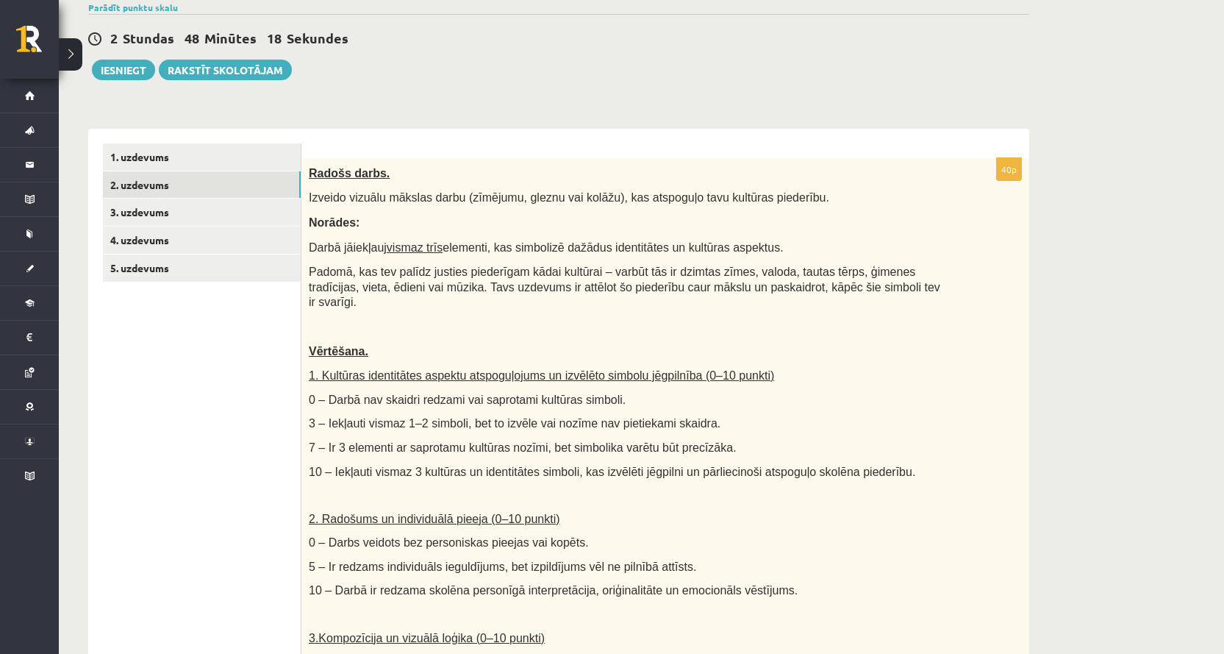
scroll to position [147, 0]
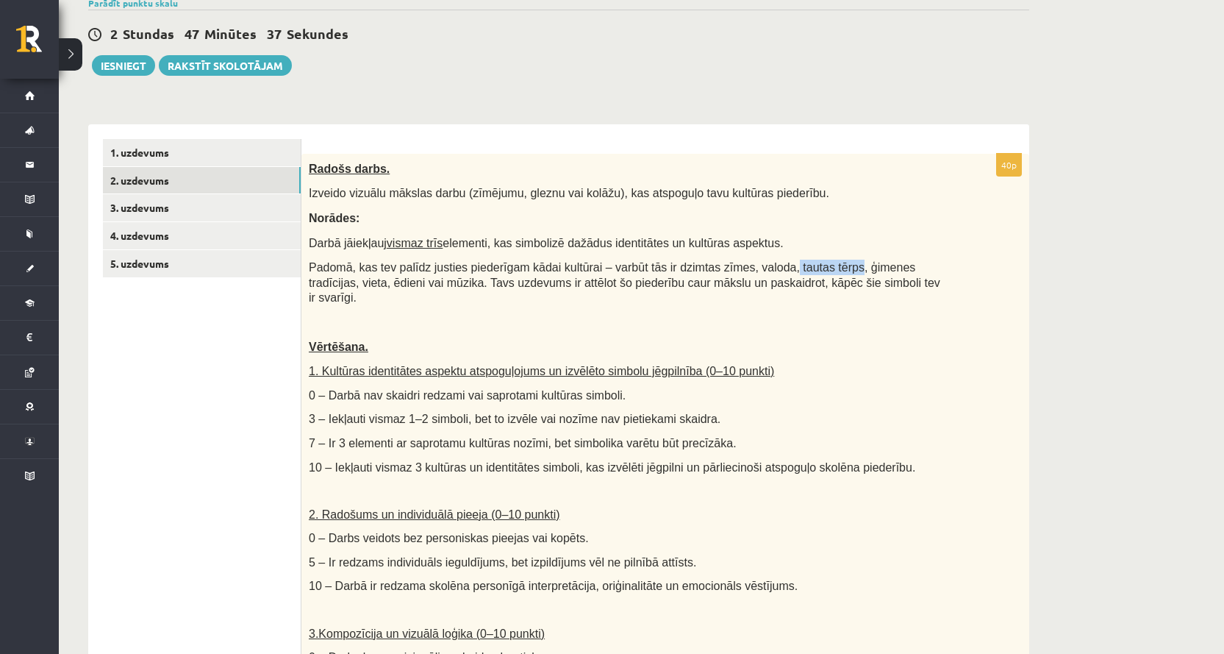
drag, startPoint x: 753, startPoint y: 267, endPoint x: 811, endPoint y: 271, distance: 58.2
click at [811, 271] on span "Padomā, kas tev palīdz justies piederīgam kādai kultūrai – varbūt tās ir dzimta…" at bounding box center [625, 282] width 632 height 43
copy span "tautas tērps"
click at [813, 266] on span "Padomā, kas tev palīdz justies piederīgam kādai kultūrai – varbūt tās ir dzimta…" at bounding box center [625, 282] width 632 height 43
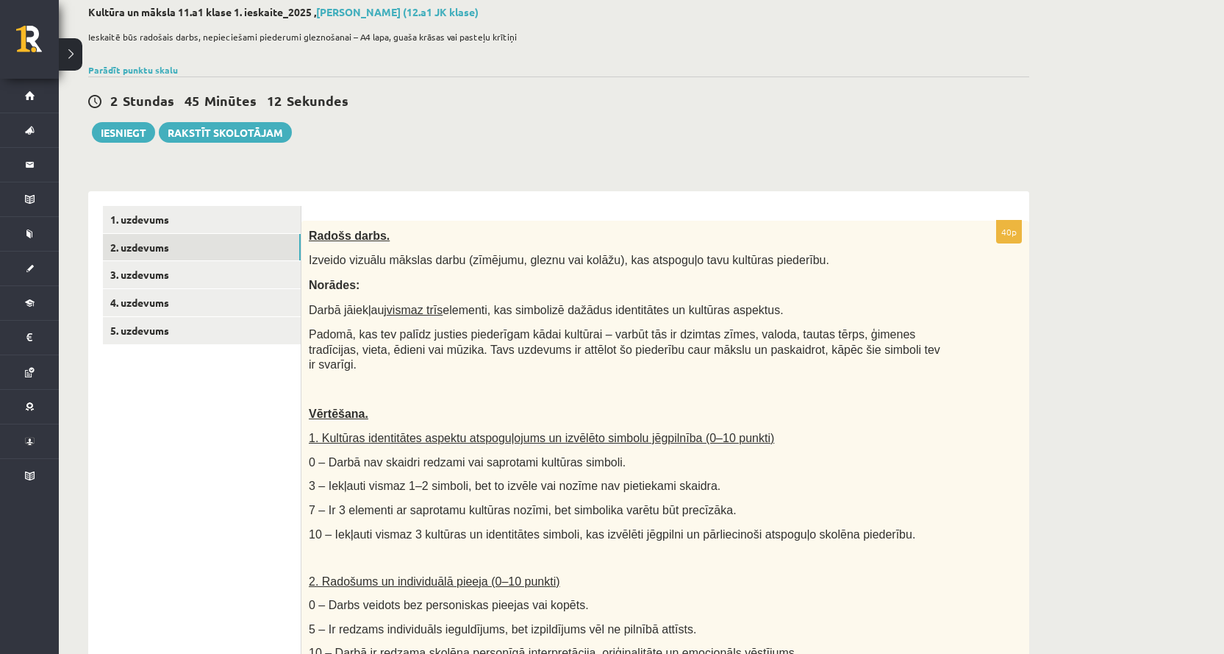
scroll to position [0, 0]
